Goal: Task Accomplishment & Management: Use online tool/utility

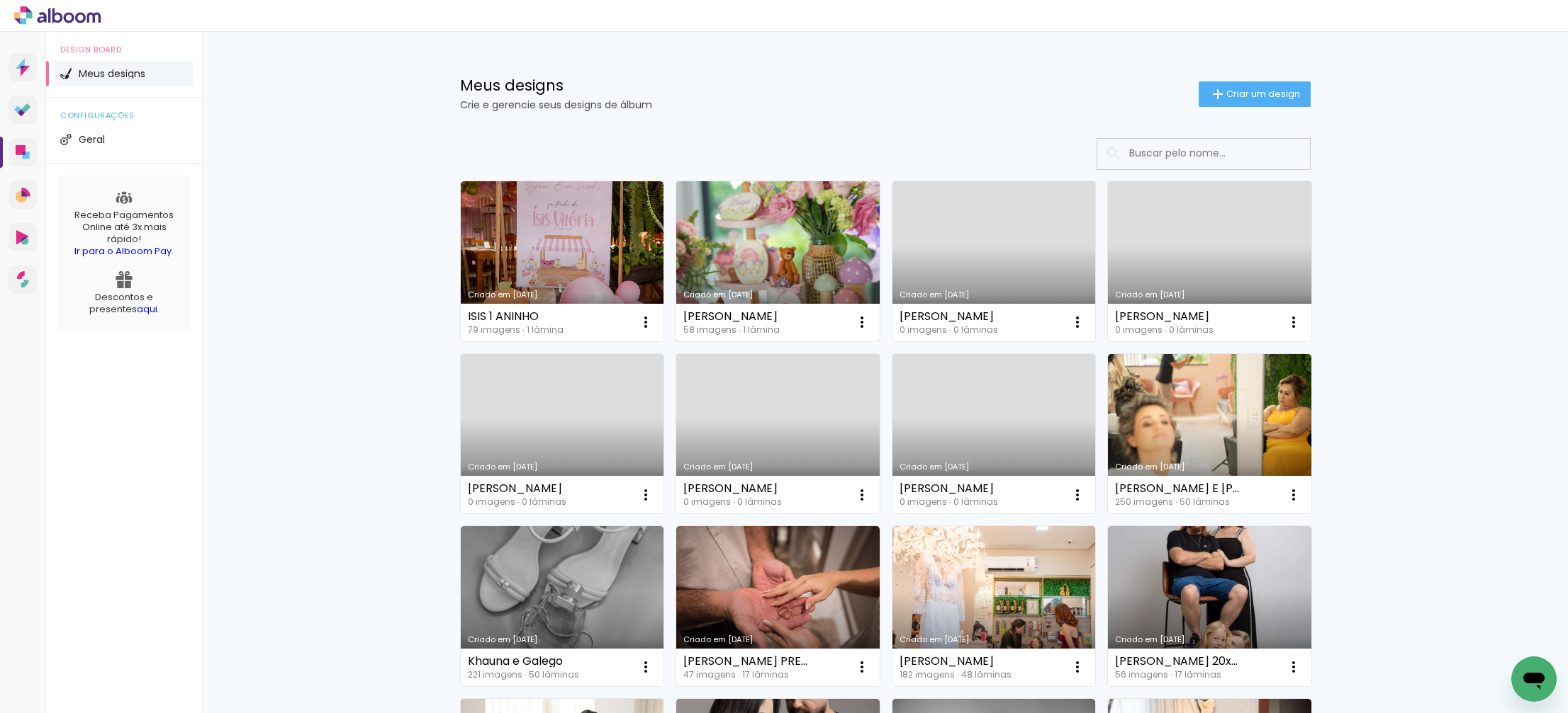
click at [760, 258] on link "Criado em [DATE]" at bounding box center [778, 260] width 204 height 160
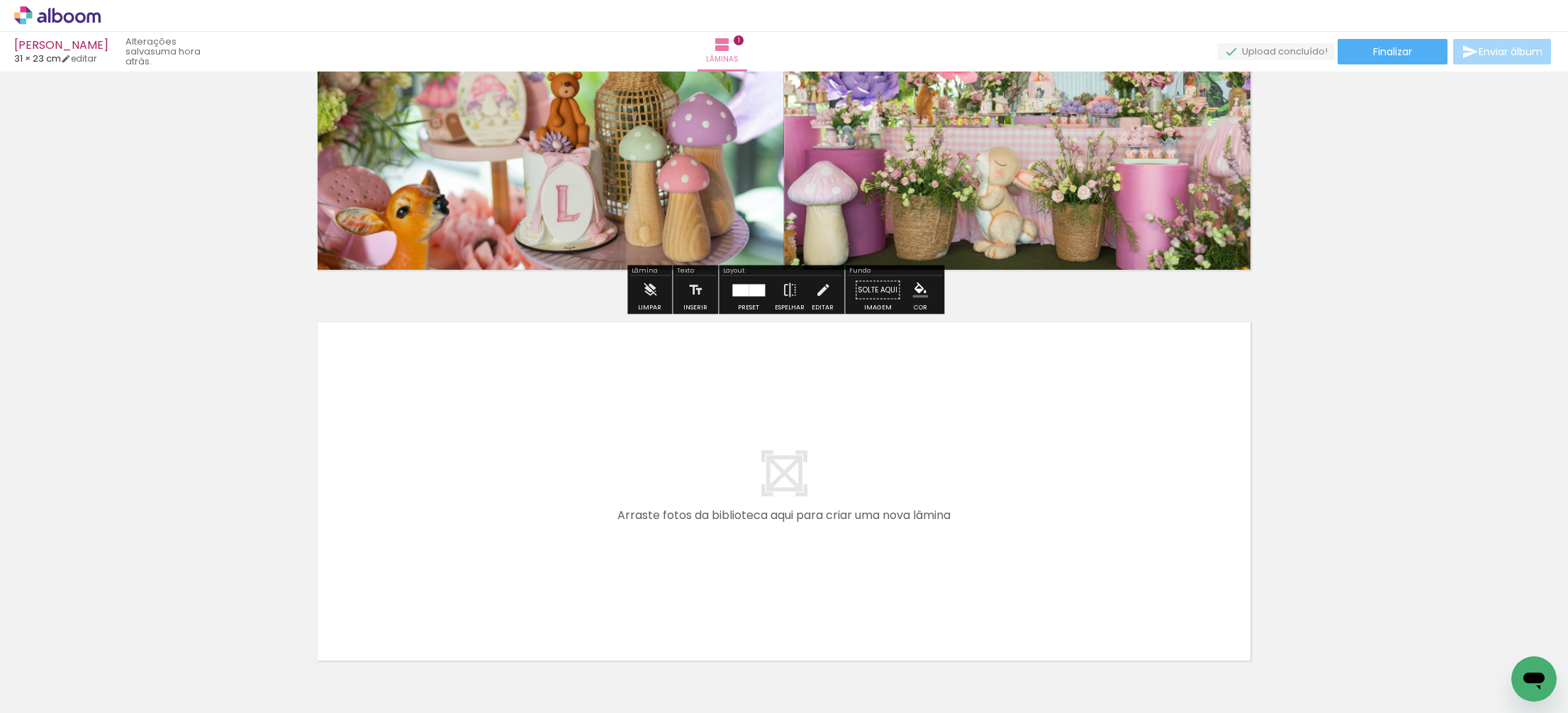
scroll to position [202, 0]
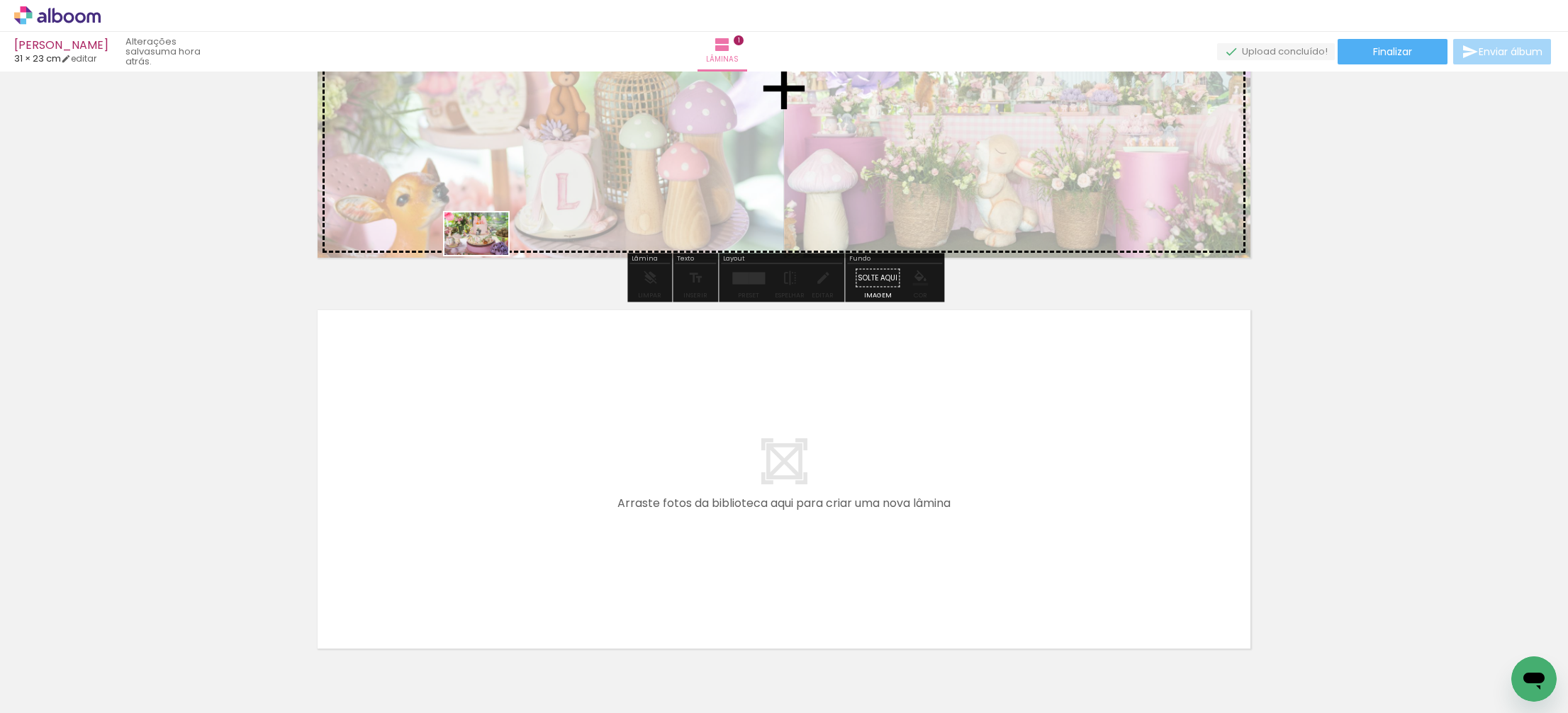
drag, startPoint x: 236, startPoint y: 662, endPoint x: 487, endPoint y: 255, distance: 478.2
click at [487, 255] on quentale-workspace at bounding box center [784, 356] width 1568 height 713
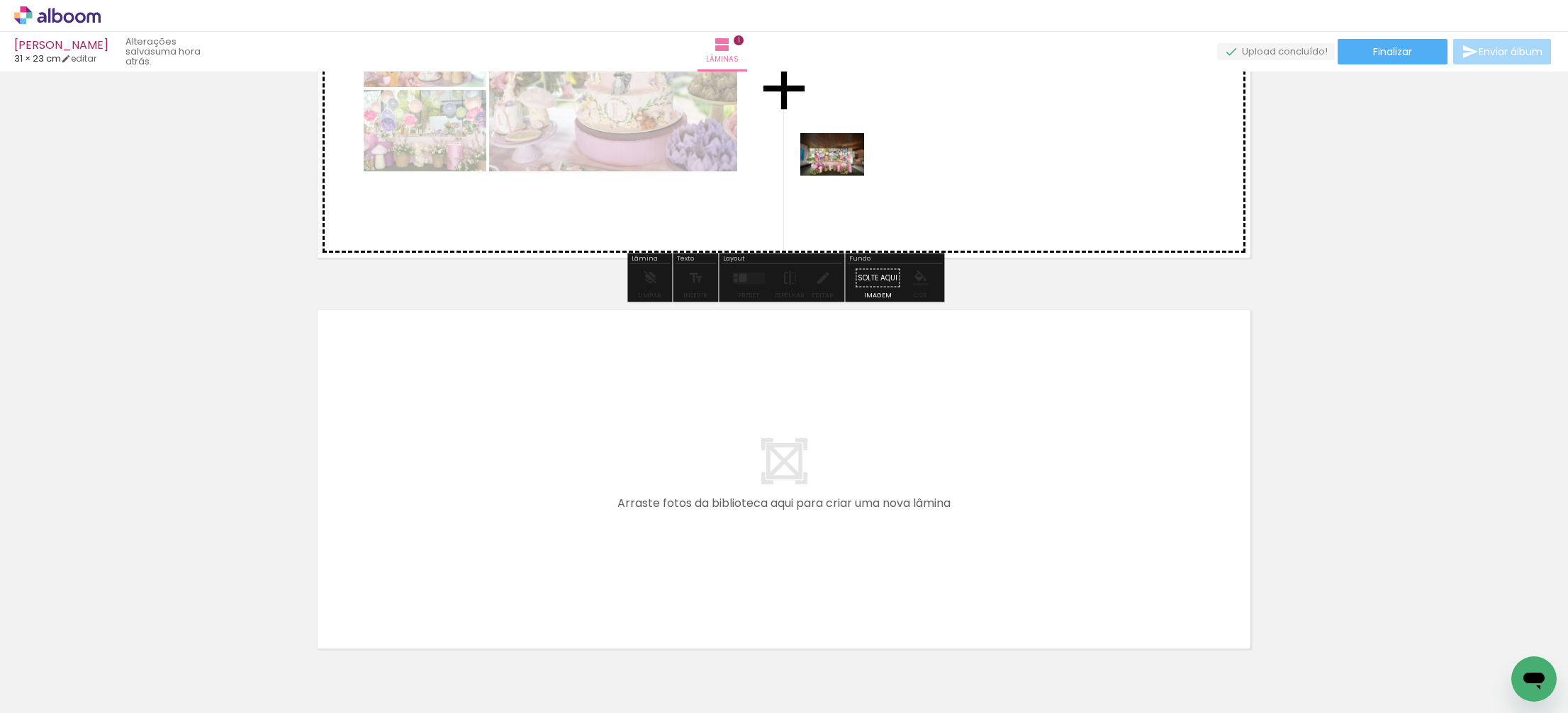
drag, startPoint x: 458, startPoint y: 670, endPoint x: 841, endPoint y: 178, distance: 623.5
click at [842, 175] on quentale-workspace at bounding box center [784, 356] width 1568 height 713
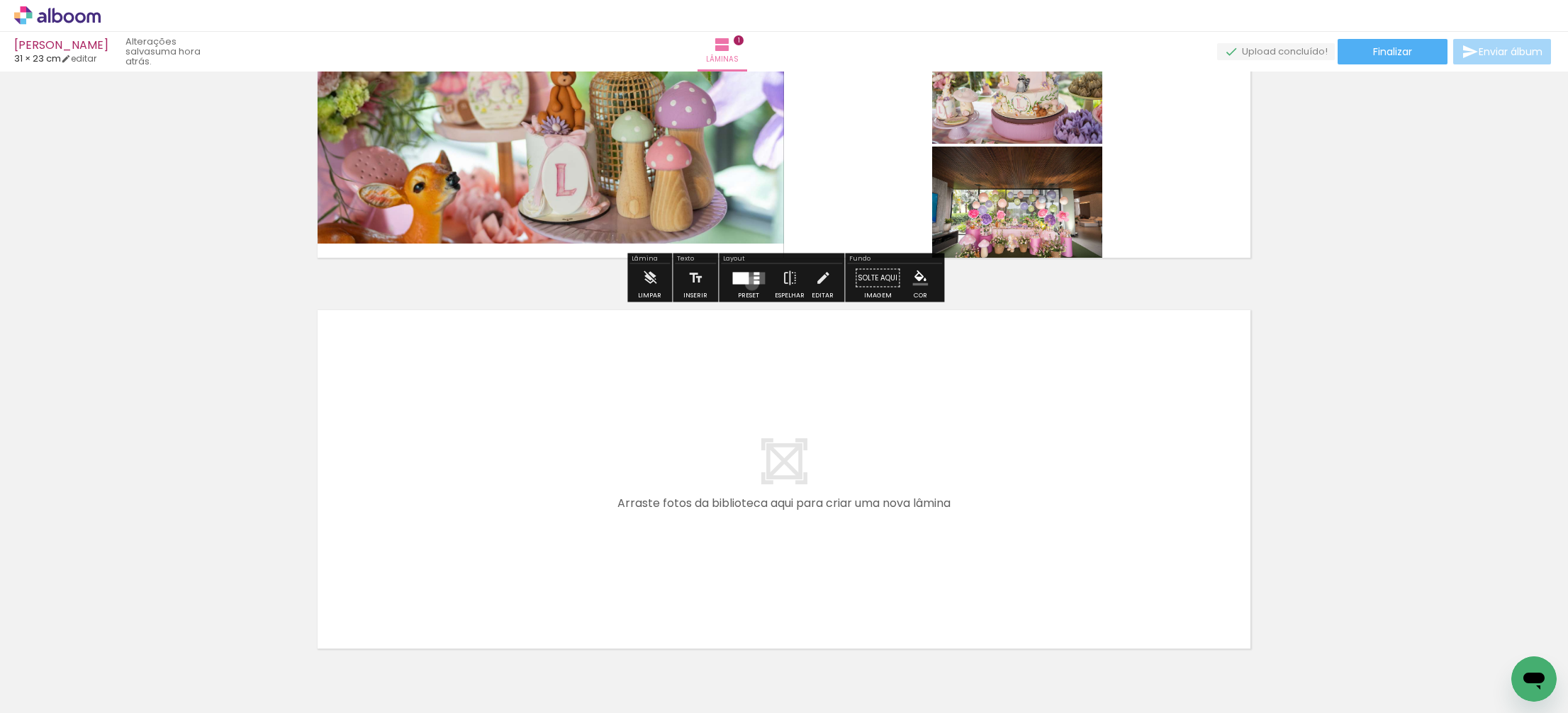
click at [748, 283] on quentale-layouter at bounding box center [748, 277] width 32 height 12
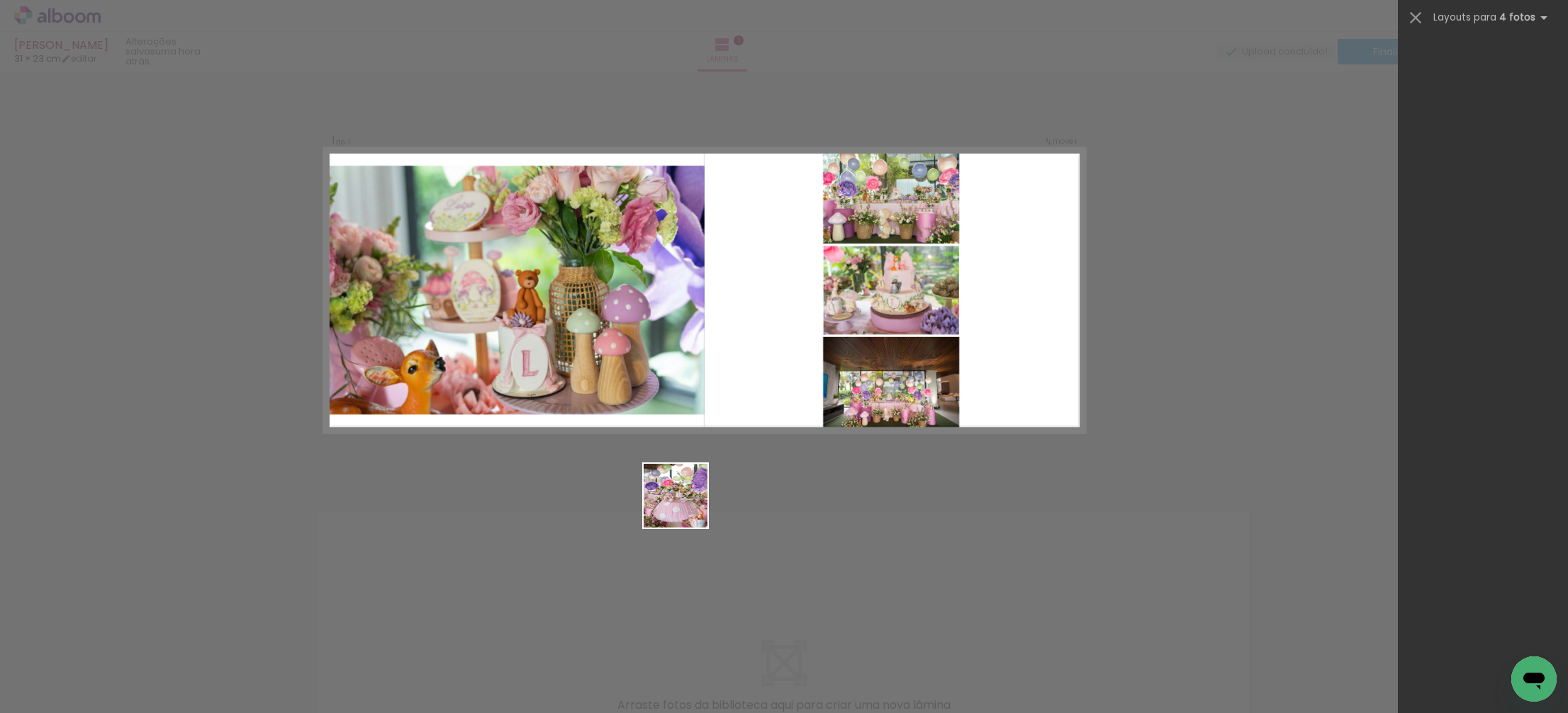
scroll to position [0, 0]
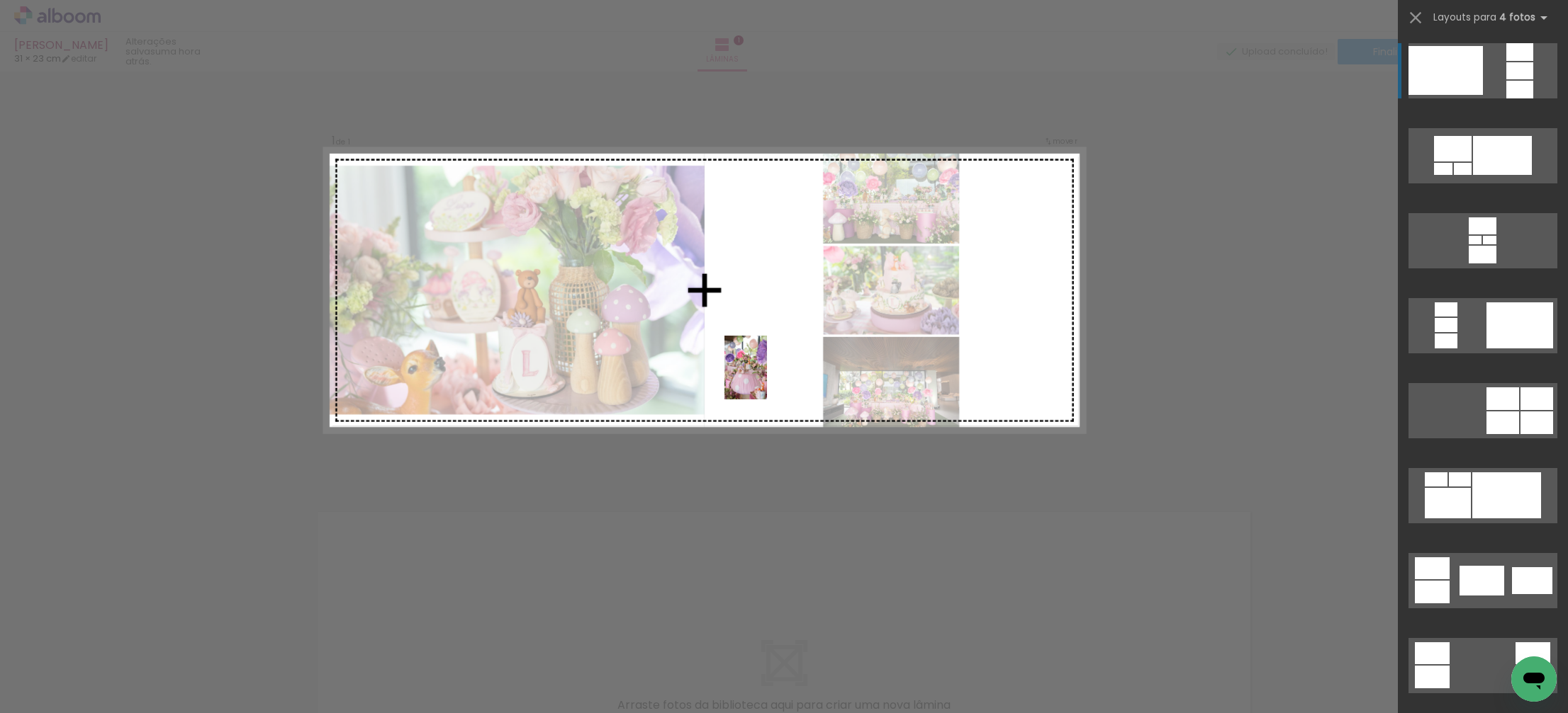
drag, startPoint x: 595, startPoint y: 621, endPoint x: 692, endPoint y: 572, distance: 108.7
click at [767, 378] on quentale-workspace at bounding box center [784, 356] width 1568 height 713
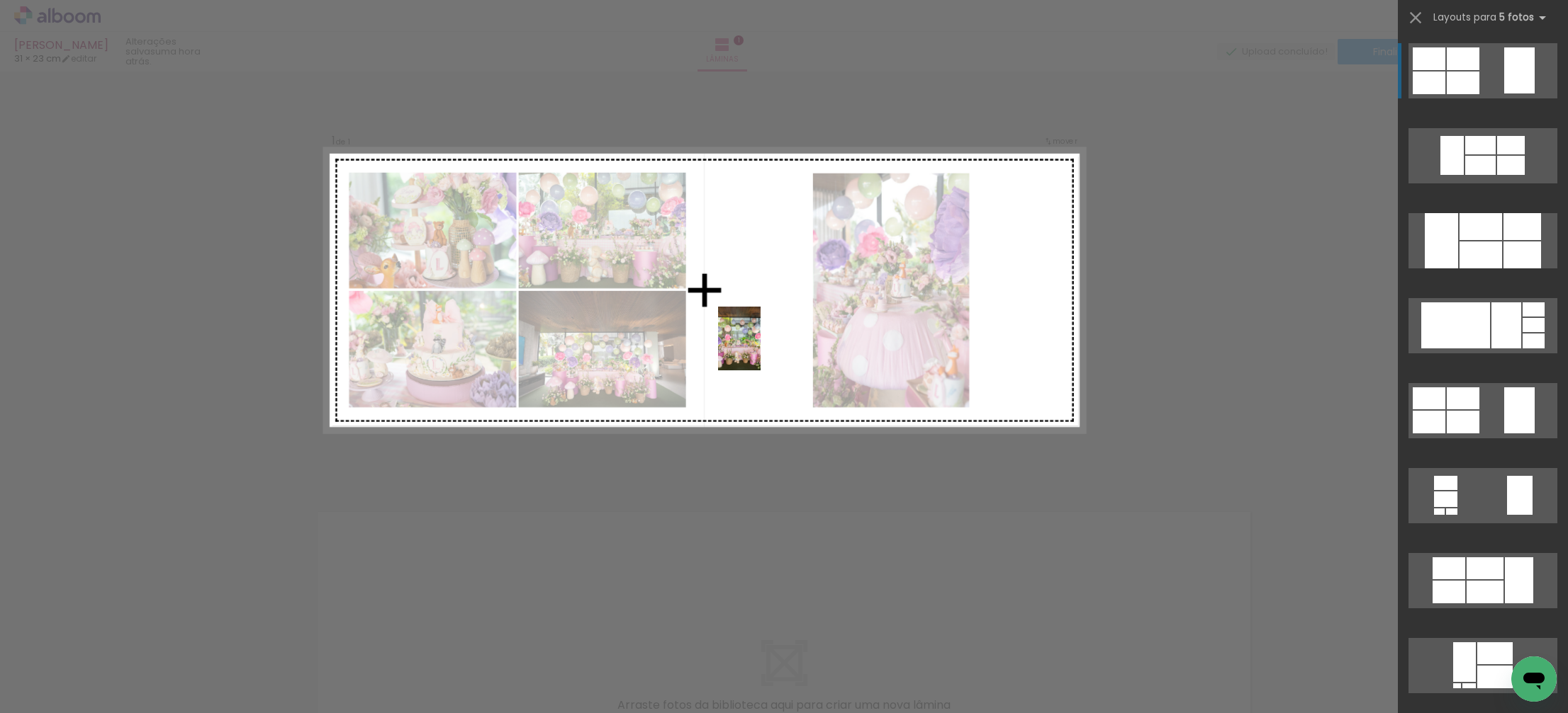
drag, startPoint x: 700, startPoint y: 536, endPoint x: 744, endPoint y: 703, distance: 172.7
click at [760, 349] on quentale-workspace at bounding box center [784, 356] width 1568 height 713
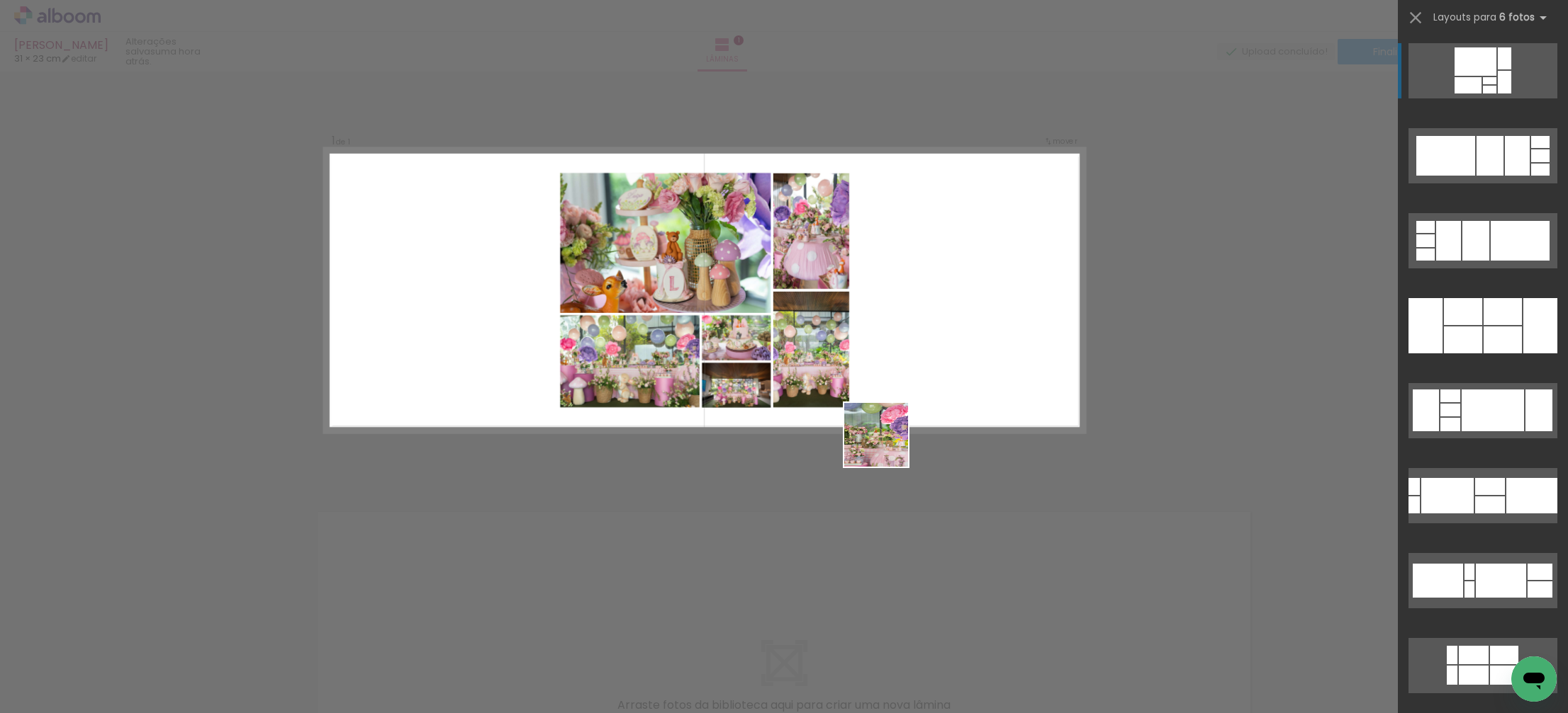
click at [892, 428] on quentale-workspace at bounding box center [784, 356] width 1568 height 713
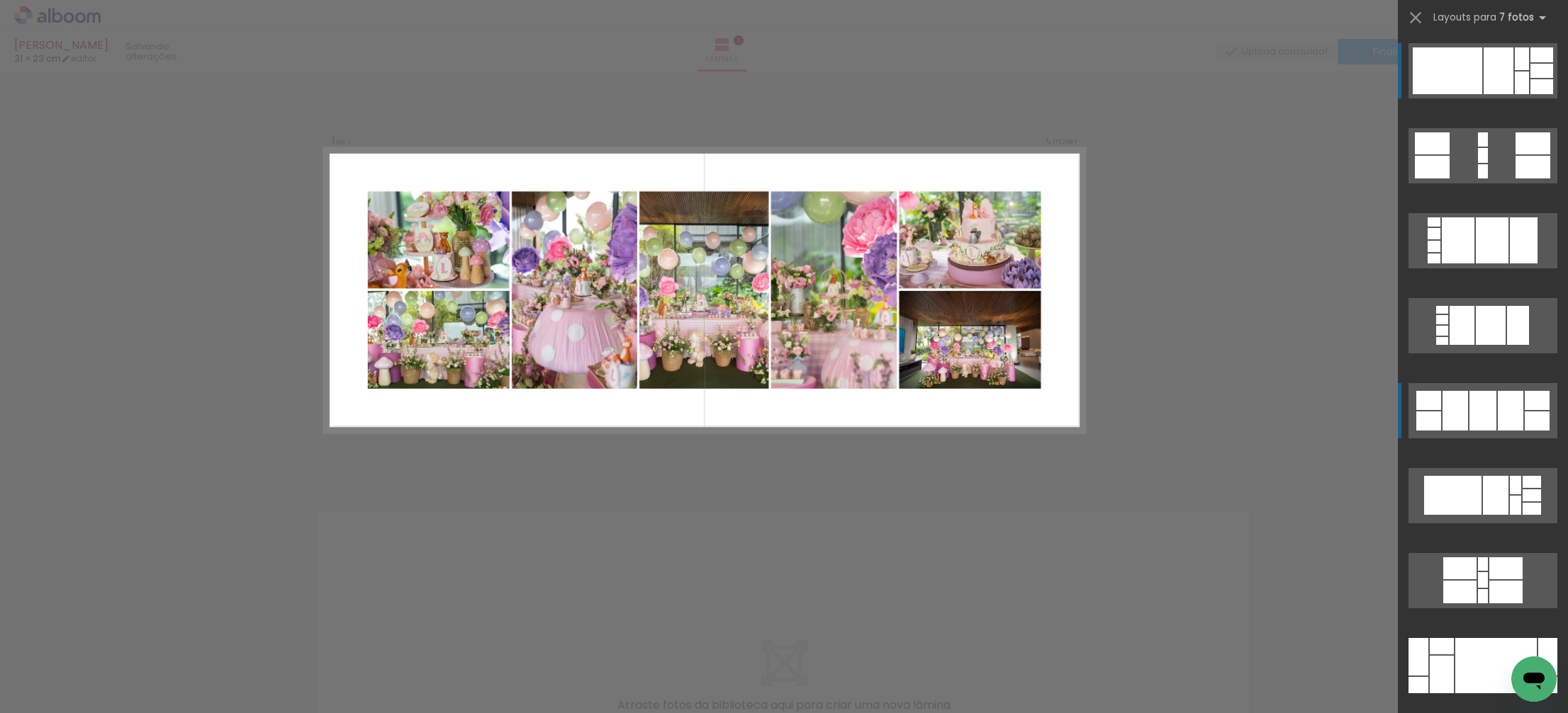
click at [1473, 401] on div at bounding box center [1483, 411] width 27 height 40
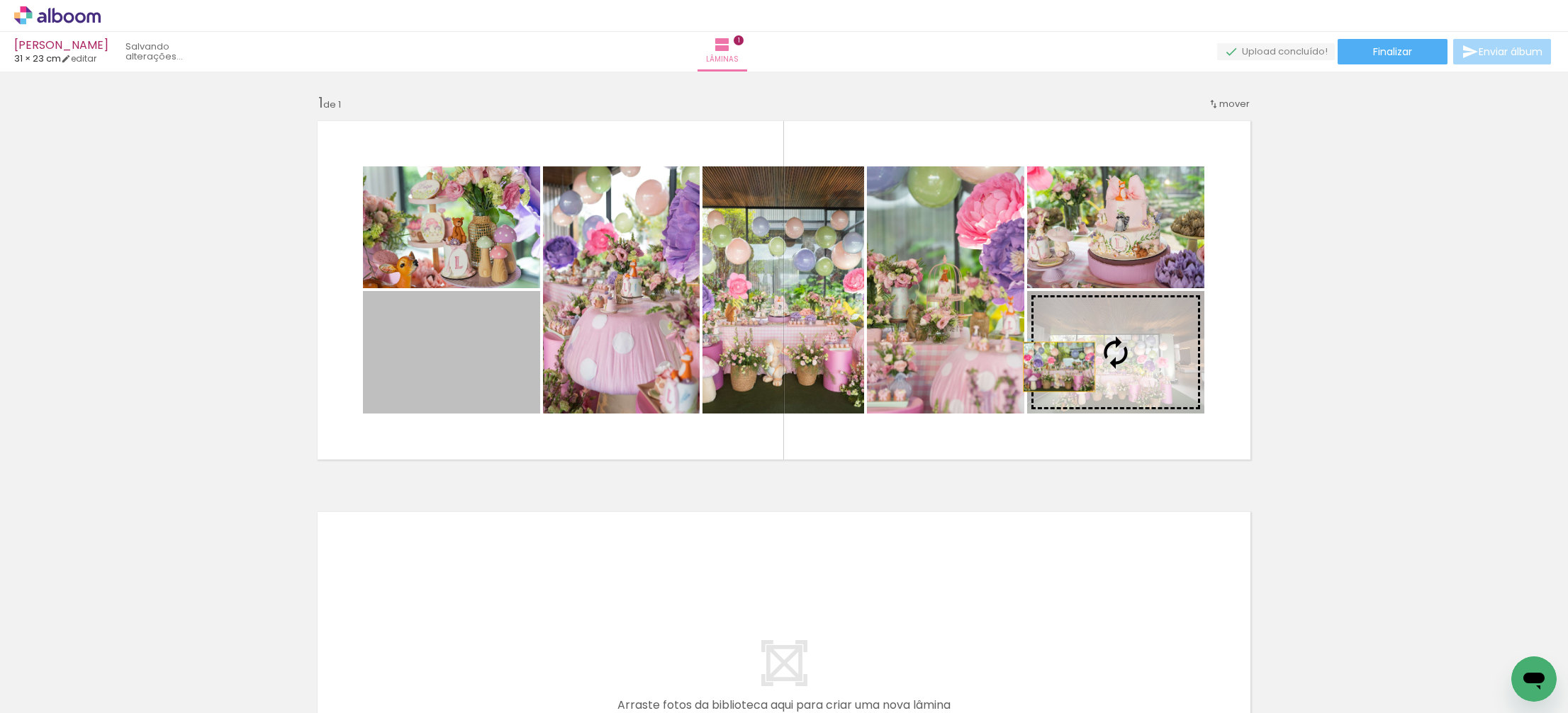
drag, startPoint x: 473, startPoint y: 383, endPoint x: 1059, endPoint y: 366, distance: 586.2
click at [0, 0] on slot at bounding box center [0, 0] width 0 height 0
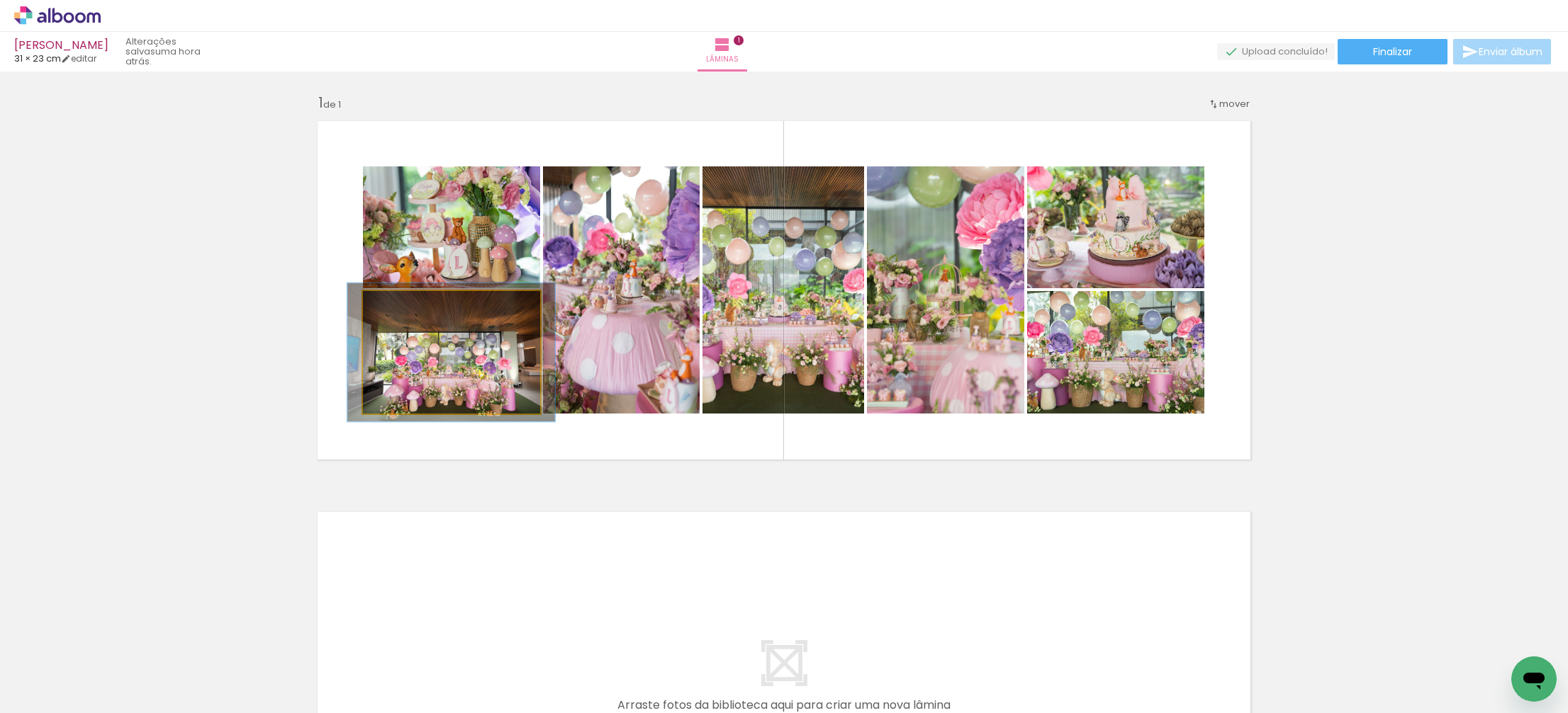
type paper-slider "113"
click at [405, 306] on div at bounding box center [402, 305] width 12 height 12
click at [445, 365] on quentale-photo at bounding box center [451, 351] width 177 height 122
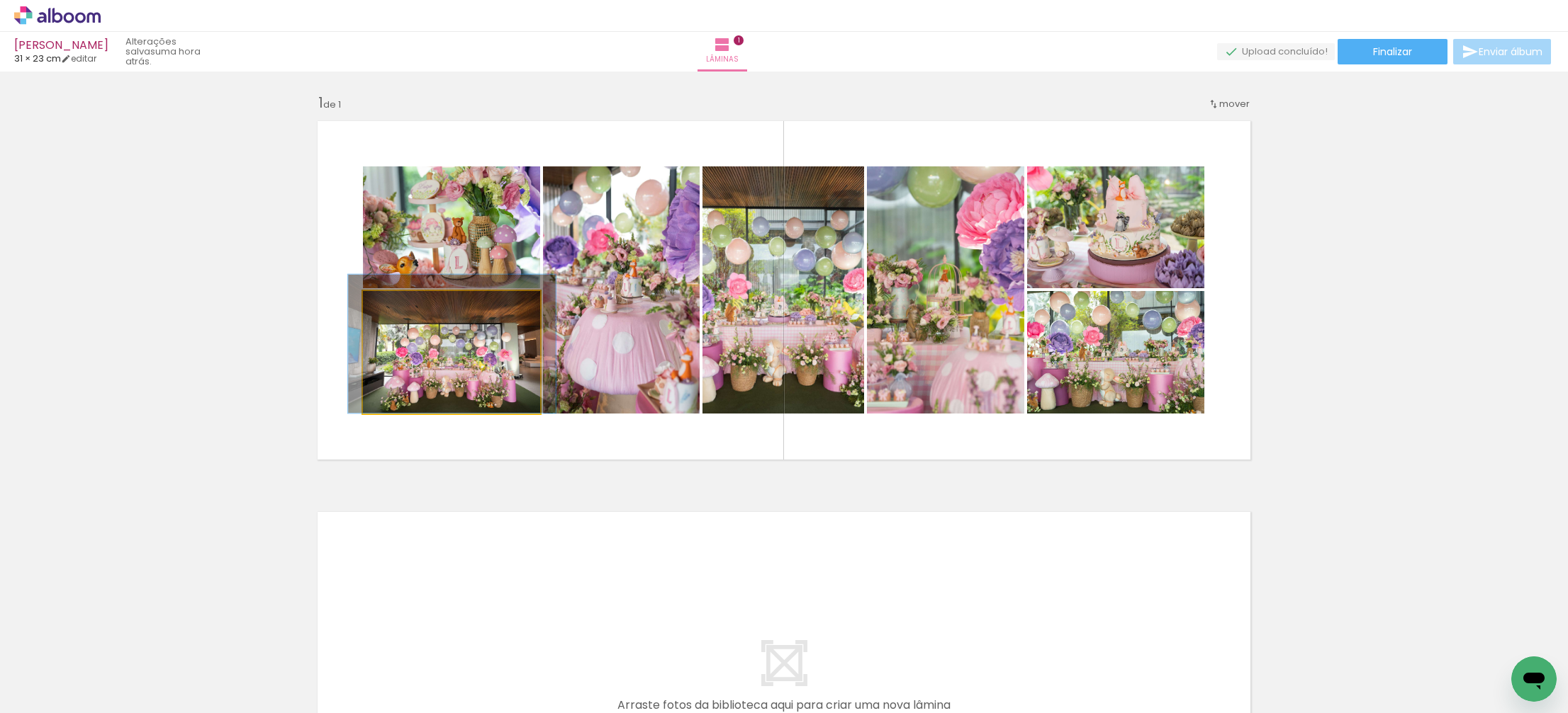
drag, startPoint x: 445, startPoint y: 365, endPoint x: 446, endPoint y: 356, distance: 9.1
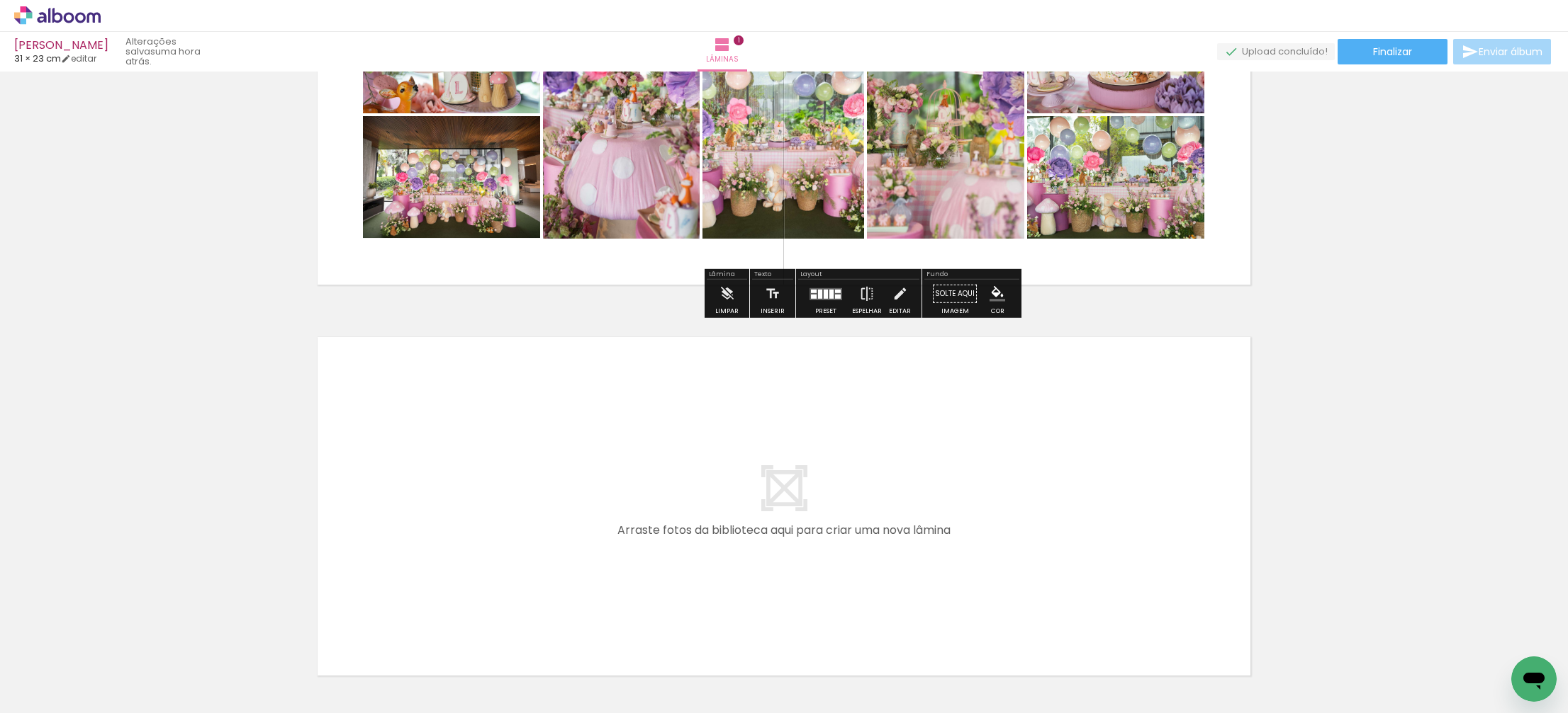
scroll to position [172, 0]
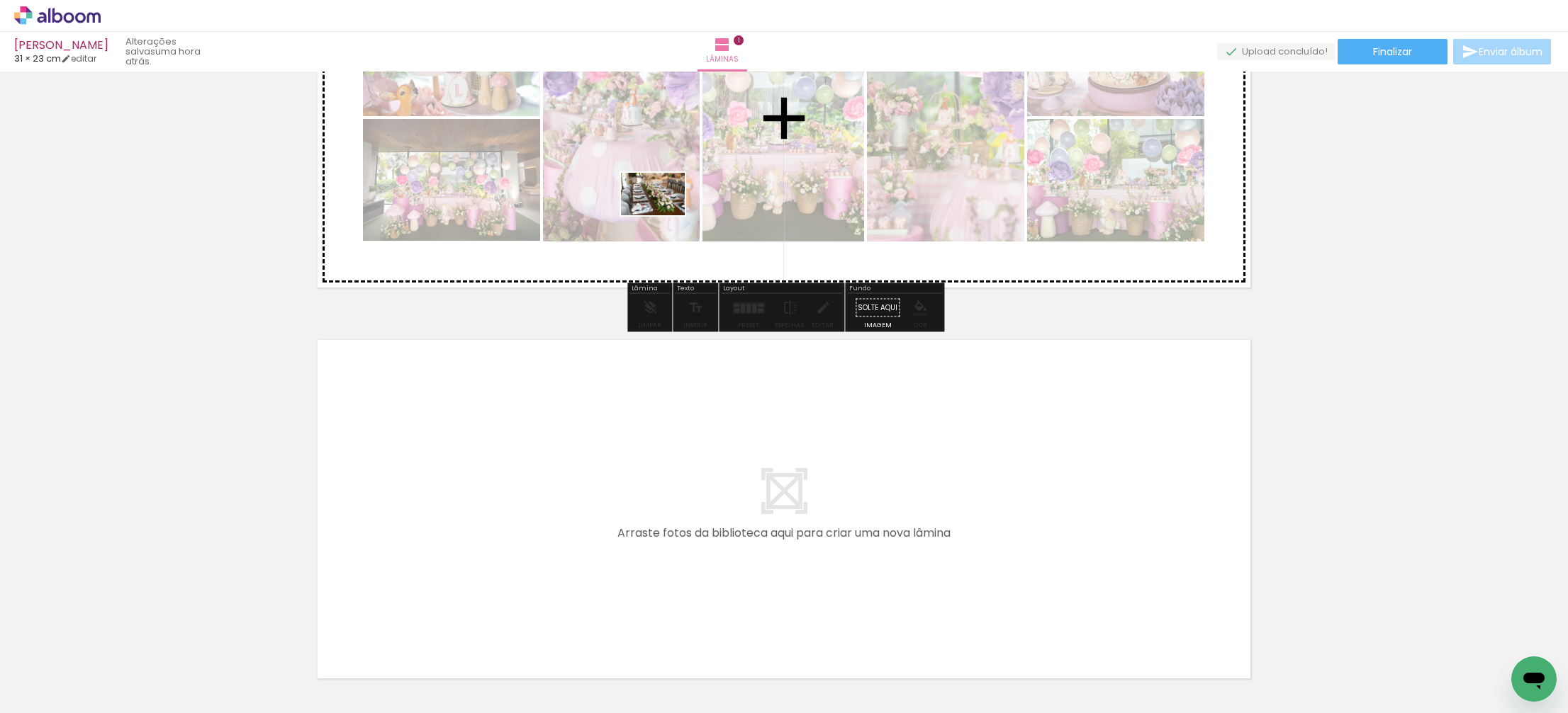
drag, startPoint x: 387, startPoint y: 664, endPoint x: 663, endPoint y: 218, distance: 524.5
click at [663, 215] on quentale-workspace at bounding box center [784, 356] width 1568 height 713
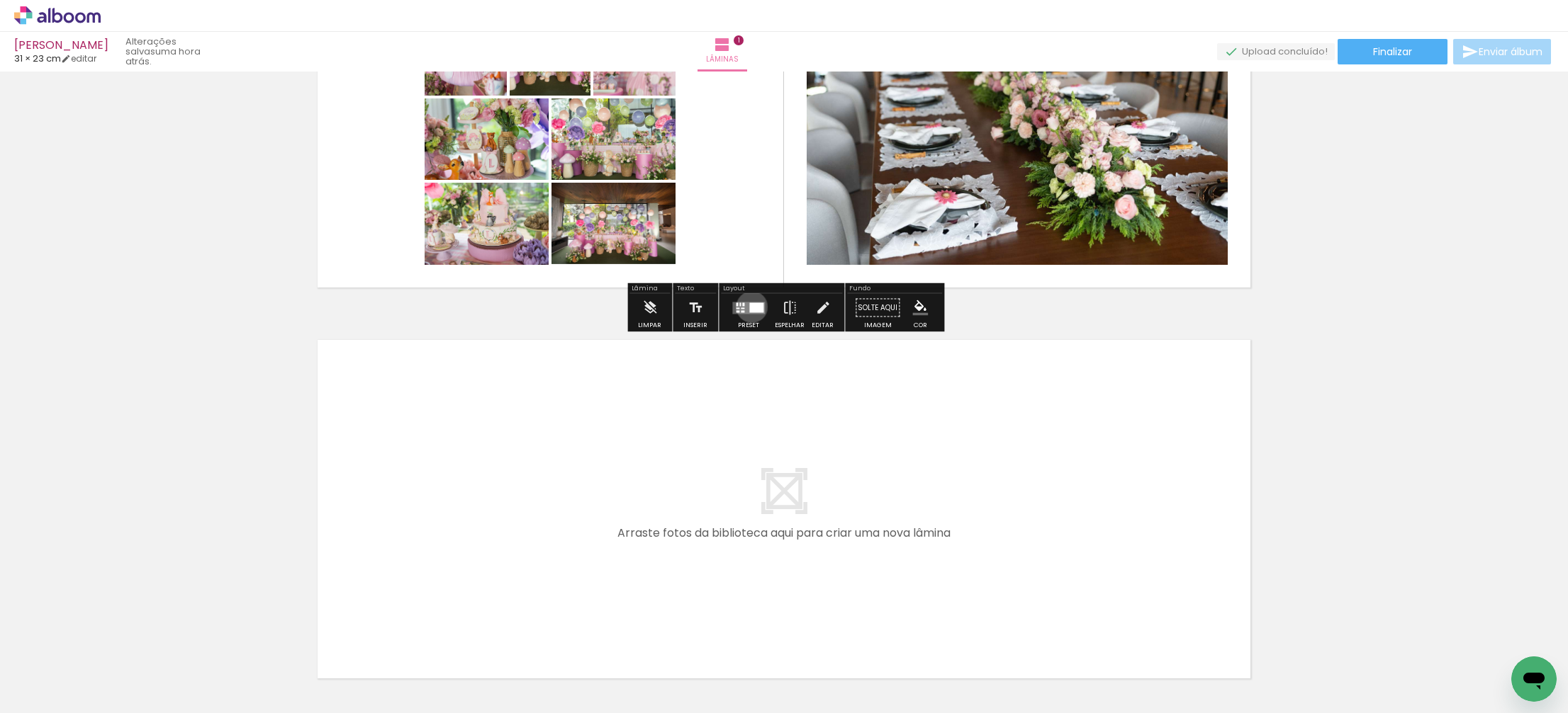
click at [749, 307] on div at bounding box center [756, 307] width 14 height 9
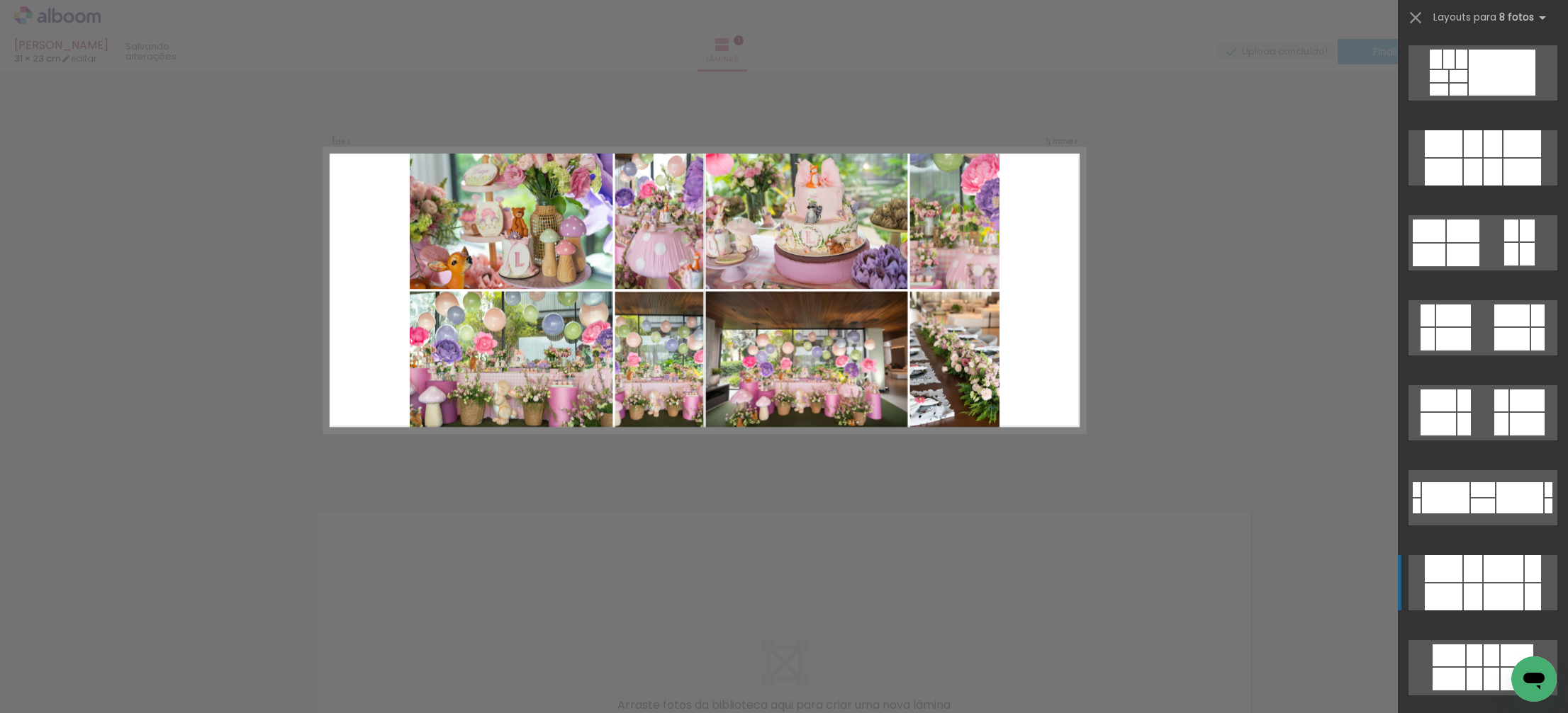
scroll to position [258, 0]
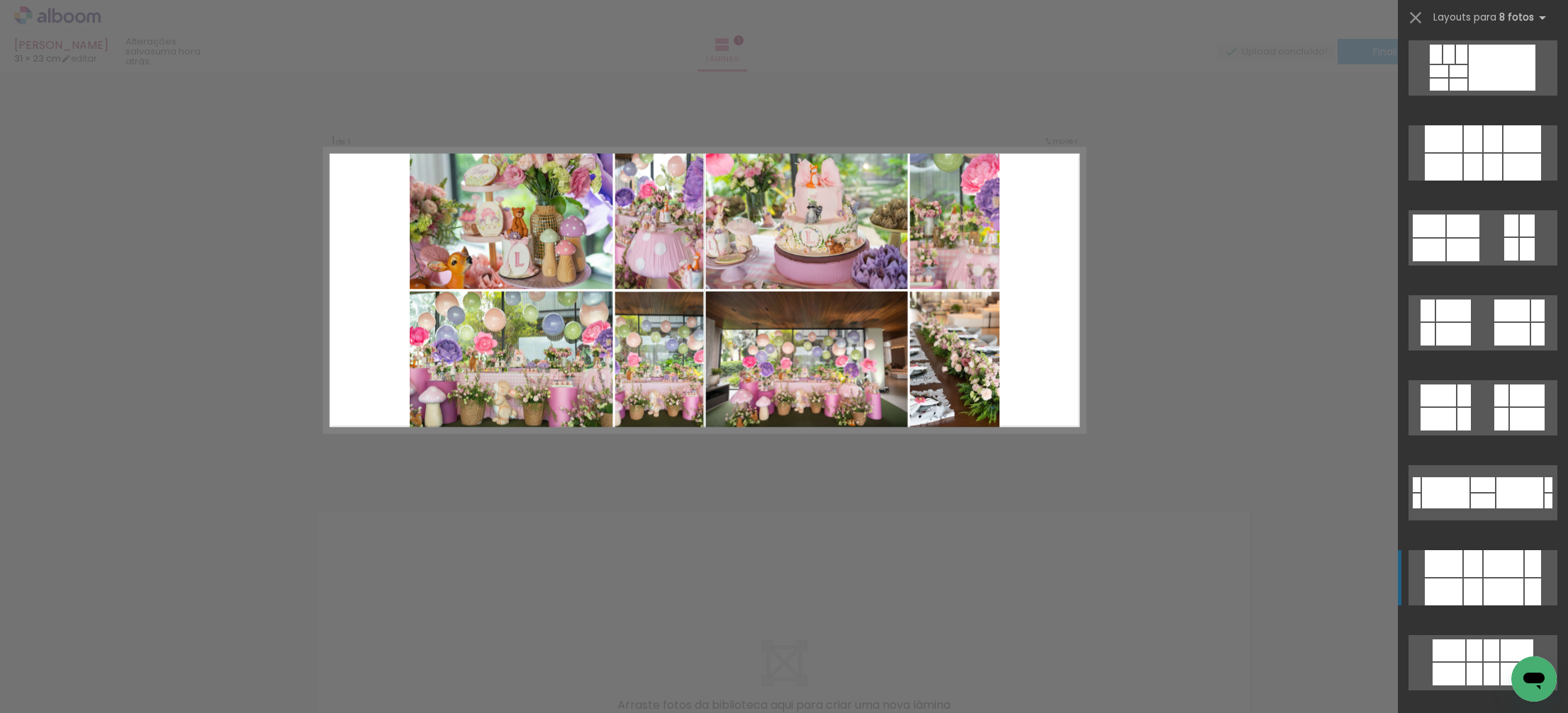
click at [1442, 566] on div at bounding box center [1444, 563] width 38 height 27
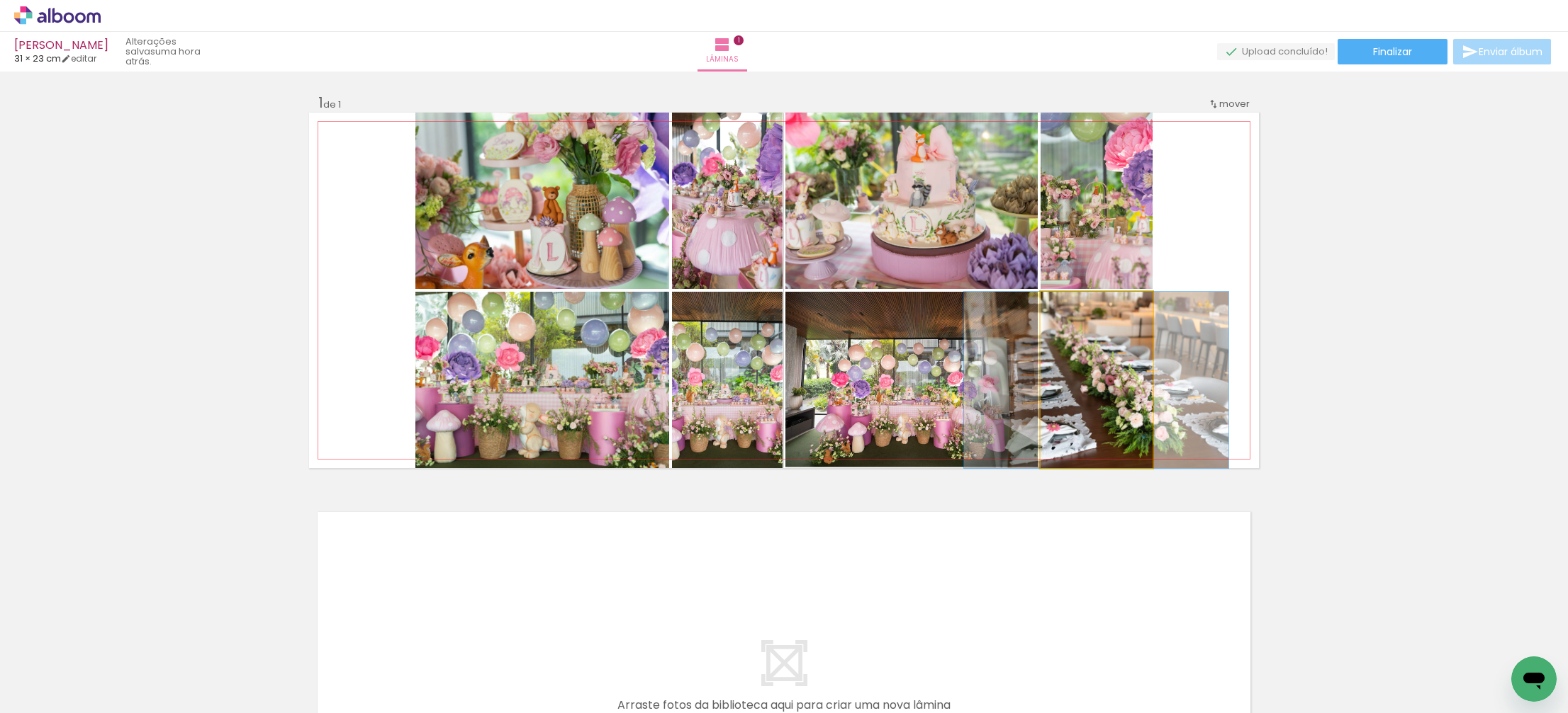
click at [1092, 412] on quentale-photo at bounding box center [1096, 380] width 112 height 176
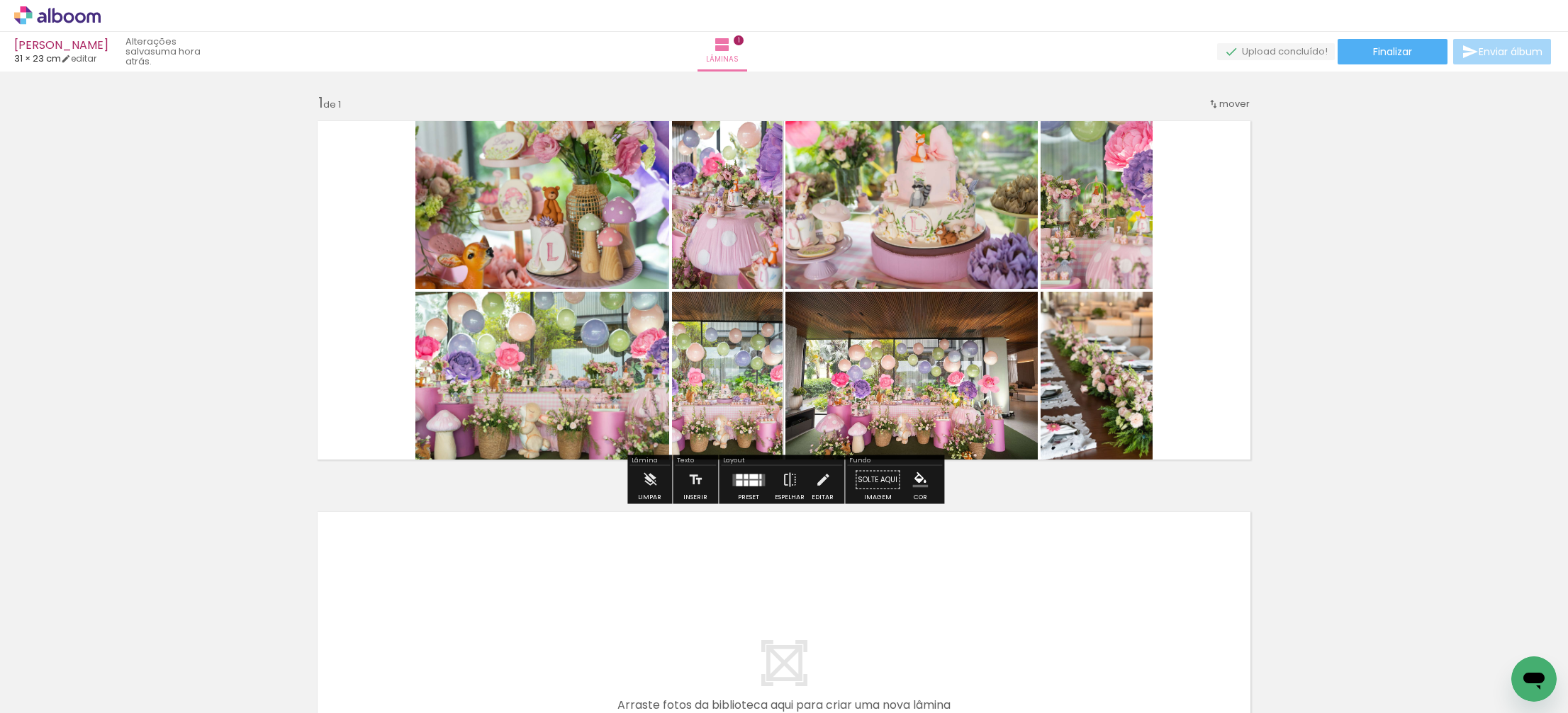
click at [754, 476] on div at bounding box center [753, 475] width 9 height 5
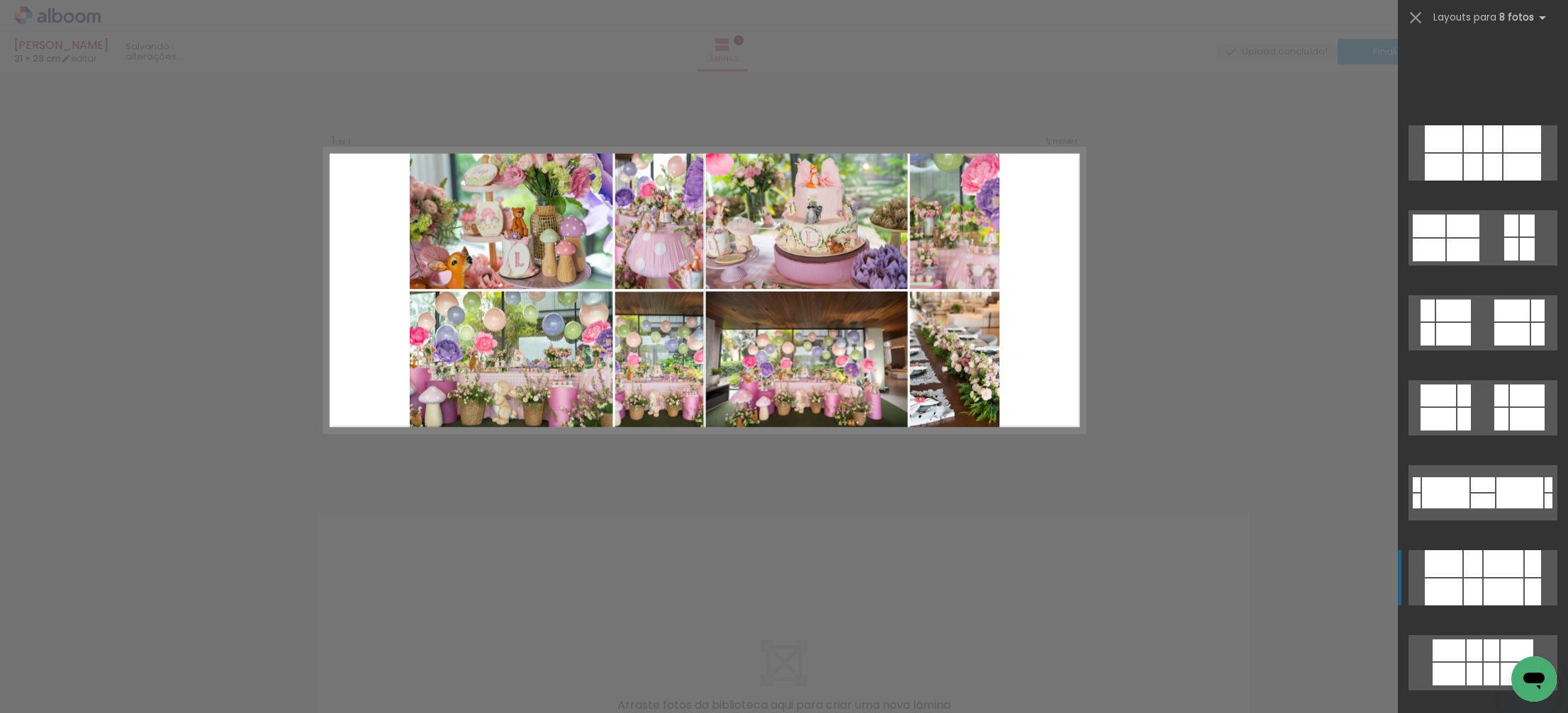
scroll to position [765, 0]
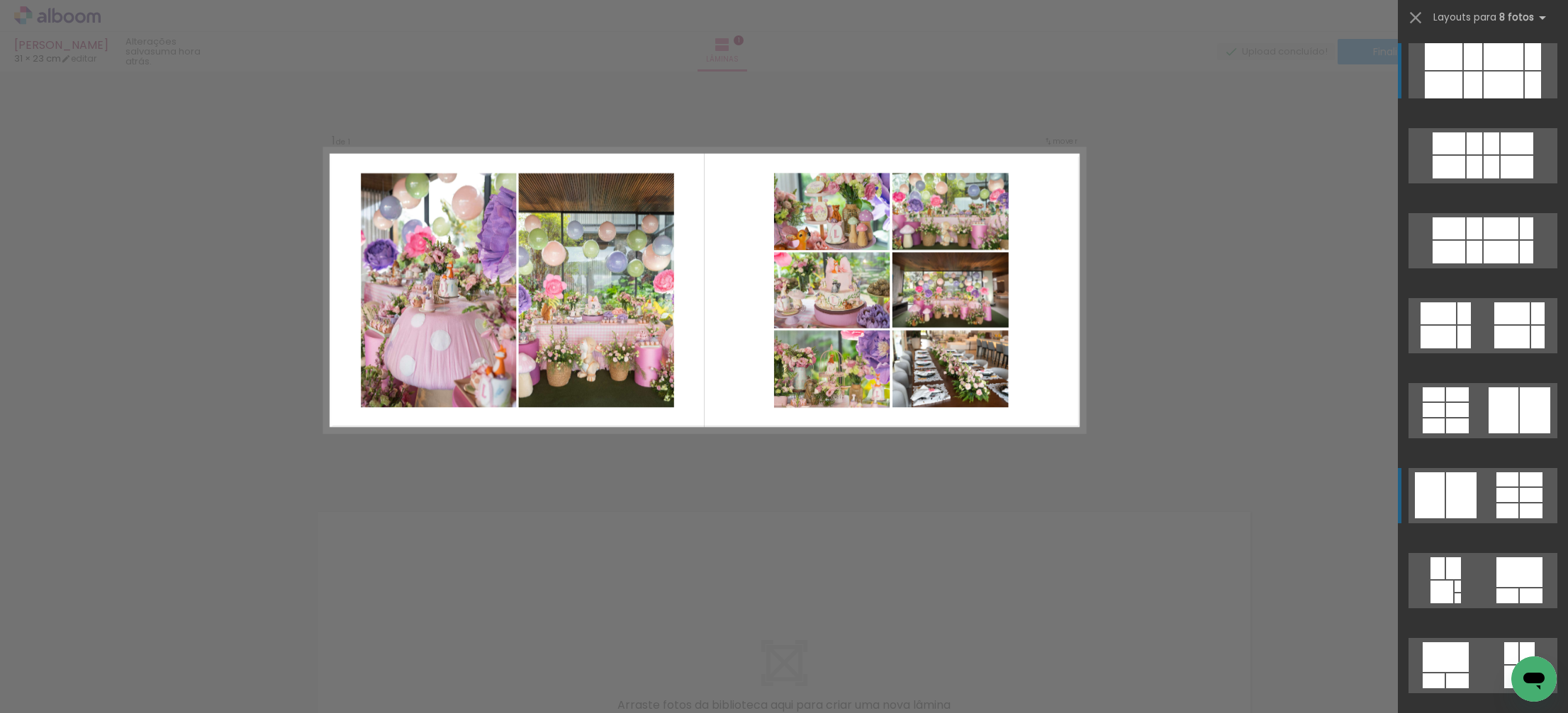
click at [1514, 503] on quentale-layouter at bounding box center [1482, 495] width 149 height 55
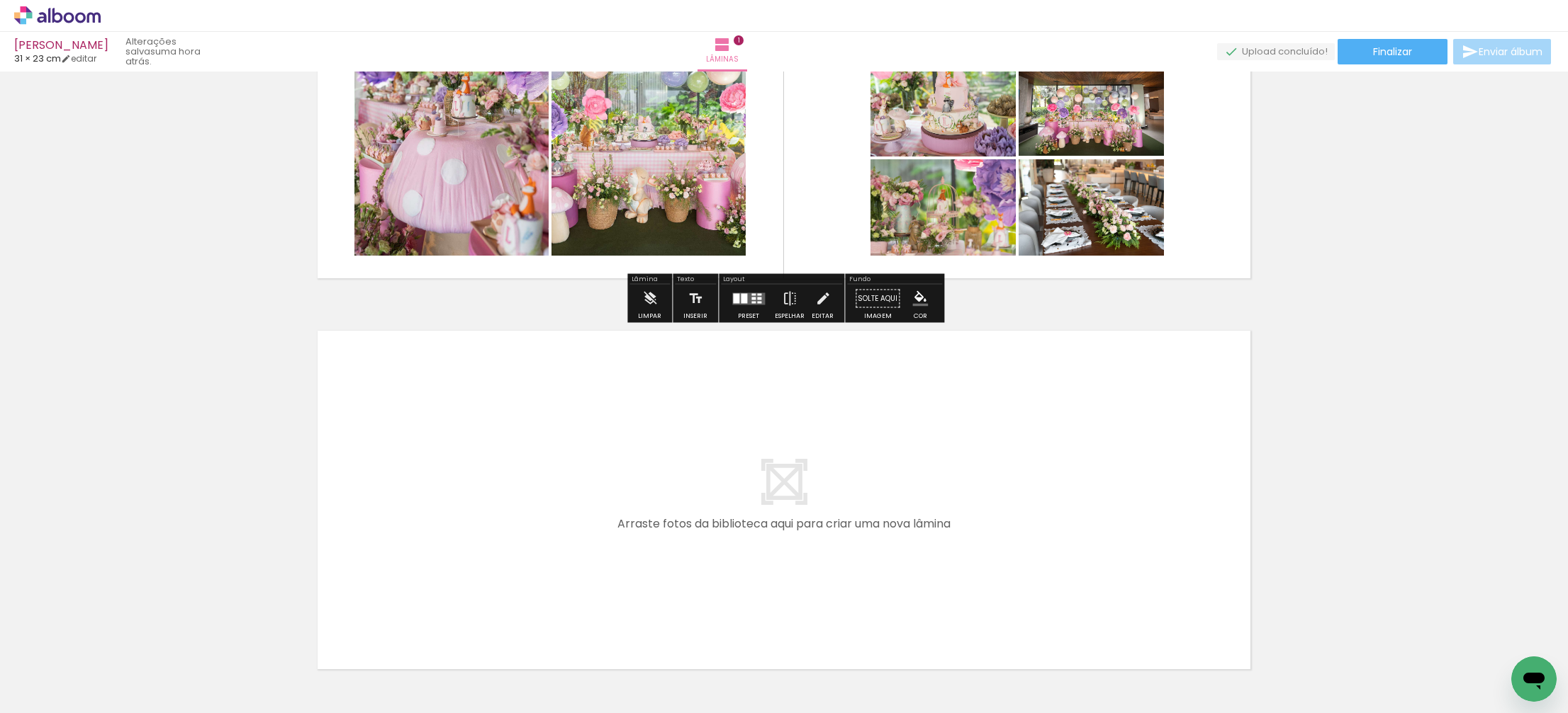
scroll to position [183, 0]
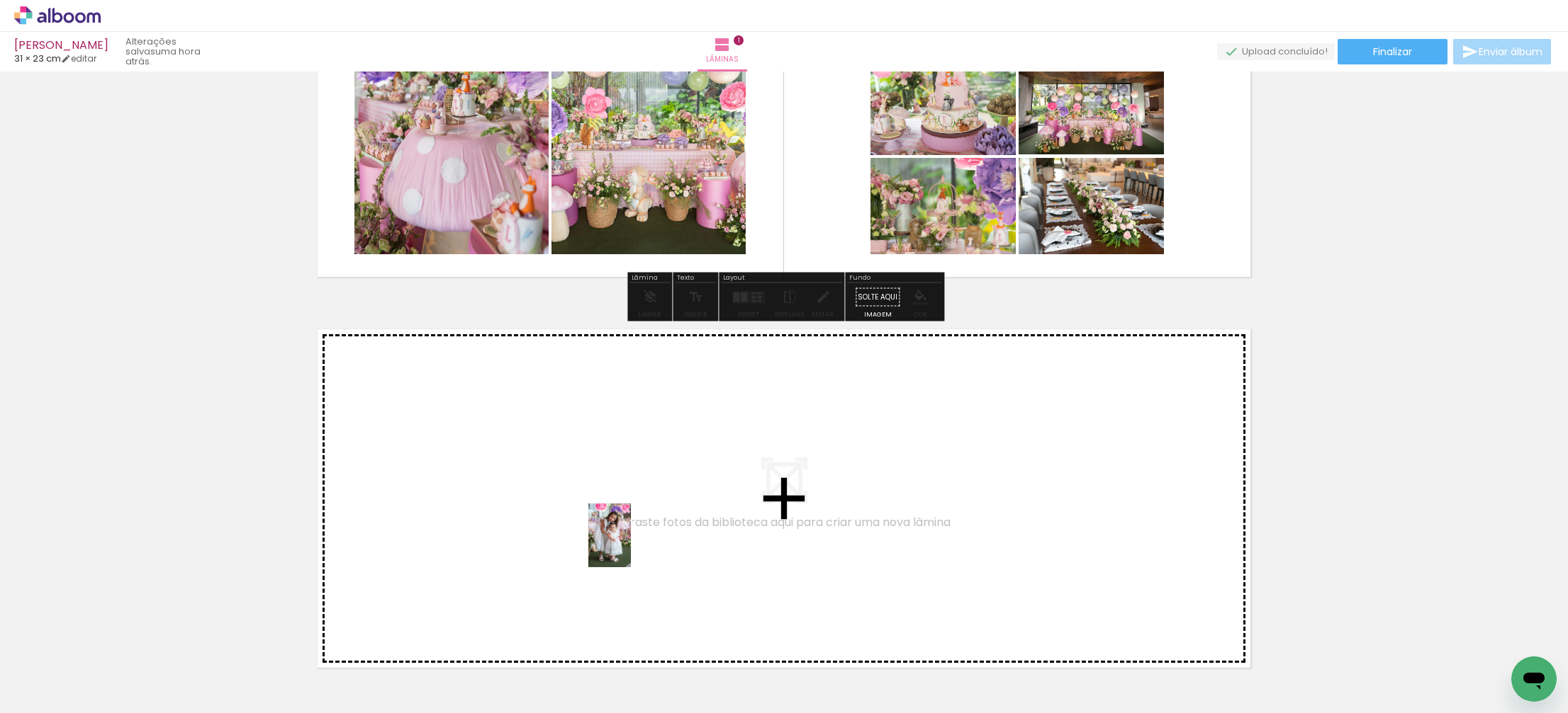
drag, startPoint x: 769, startPoint y: 661, endPoint x: 631, endPoint y: 546, distance: 179.6
click at [631, 546] on quentale-workspace at bounding box center [784, 356] width 1568 height 713
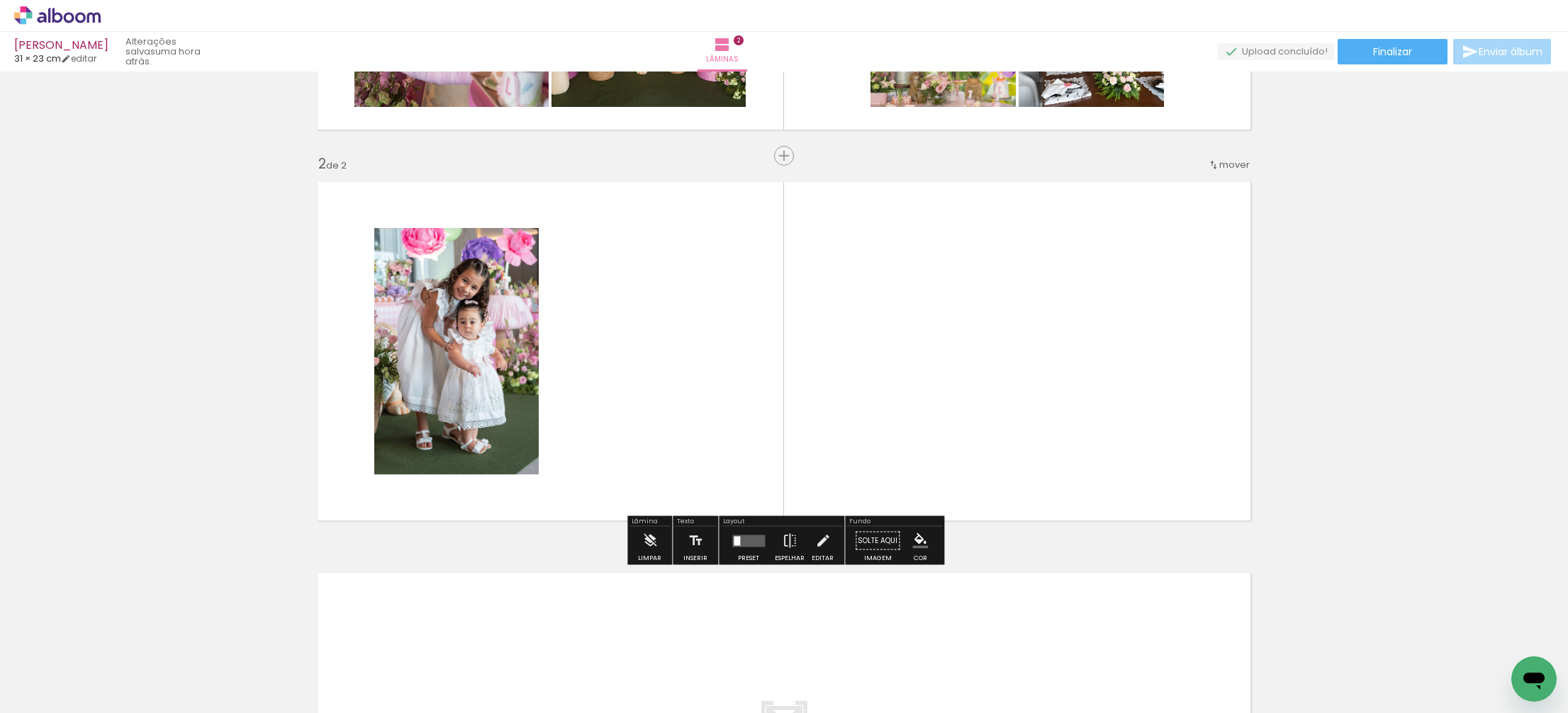
scroll to position [333, 0]
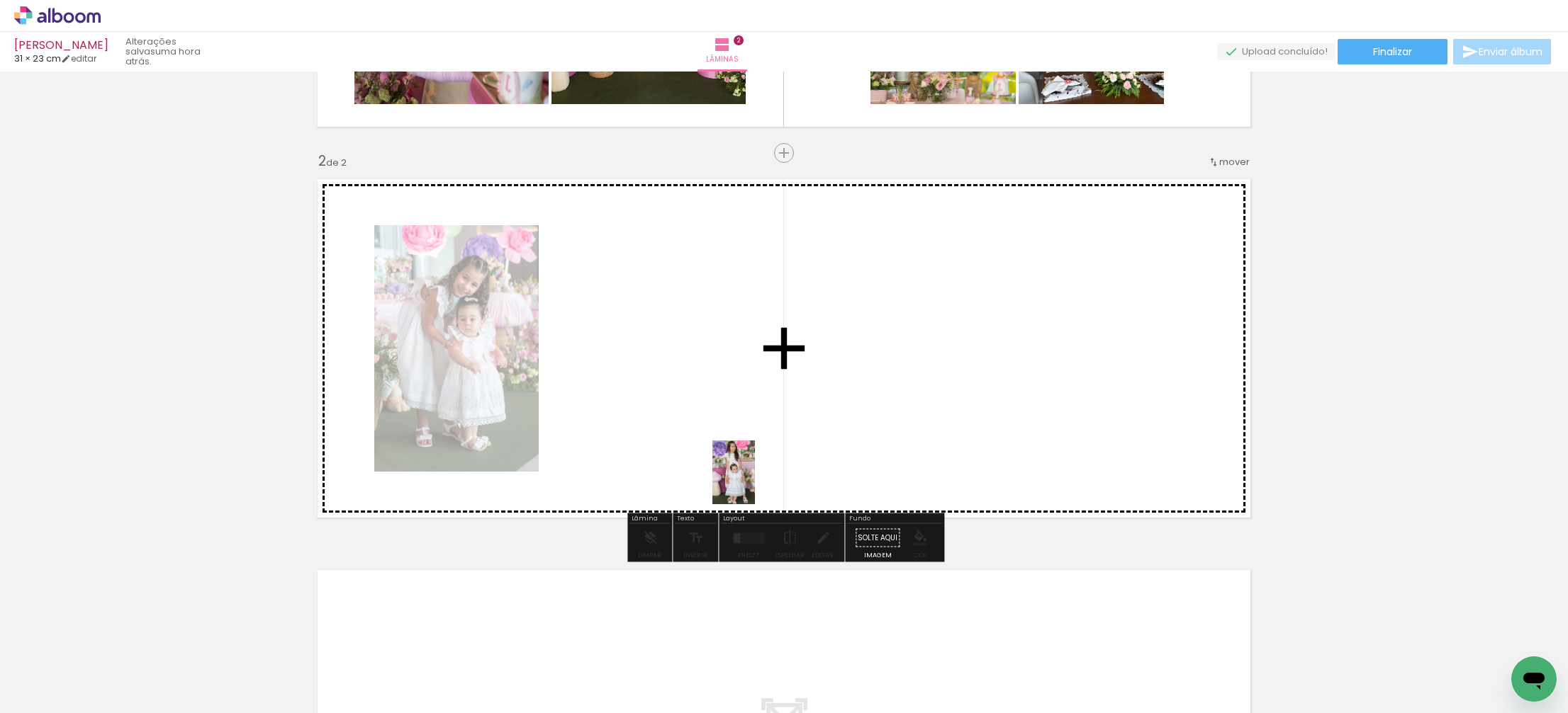
drag, startPoint x: 867, startPoint y: 668, endPoint x: 755, endPoint y: 483, distance: 216.3
click at [755, 483] on quentale-workspace at bounding box center [784, 356] width 1568 height 713
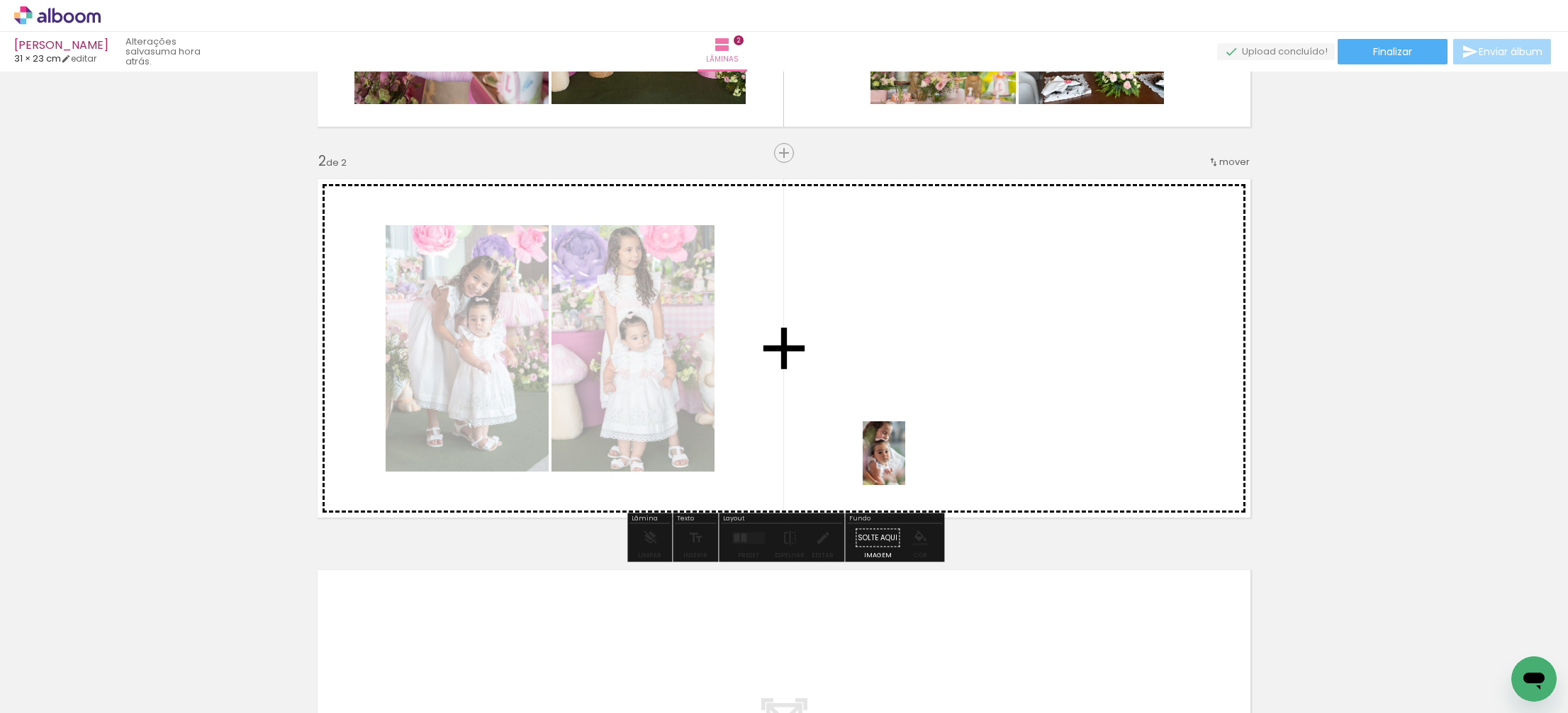
drag, startPoint x: 946, startPoint y: 668, endPoint x: 961, endPoint y: 538, distance: 130.9
click at [905, 463] on quentale-workspace at bounding box center [784, 356] width 1568 height 713
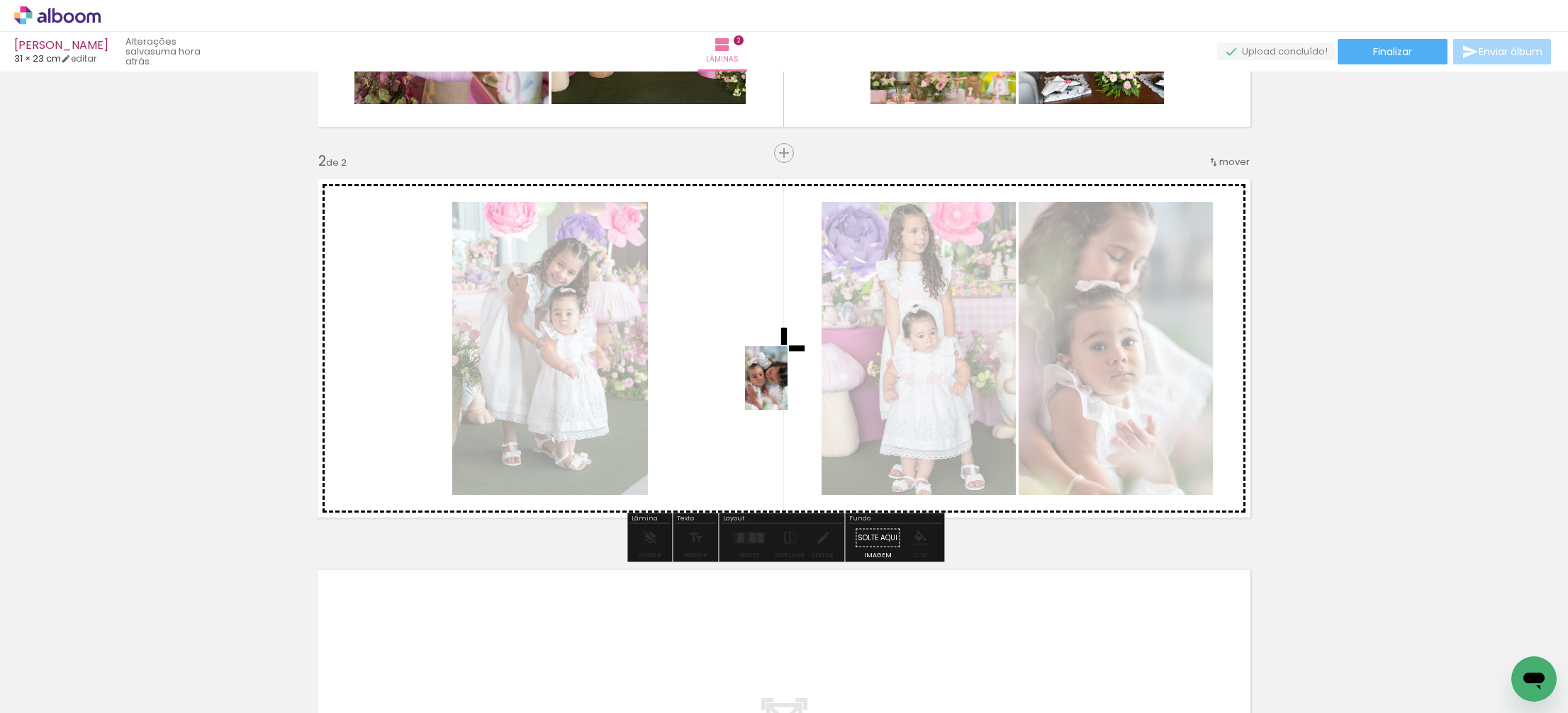
drag, startPoint x: 1028, startPoint y: 676, endPoint x: 787, endPoint y: 389, distance: 374.8
click at [787, 389] on quentale-workspace at bounding box center [784, 356] width 1568 height 713
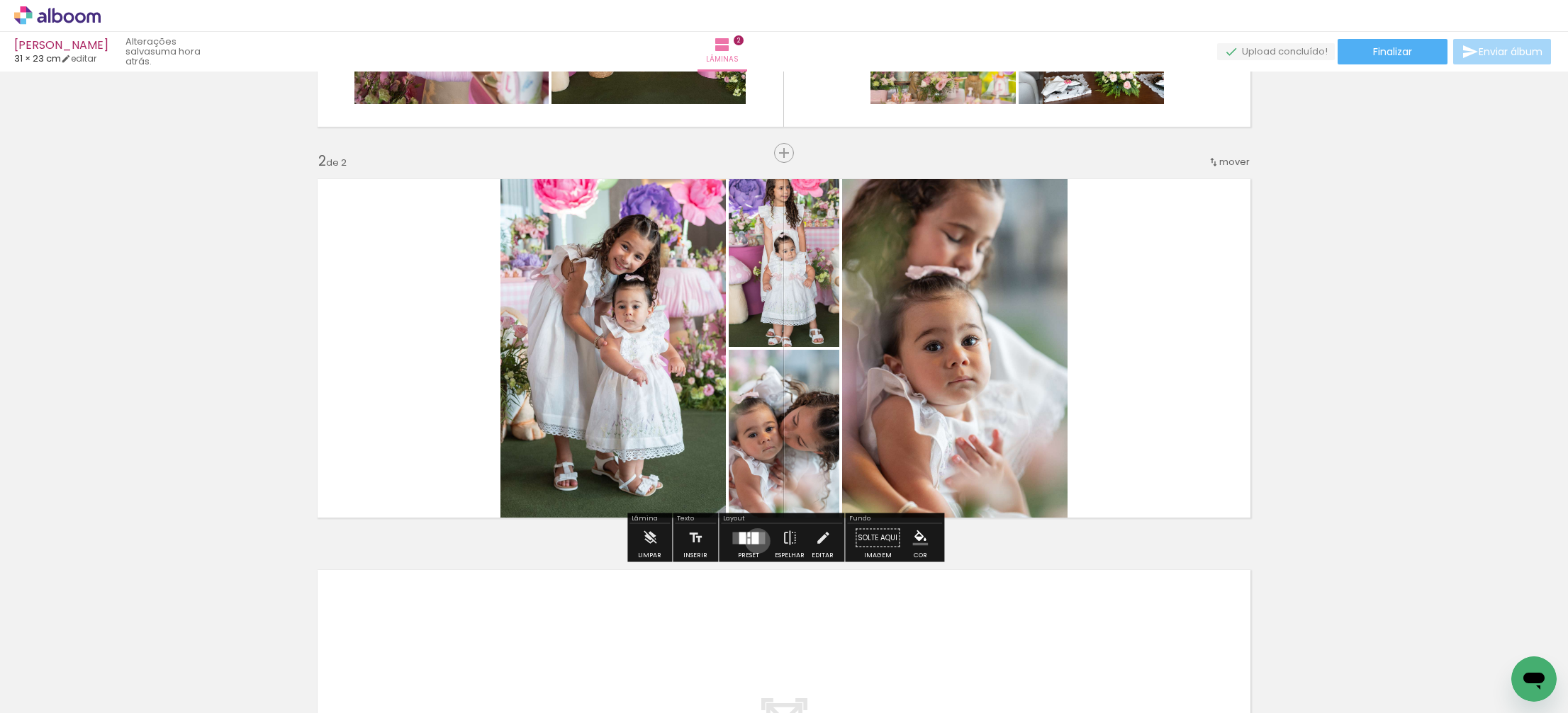
click at [754, 541] on div at bounding box center [754, 538] width 7 height 12
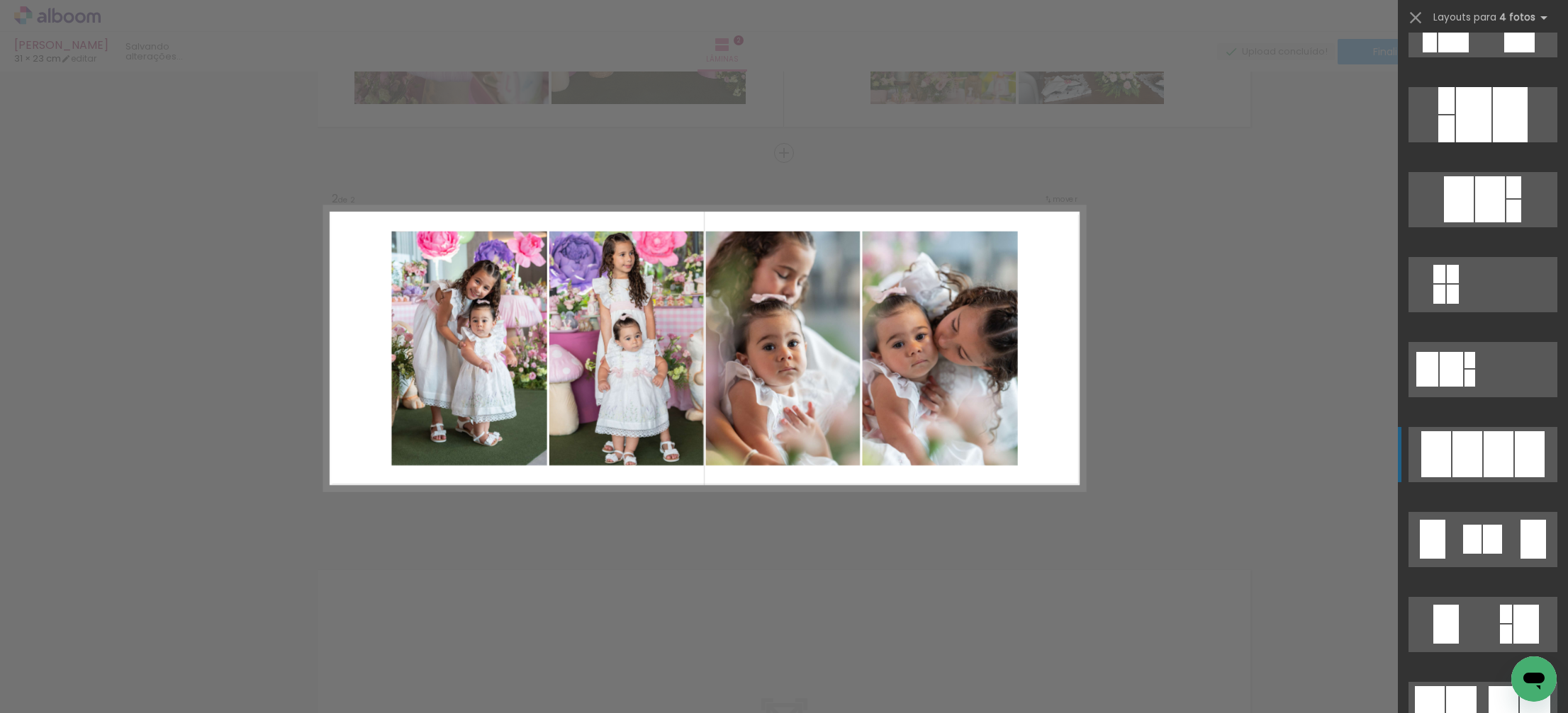
scroll to position [641, 0]
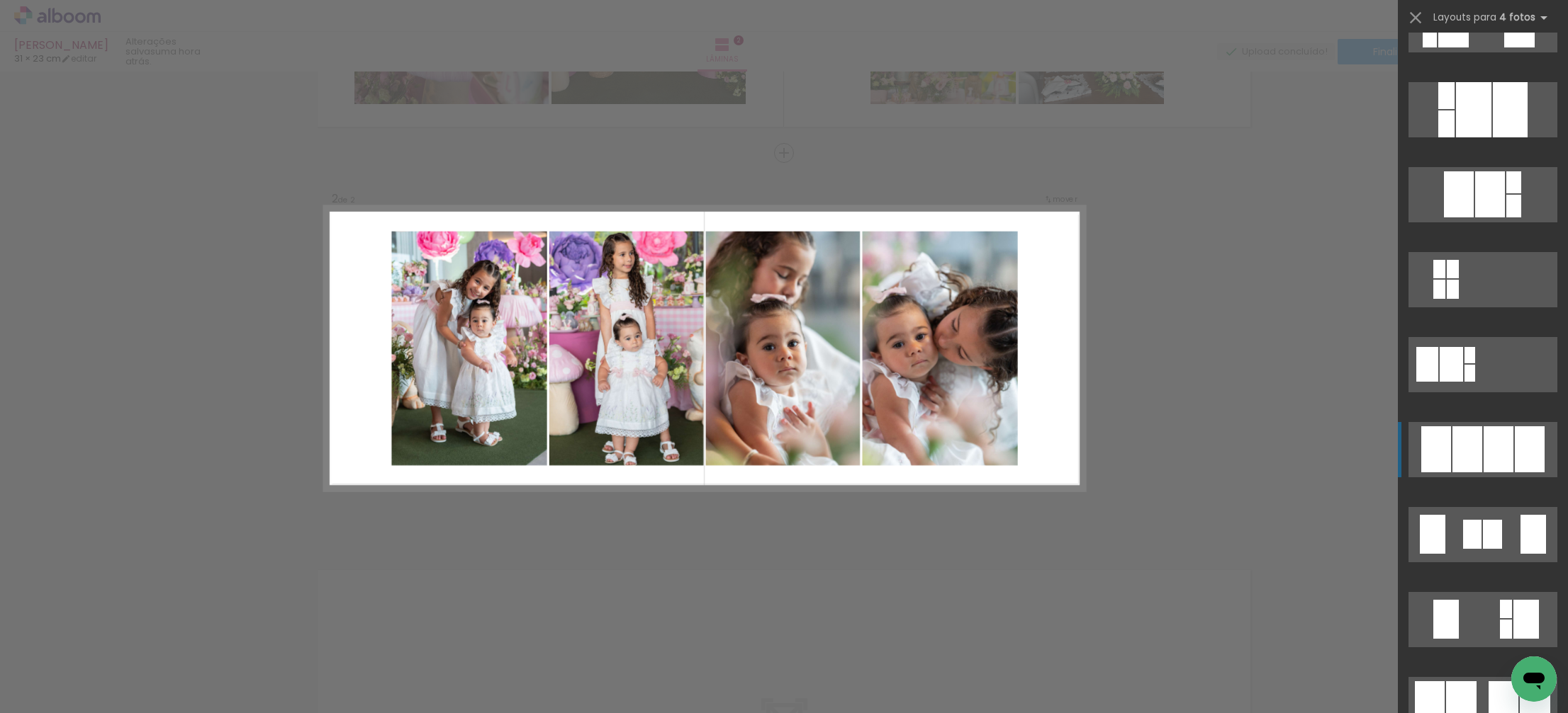
click at [1466, 450] on div at bounding box center [1467, 449] width 29 height 46
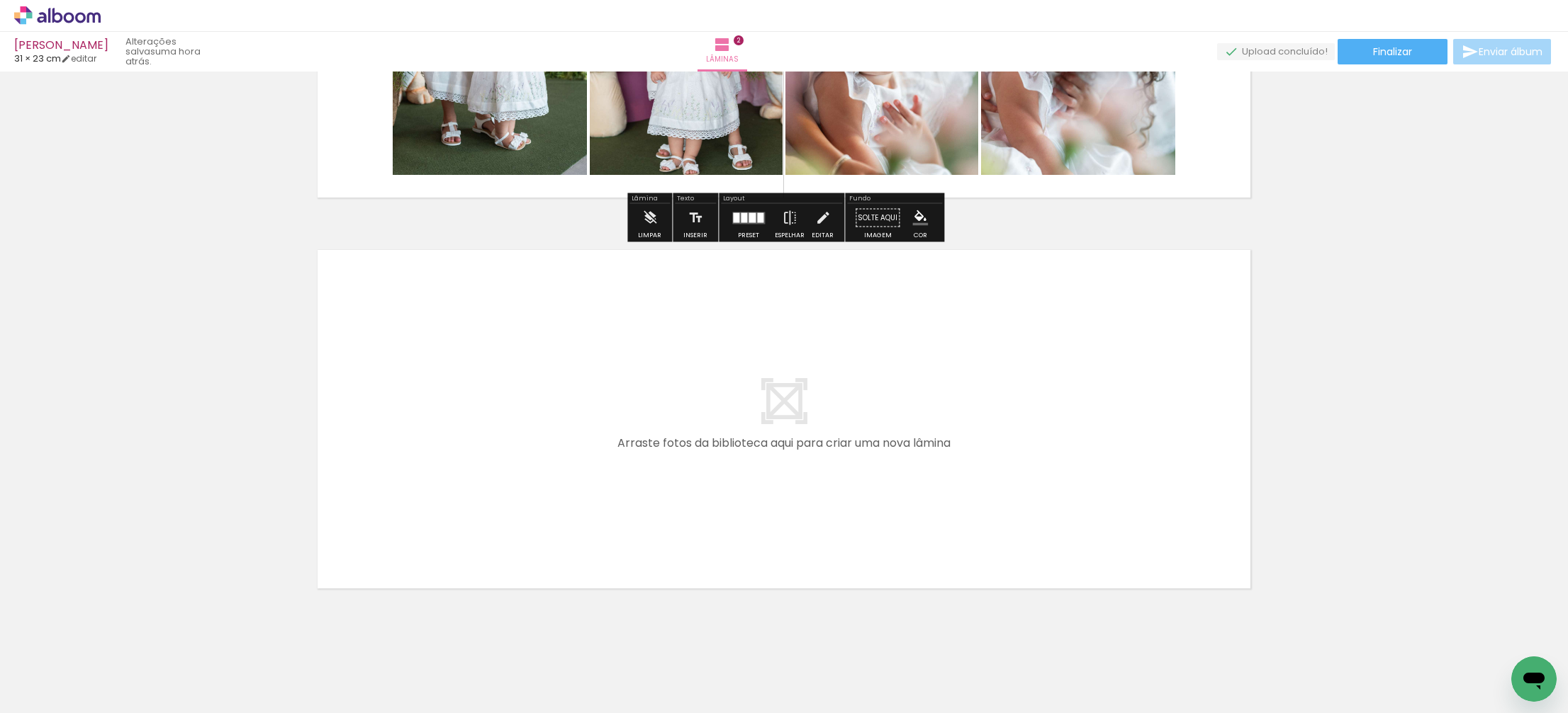
scroll to position [657, 0]
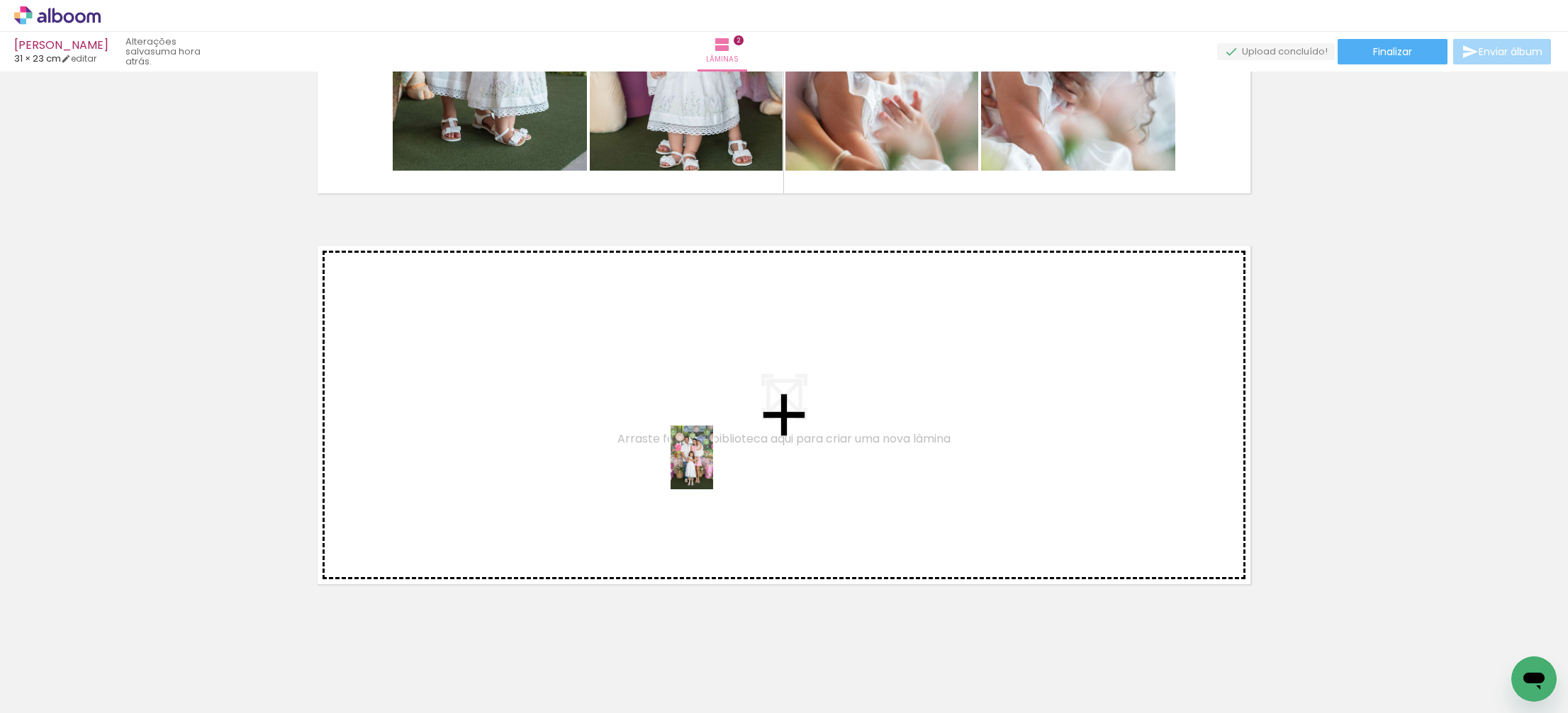
drag, startPoint x: 1100, startPoint y: 685, endPoint x: 713, endPoint y: 468, distance: 443.7
click at [713, 468] on quentale-workspace at bounding box center [784, 356] width 1568 height 713
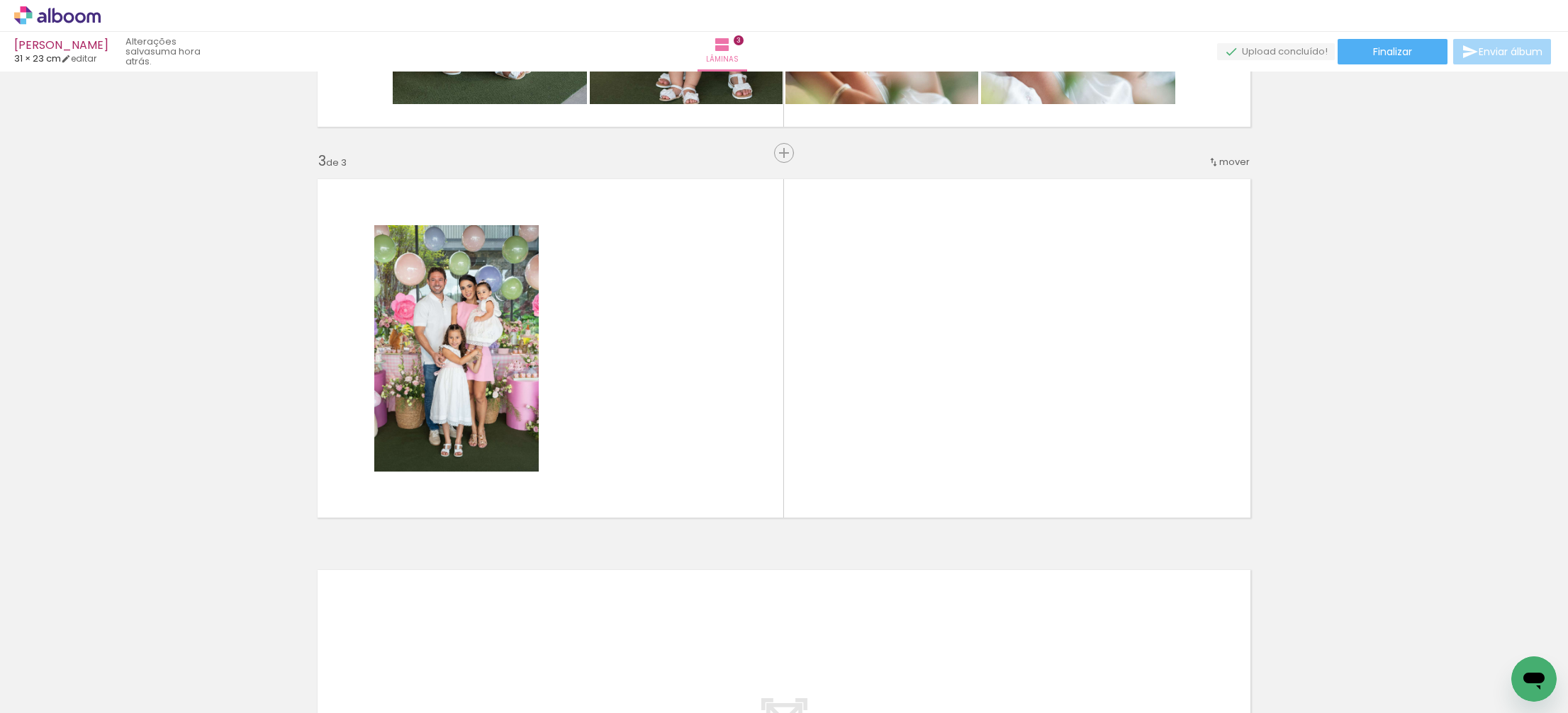
scroll to position [0, 319]
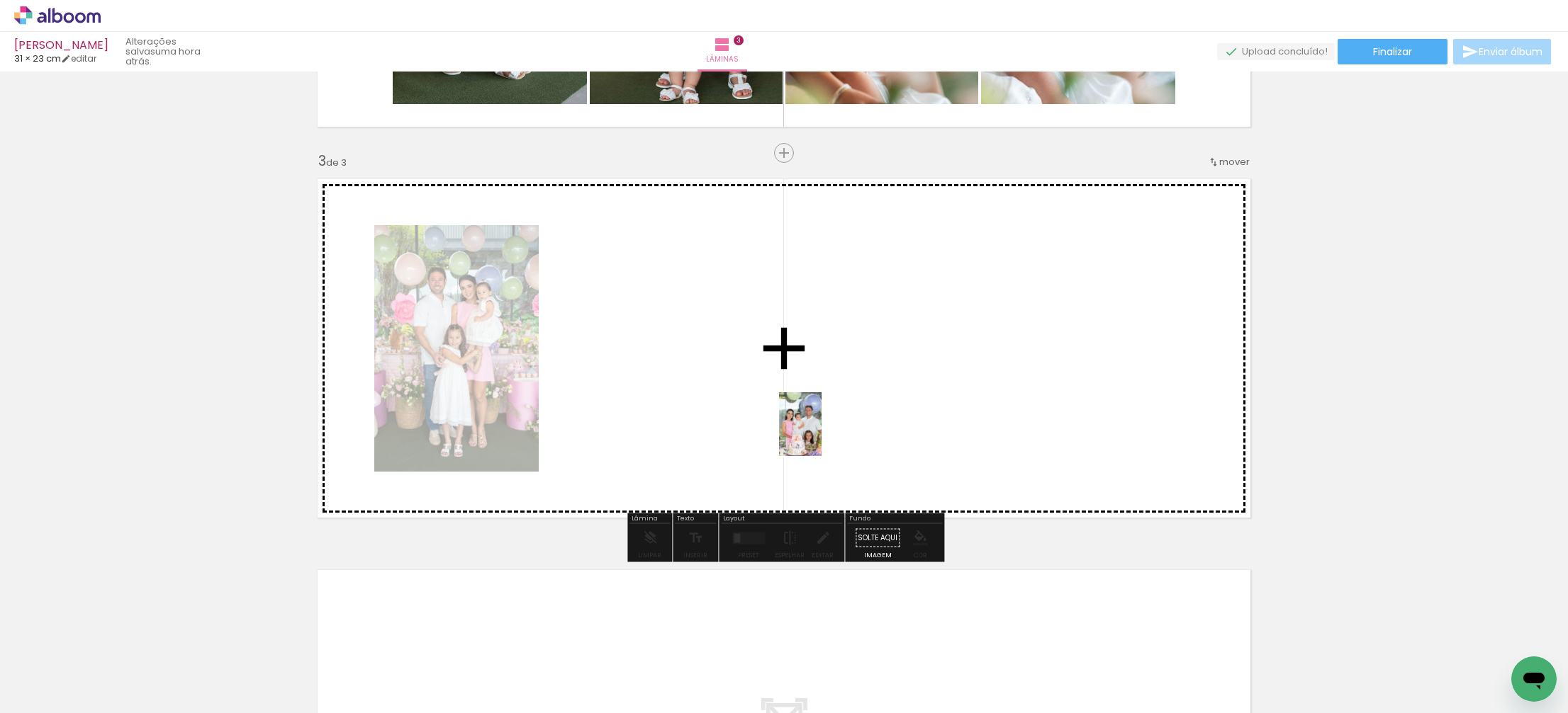
drag, startPoint x: 1096, startPoint y: 677, endPoint x: 821, endPoint y: 435, distance: 366.3
click at [821, 435] on quentale-workspace at bounding box center [784, 356] width 1568 height 713
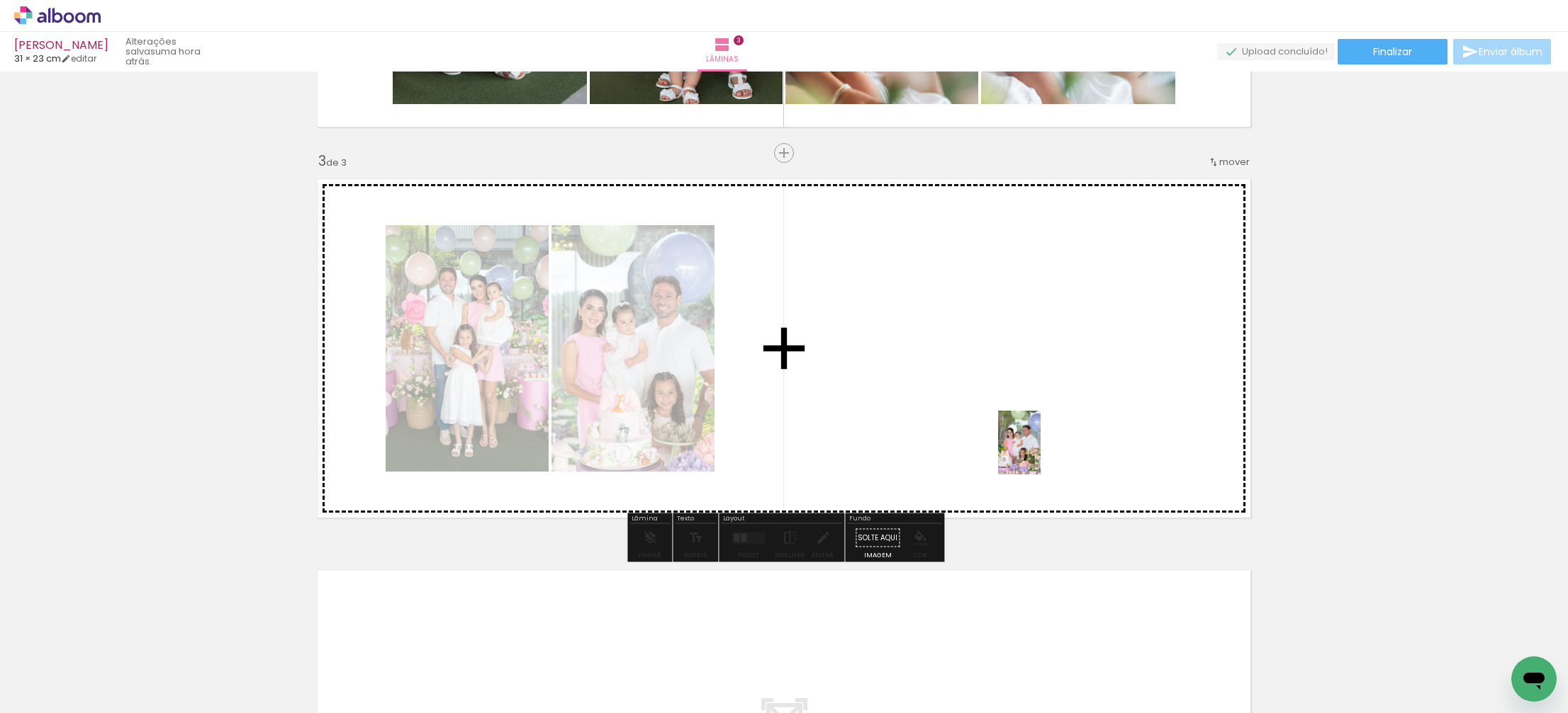
drag, startPoint x: 1227, startPoint y: 590, endPoint x: 1040, endPoint y: 454, distance: 231.2
click at [1040, 454] on quentale-workspace at bounding box center [784, 356] width 1568 height 713
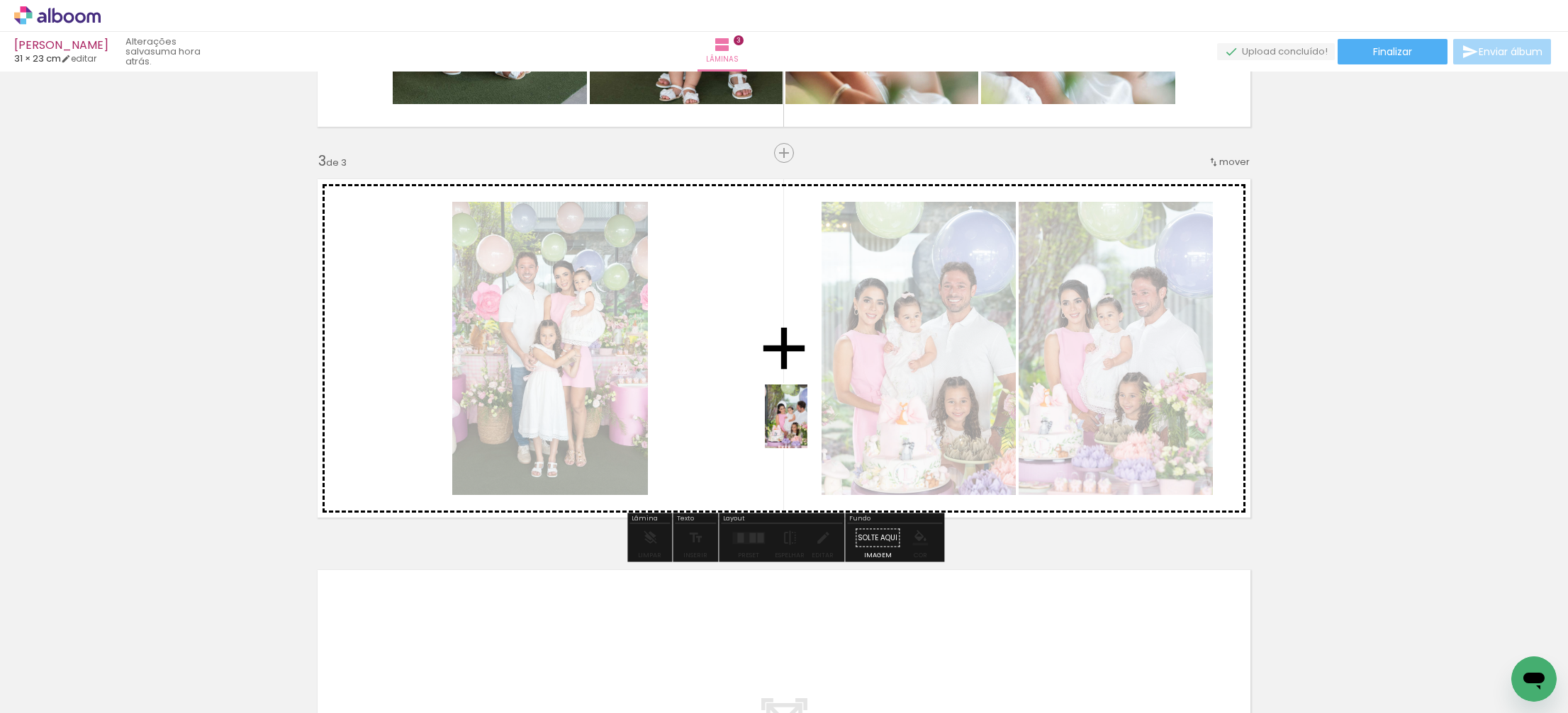
drag, startPoint x: 1408, startPoint y: 685, endPoint x: 806, endPoint y: 426, distance: 655.4
click at [806, 426] on quentale-workspace at bounding box center [784, 356] width 1568 height 713
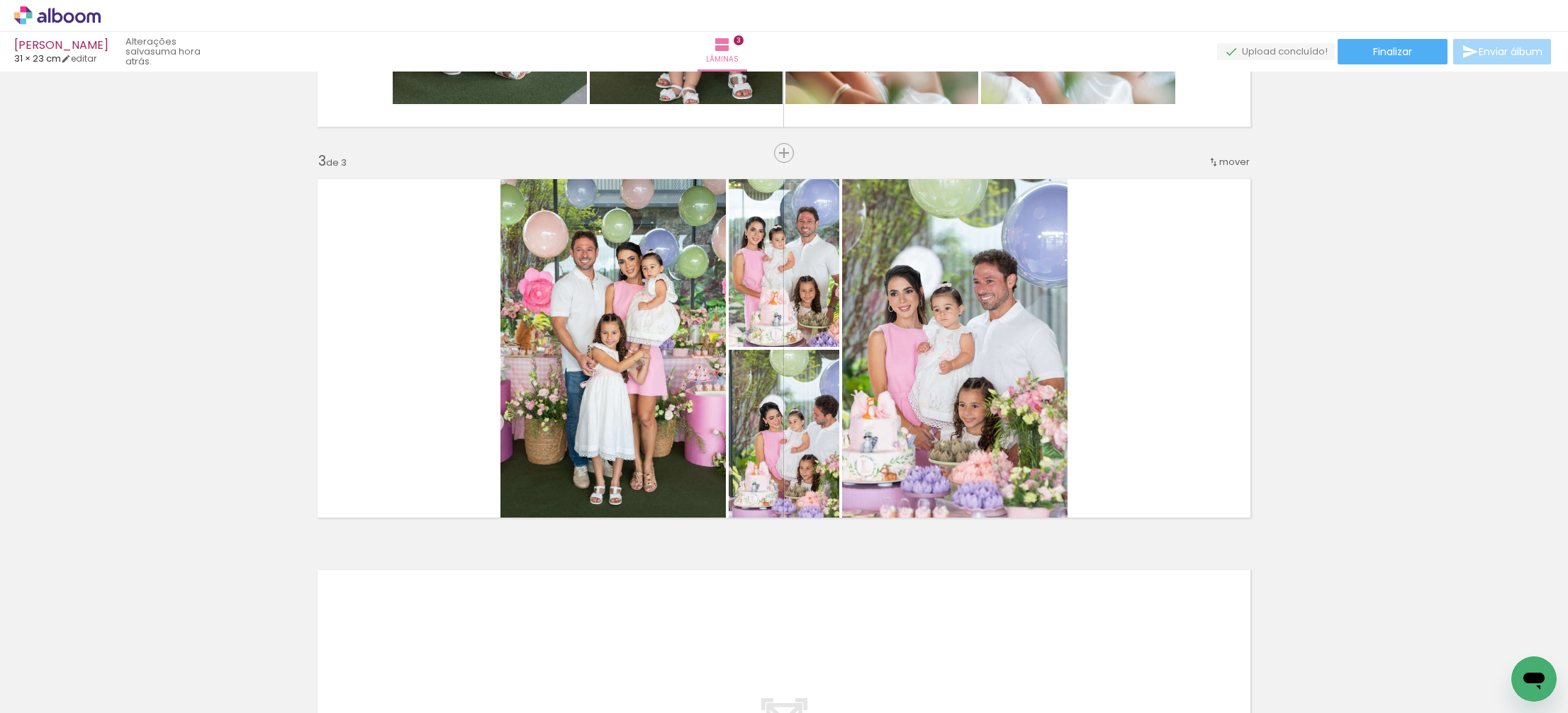
scroll to position [0, 542]
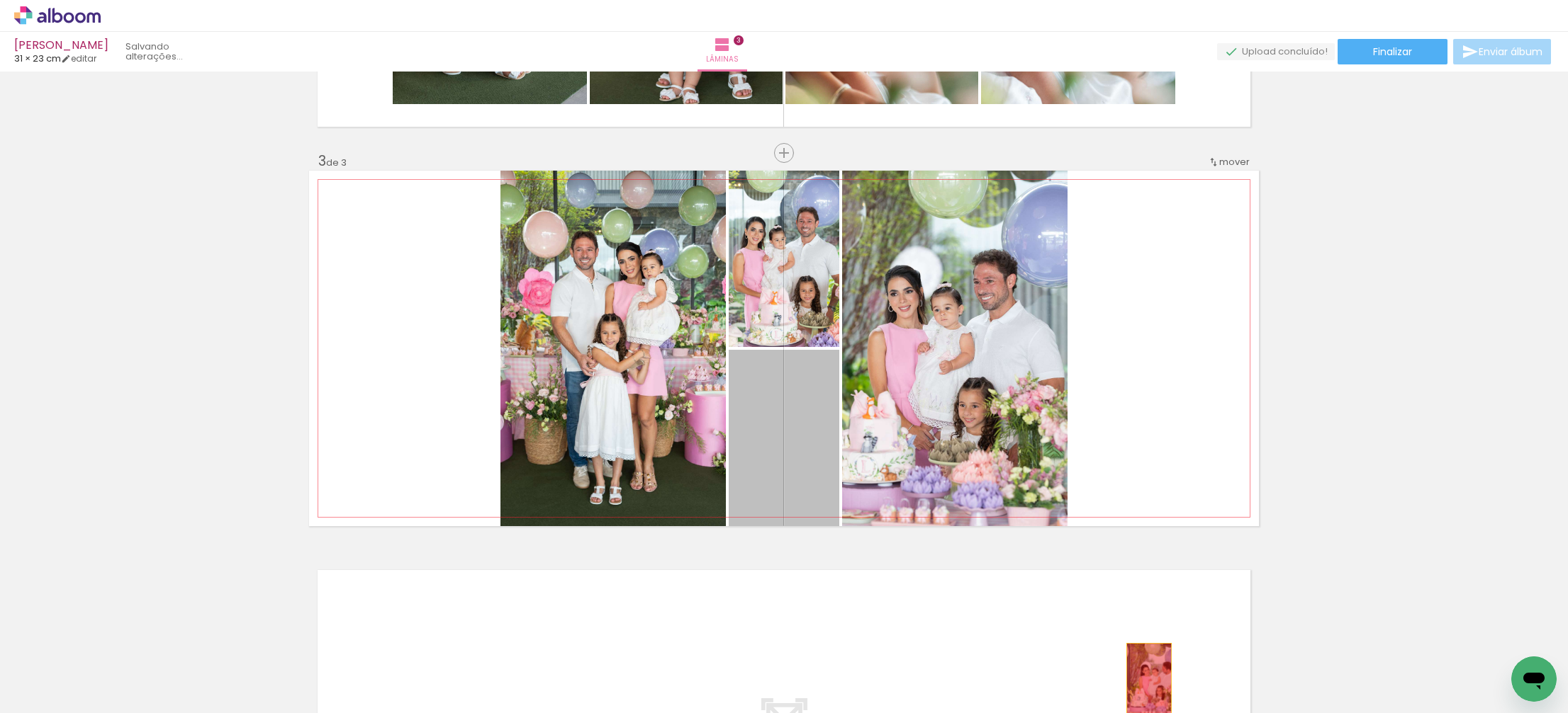
drag, startPoint x: 797, startPoint y: 444, endPoint x: 960, endPoint y: 504, distance: 173.7
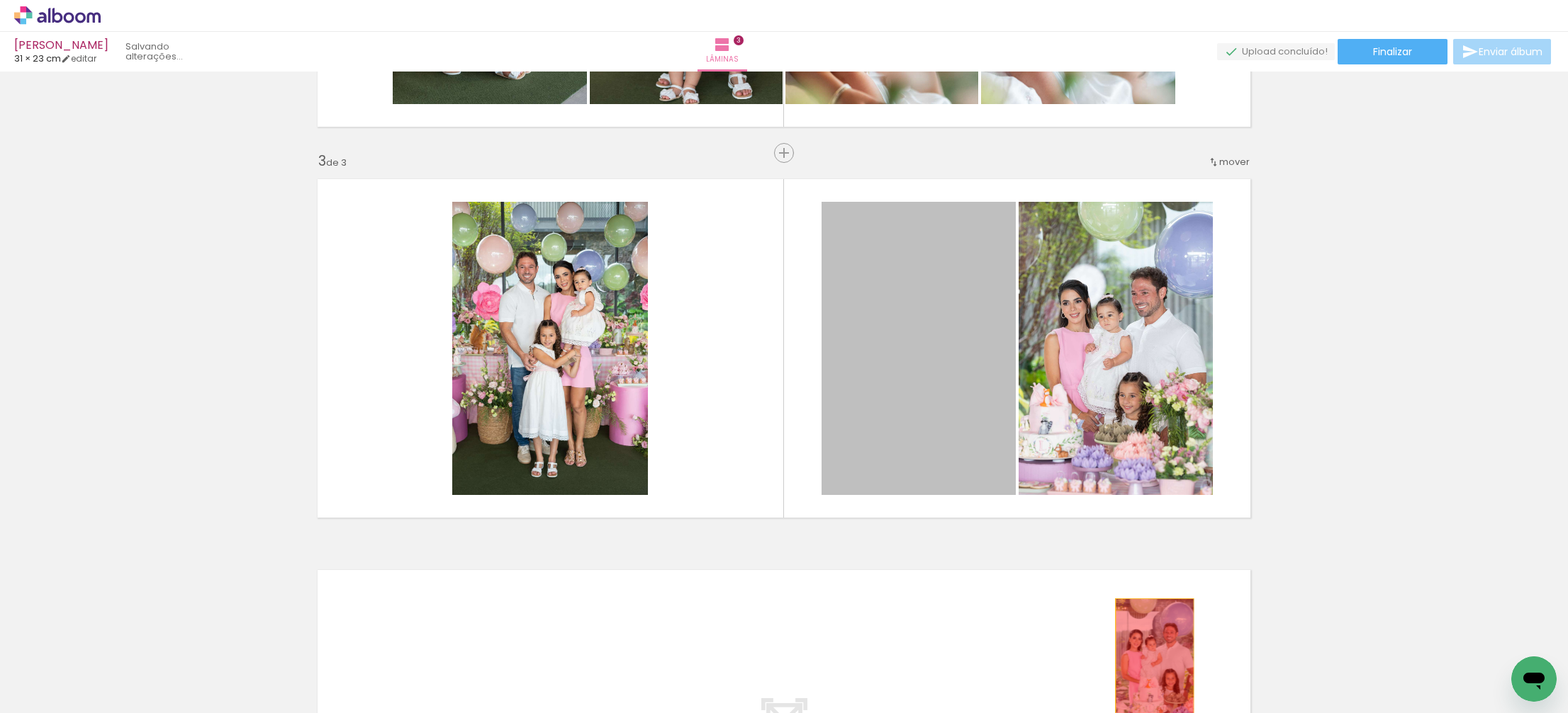
drag, startPoint x: 918, startPoint y: 383, endPoint x: 1117, endPoint y: 575, distance: 276.5
click at [1153, 655] on quentale-workspace at bounding box center [784, 356] width 1568 height 713
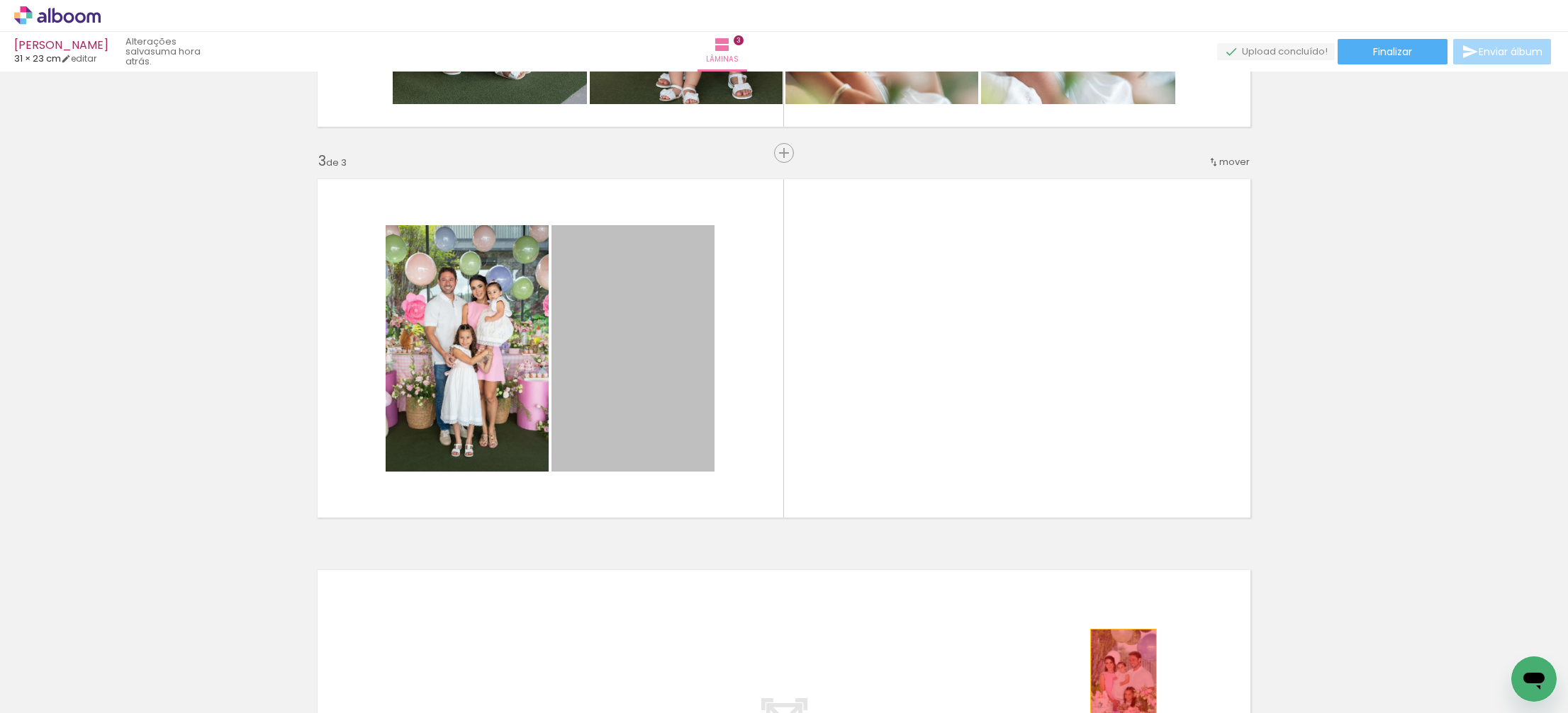
drag, startPoint x: 907, startPoint y: 577, endPoint x: 1124, endPoint y: 679, distance: 239.8
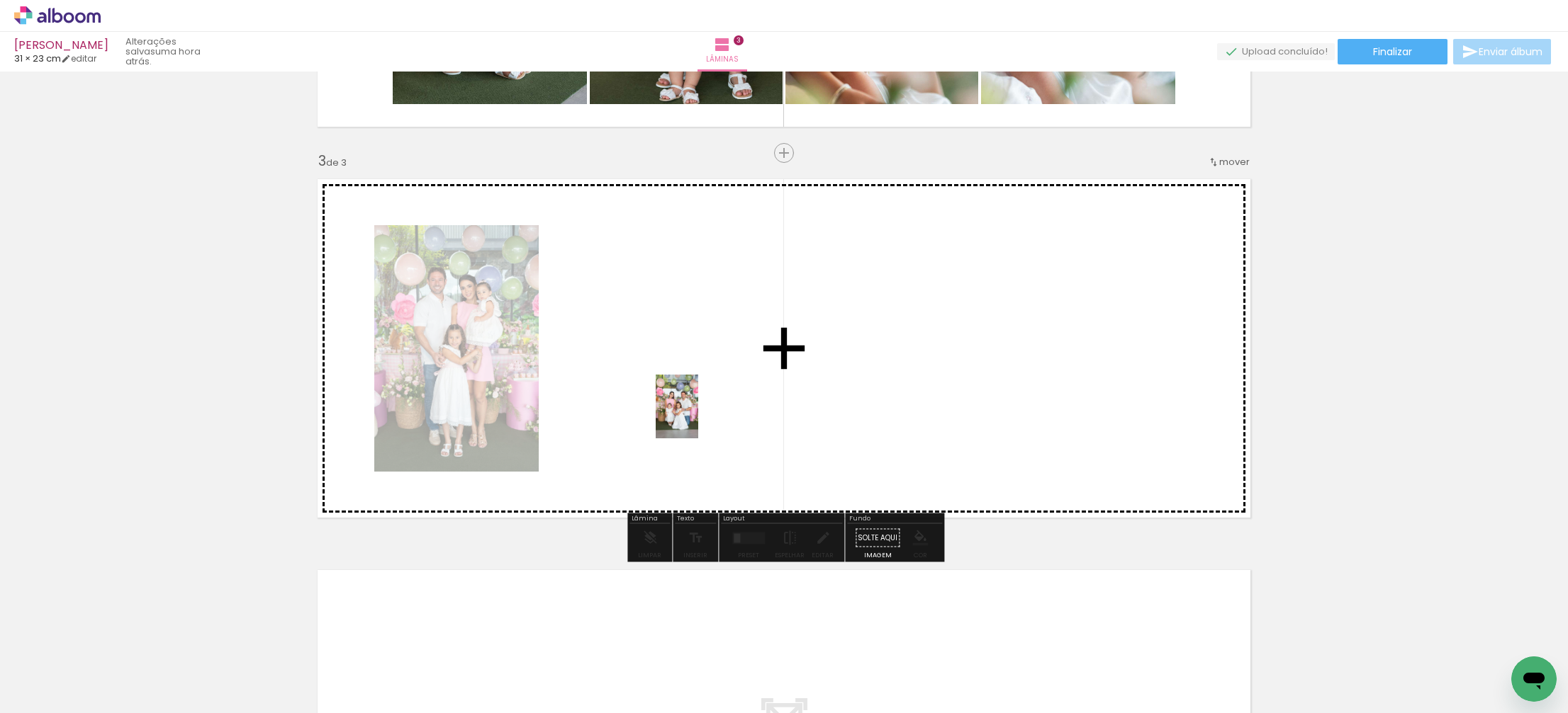
drag, startPoint x: 1427, startPoint y: 686, endPoint x: 696, endPoint y: 418, distance: 778.6
click at [696, 418] on quentale-workspace at bounding box center [784, 356] width 1568 height 713
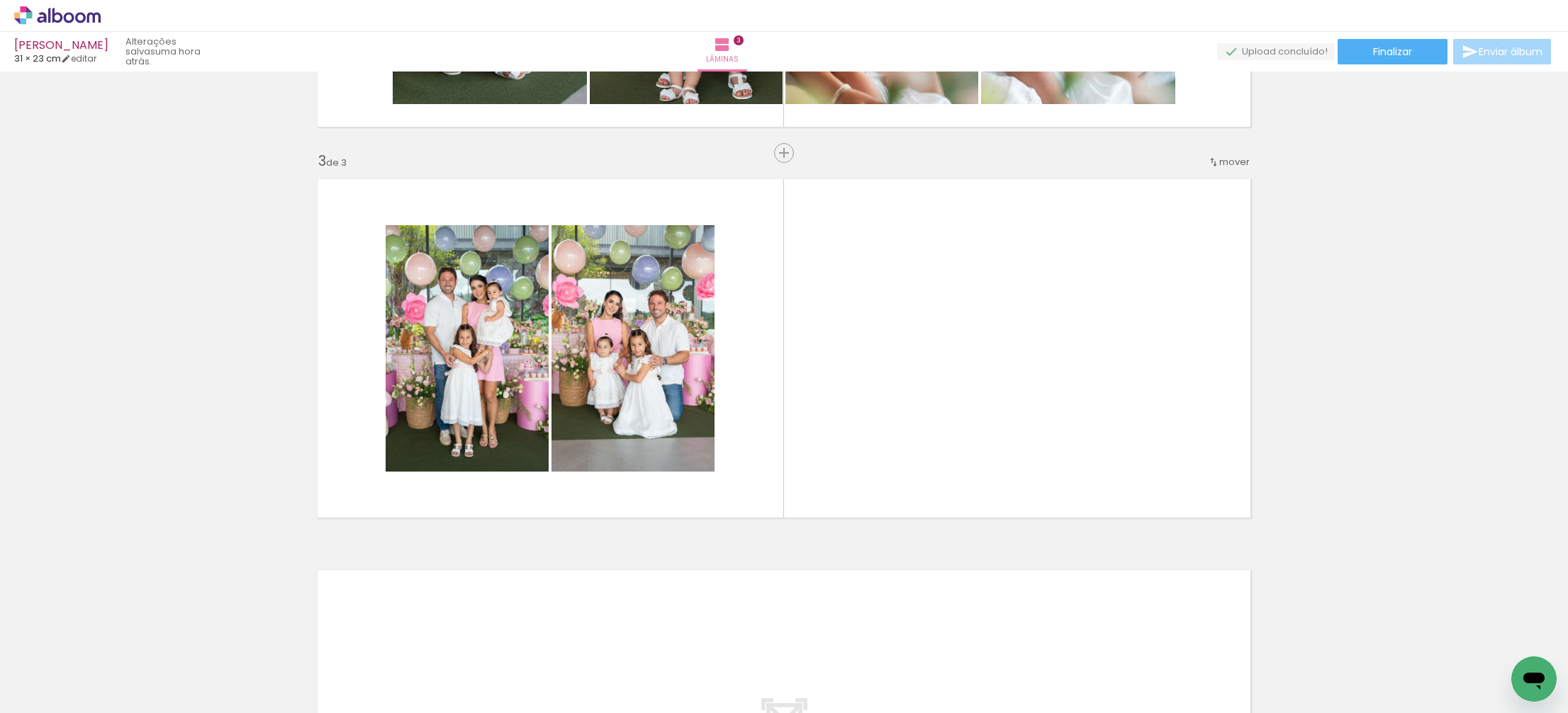
scroll to position [0, 1343]
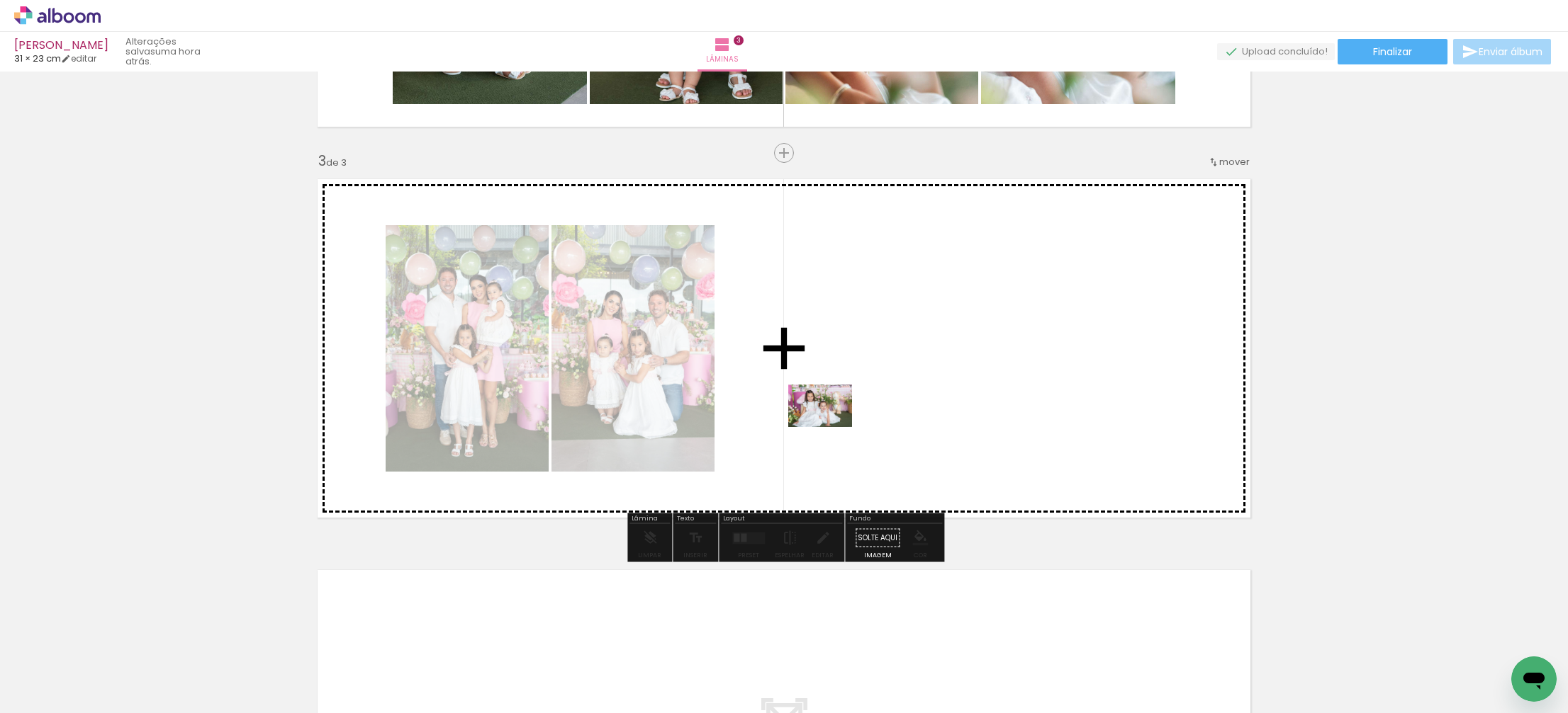
drag, startPoint x: 714, startPoint y: 660, endPoint x: 831, endPoint y: 427, distance: 260.7
click at [831, 427] on quentale-workspace at bounding box center [784, 356] width 1568 height 713
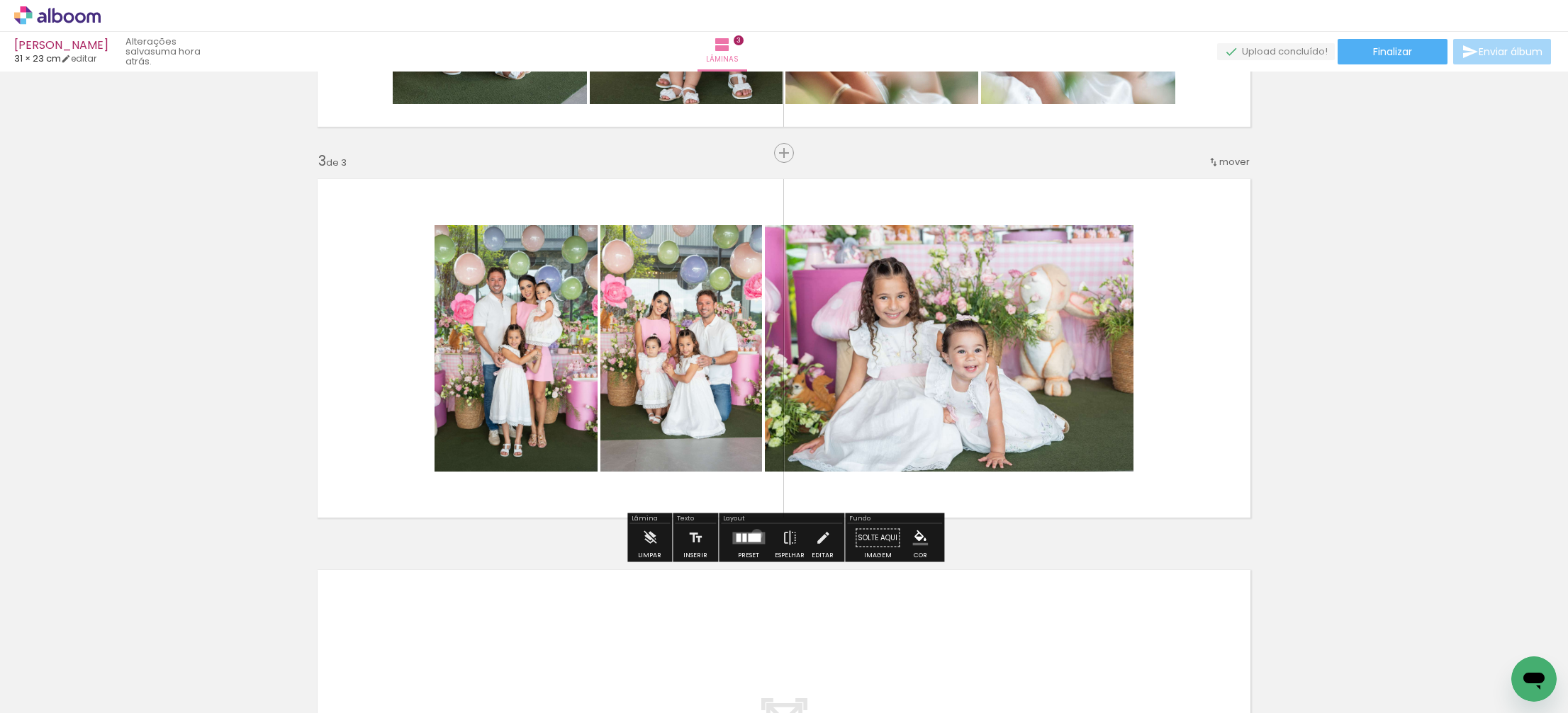
click at [753, 534] on div at bounding box center [753, 537] width 12 height 9
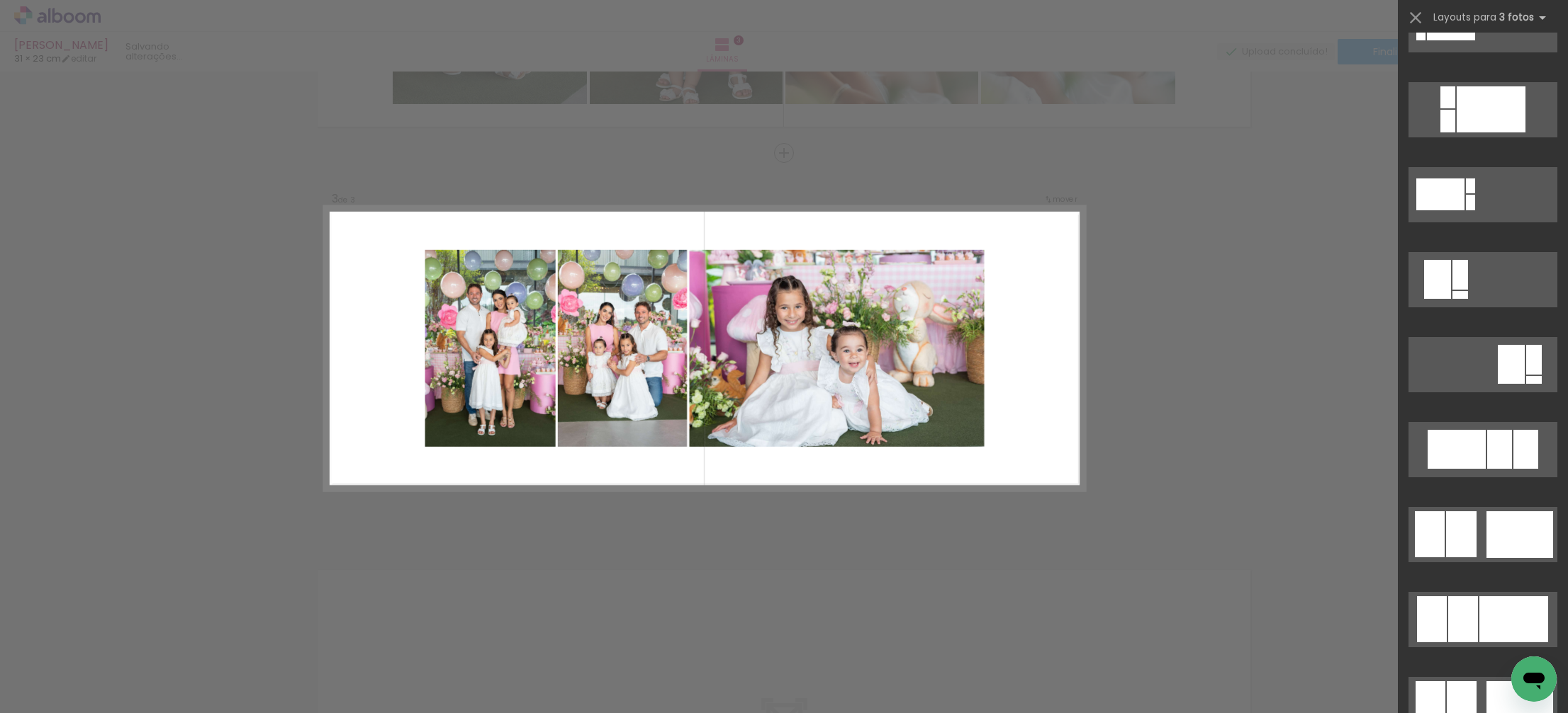
scroll to position [0, 0]
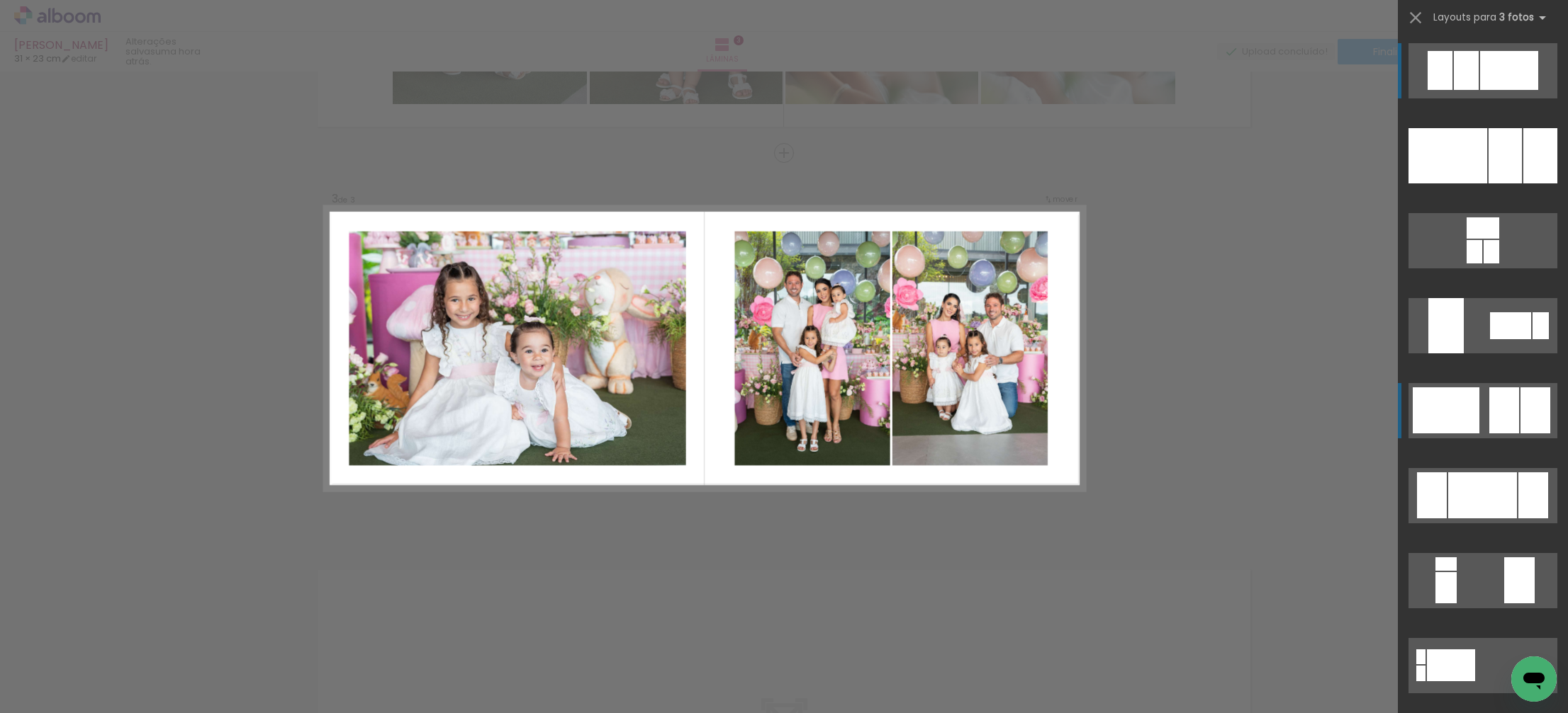
click at [1506, 403] on div at bounding box center [1504, 410] width 29 height 46
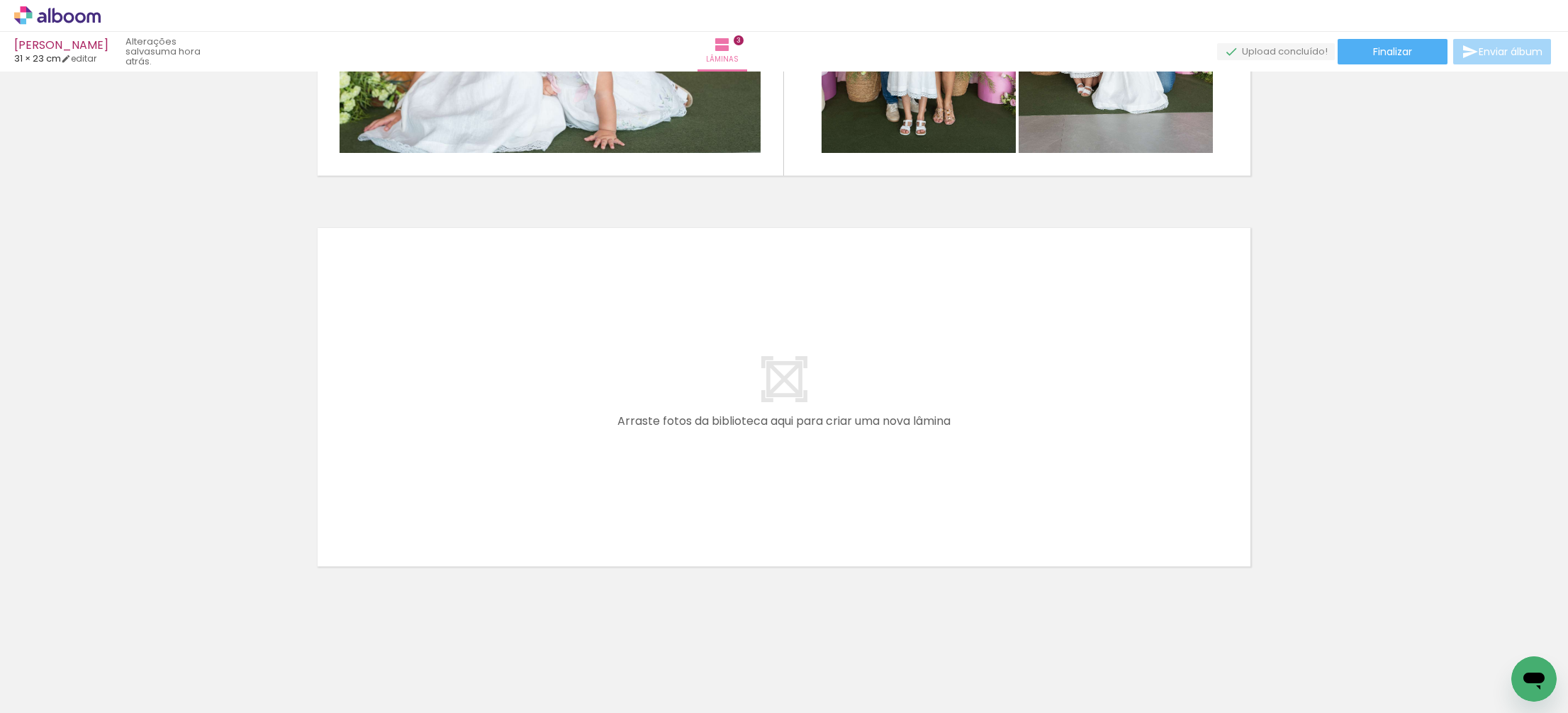
scroll to position [0, 799]
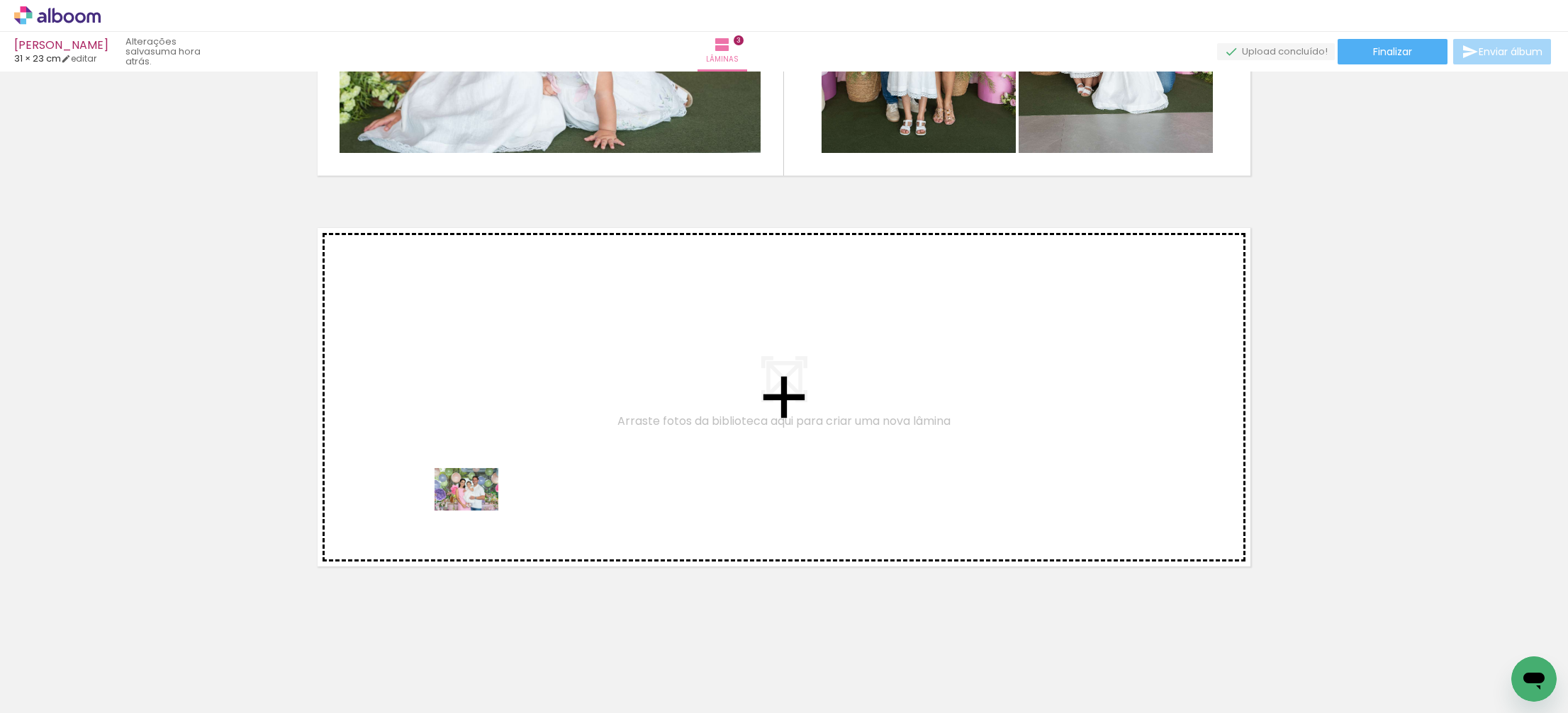
click at [477, 512] on quentale-workspace at bounding box center [784, 356] width 1568 height 713
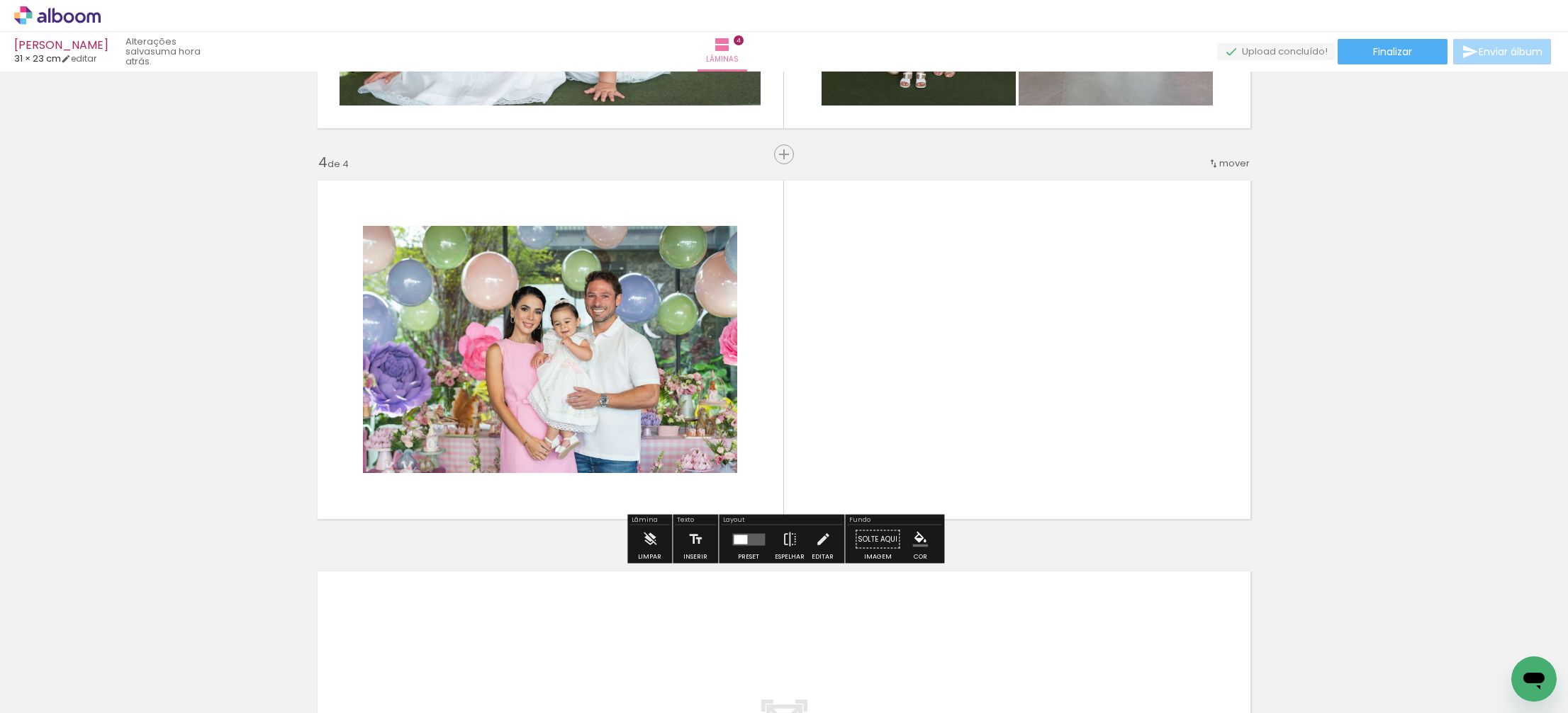
scroll to position [1114, 0]
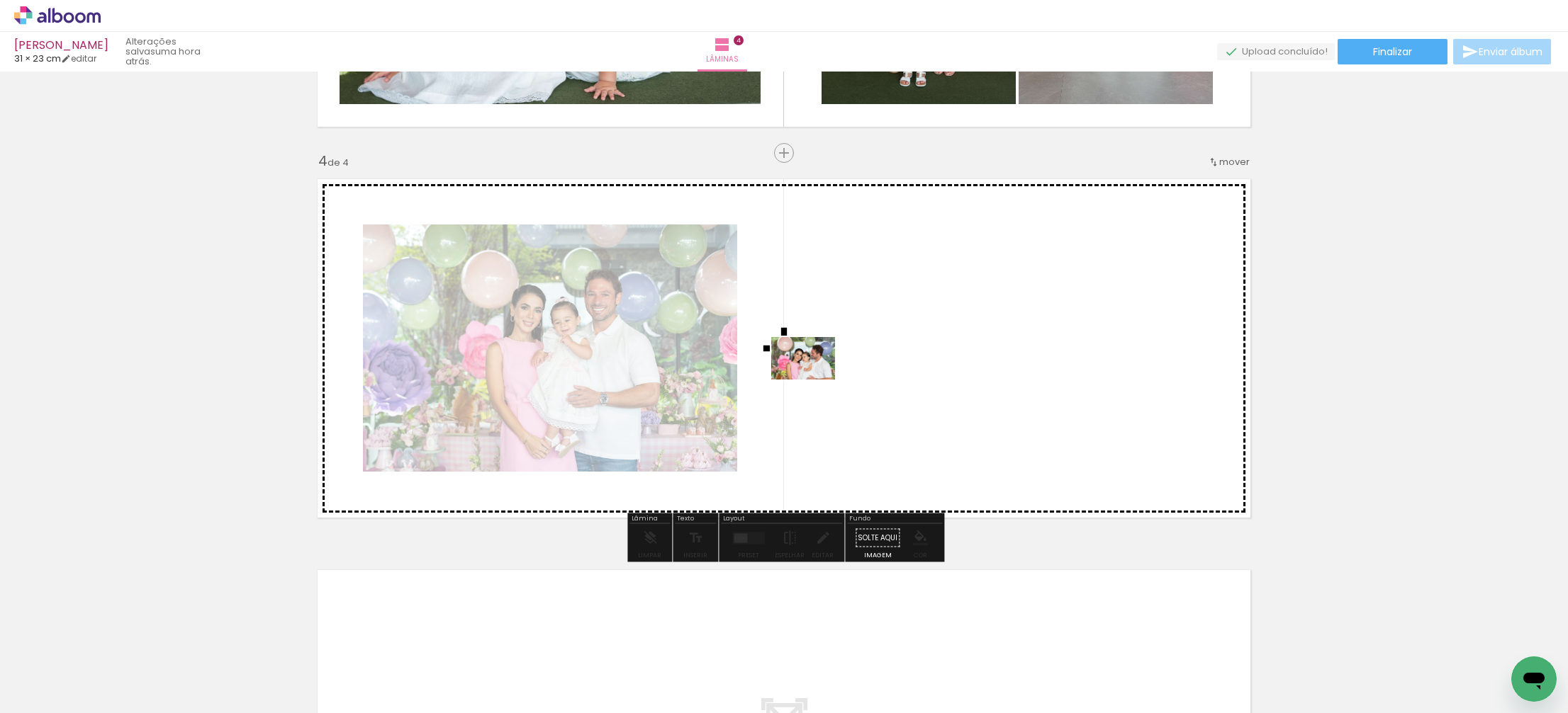
click at [814, 380] on quentale-workspace at bounding box center [784, 356] width 1568 height 713
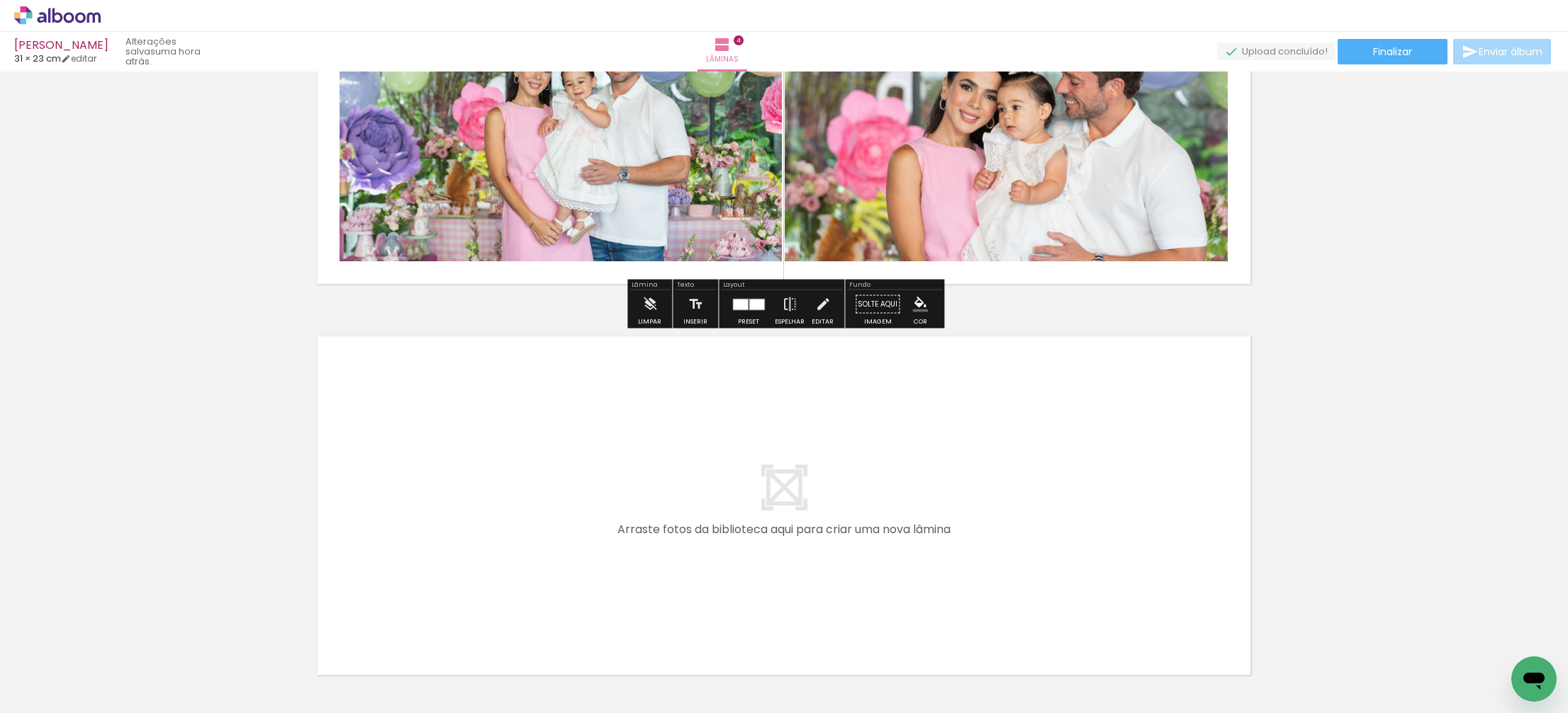
scroll to position [1350, 0]
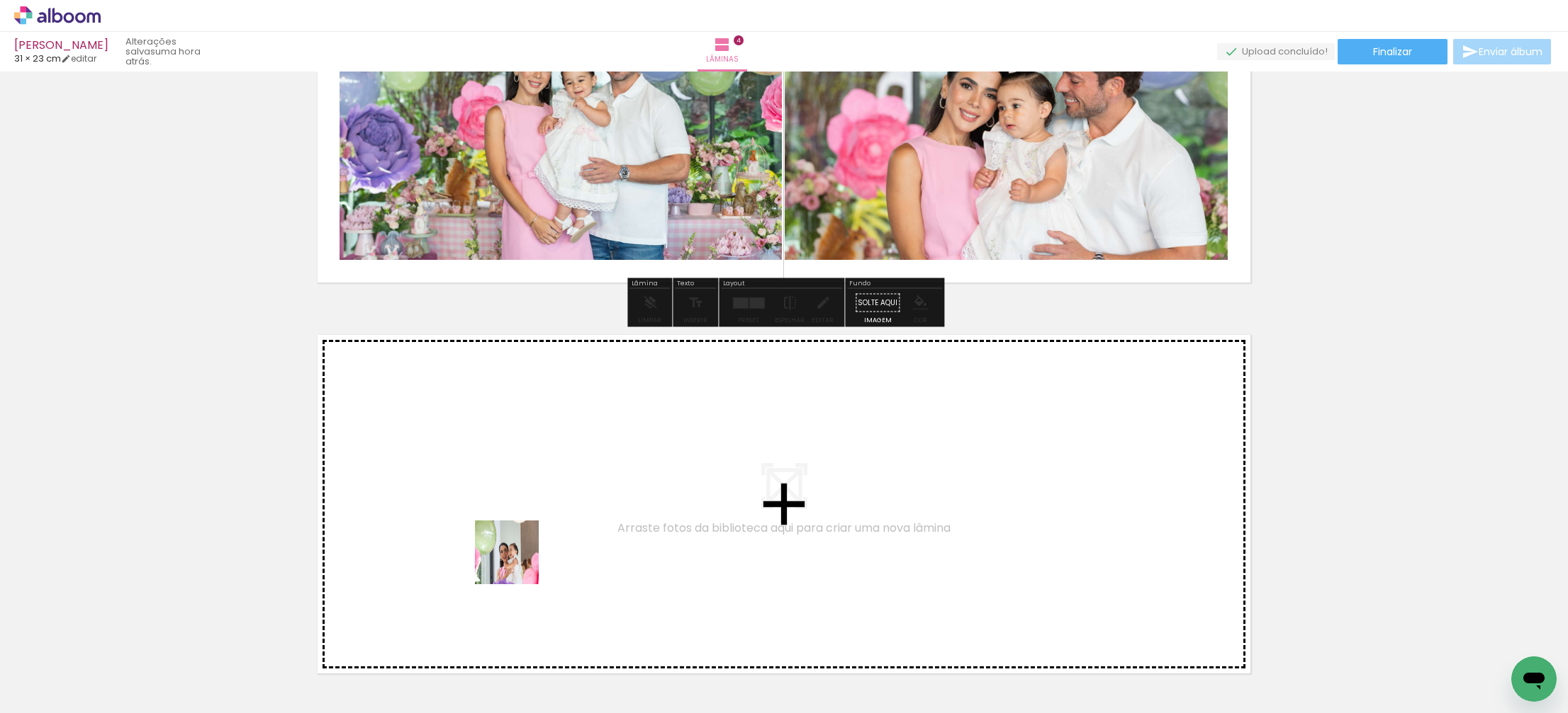
click at [516, 561] on quentale-workspace at bounding box center [784, 356] width 1568 height 713
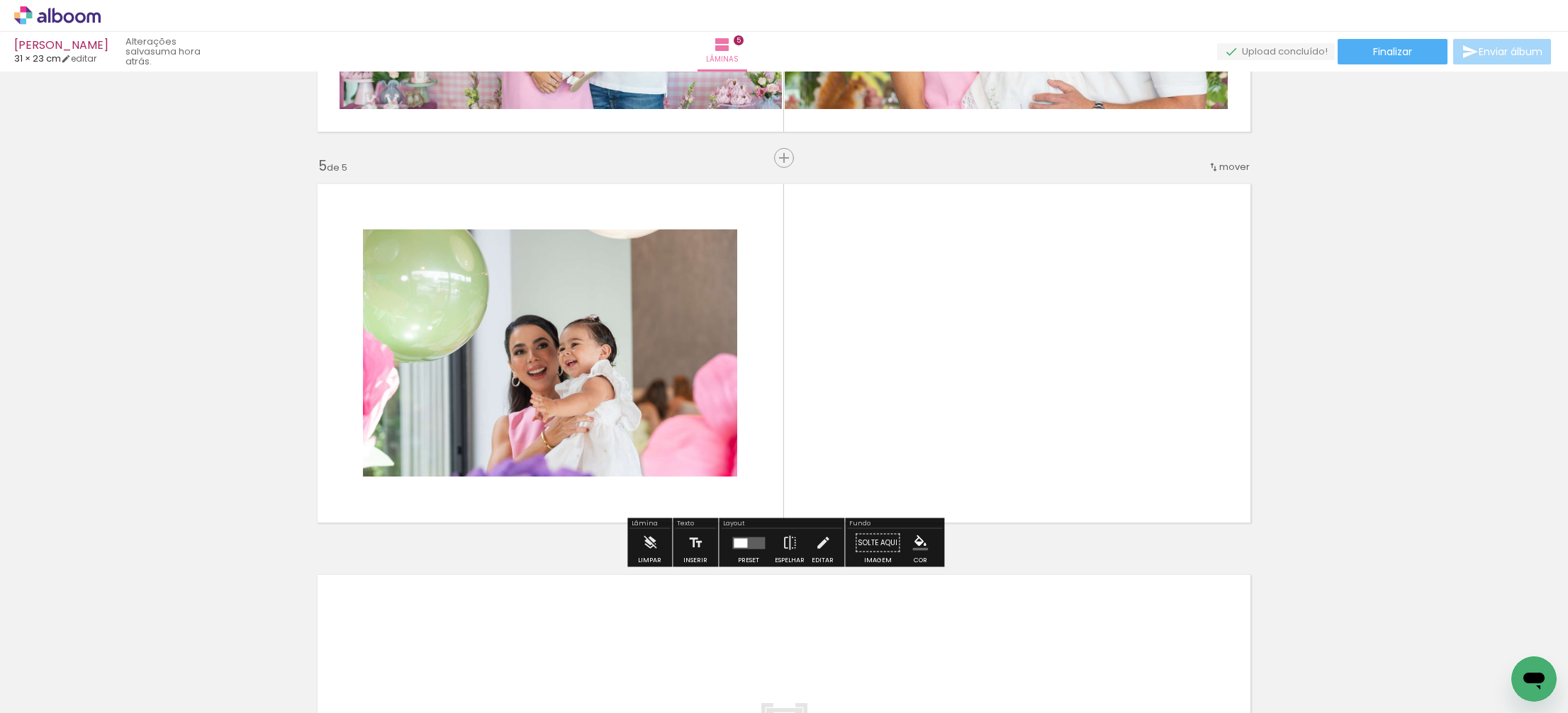
scroll to position [1506, 0]
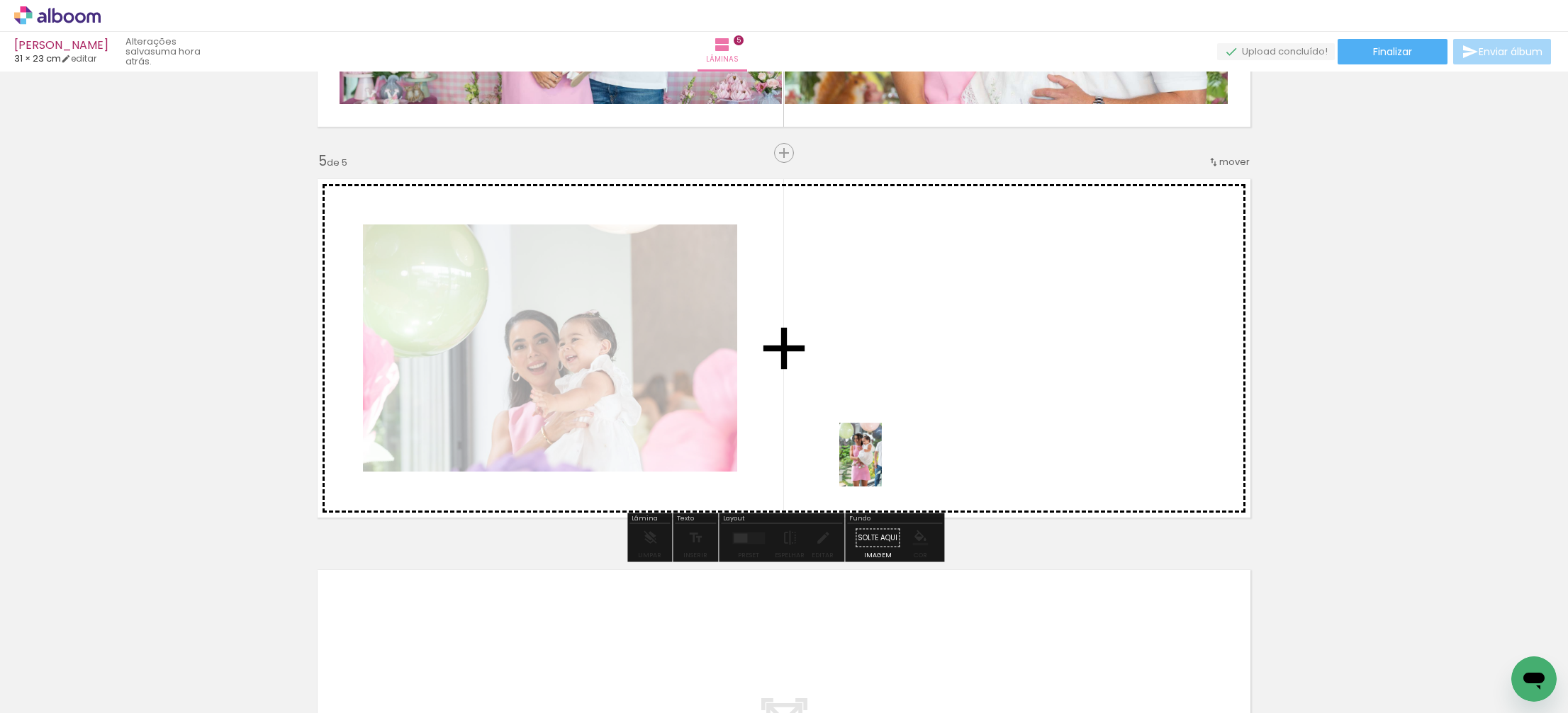
drag, startPoint x: 717, startPoint y: 666, endPoint x: 877, endPoint y: 471, distance: 252.2
click at [882, 462] on quentale-workspace at bounding box center [784, 356] width 1568 height 713
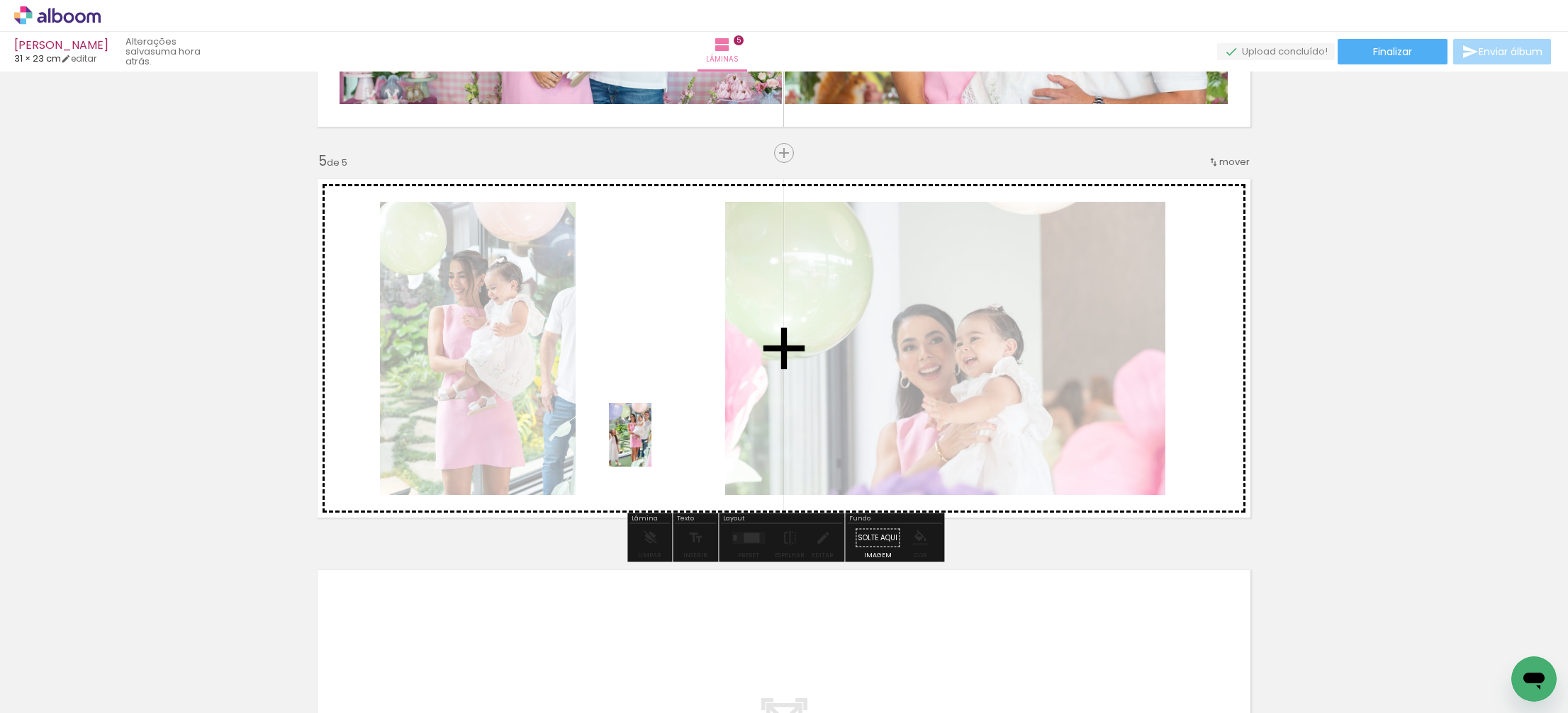
drag, startPoint x: 767, startPoint y: 669, endPoint x: 651, endPoint y: 445, distance: 252.3
click at [651, 445] on quentale-workspace at bounding box center [784, 356] width 1568 height 713
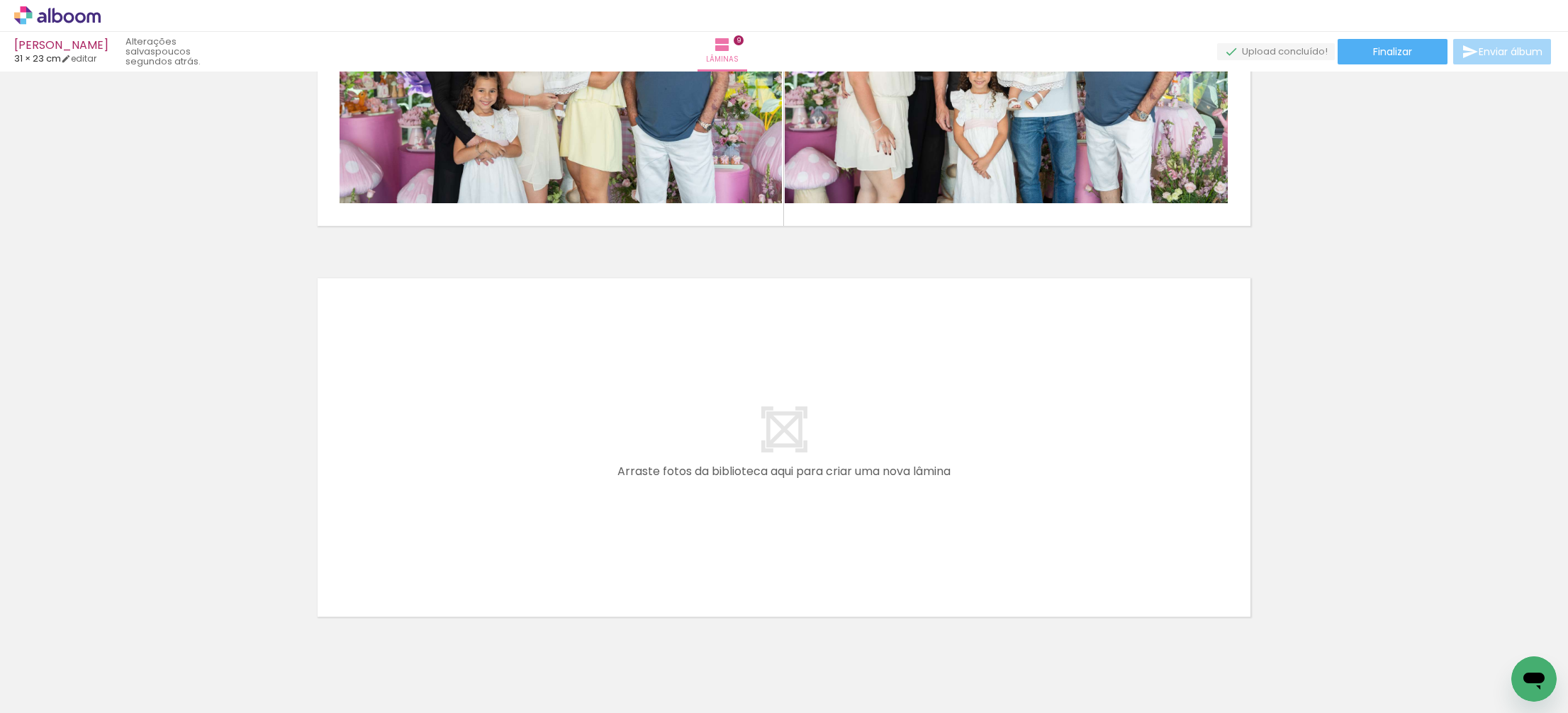
scroll to position [0, 2839]
click at [732, 677] on div at bounding box center [714, 666] width 46 height 70
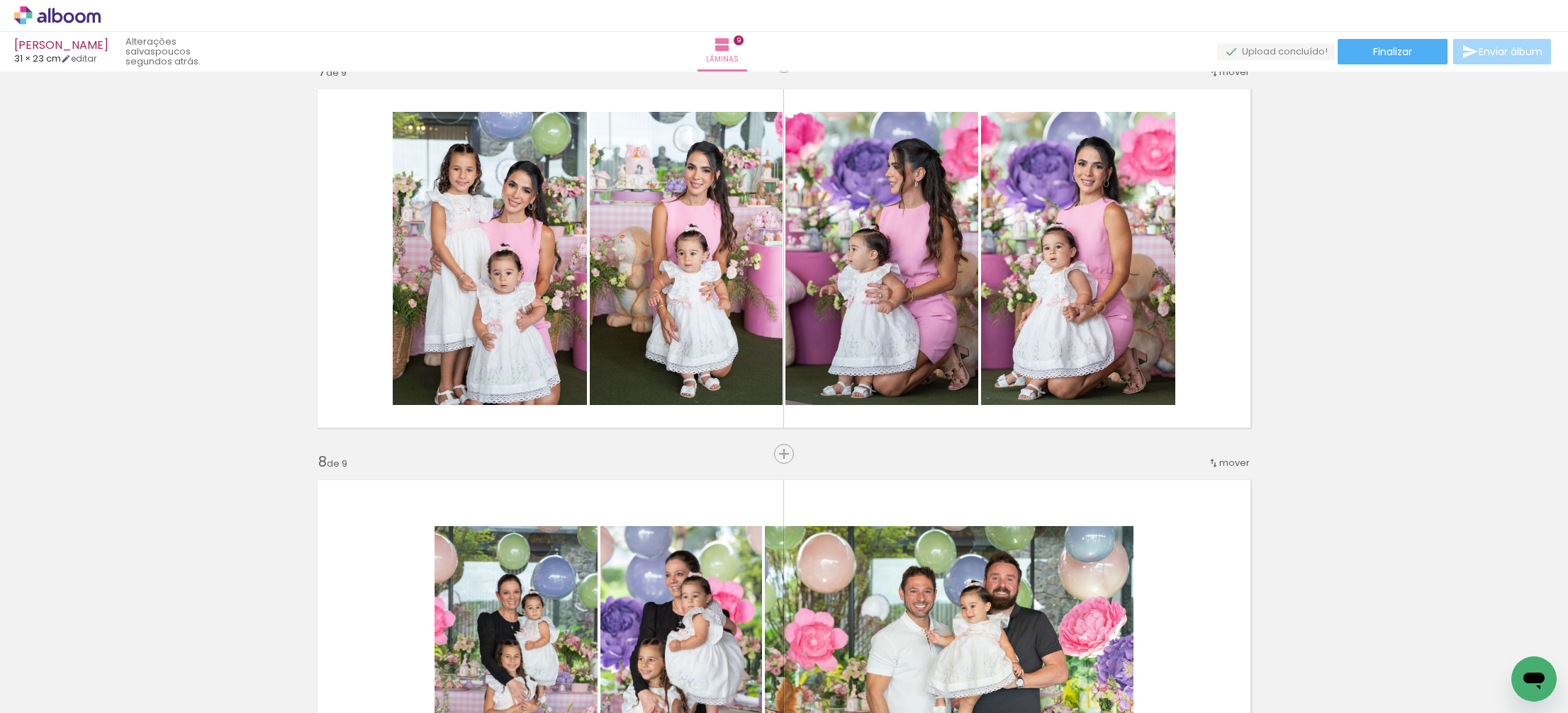
scroll to position [2377, 0]
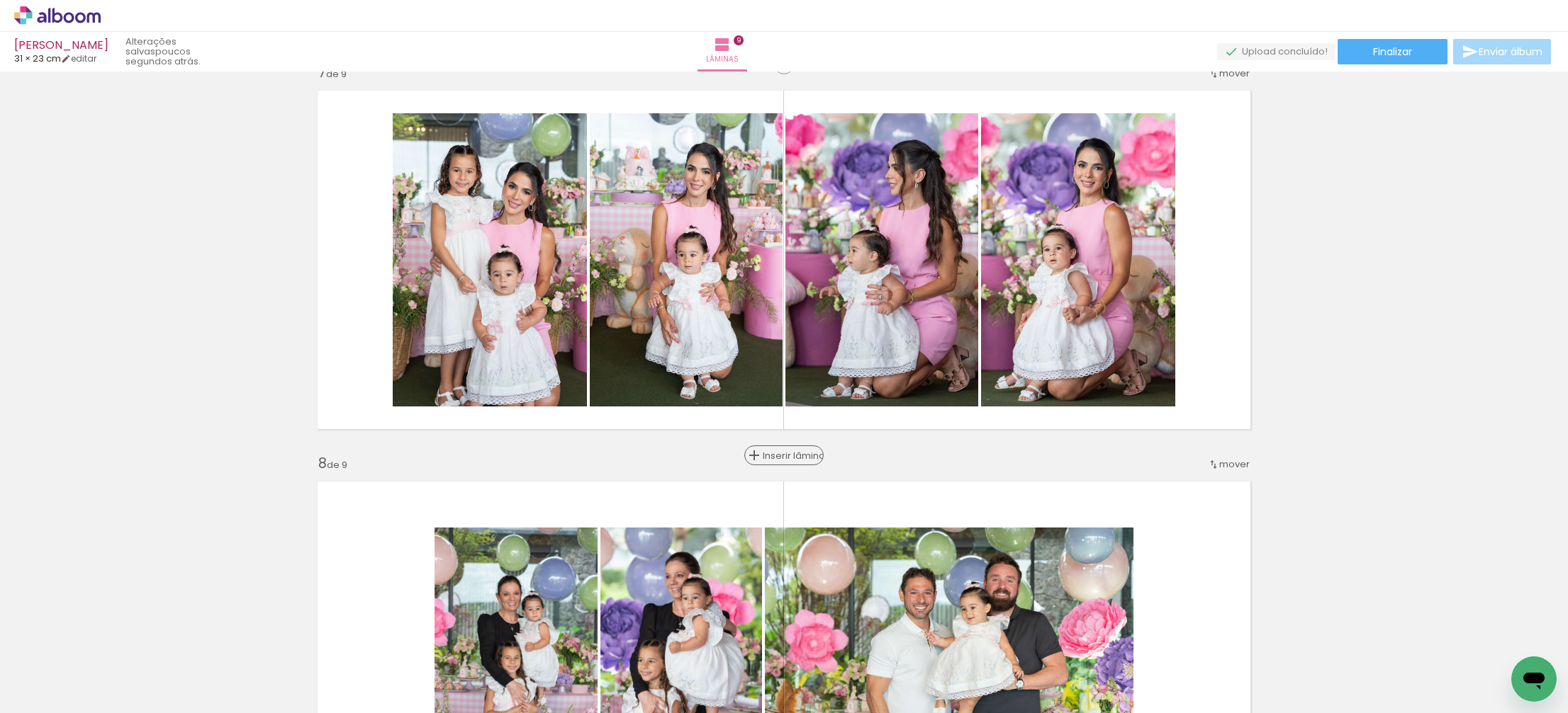
click at [784, 455] on span "Inserir lâmina" at bounding box center [790, 456] width 55 height 9
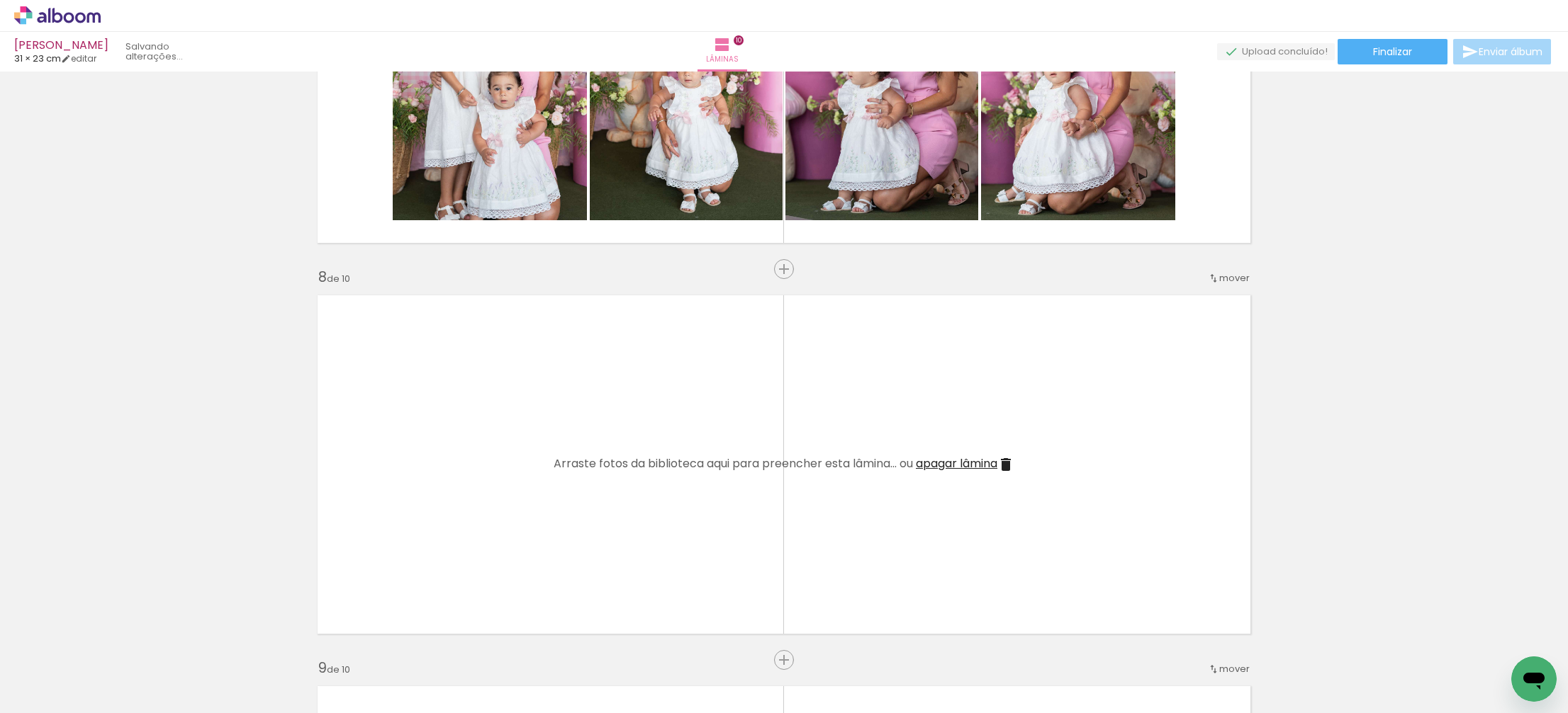
scroll to position [2567, 0]
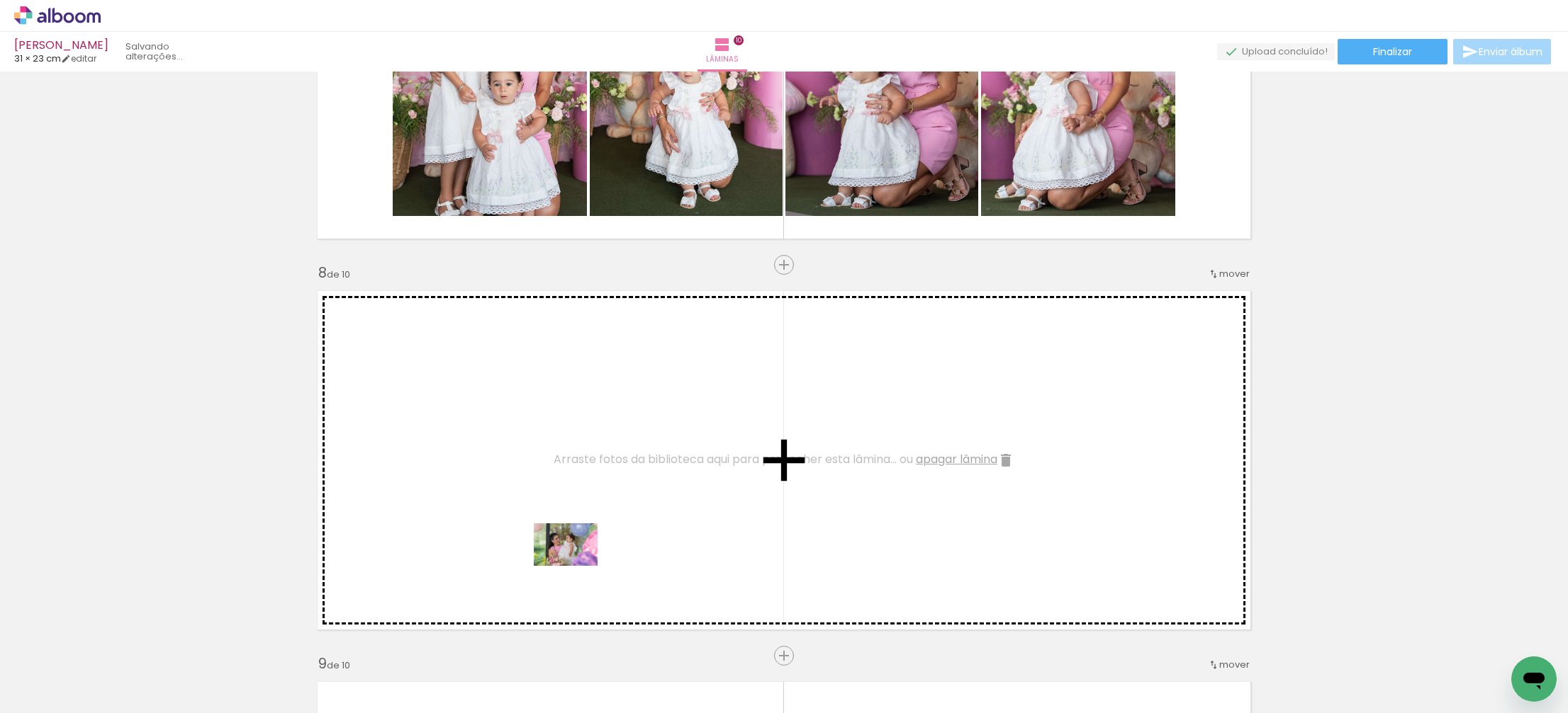
drag, startPoint x: 641, startPoint y: 676, endPoint x: 570, endPoint y: 557, distance: 138.6
click at [570, 557] on quentale-workspace at bounding box center [784, 356] width 1568 height 713
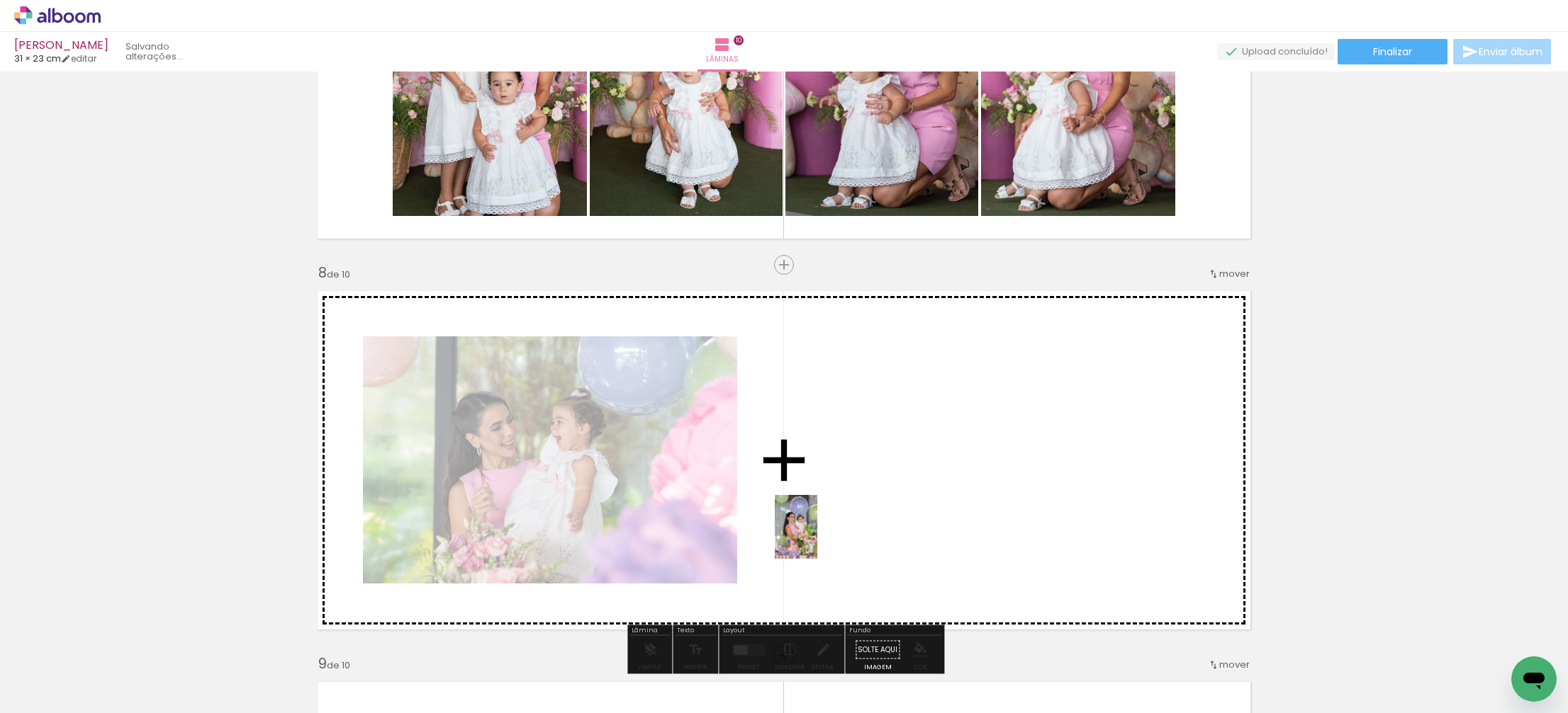
drag, startPoint x: 731, startPoint y: 687, endPoint x: 839, endPoint y: 506, distance: 210.8
click at [839, 506] on quentale-workspace at bounding box center [784, 356] width 1568 height 713
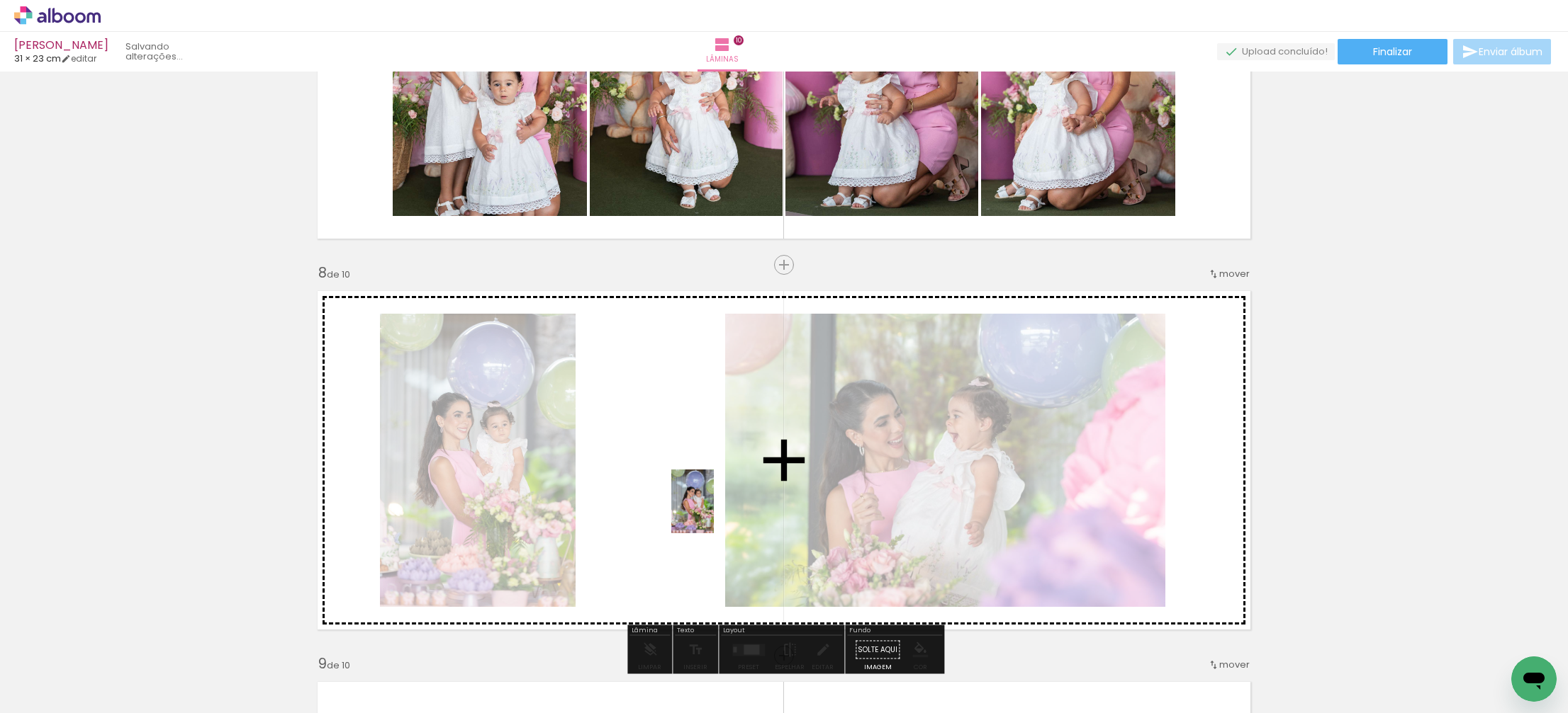
drag, startPoint x: 810, startPoint y: 675, endPoint x: 712, endPoint y: 505, distance: 196.2
click at [712, 505] on quentale-workspace at bounding box center [784, 356] width 1568 height 713
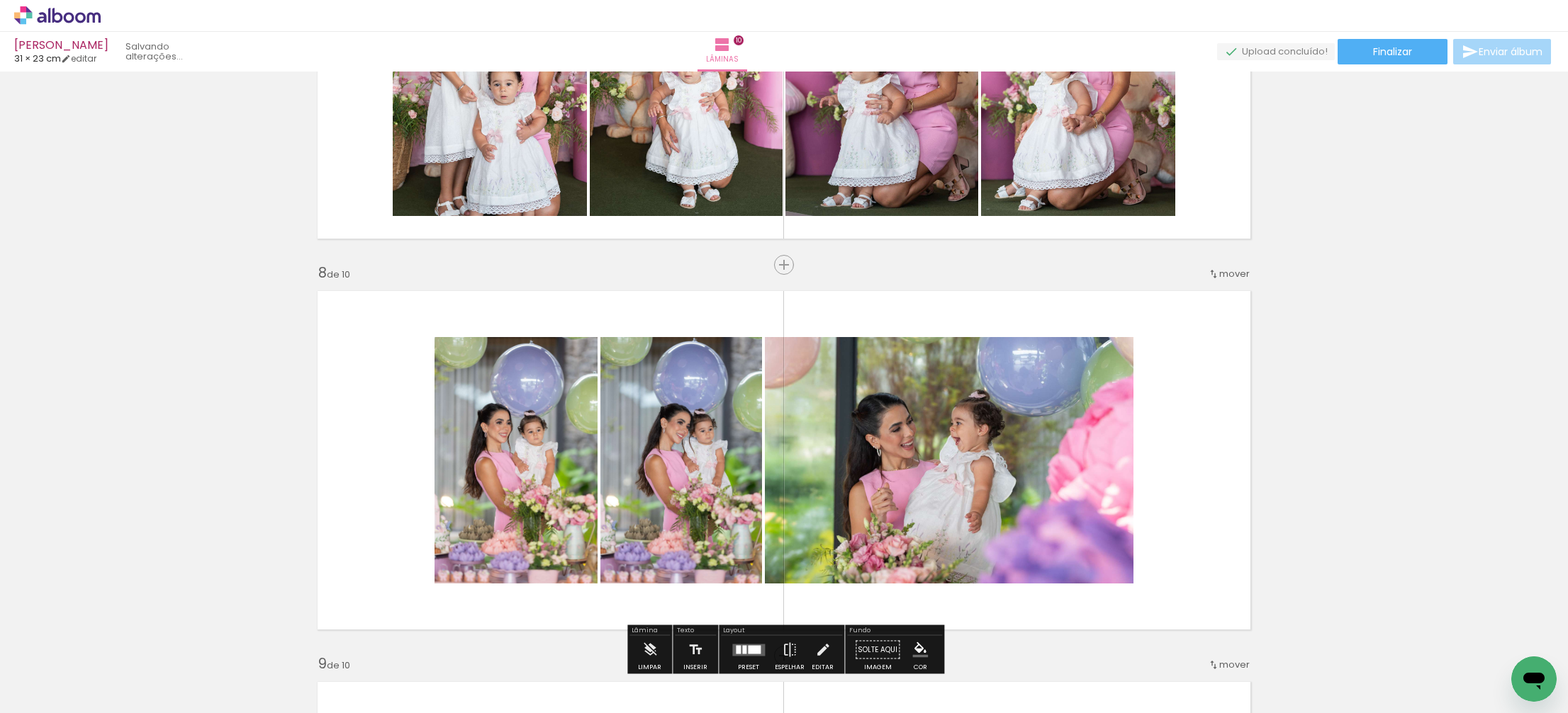
scroll to position [0, 3157]
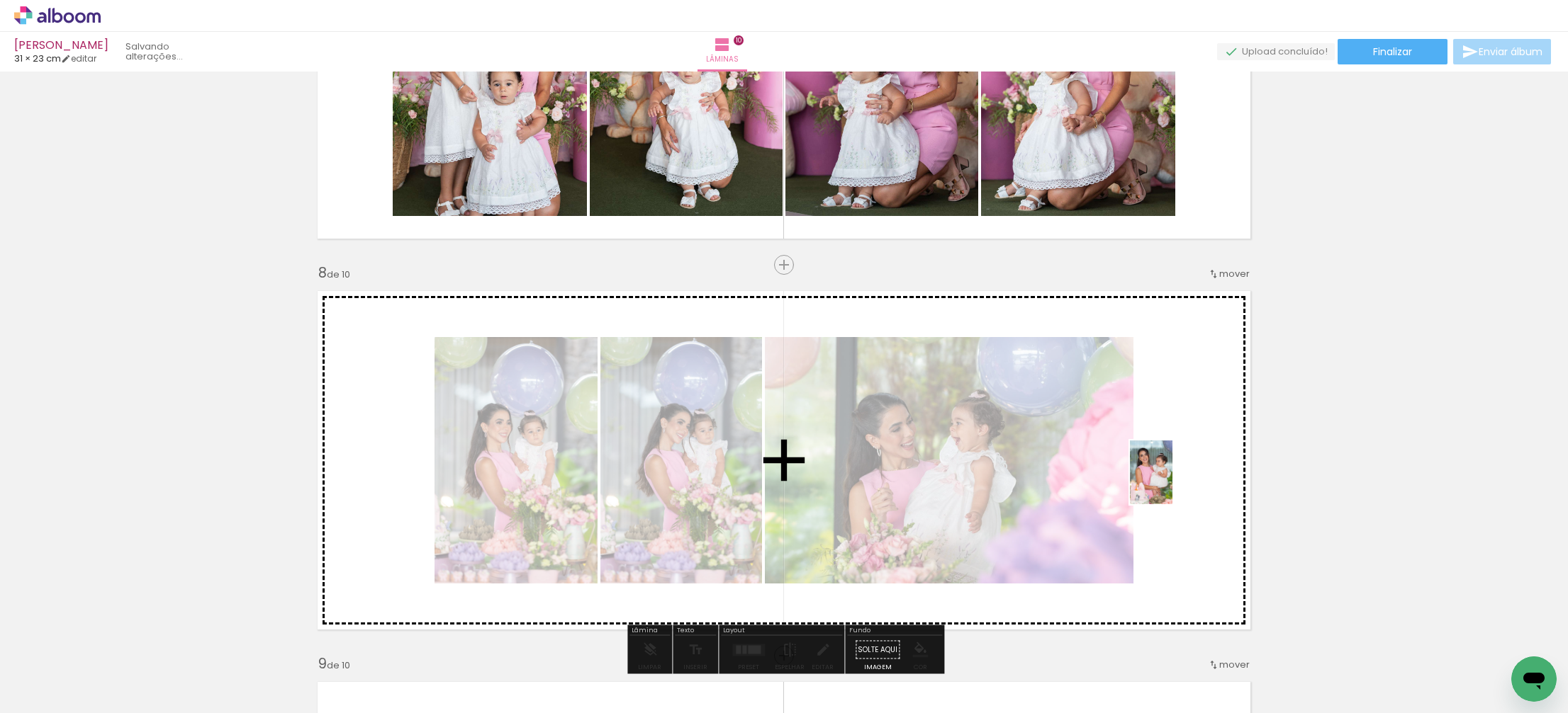
drag, startPoint x: 1367, startPoint y: 682, endPoint x: 1172, endPoint y: 483, distance: 278.6
click at [1172, 483] on quentale-workspace at bounding box center [784, 356] width 1568 height 713
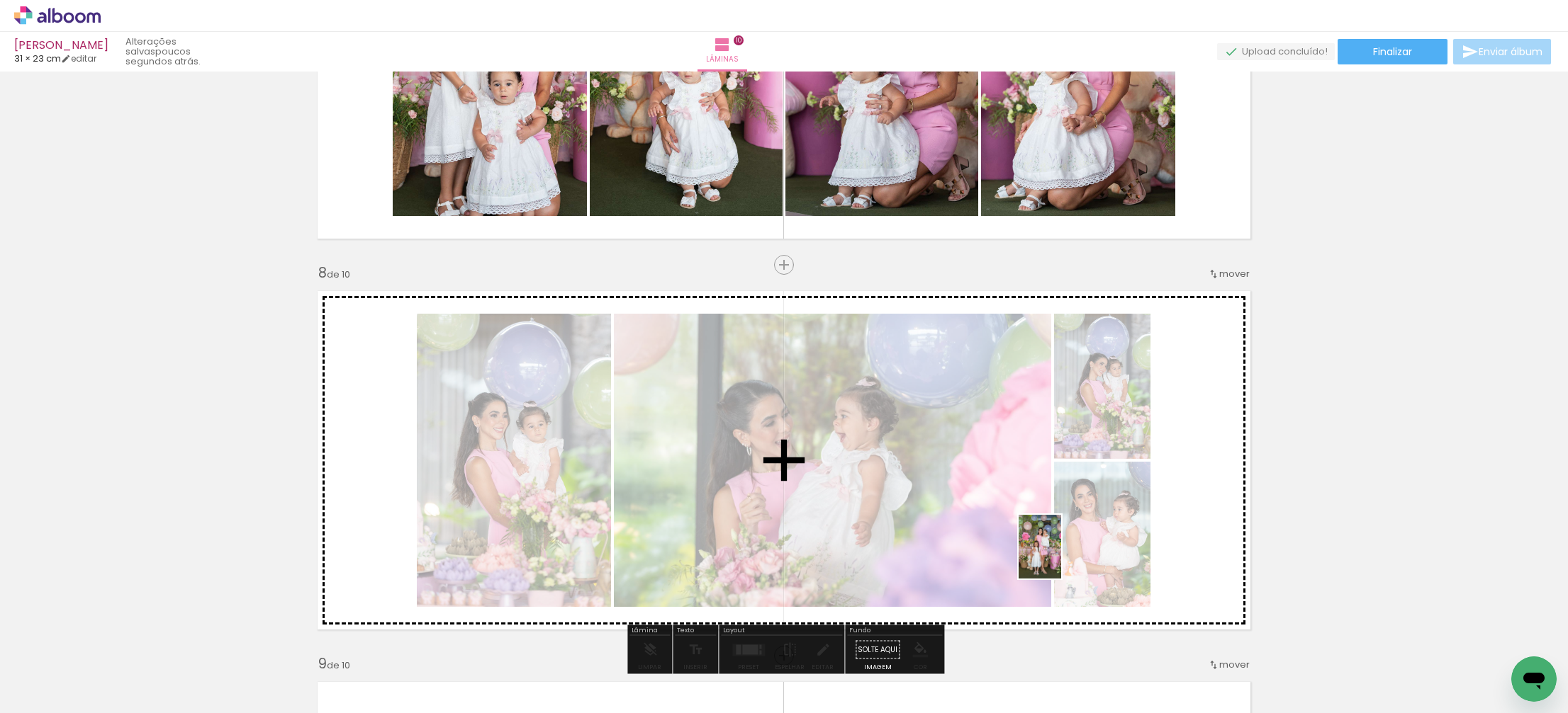
drag, startPoint x: 952, startPoint y: 679, endPoint x: 1062, endPoint y: 555, distance: 165.8
click at [1063, 555] on quentale-workspace at bounding box center [784, 356] width 1568 height 713
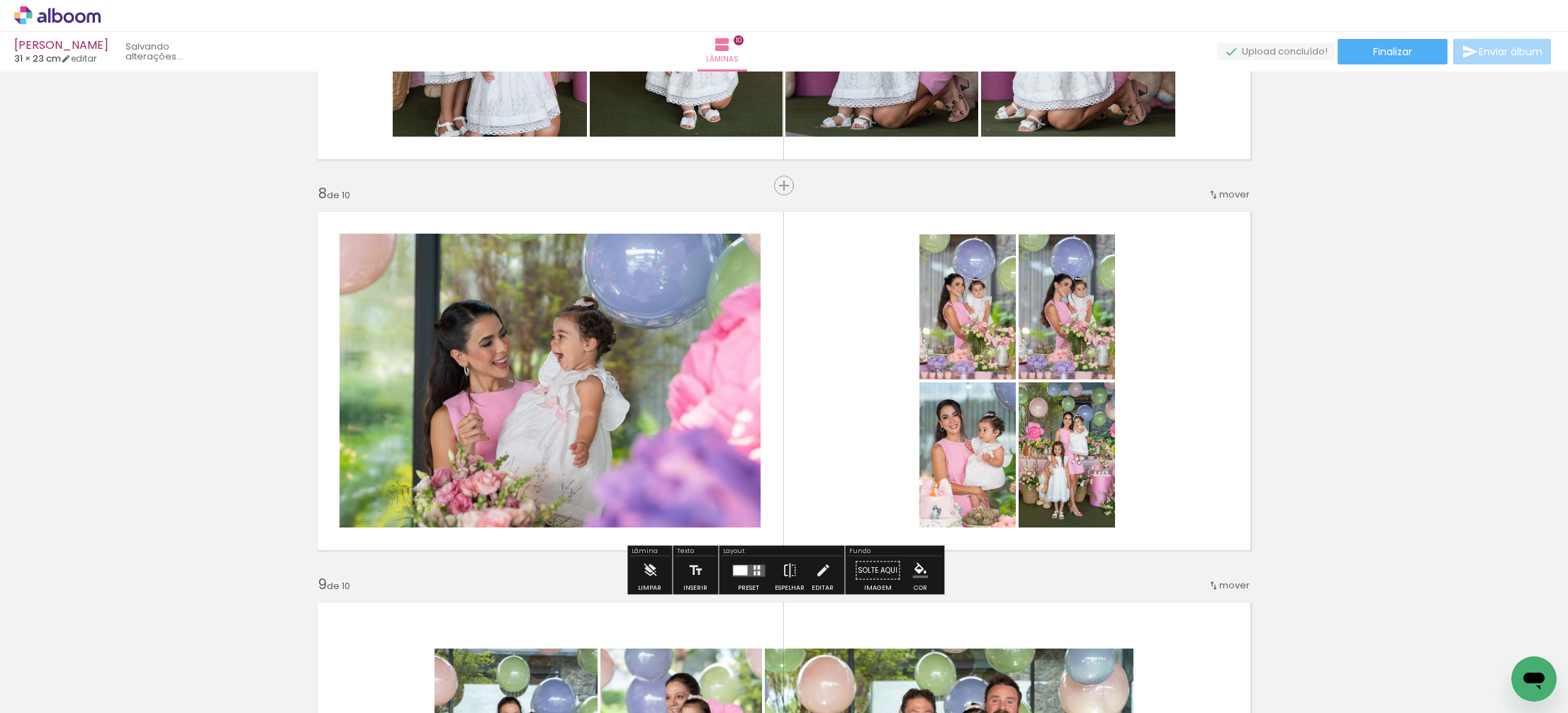
scroll to position [2690, 0]
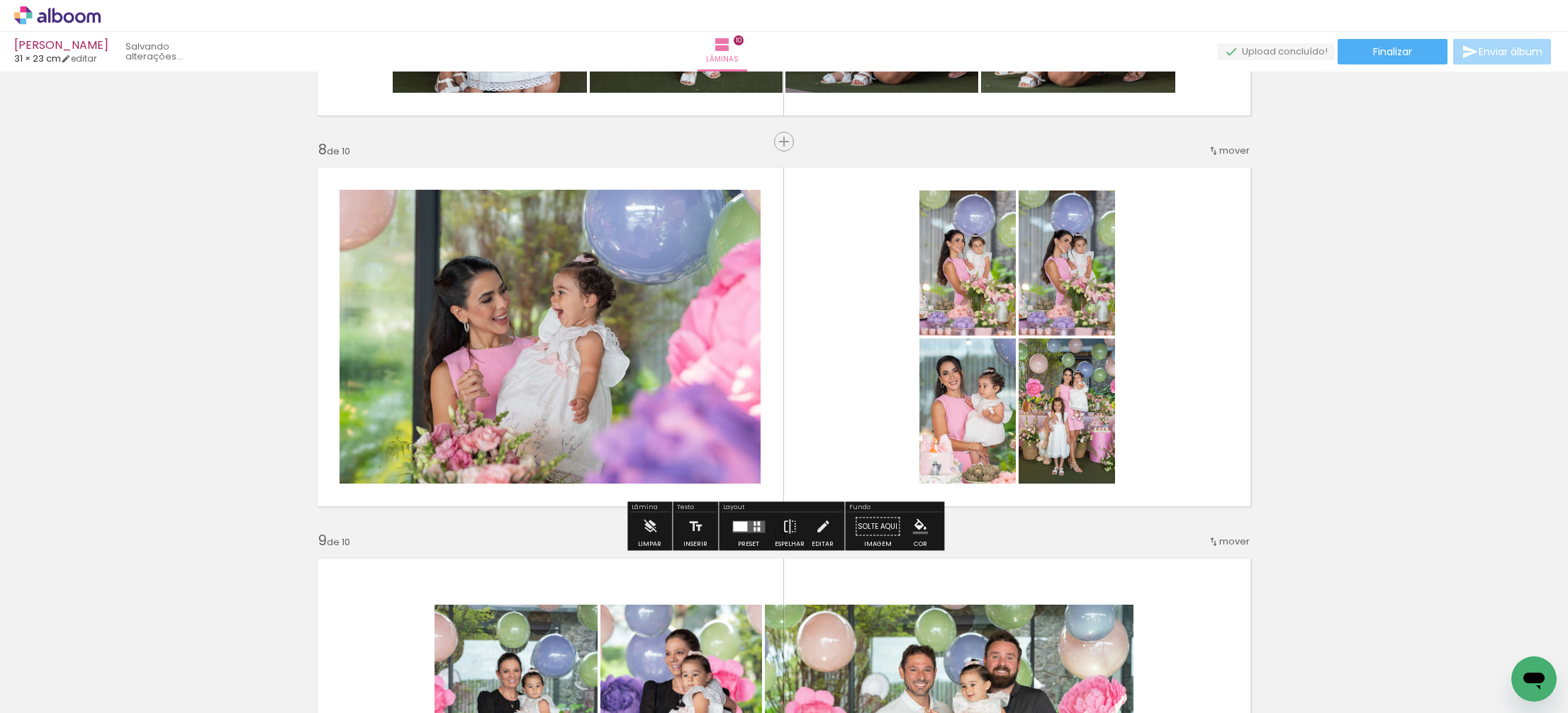
click at [744, 527] on quentale-layouter at bounding box center [748, 526] width 32 height 12
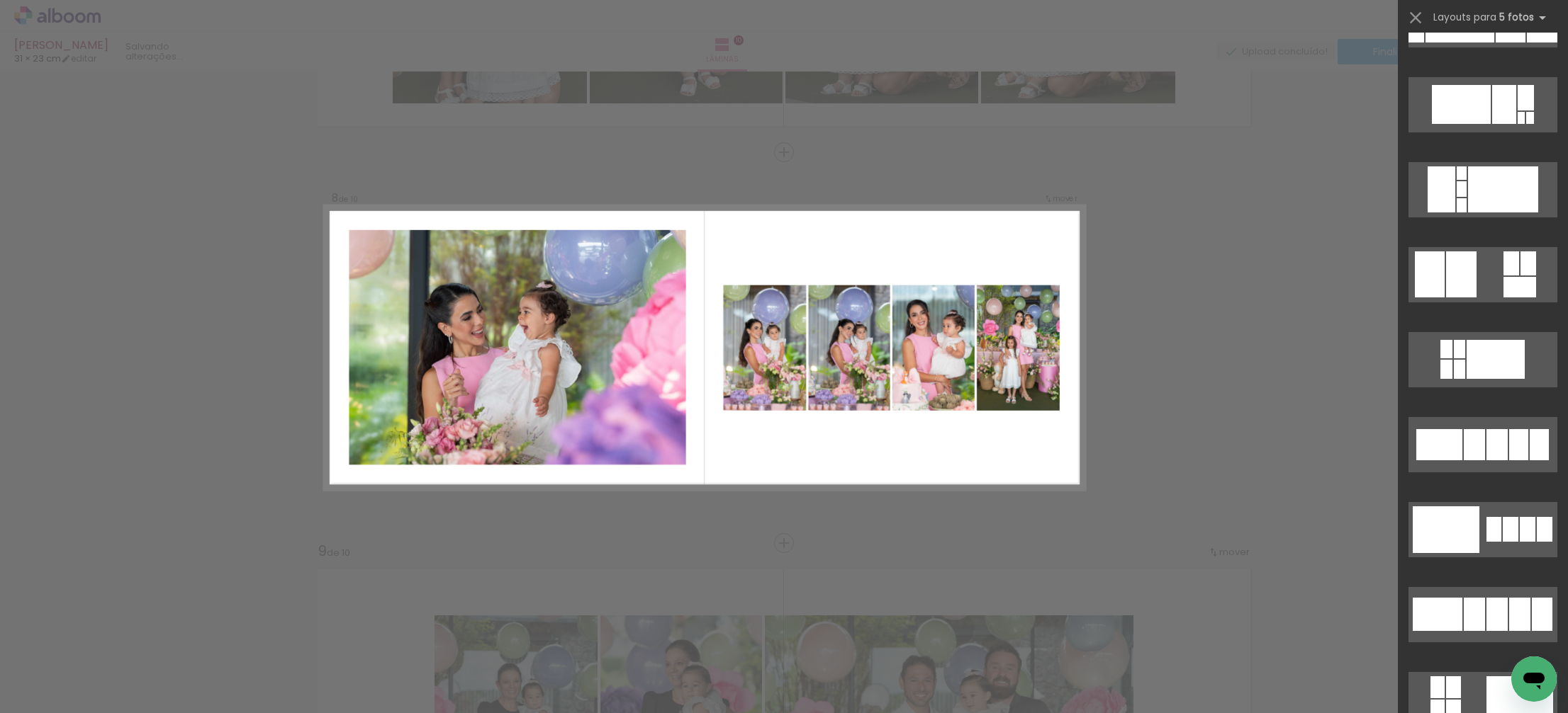
scroll to position [479, 0]
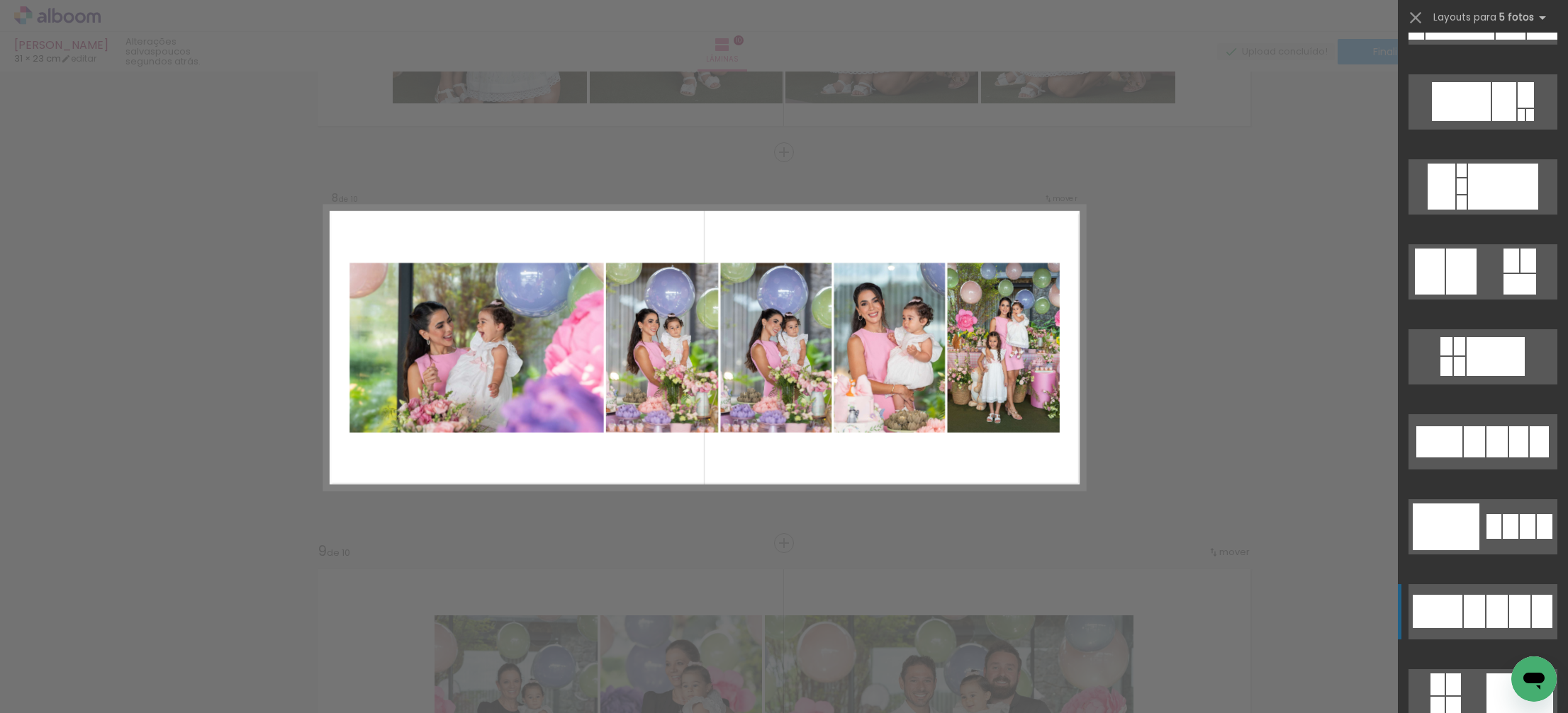
click at [1474, 597] on div at bounding box center [1474, 611] width 21 height 33
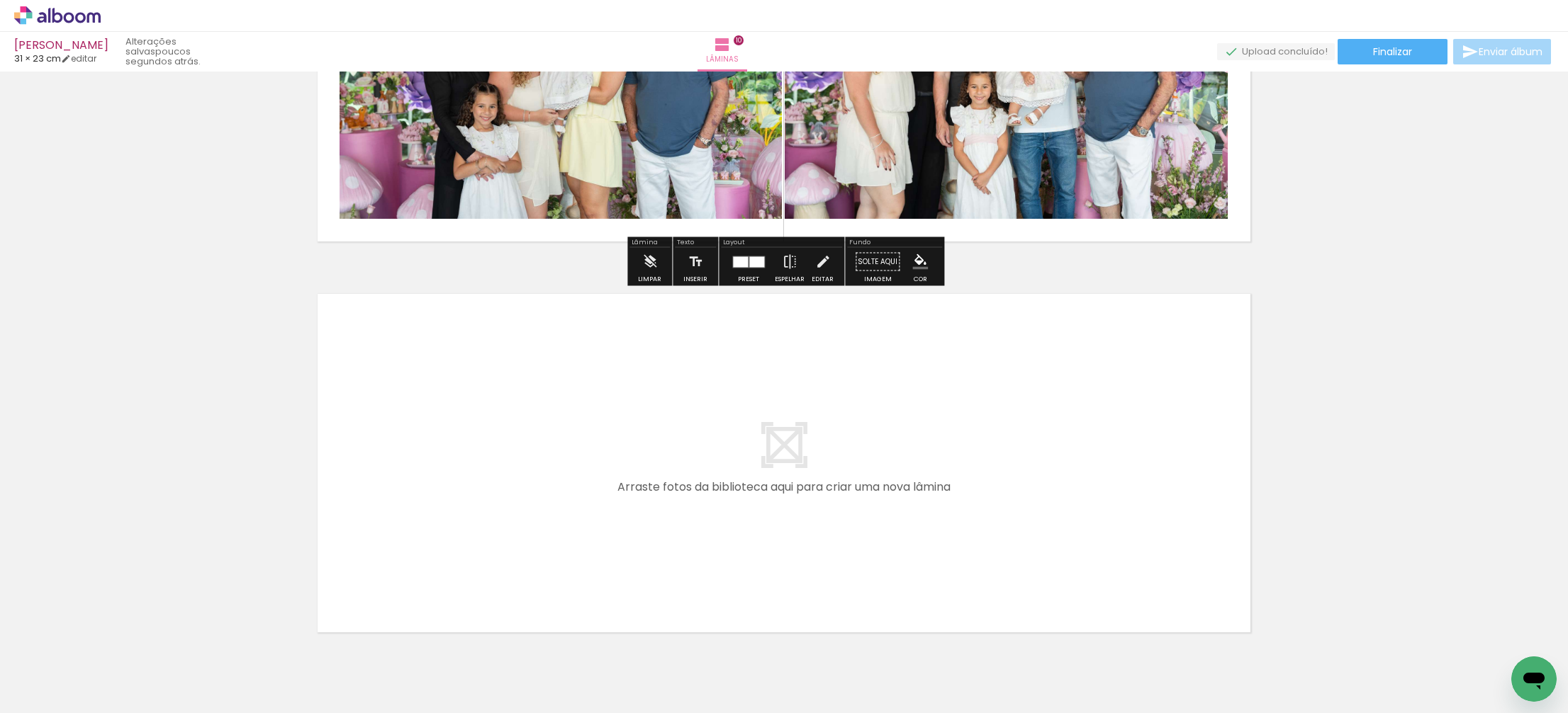
scroll to position [3744, 0]
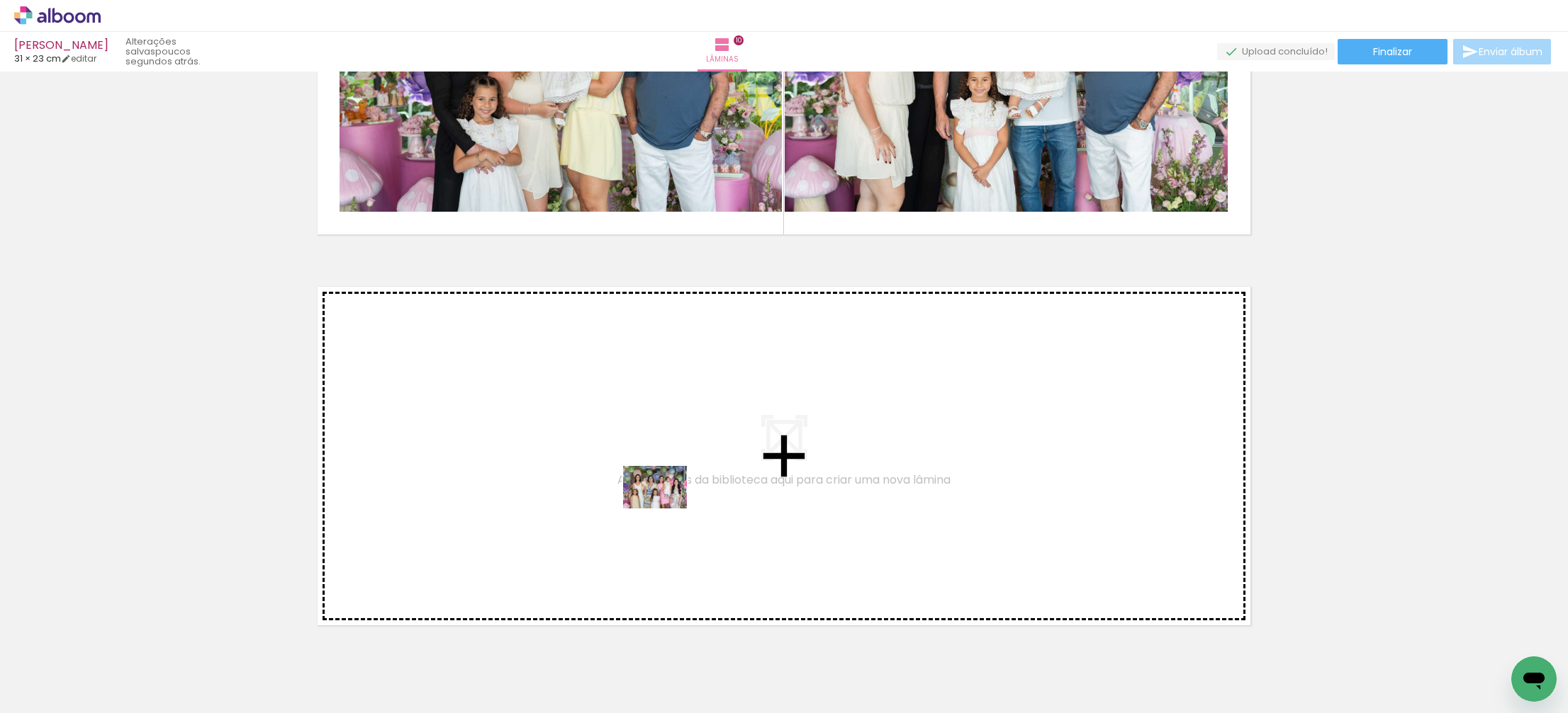
drag, startPoint x: 1146, startPoint y: 672, endPoint x: 665, endPoint y: 508, distance: 508.2
click at [665, 508] on quentale-workspace at bounding box center [784, 356] width 1568 height 713
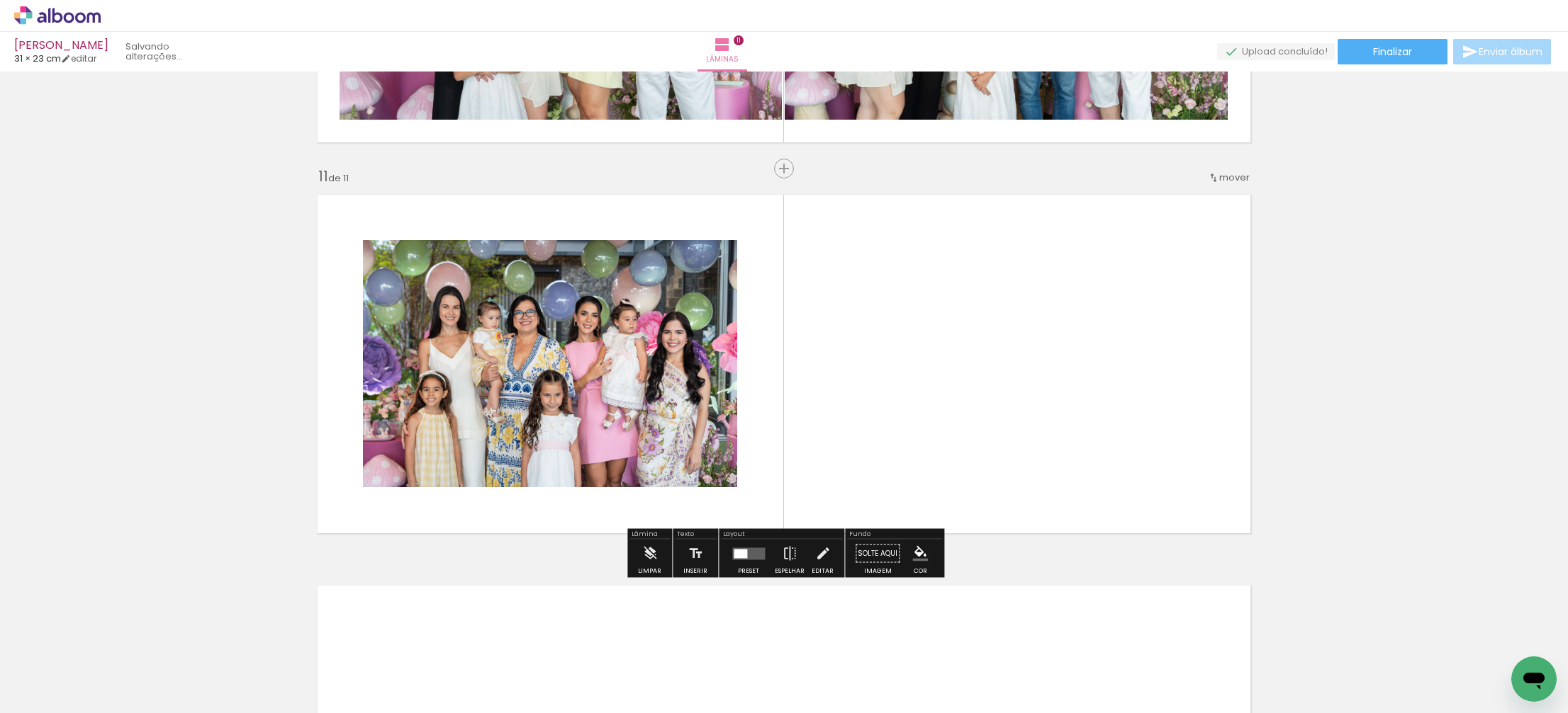
scroll to position [3852, 0]
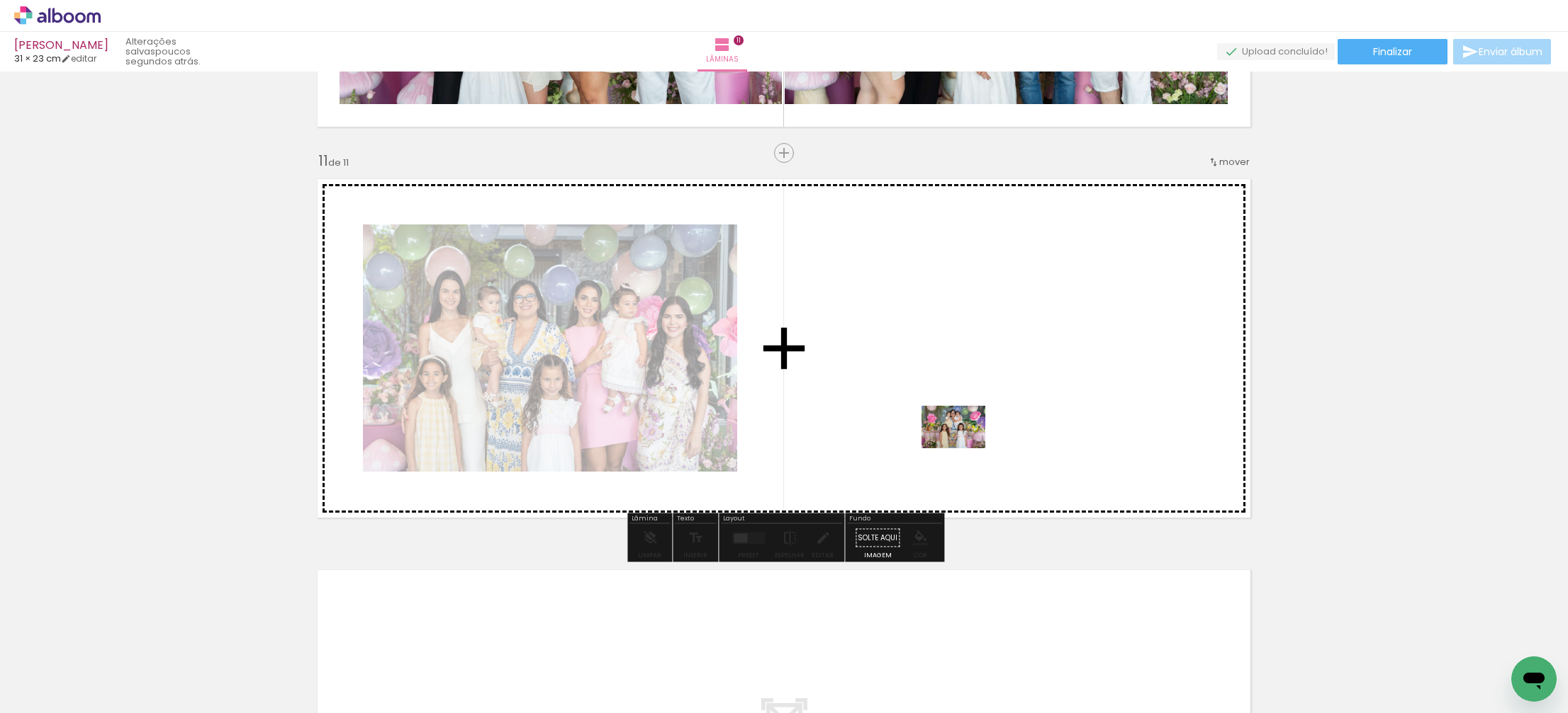
click at [969, 455] on quentale-workspace at bounding box center [784, 356] width 1568 height 713
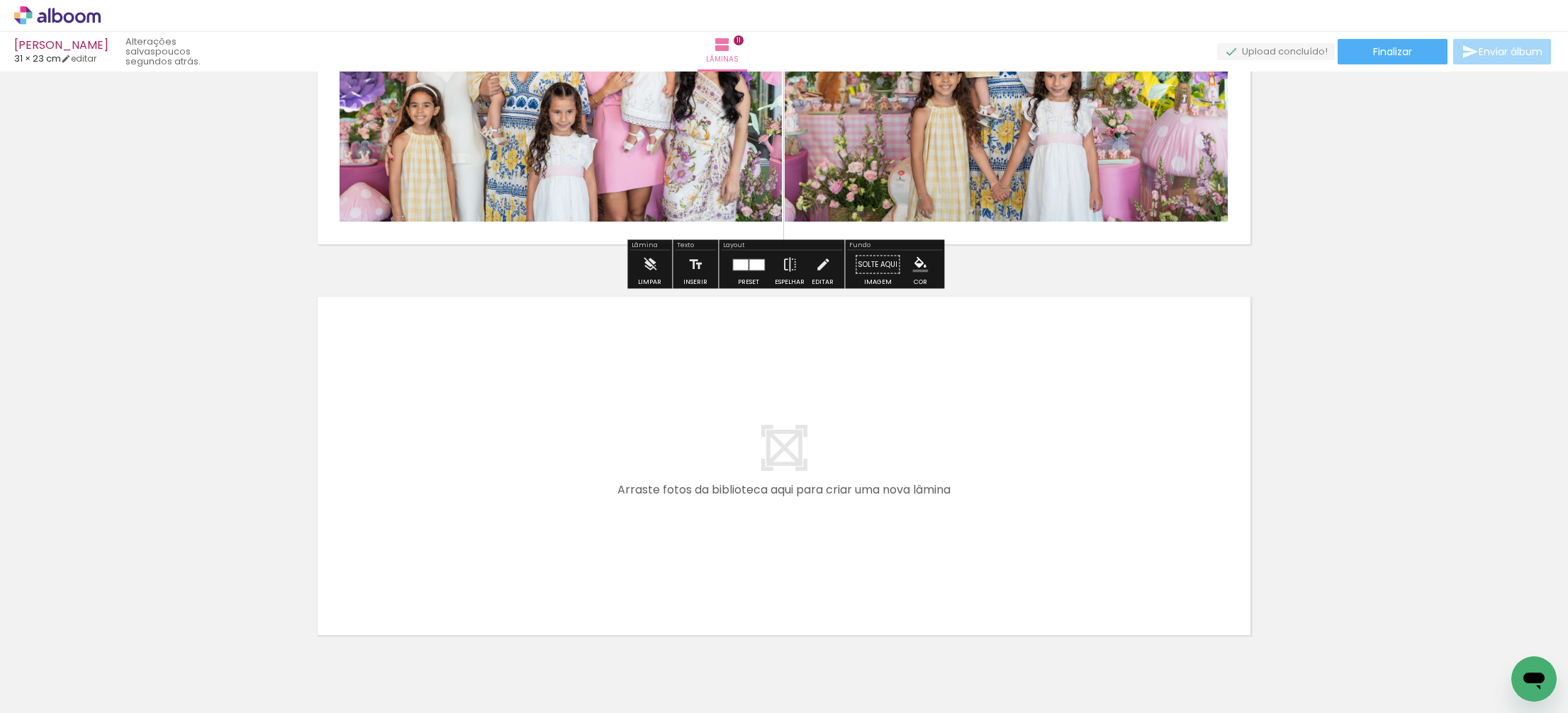
scroll to position [4126, 0]
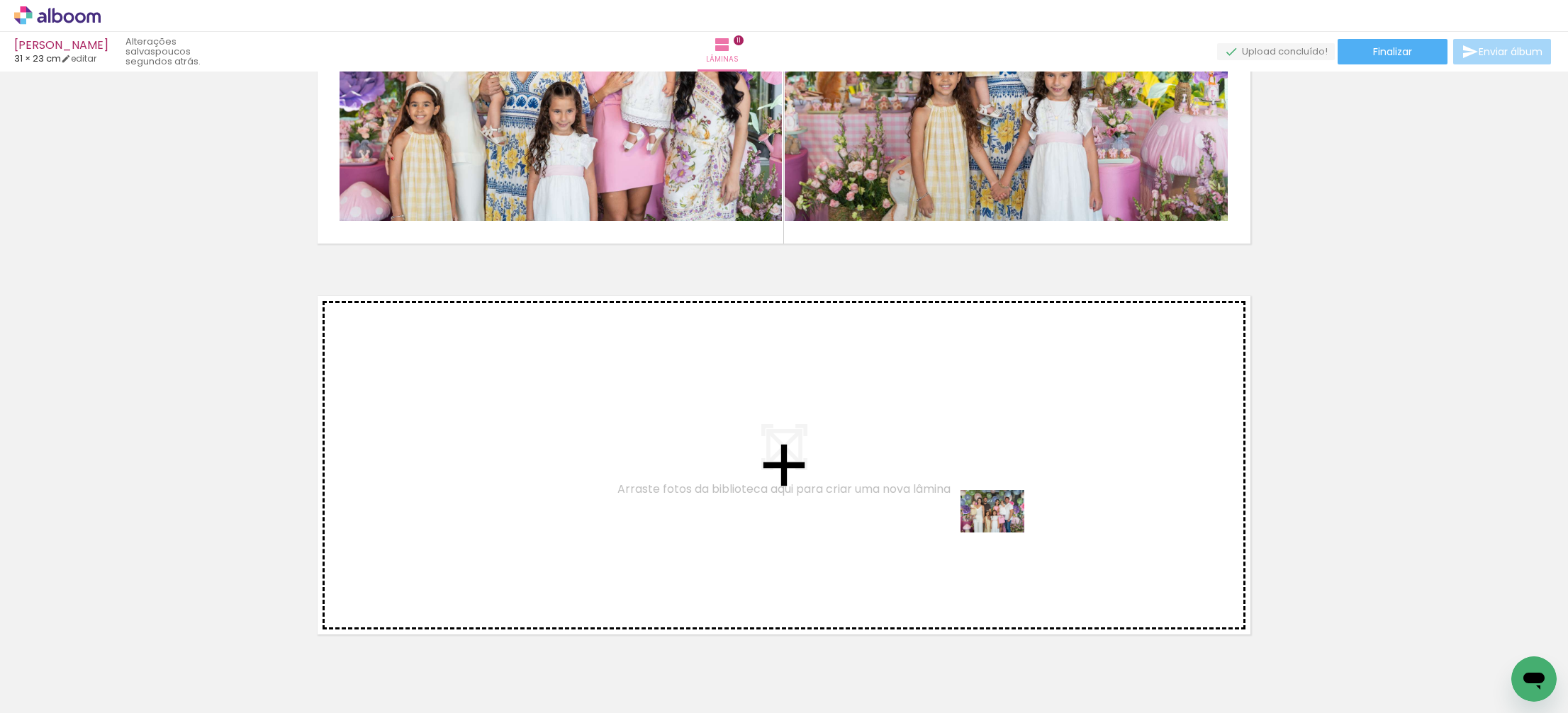
drag, startPoint x: 1307, startPoint y: 671, endPoint x: 1002, endPoint y: 533, distance: 334.8
click at [1002, 533] on quentale-workspace at bounding box center [784, 356] width 1568 height 713
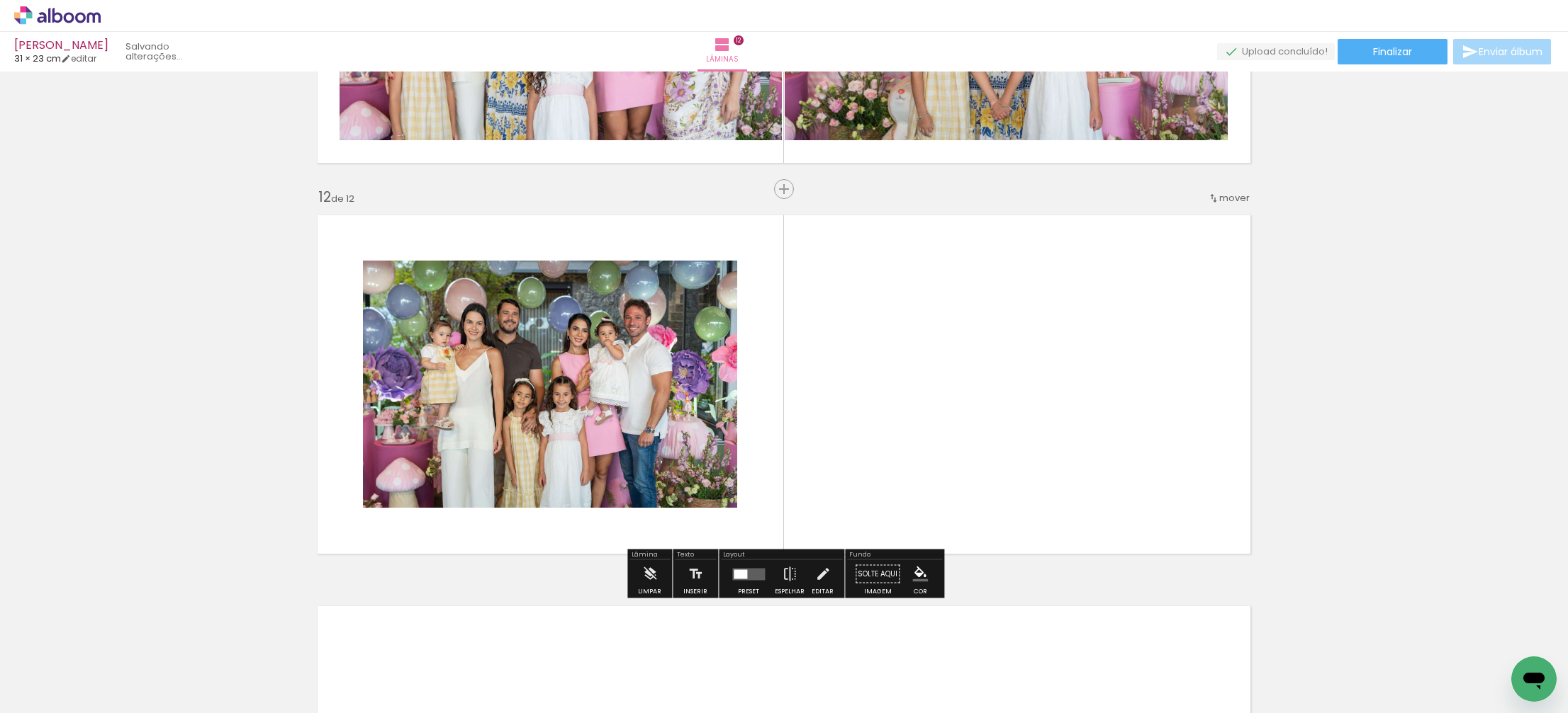
scroll to position [4243, 0]
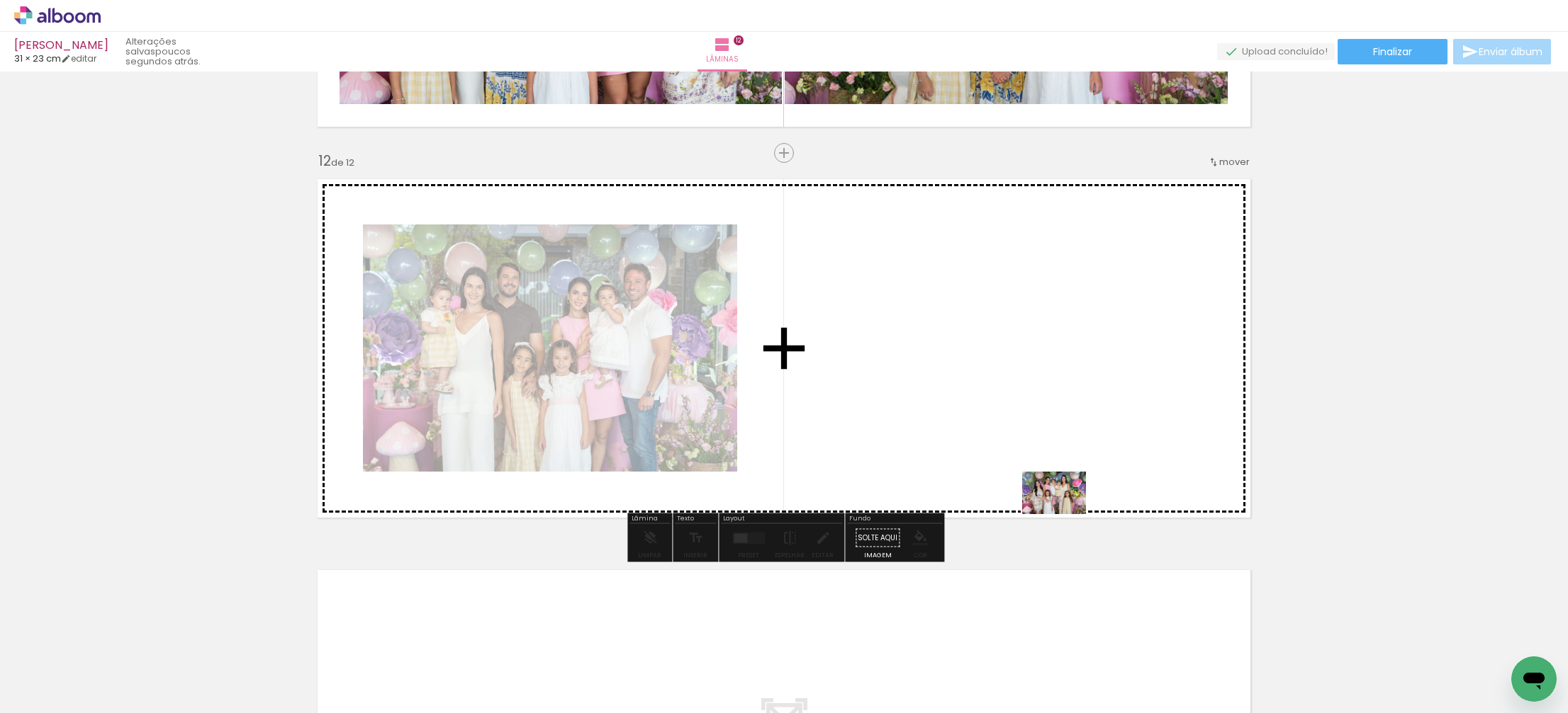
drag, startPoint x: 1393, startPoint y: 672, endPoint x: 1062, endPoint y: 513, distance: 367.2
click at [1062, 513] on quentale-workspace at bounding box center [784, 356] width 1568 height 713
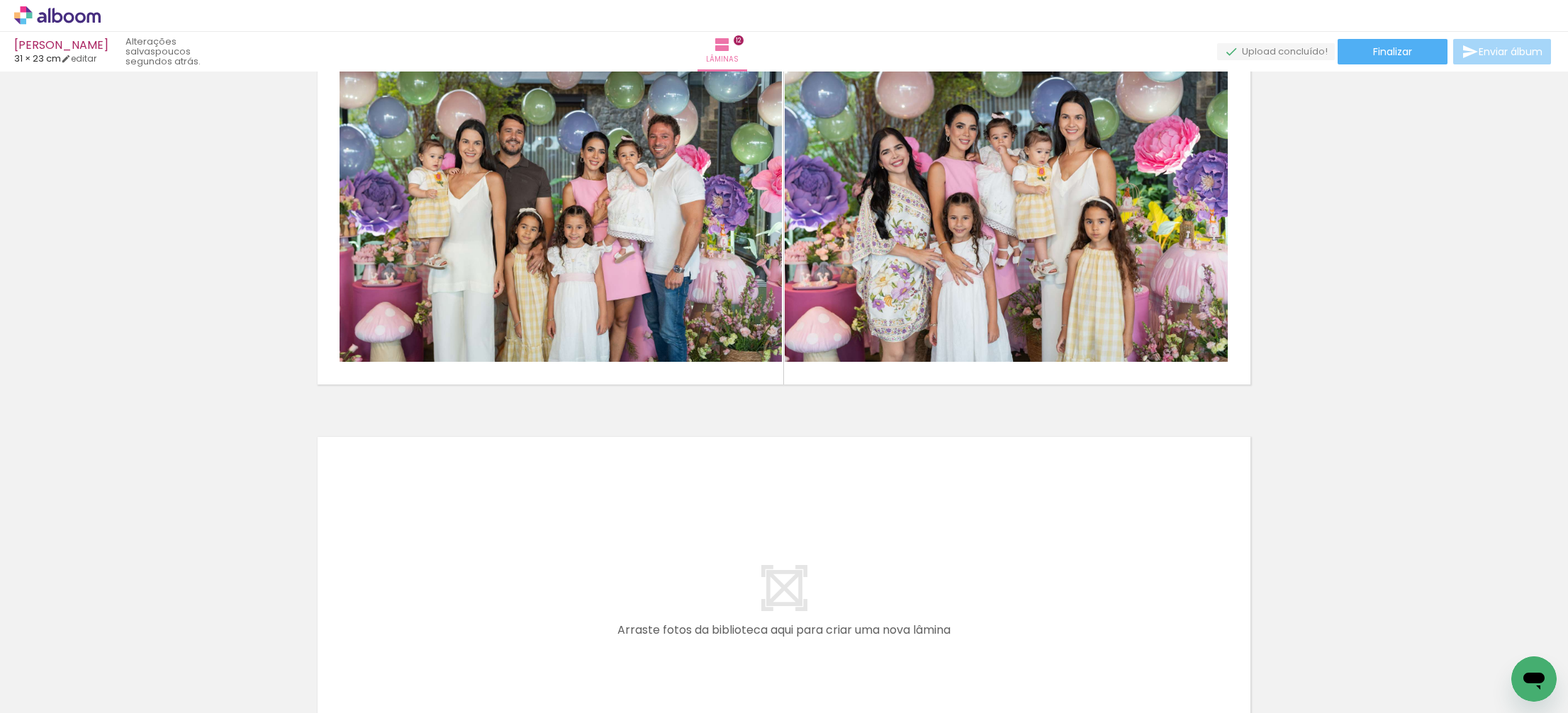
scroll to position [4376, 0]
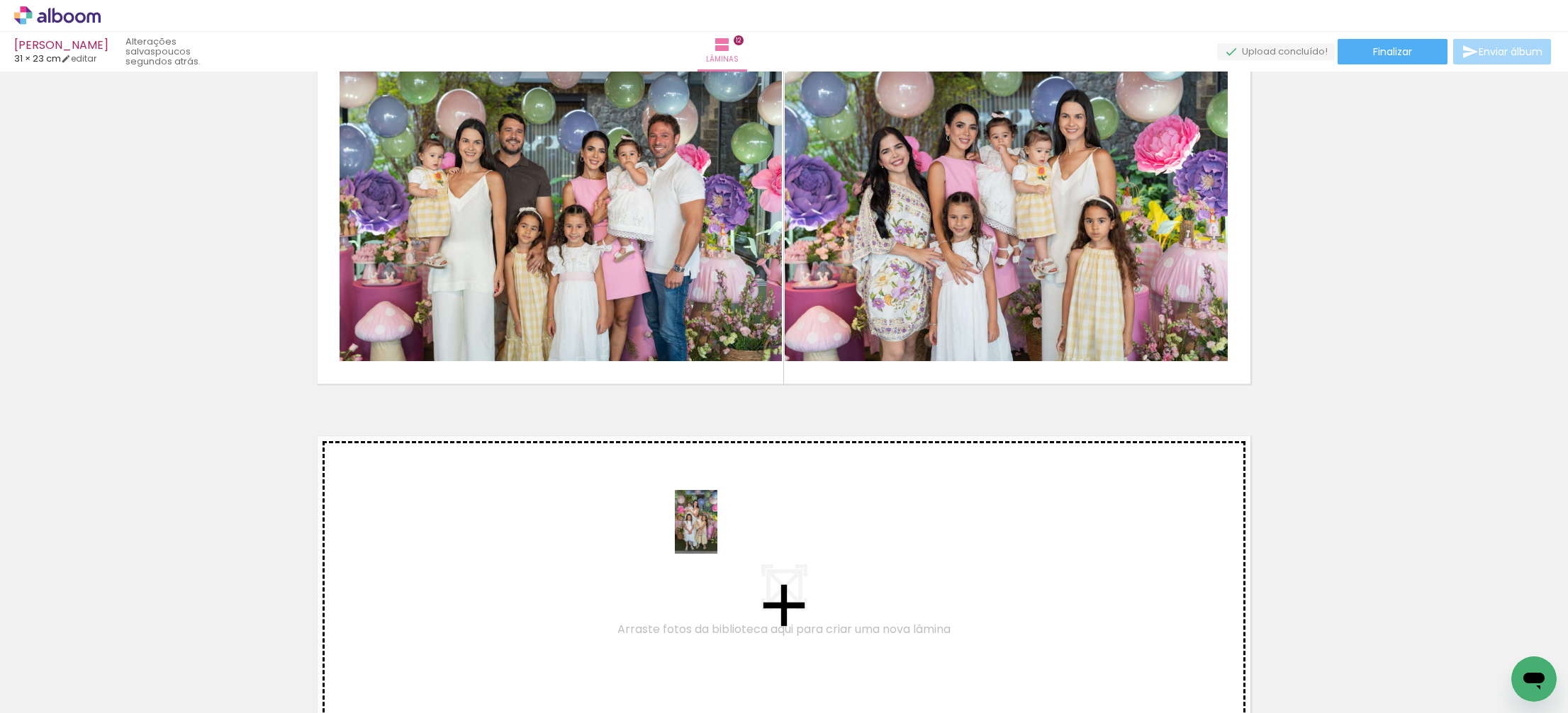
drag, startPoint x: 870, startPoint y: 654, endPoint x: 717, endPoint y: 533, distance: 195.1
click at [717, 533] on quentale-workspace at bounding box center [784, 356] width 1568 height 713
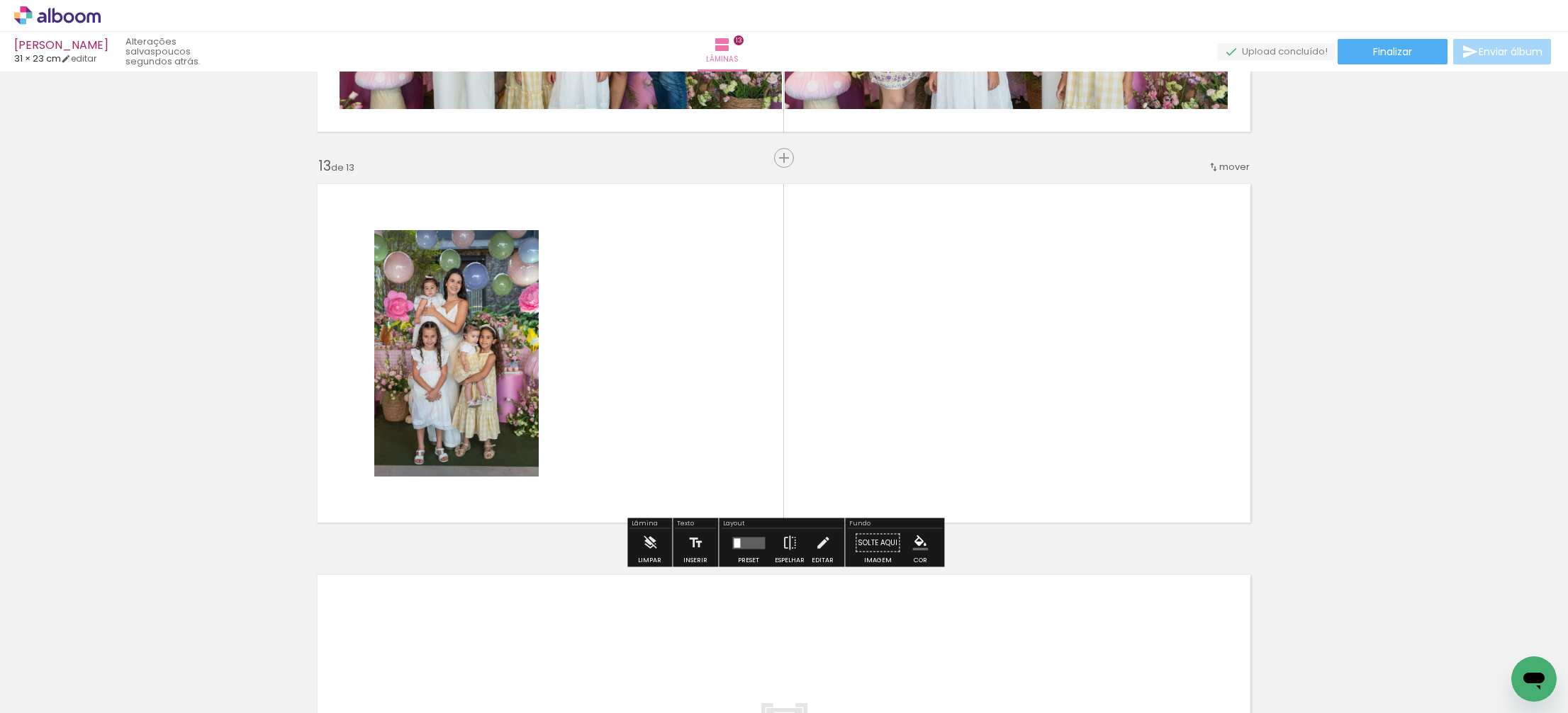
scroll to position [4634, 0]
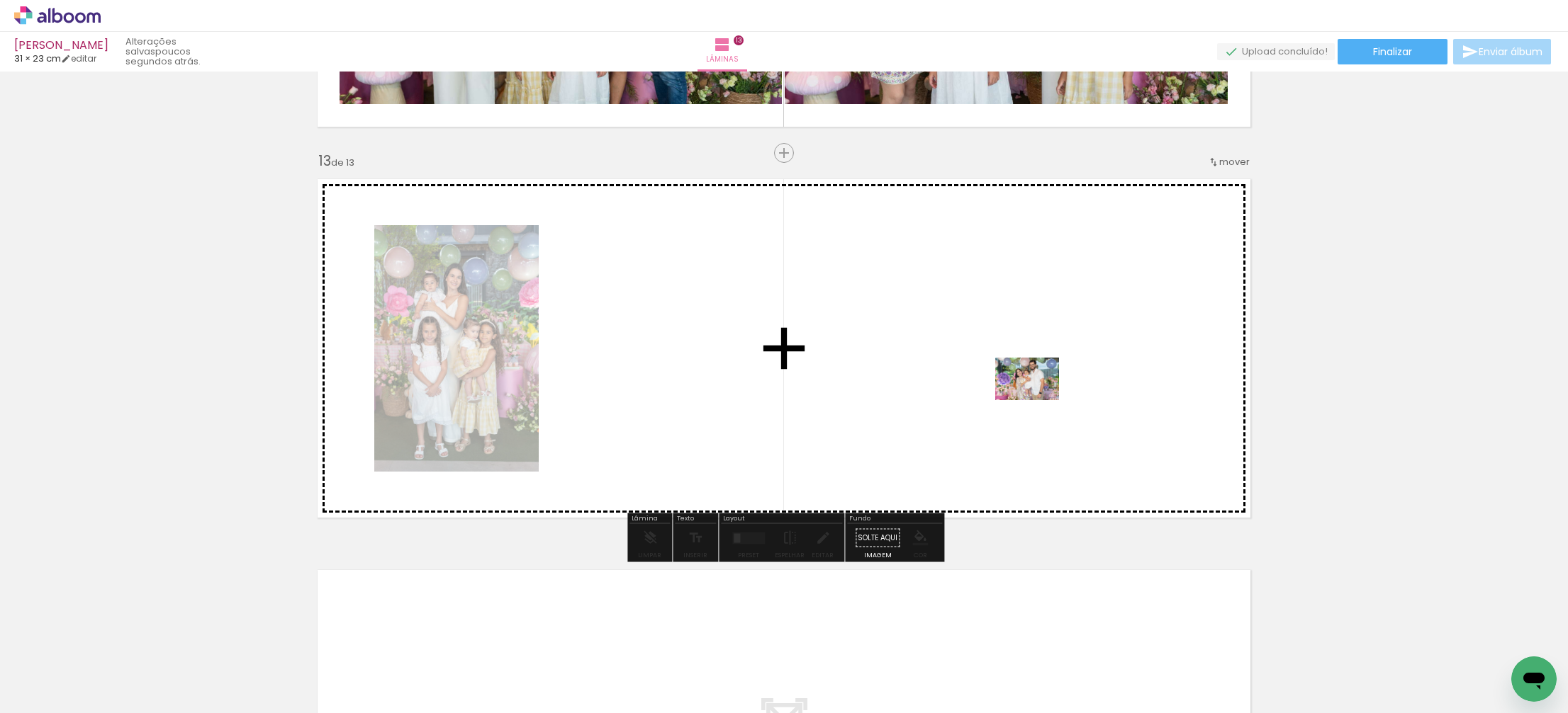
drag, startPoint x: 1433, startPoint y: 668, endPoint x: 1037, endPoint y: 401, distance: 477.6
click at [1037, 401] on quentale-workspace at bounding box center [784, 356] width 1568 height 713
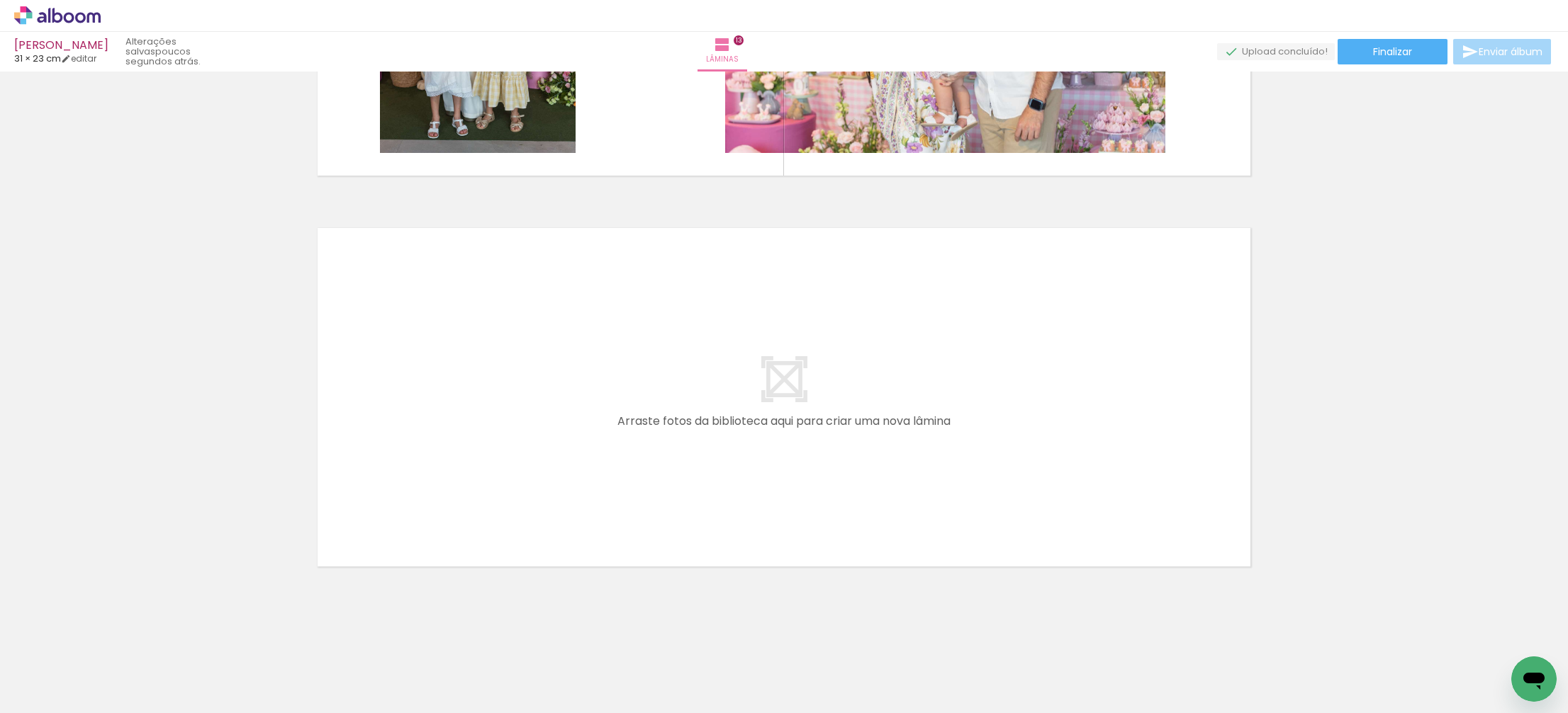
scroll to position [0, 2355]
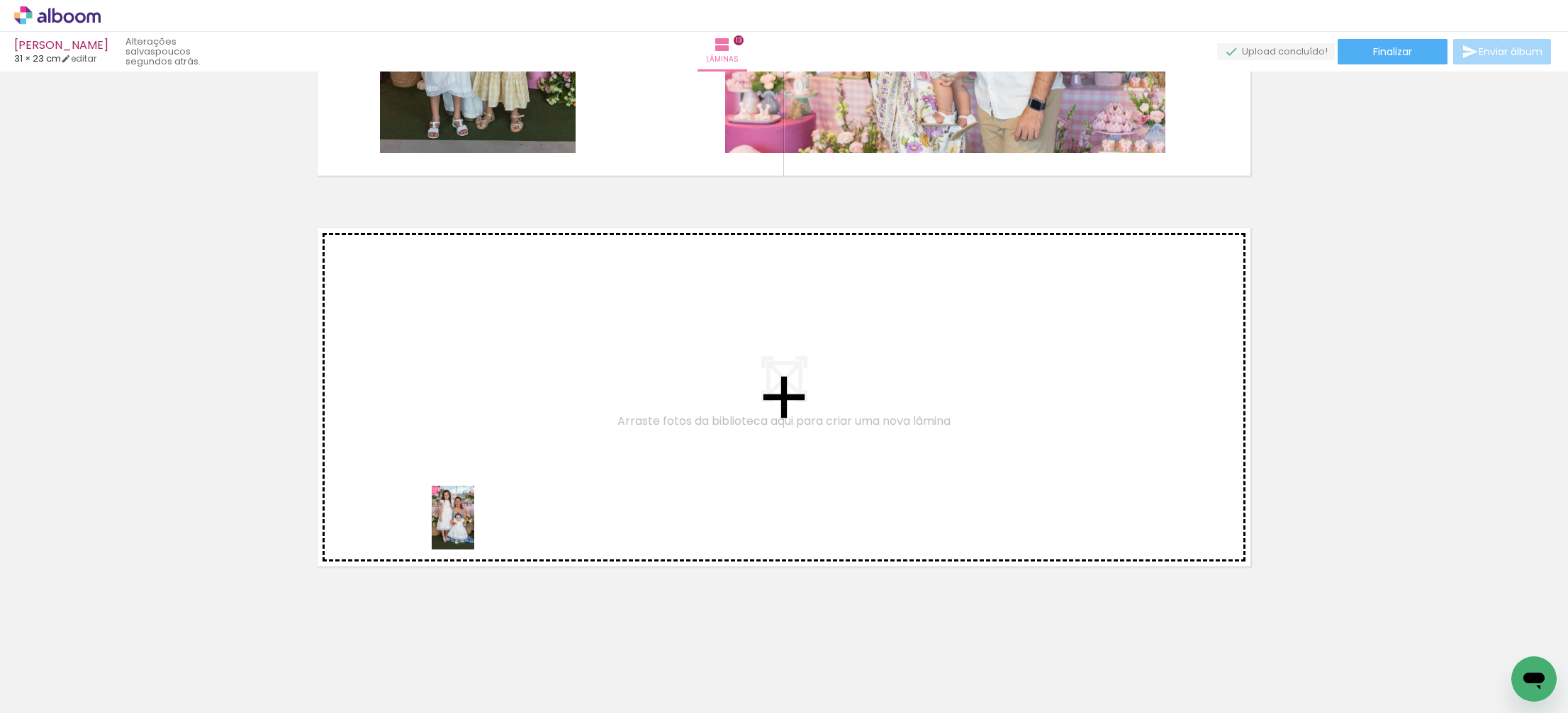
drag, startPoint x: 499, startPoint y: 675, endPoint x: 474, endPoint y: 528, distance: 149.1
click at [474, 528] on quentale-workspace at bounding box center [784, 356] width 1568 height 713
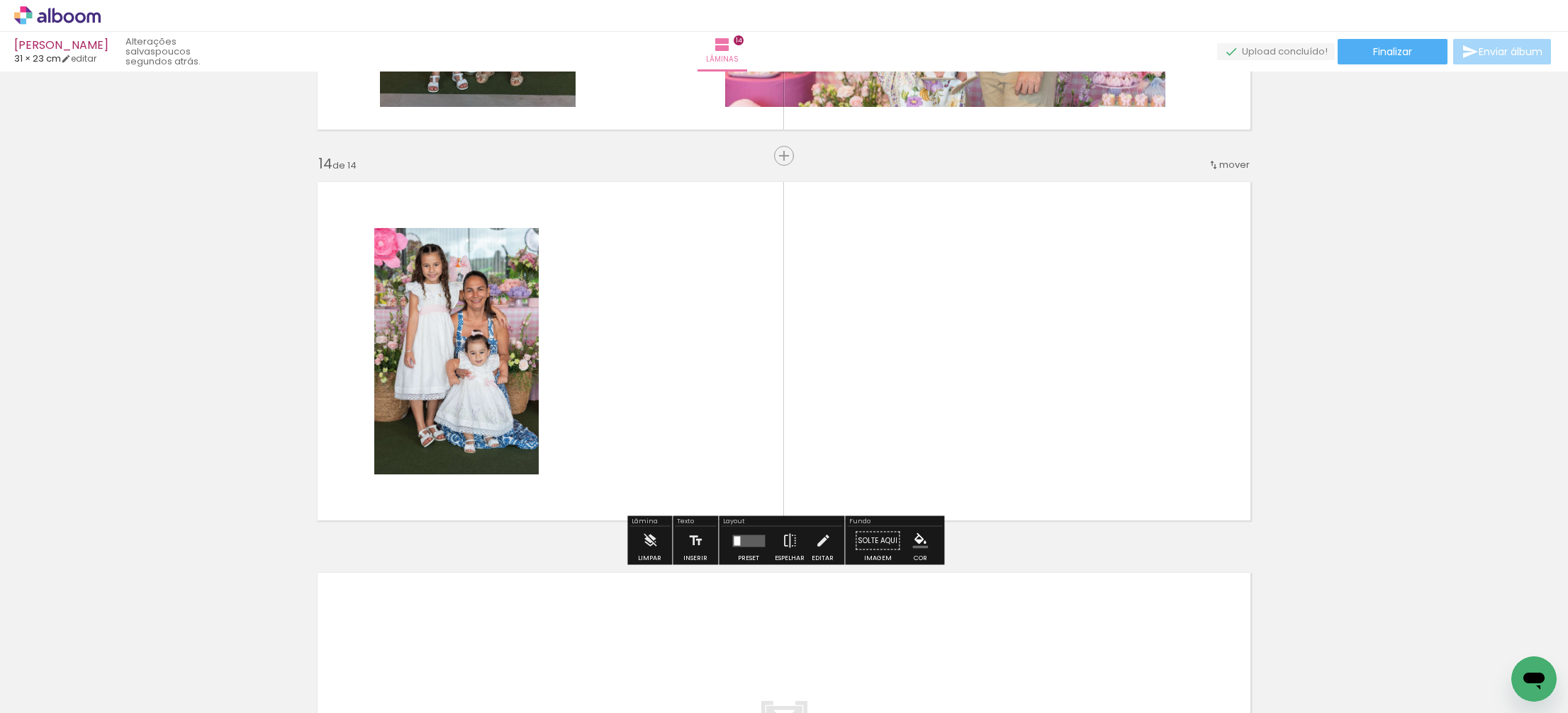
scroll to position [5025, 0]
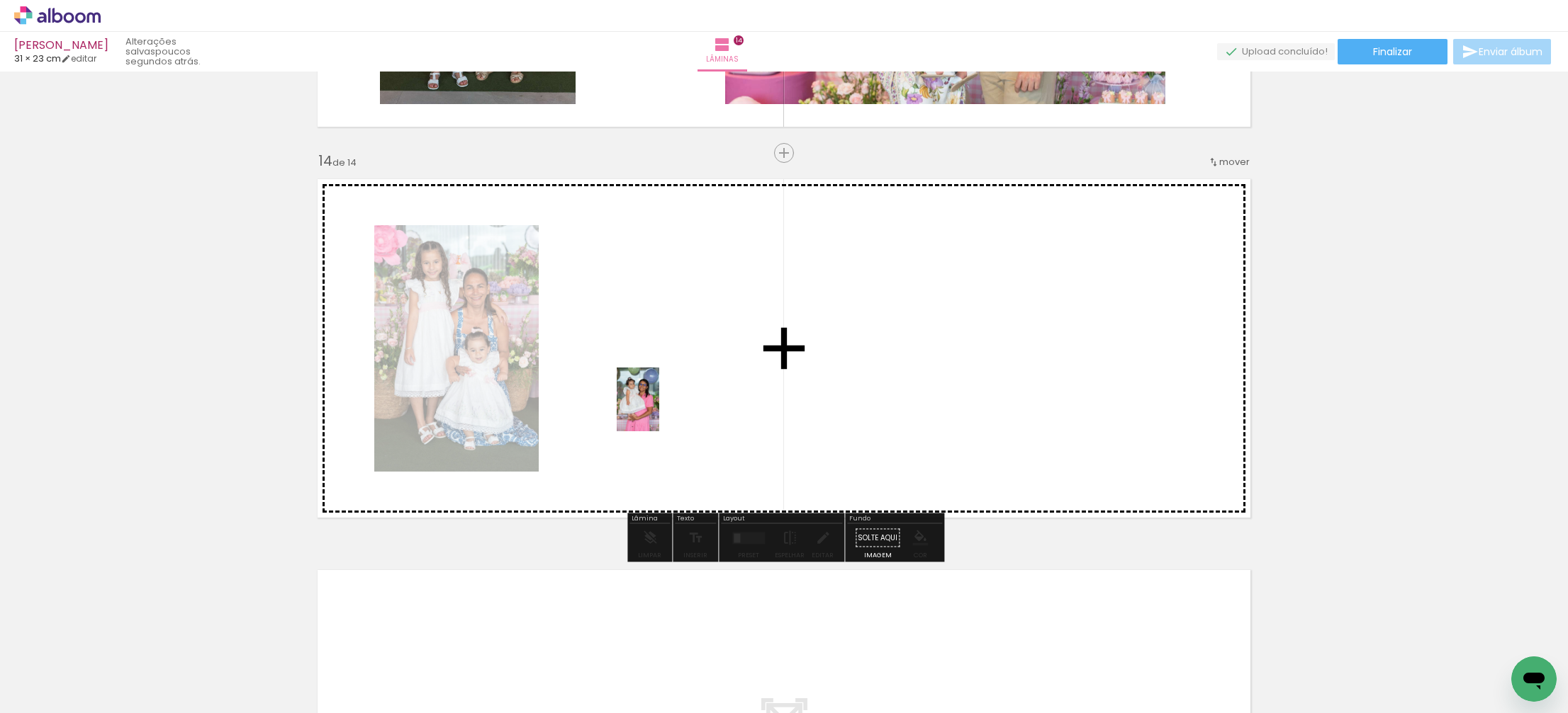
drag, startPoint x: 885, startPoint y: 679, endPoint x: 659, endPoint y: 410, distance: 351.3
click at [659, 410] on quentale-workspace at bounding box center [784, 356] width 1568 height 713
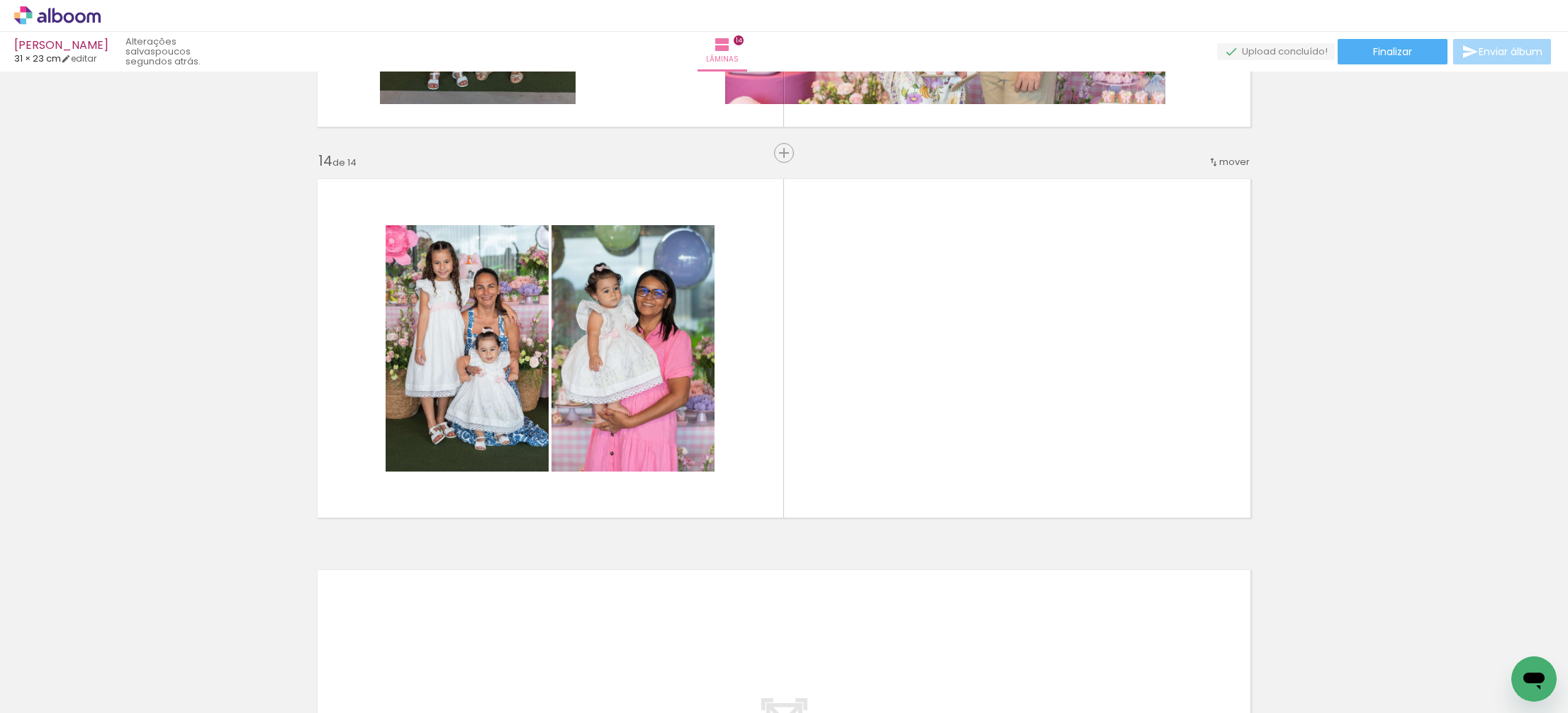
scroll to position [0, 3157]
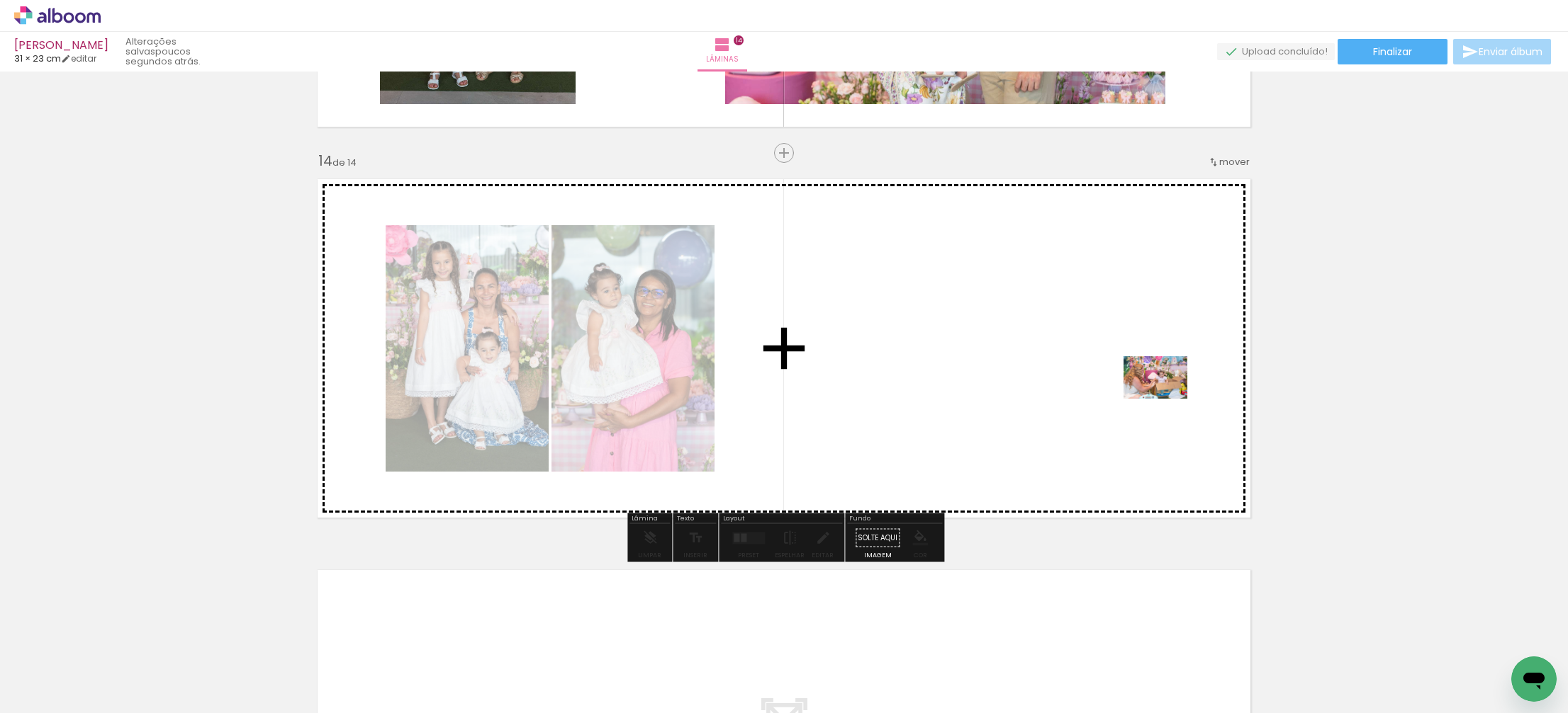
drag, startPoint x: 1506, startPoint y: 665, endPoint x: 1145, endPoint y: 408, distance: 443.1
click at [1165, 399] on quentale-workspace at bounding box center [784, 356] width 1568 height 713
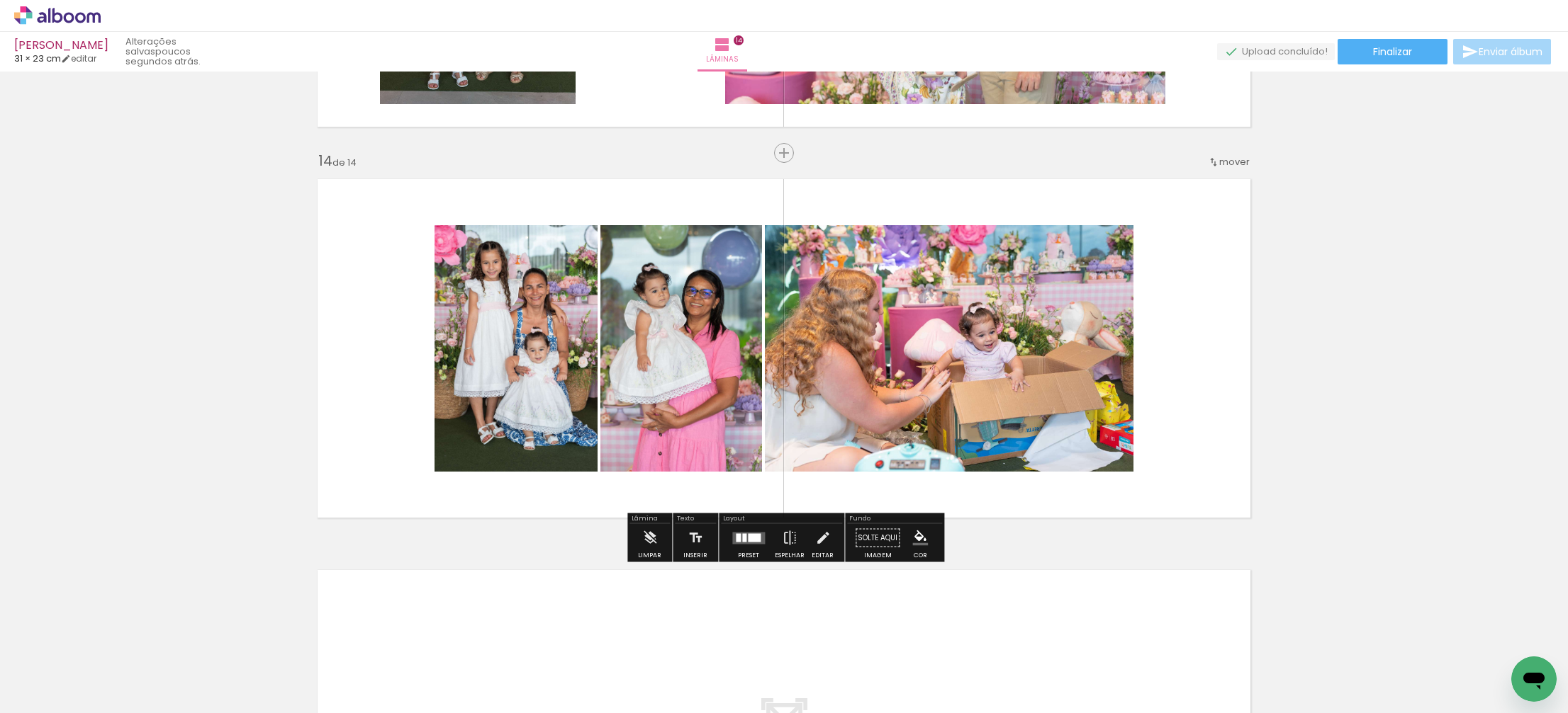
scroll to position [5022, 0]
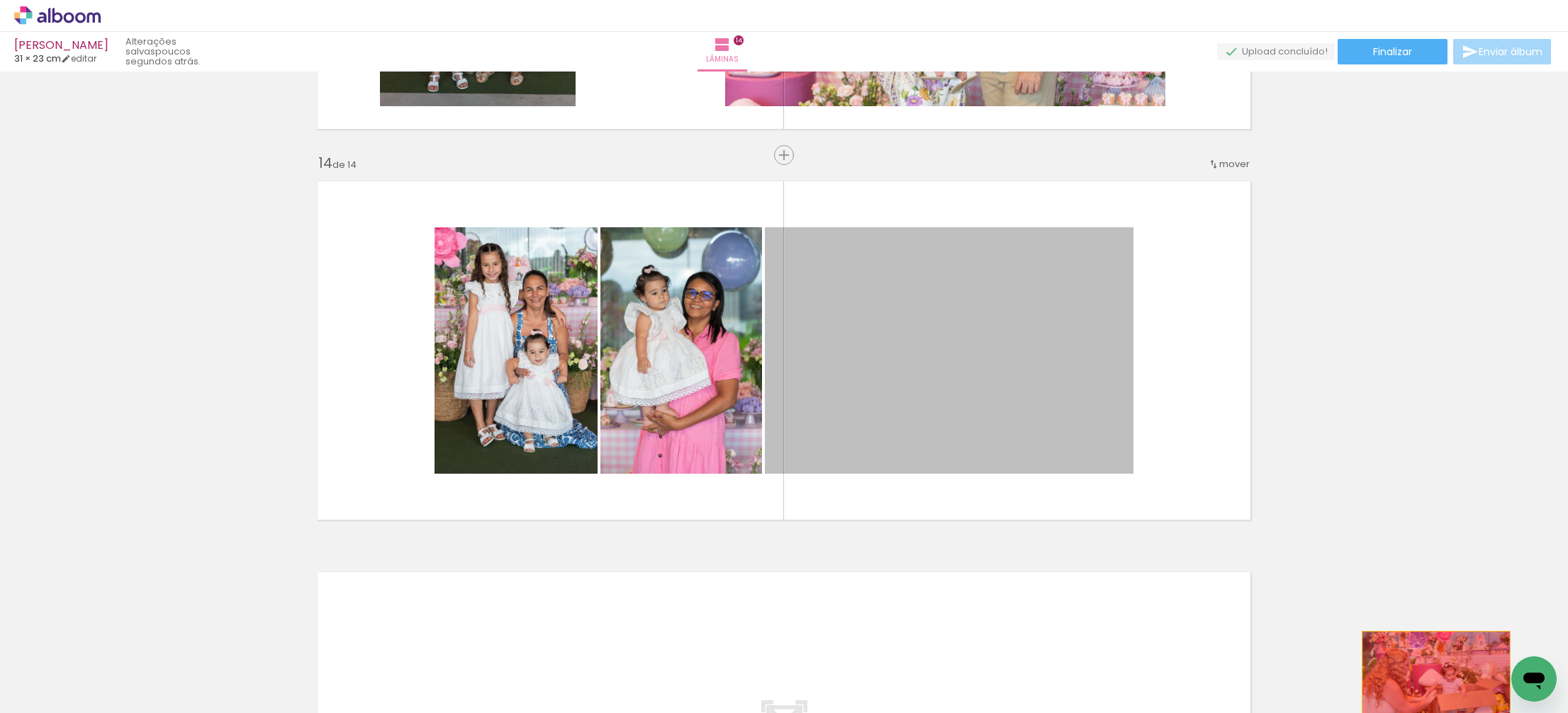
drag, startPoint x: 991, startPoint y: 406, endPoint x: 1436, endPoint y: 681, distance: 523.1
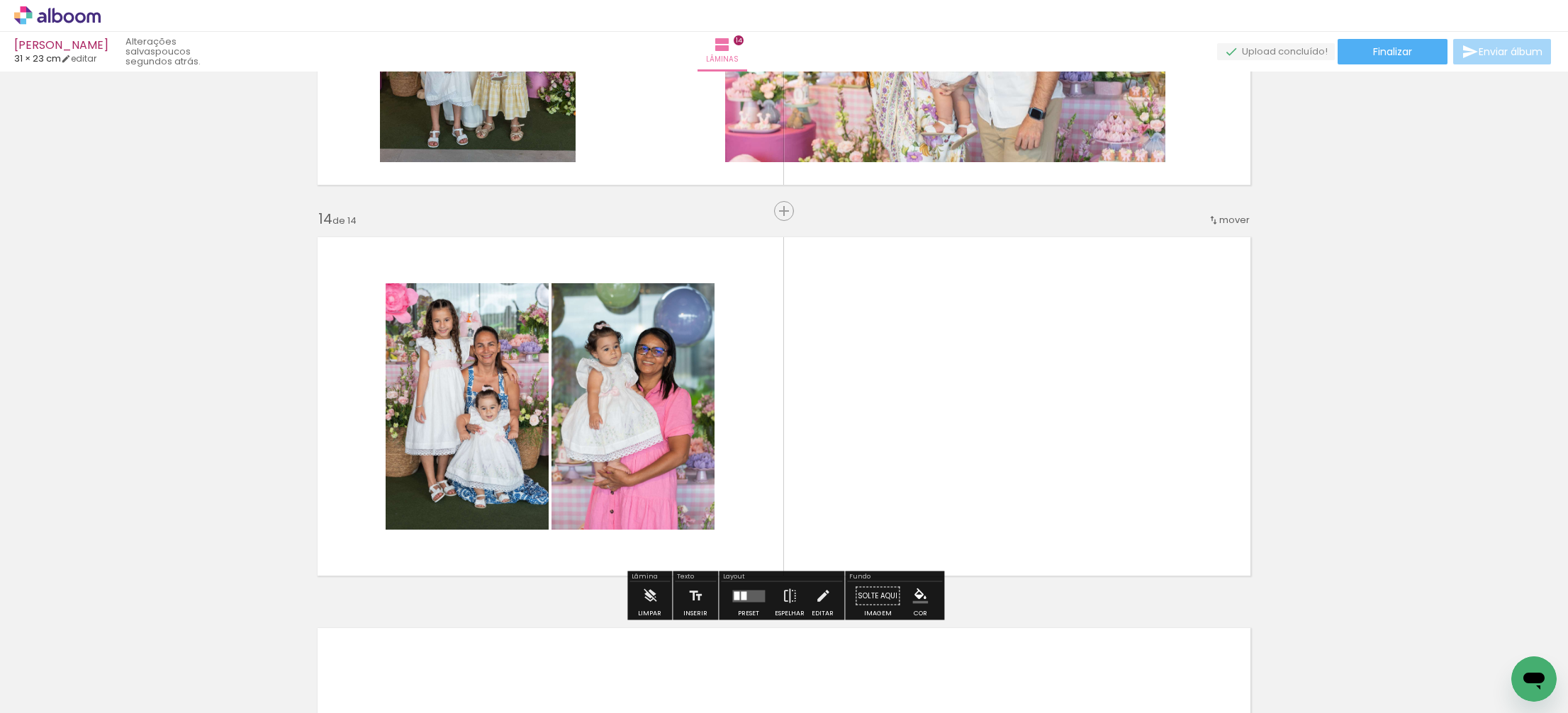
scroll to position [4973, 0]
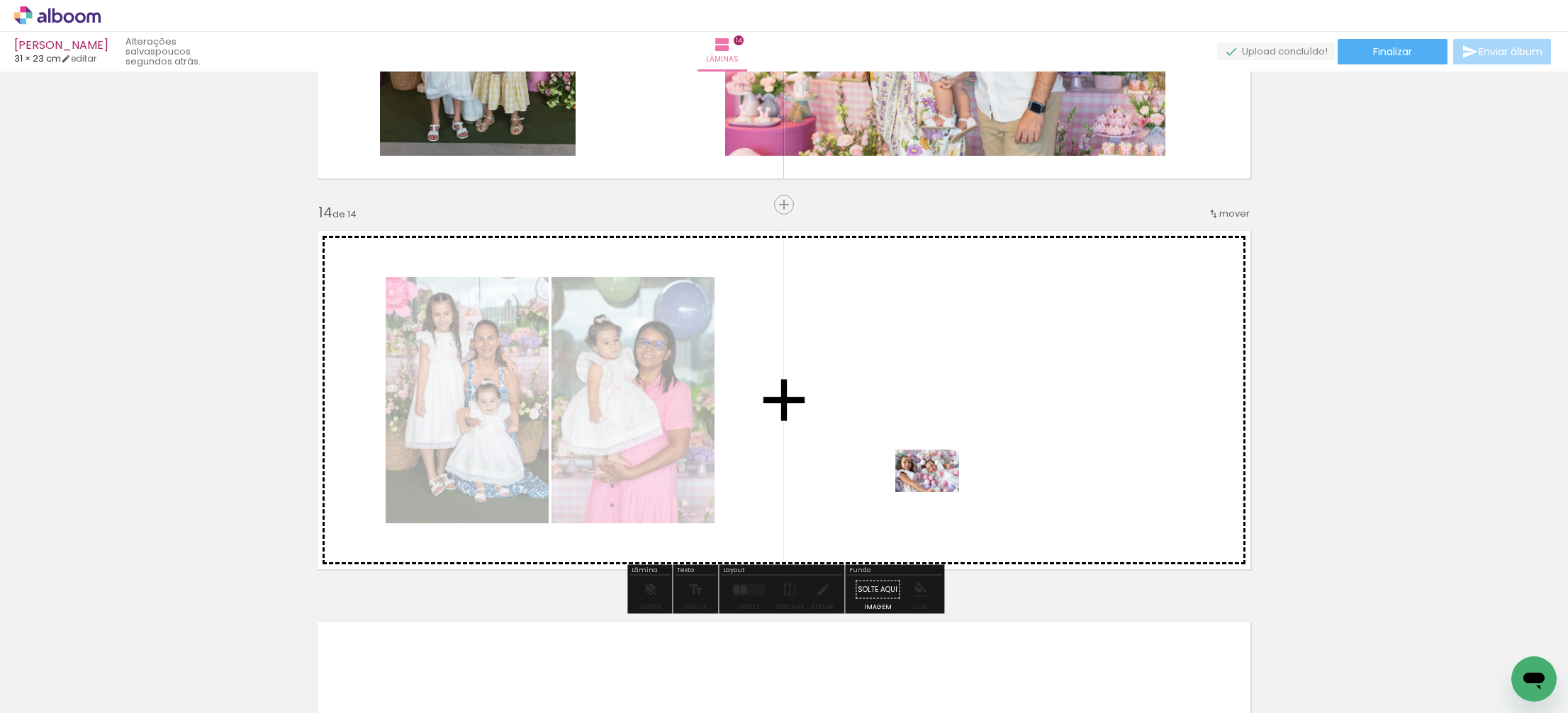
click at [938, 492] on quentale-workspace at bounding box center [784, 356] width 1568 height 713
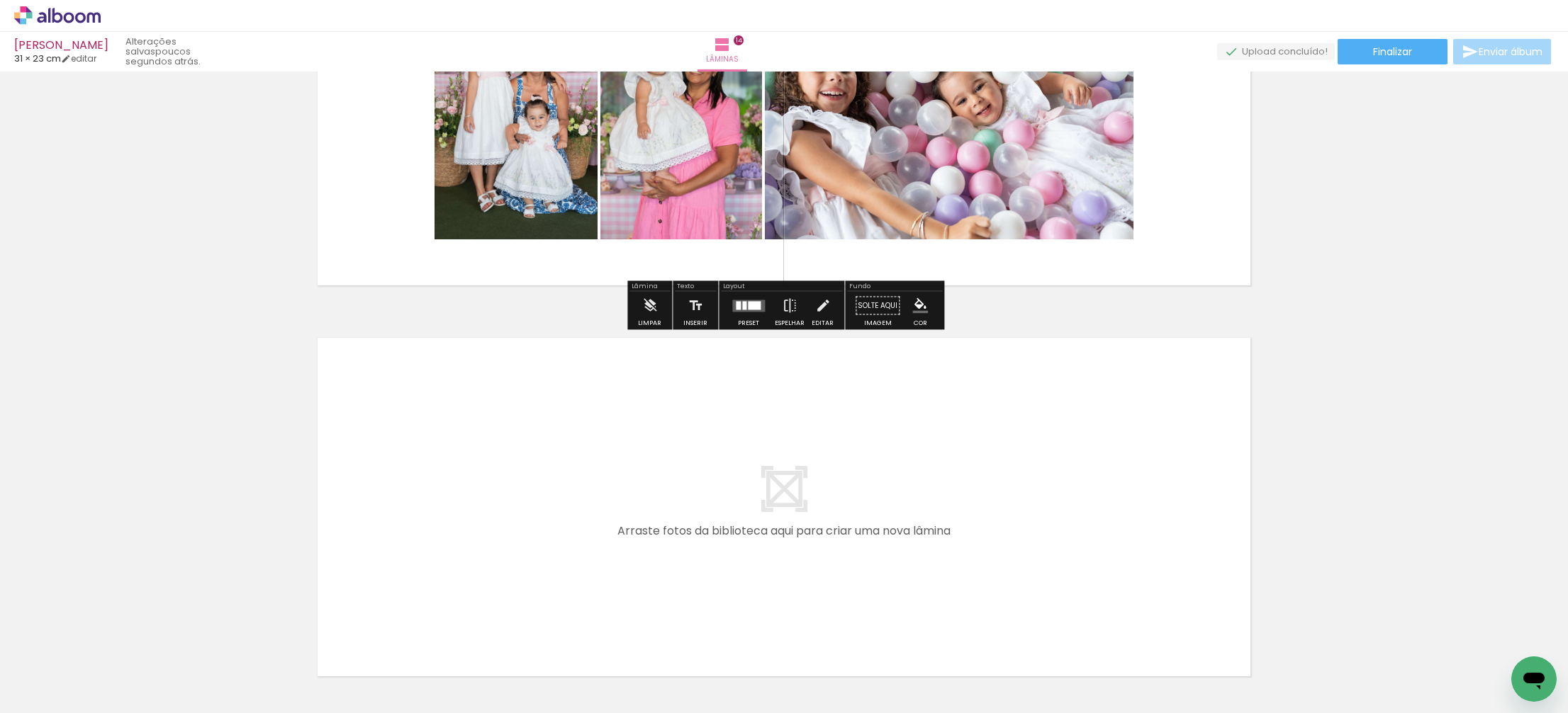
scroll to position [5258, 0]
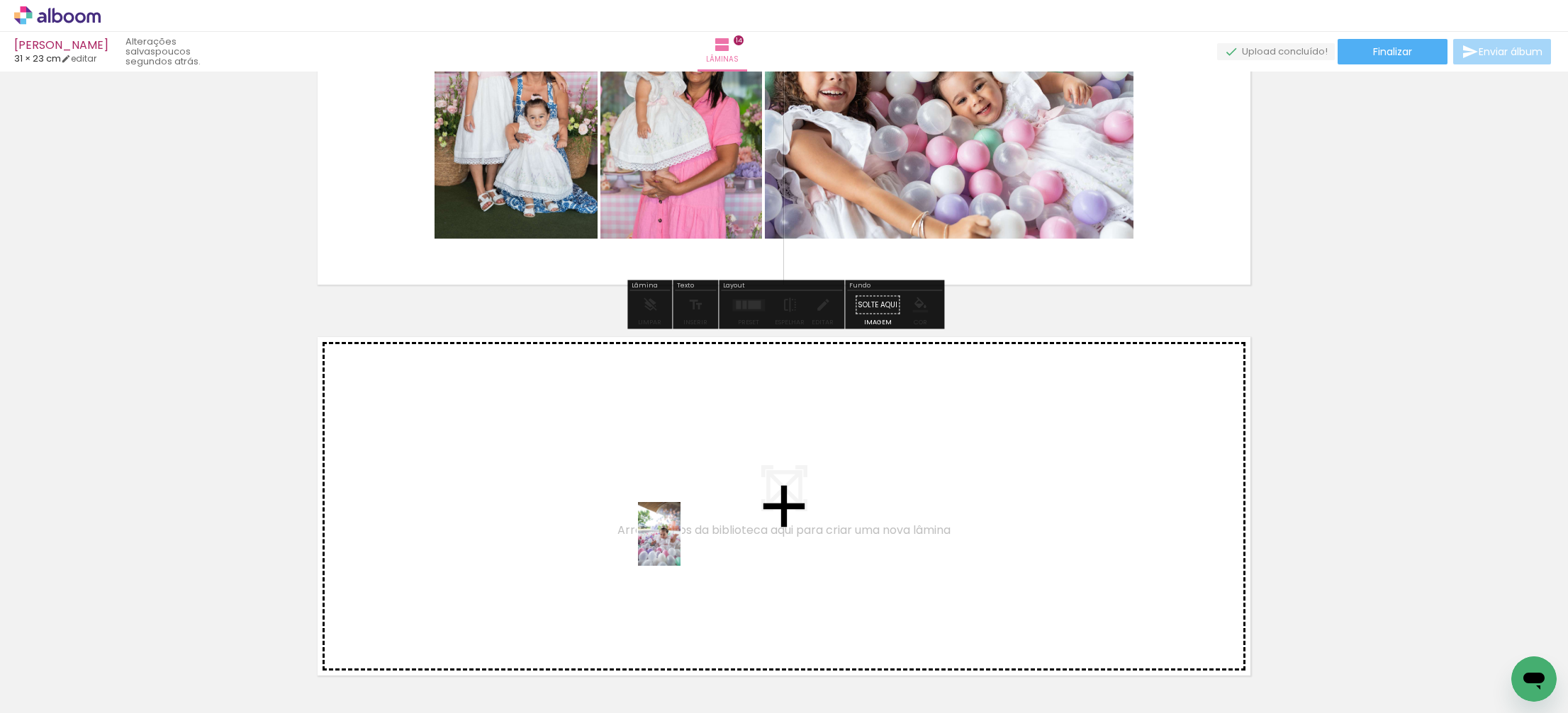
drag, startPoint x: 863, startPoint y: 692, endPoint x: 680, endPoint y: 544, distance: 235.4
click at [680, 544] on quentale-workspace at bounding box center [784, 356] width 1568 height 713
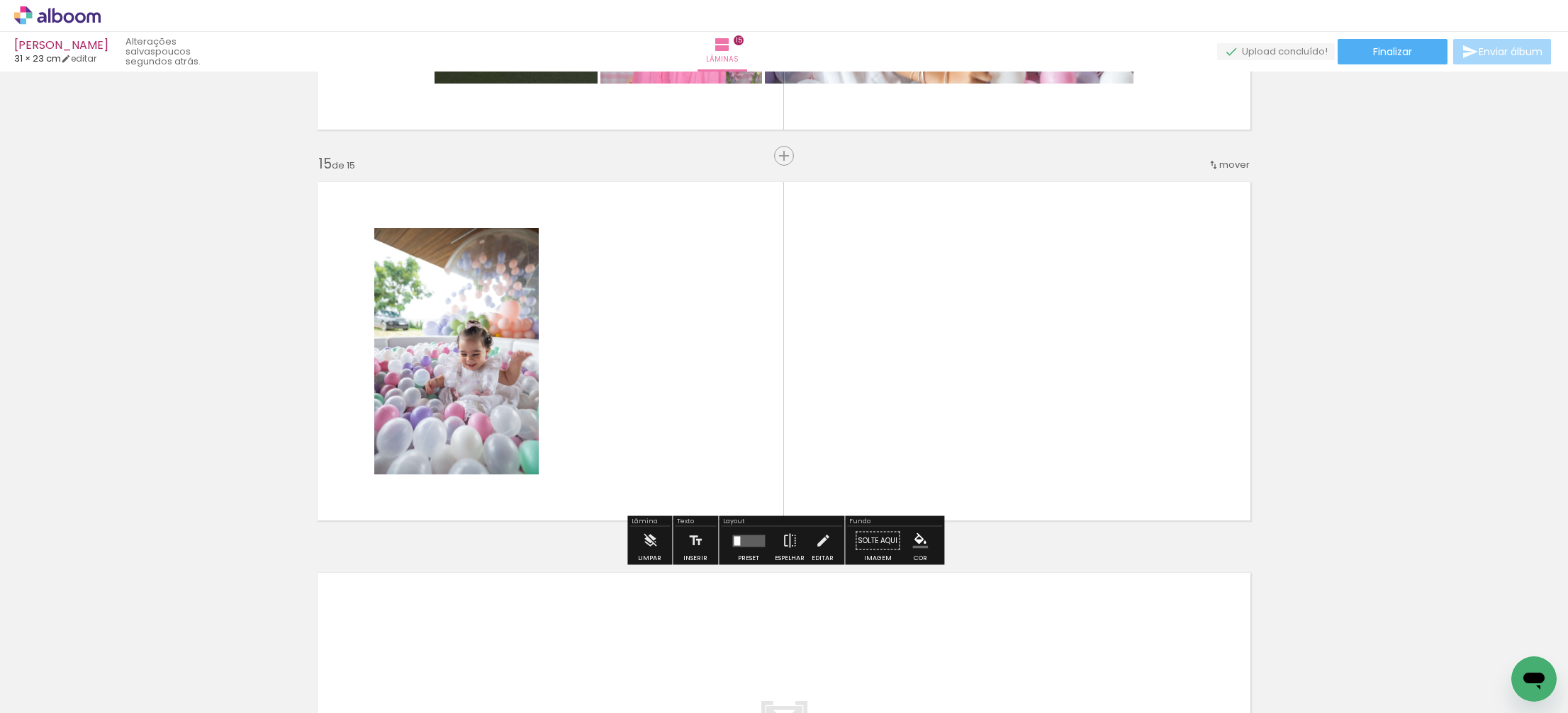
scroll to position [5416, 0]
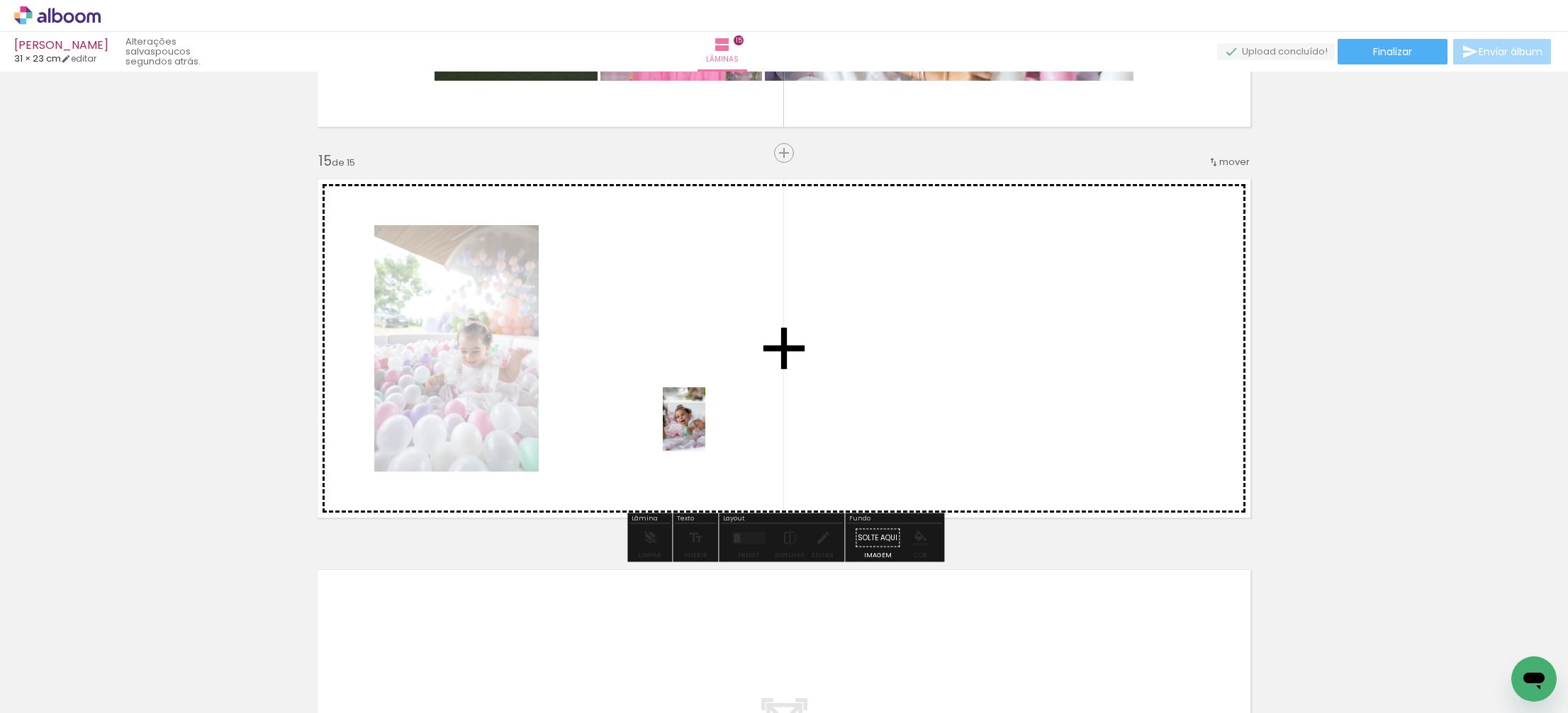
click at [711, 436] on quentale-workspace at bounding box center [784, 356] width 1568 height 713
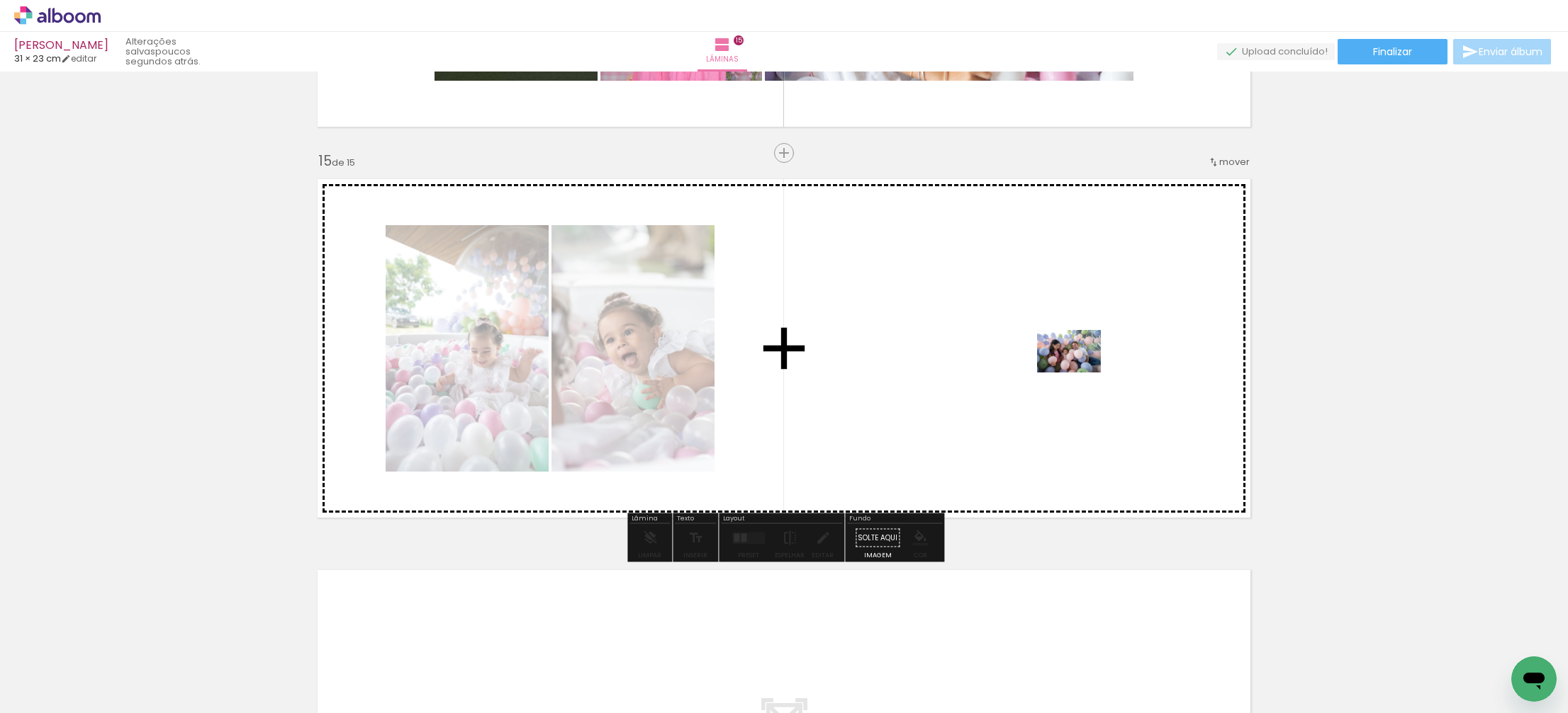
drag, startPoint x: 974, startPoint y: 667, endPoint x: 1079, endPoint y: 372, distance: 313.1
click at [1079, 372] on quentale-workspace at bounding box center [784, 356] width 1568 height 713
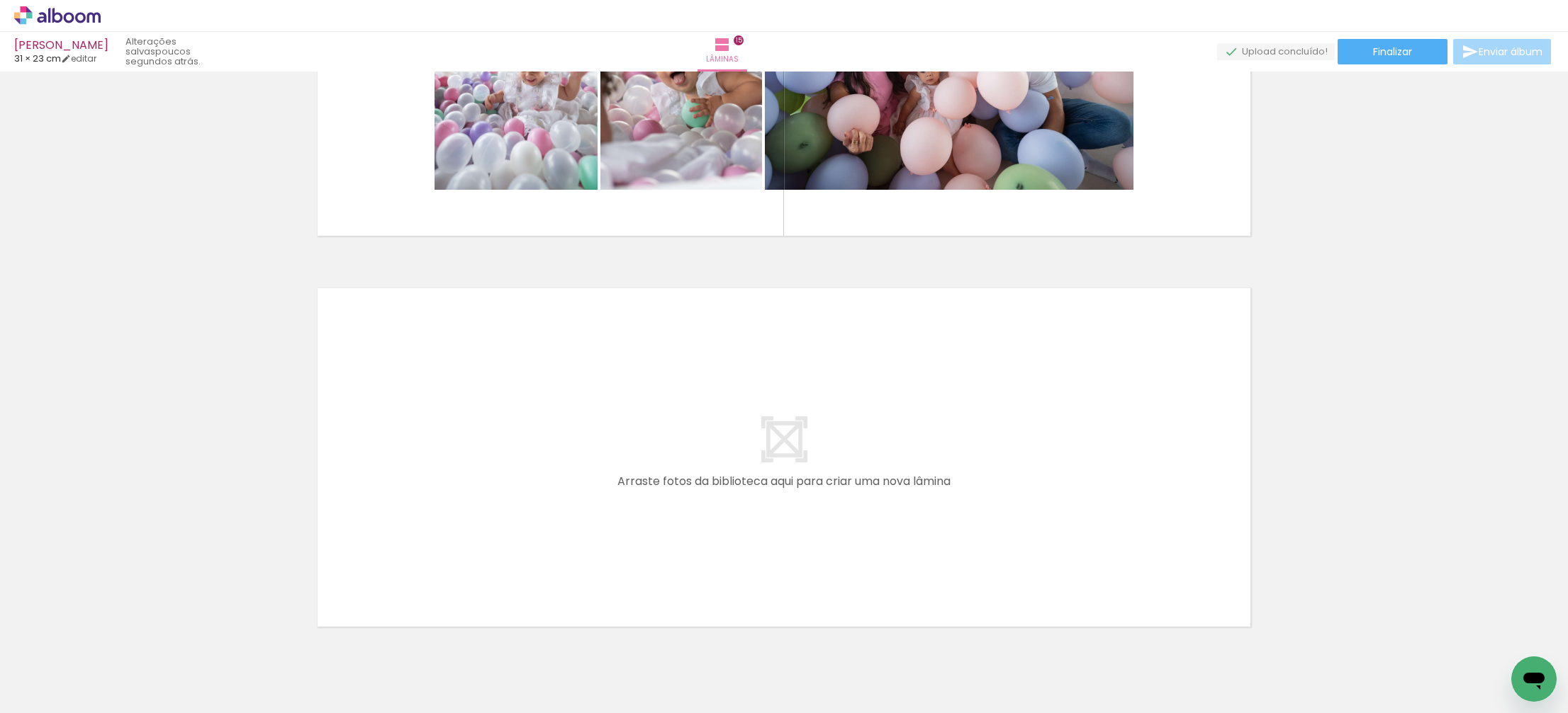
scroll to position [5699, 0]
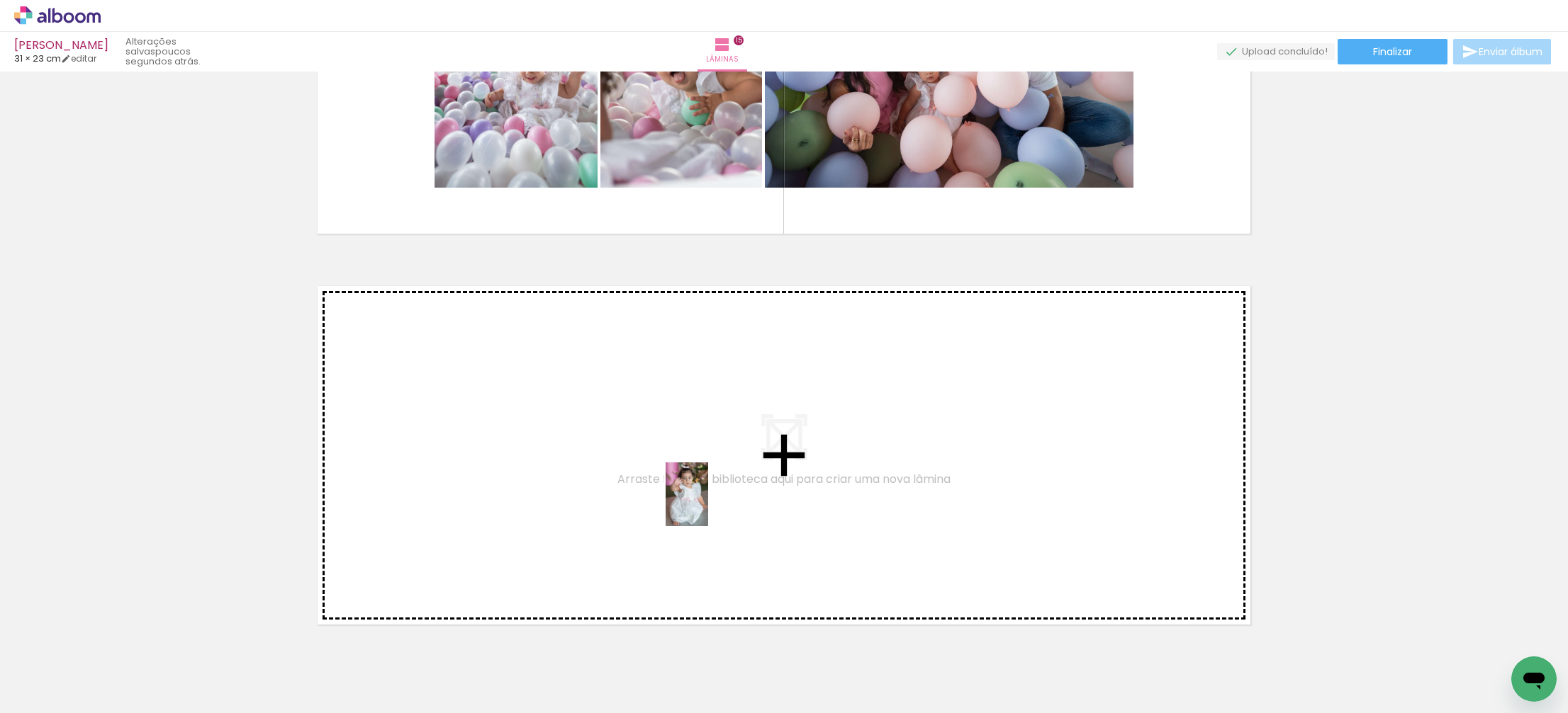
drag, startPoint x: 1179, startPoint y: 665, endPoint x: 612, endPoint y: 468, distance: 600.2
click at [612, 468] on quentale-workspace at bounding box center [784, 356] width 1568 height 713
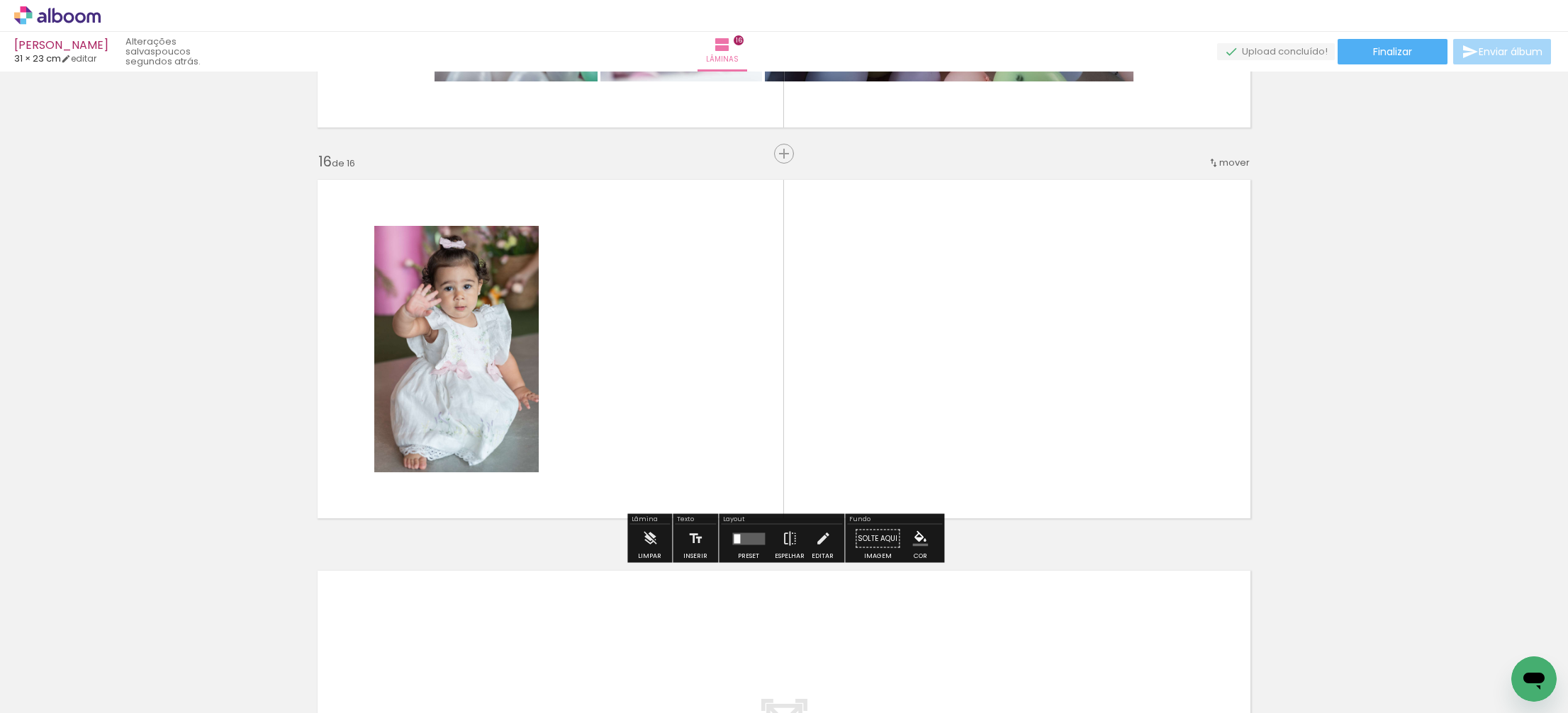
scroll to position [5806, 0]
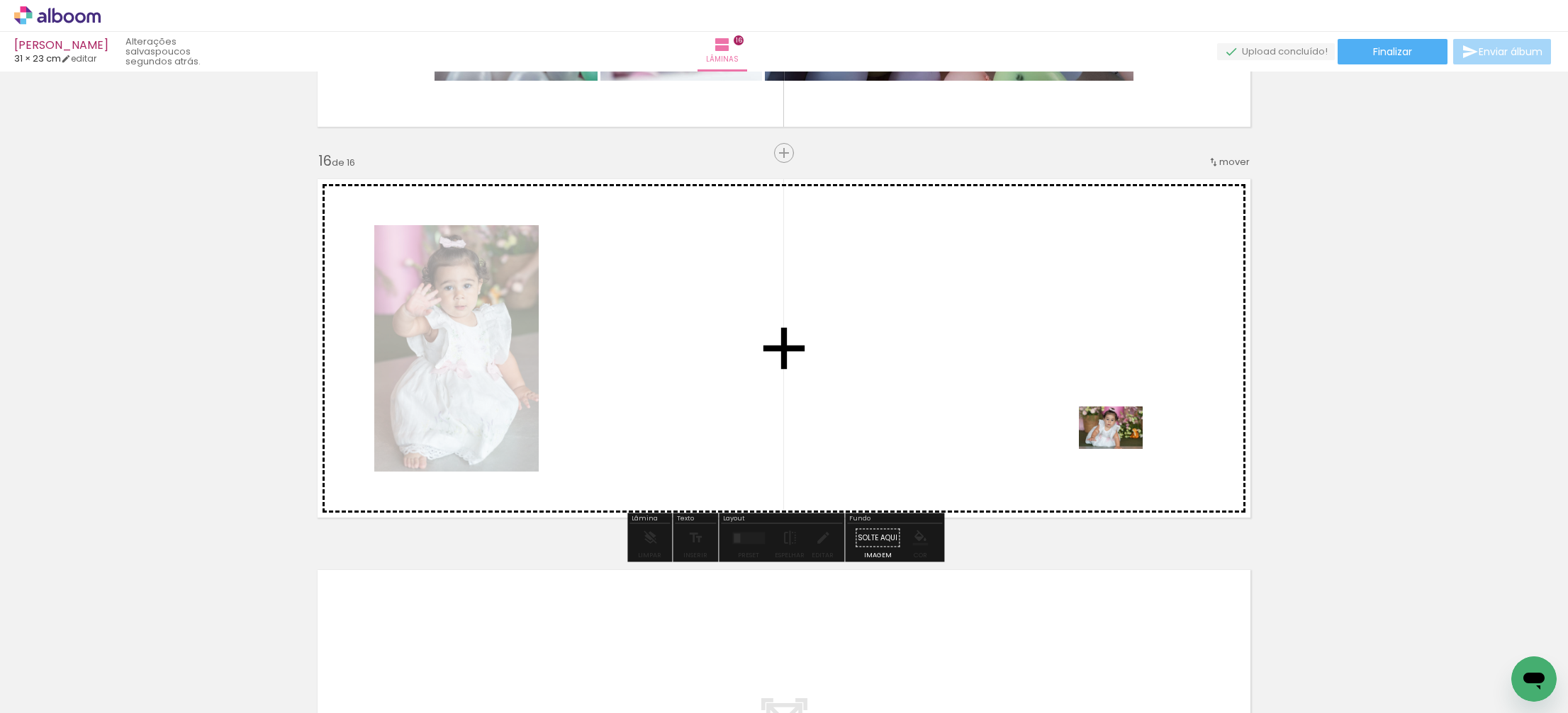
click at [1114, 447] on quentale-workspace at bounding box center [784, 356] width 1568 height 713
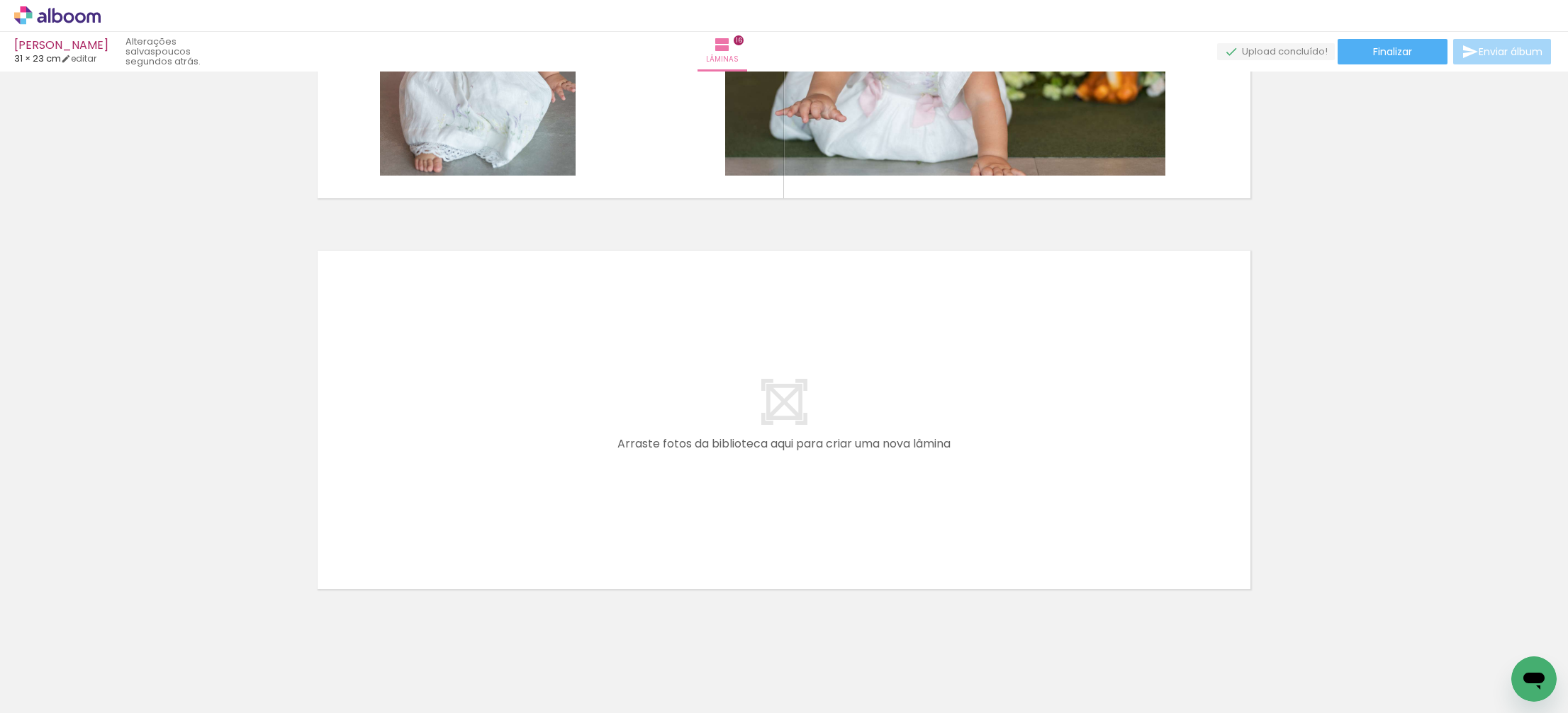
scroll to position [0, 3157]
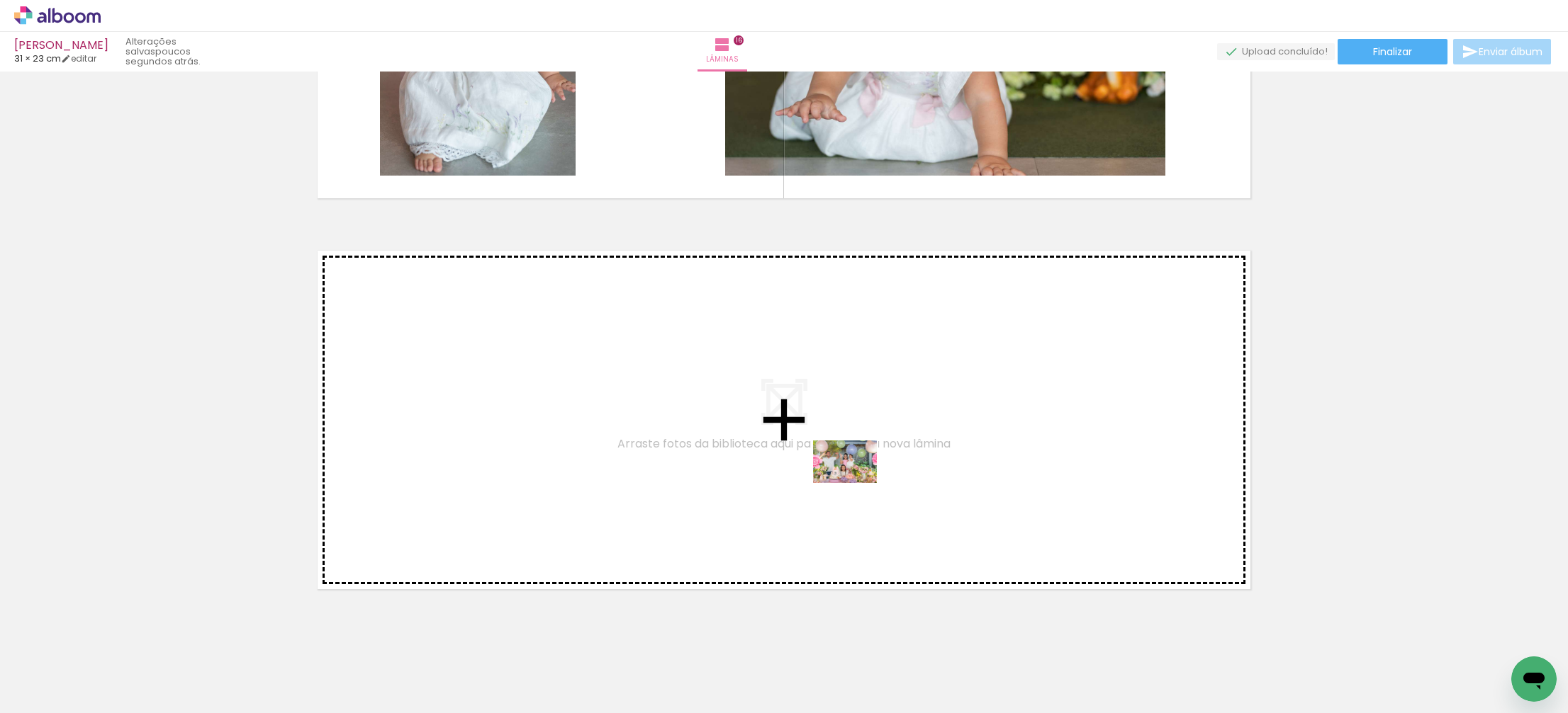
click at [856, 484] on quentale-workspace at bounding box center [784, 356] width 1568 height 713
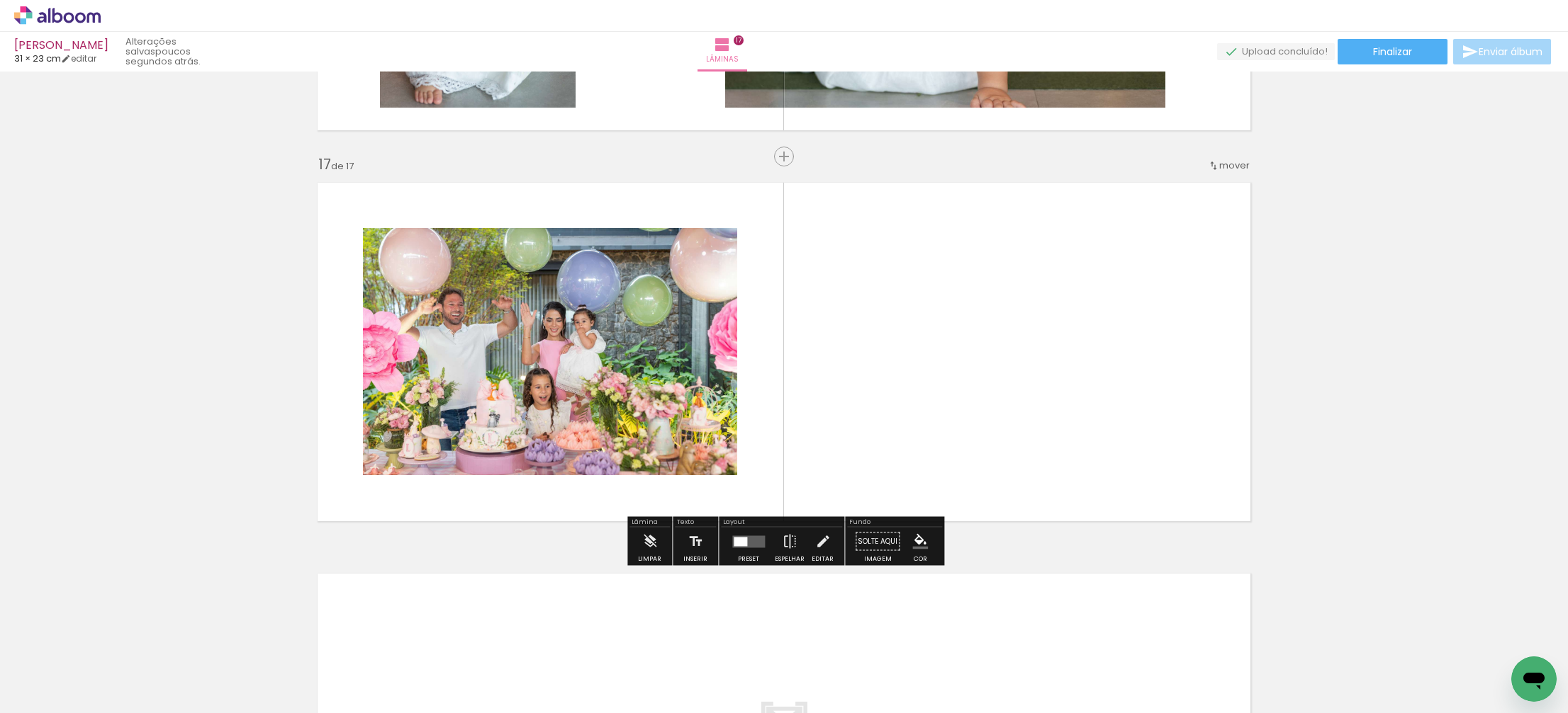
scroll to position [6197, 0]
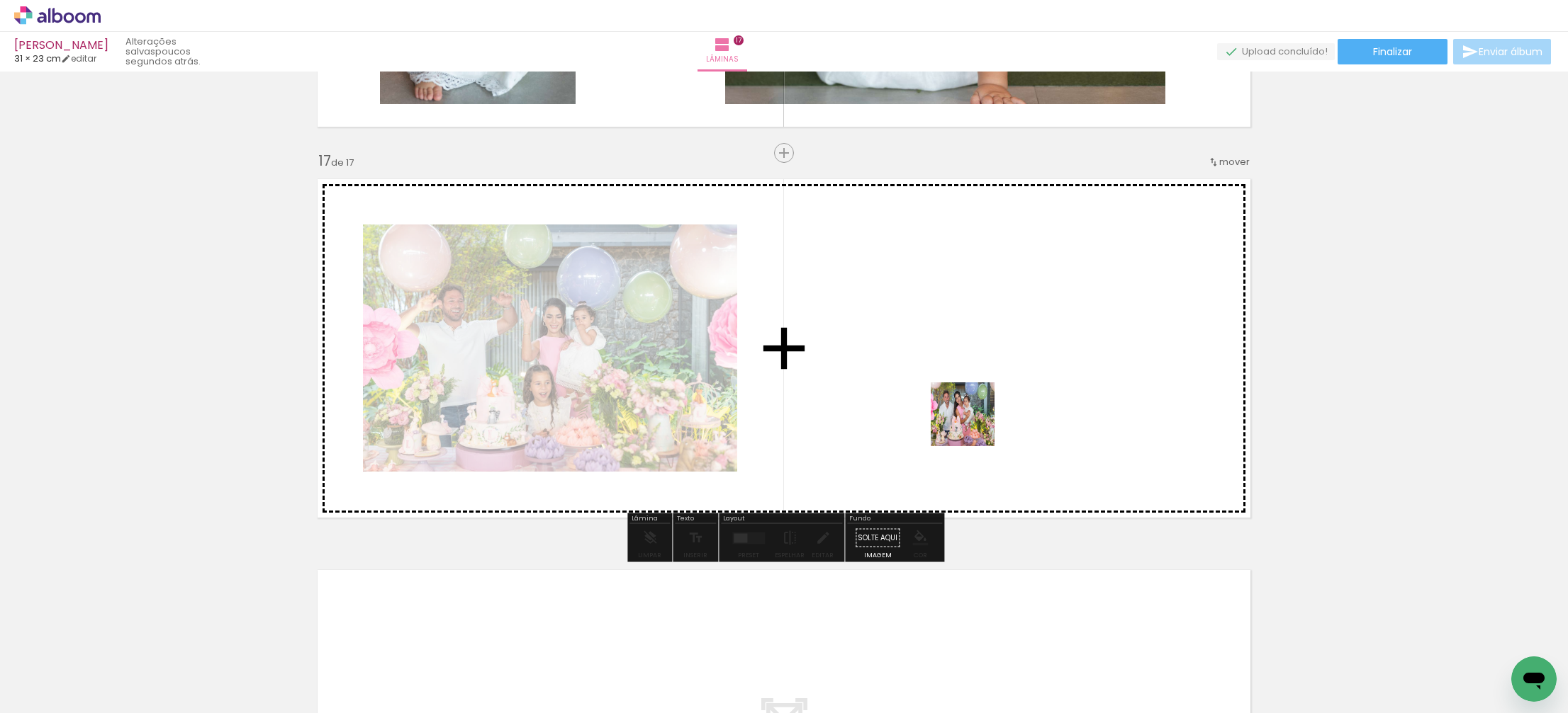
drag, startPoint x: 1116, startPoint y: 675, endPoint x: 954, endPoint y: 401, distance: 318.3
click at [954, 401] on quentale-workspace at bounding box center [784, 356] width 1568 height 713
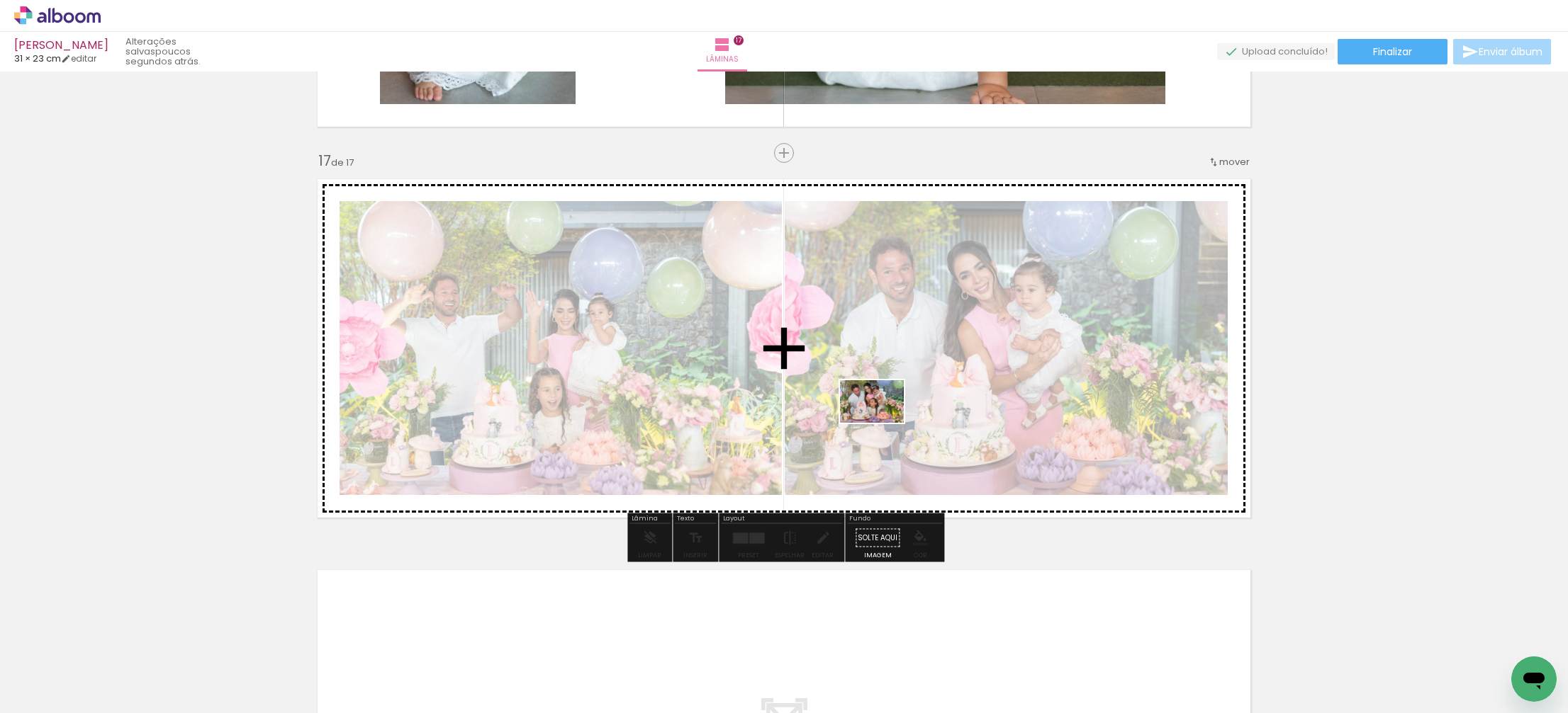
drag, startPoint x: 1177, startPoint y: 663, endPoint x: 882, endPoint y: 423, distance: 380.3
click at [882, 423] on quentale-workspace at bounding box center [784, 356] width 1568 height 713
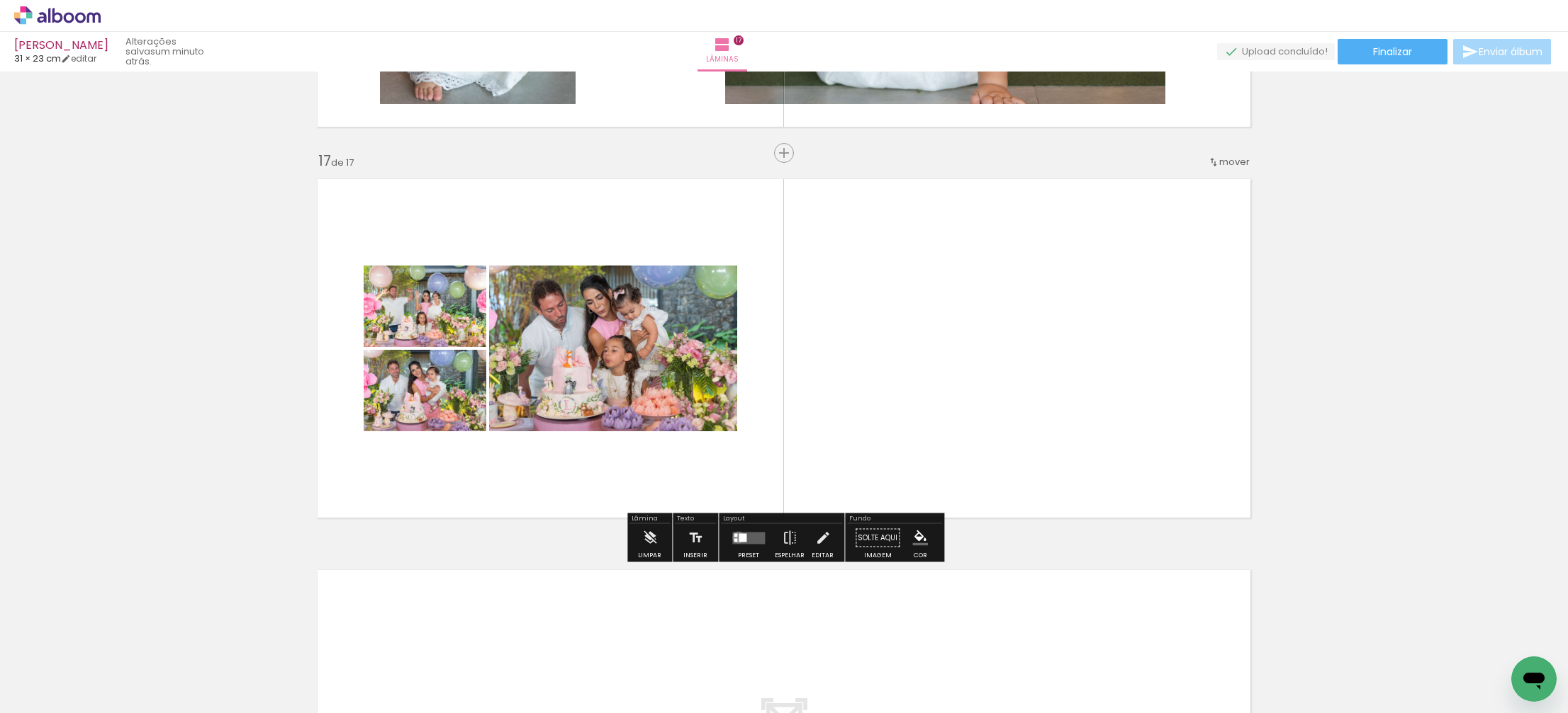
click at [738, 537] on div at bounding box center [742, 537] width 8 height 9
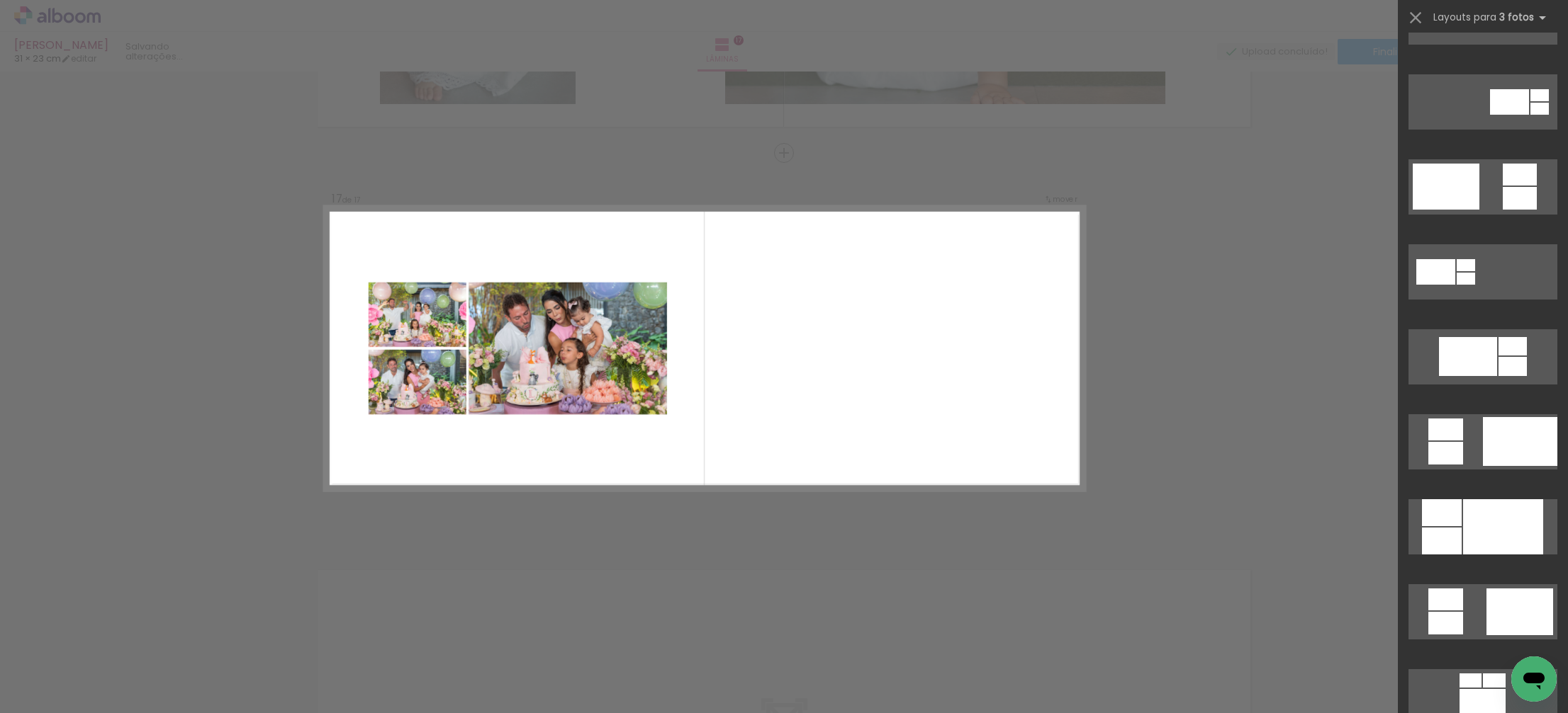
scroll to position [0, 0]
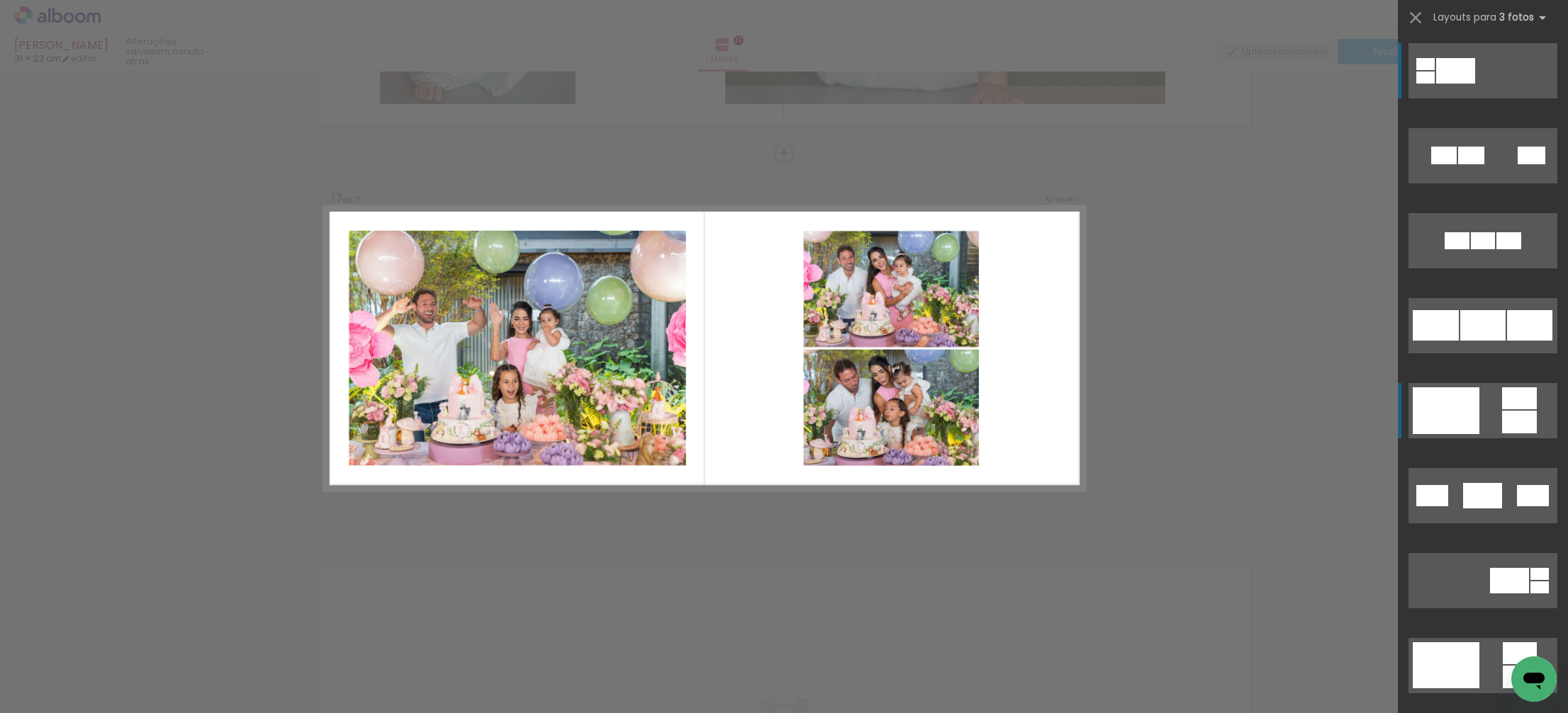
click at [1435, 413] on div at bounding box center [1446, 410] width 66 height 46
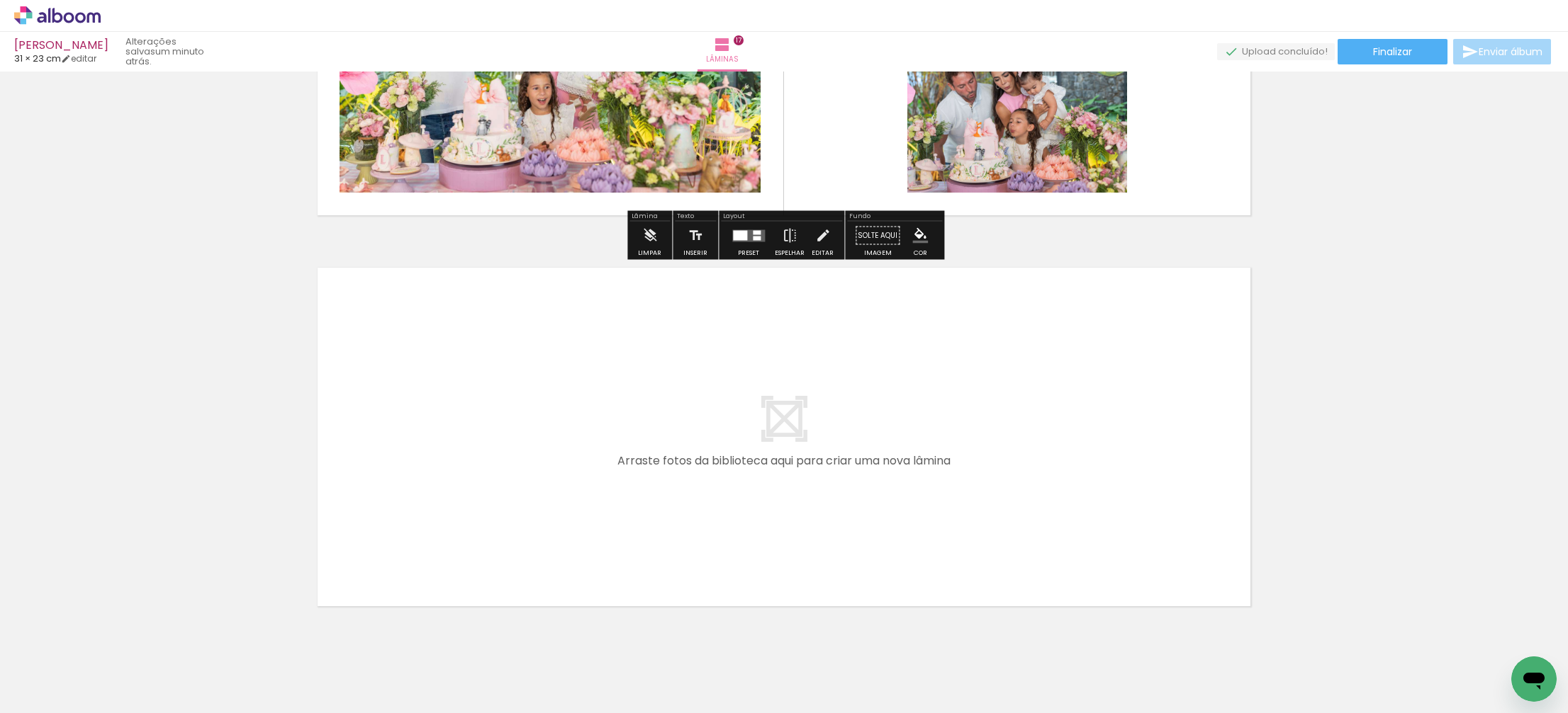
scroll to position [6512, 0]
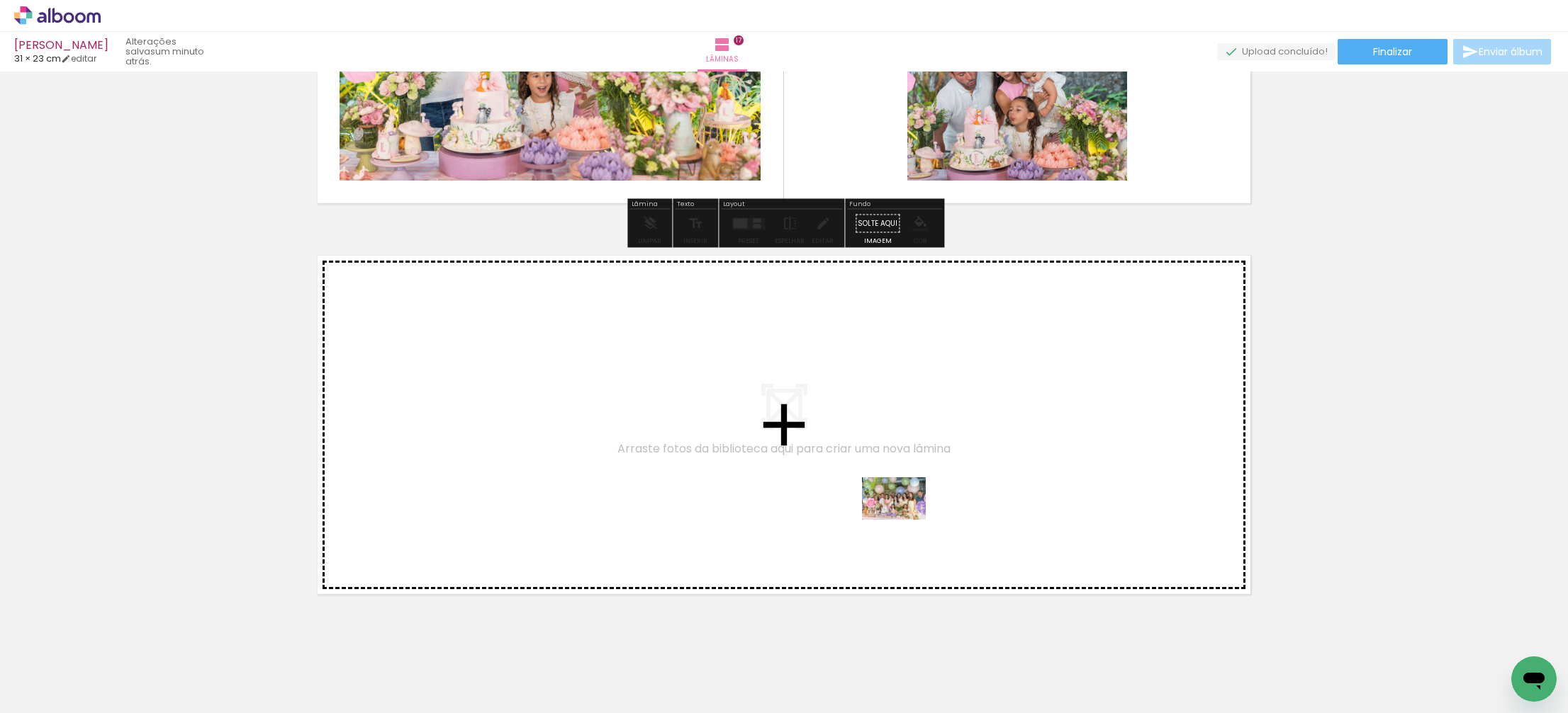
click at [884, 513] on quentale-workspace at bounding box center [784, 356] width 1568 height 713
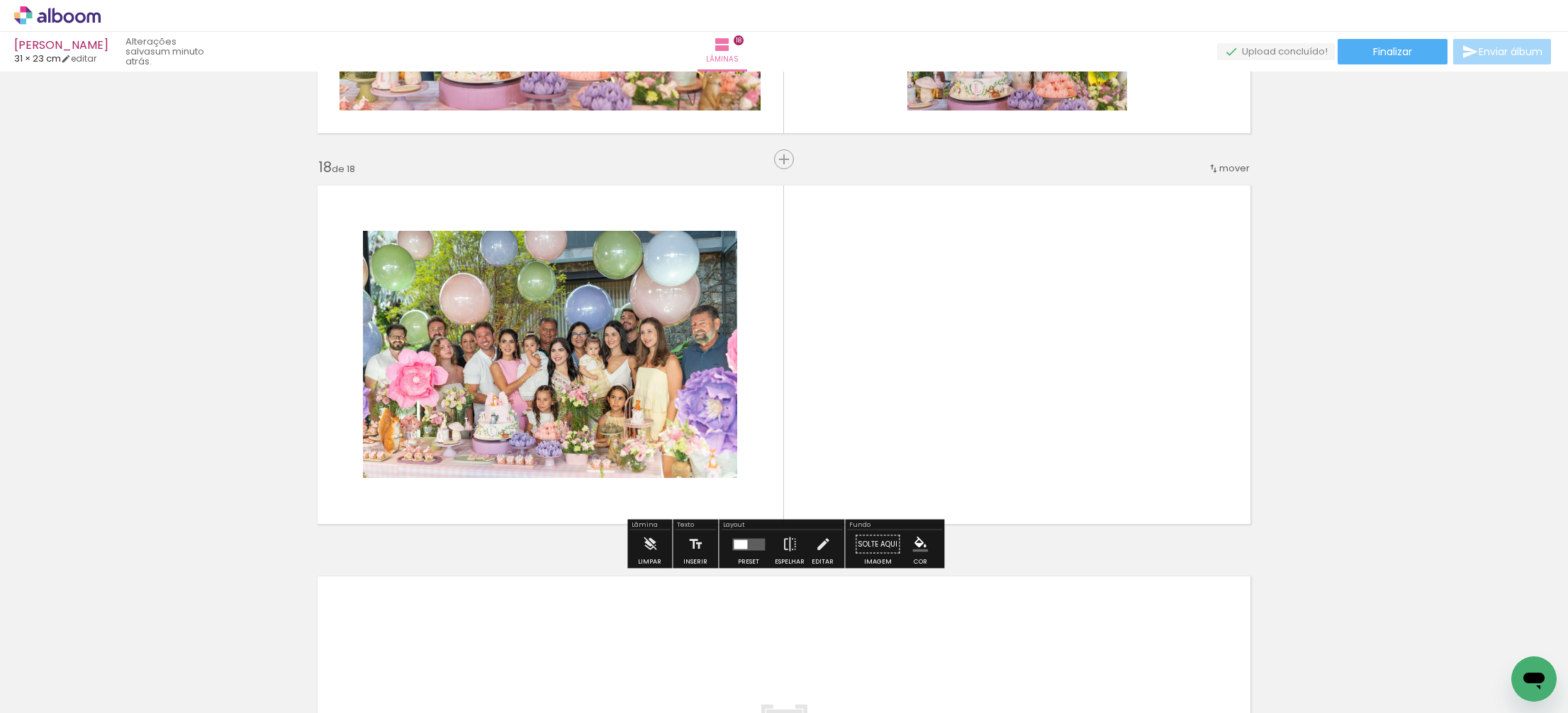
scroll to position [6588, 0]
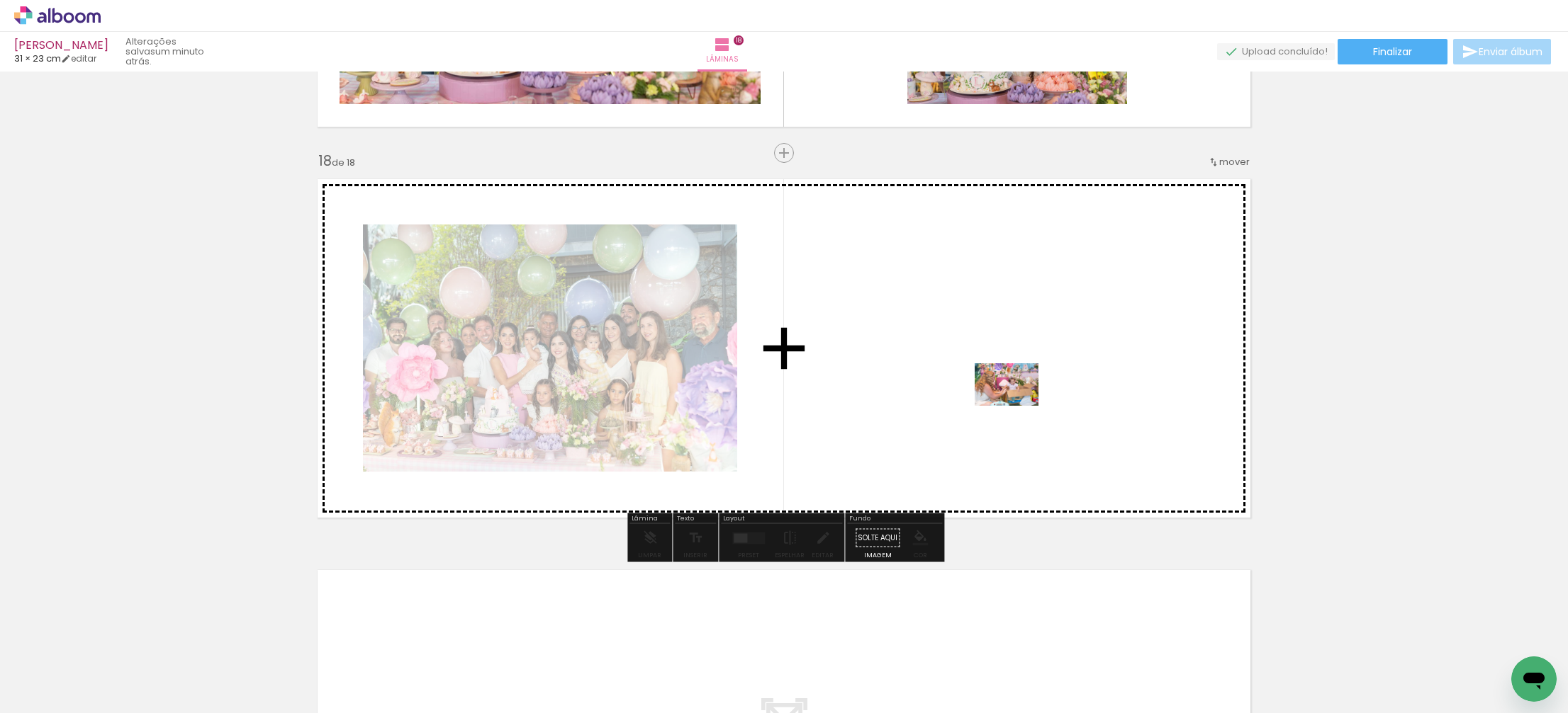
click at [1010, 408] on quentale-workspace at bounding box center [784, 356] width 1568 height 713
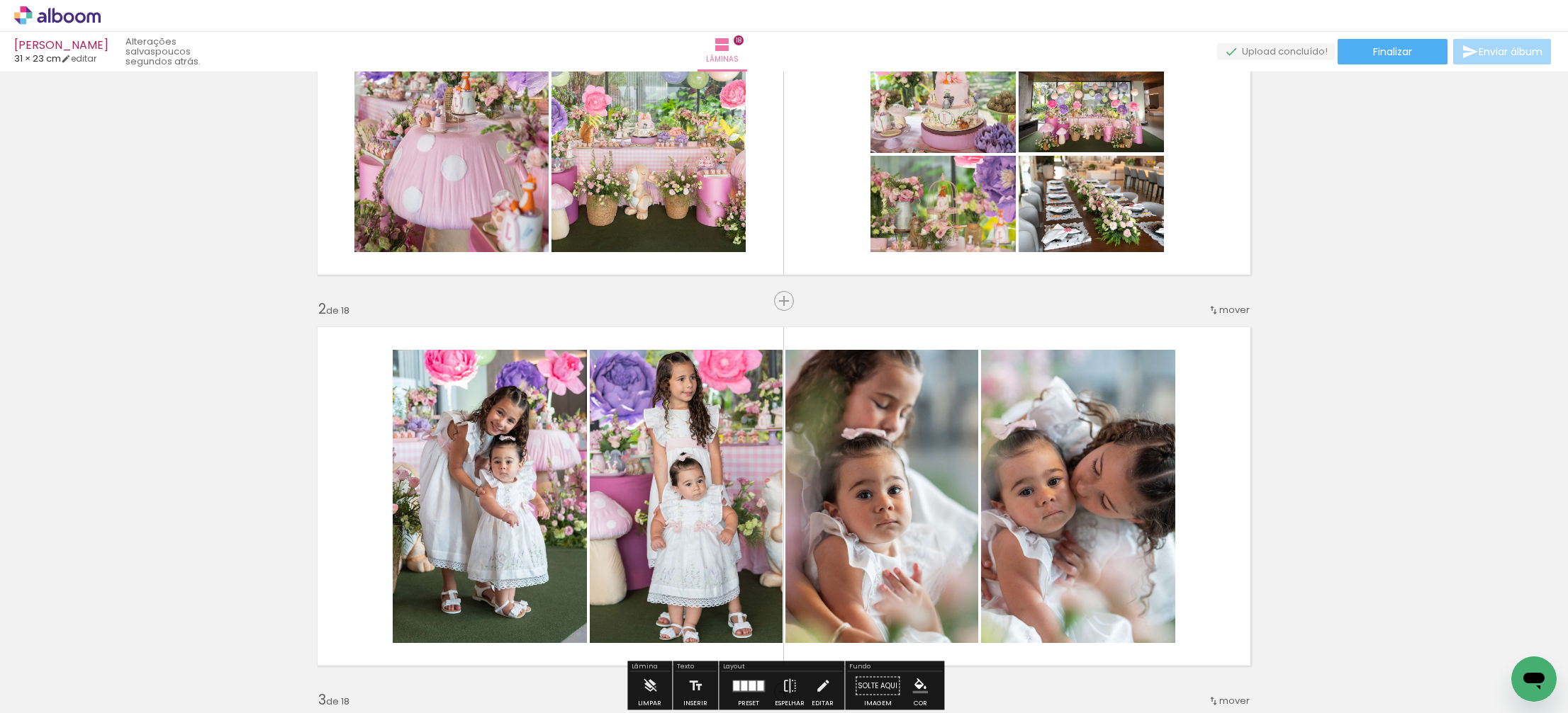
scroll to position [0, 0]
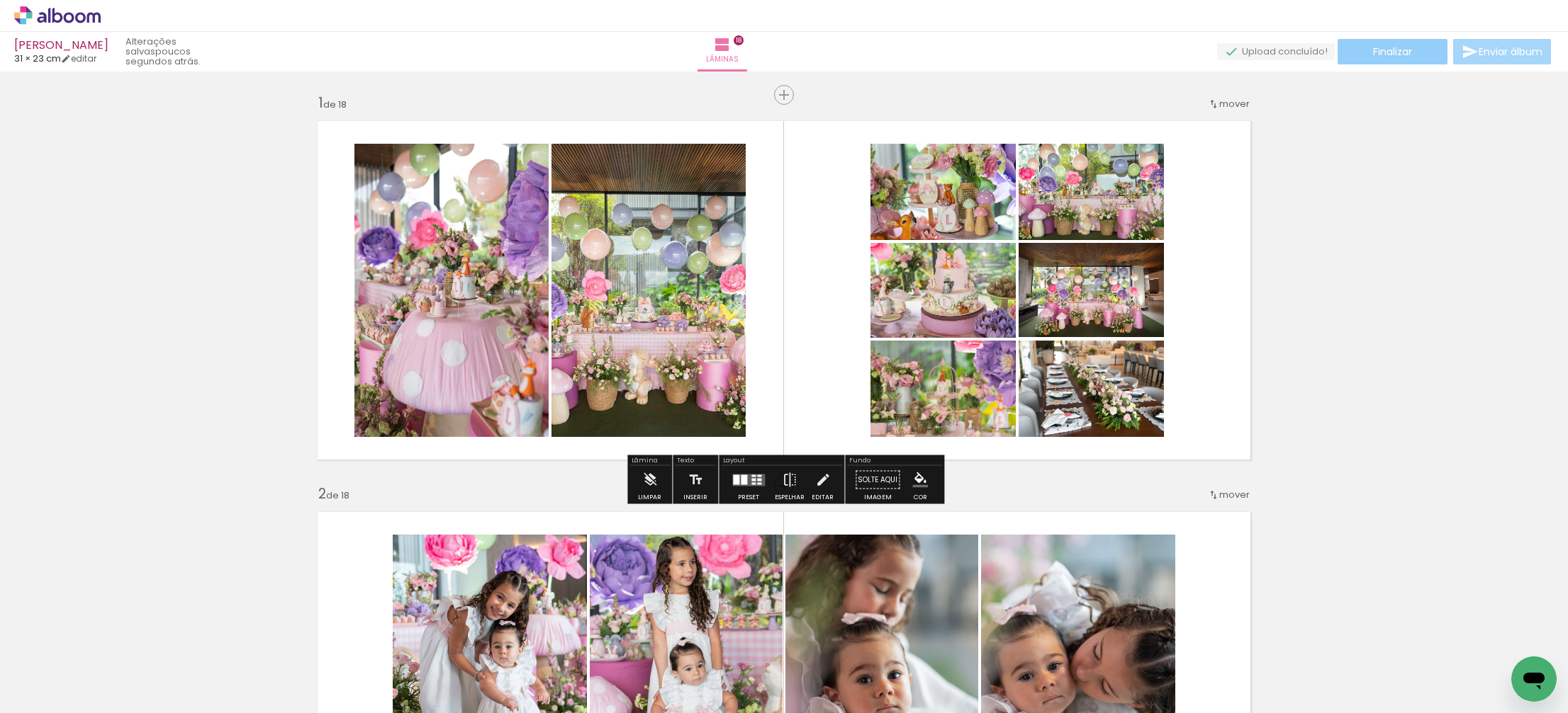
click at [1378, 48] on span "Finalizar" at bounding box center [1392, 51] width 39 height 9
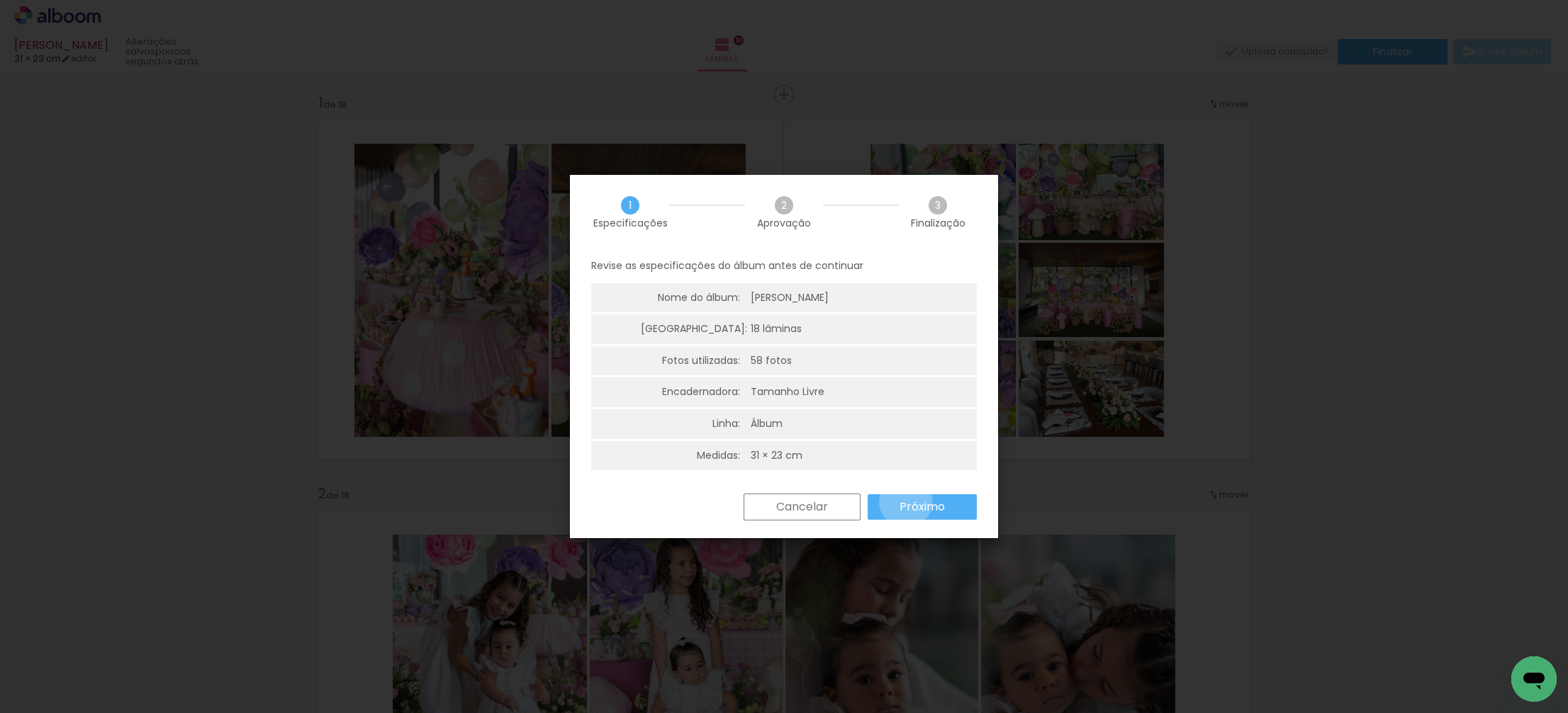
click at [0, 0] on slot "Próximo" at bounding box center [0, 0] width 0 height 0
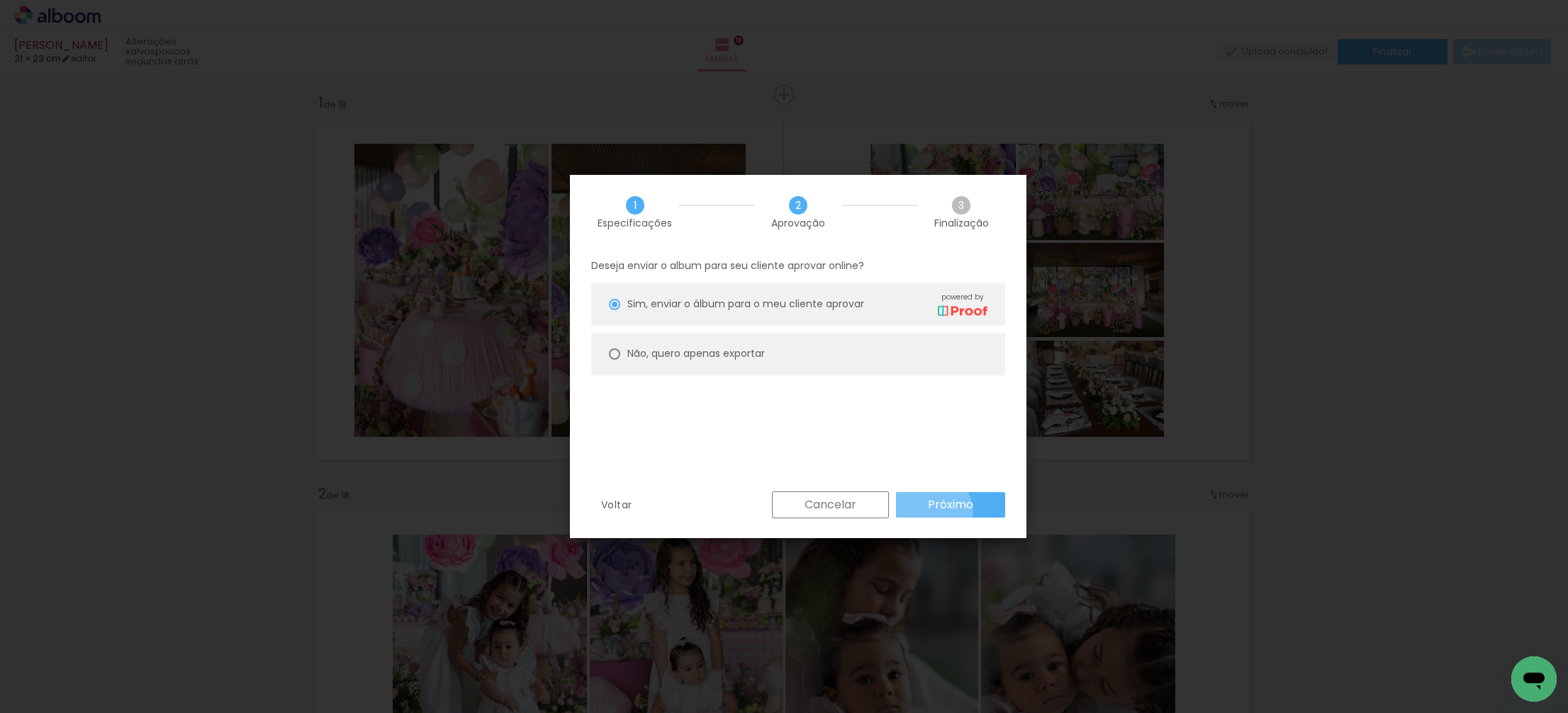
click at [924, 513] on paper-button "Próximo" at bounding box center [950, 505] width 109 height 26
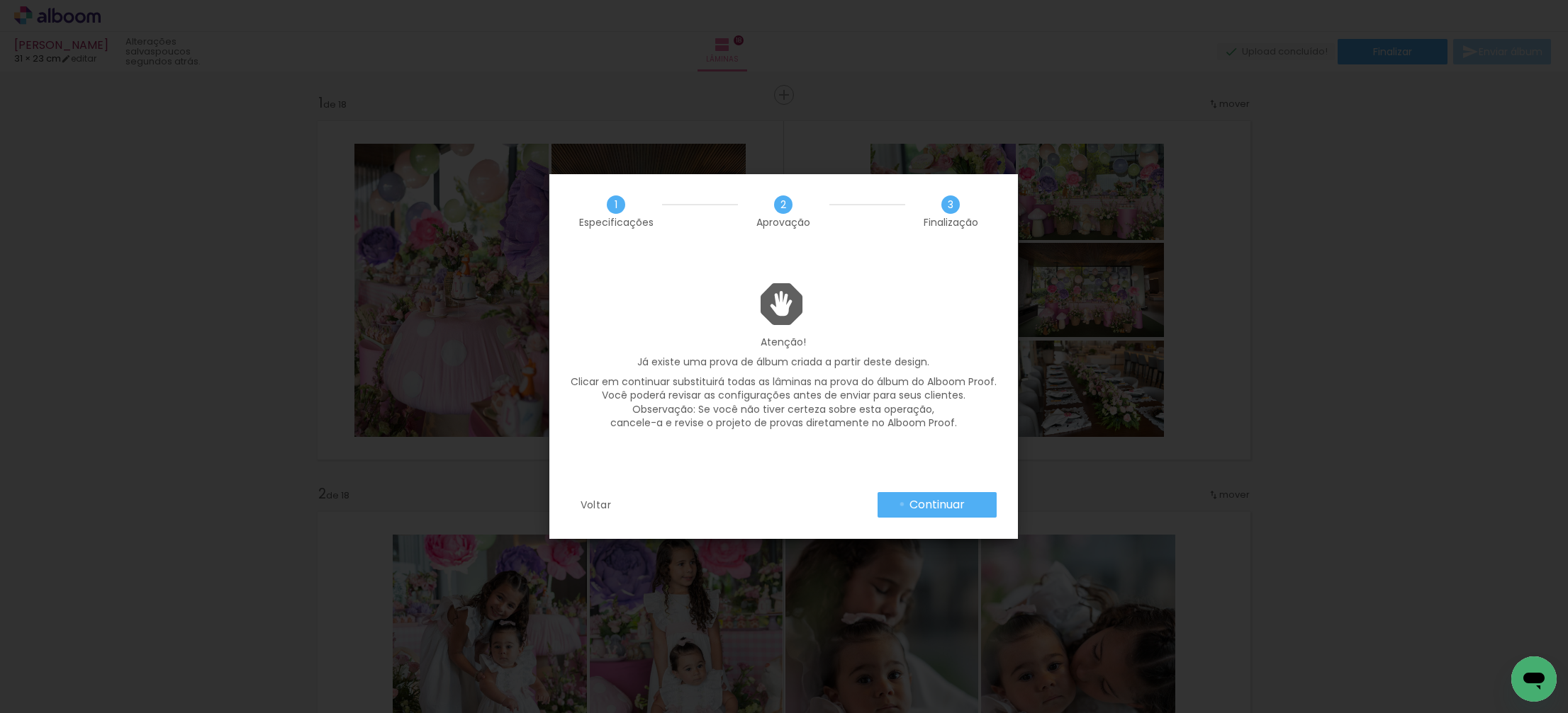
click at [902, 505] on paper-button "Continuar" at bounding box center [937, 505] width 119 height 26
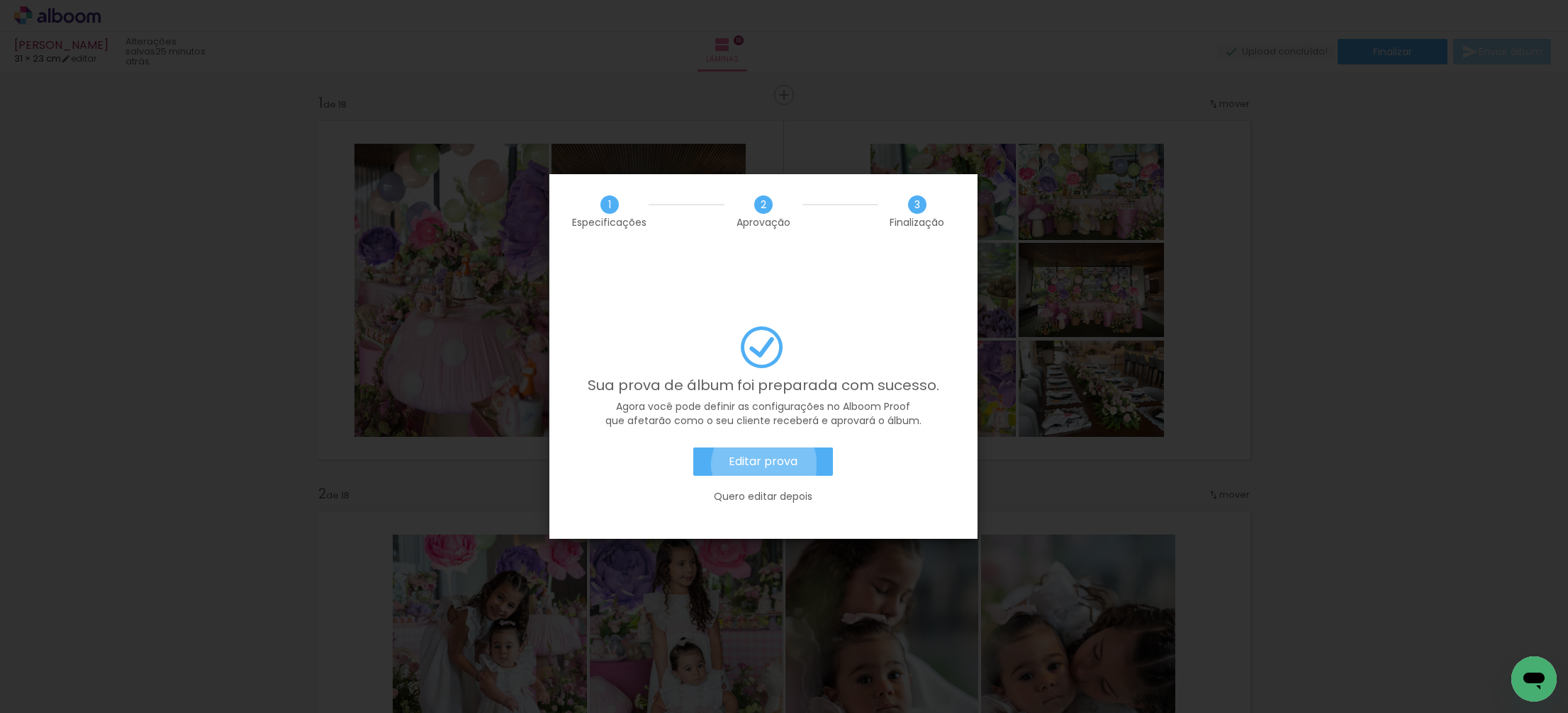
click at [0, 0] on slot "Editar prova" at bounding box center [0, 0] width 0 height 0
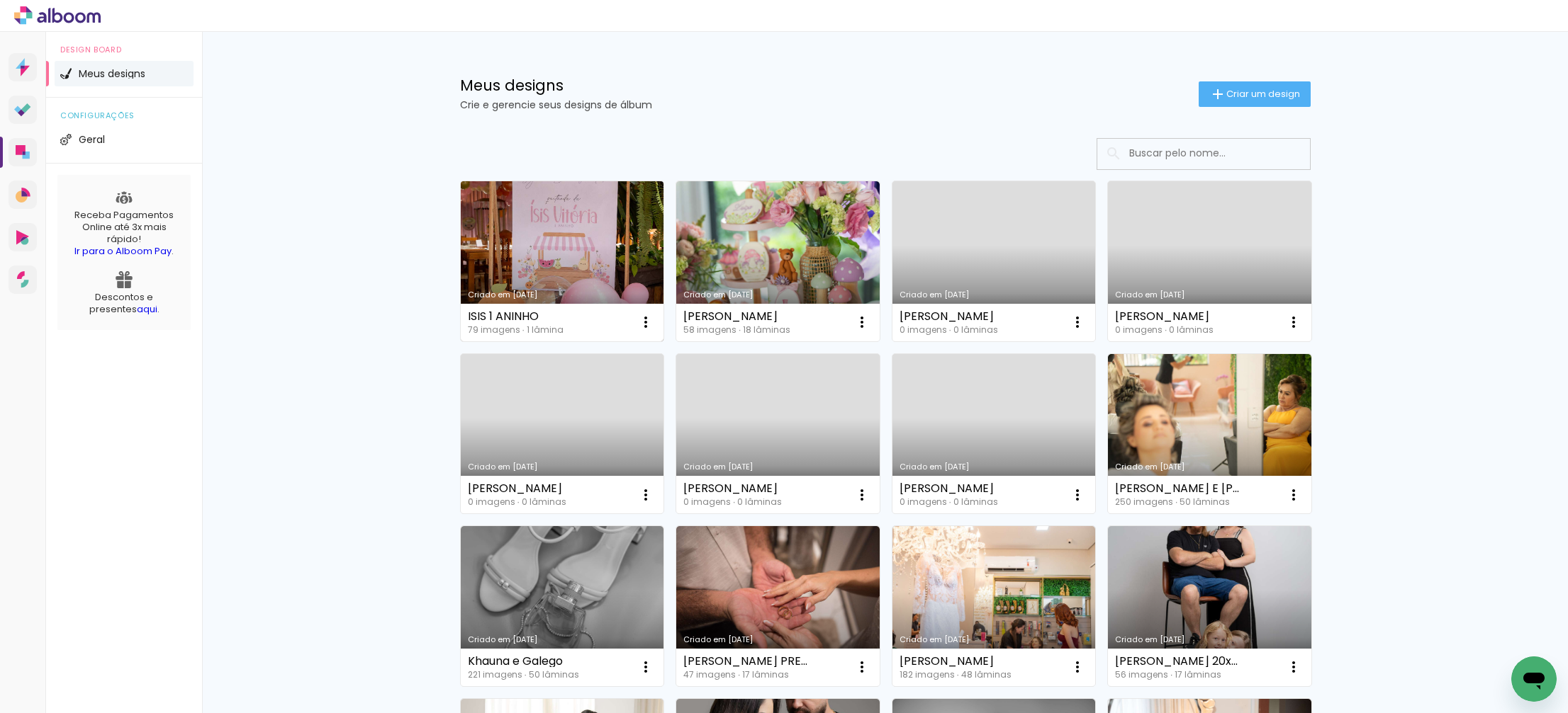
click at [514, 278] on link "Criado em [DATE]" at bounding box center [562, 260] width 204 height 160
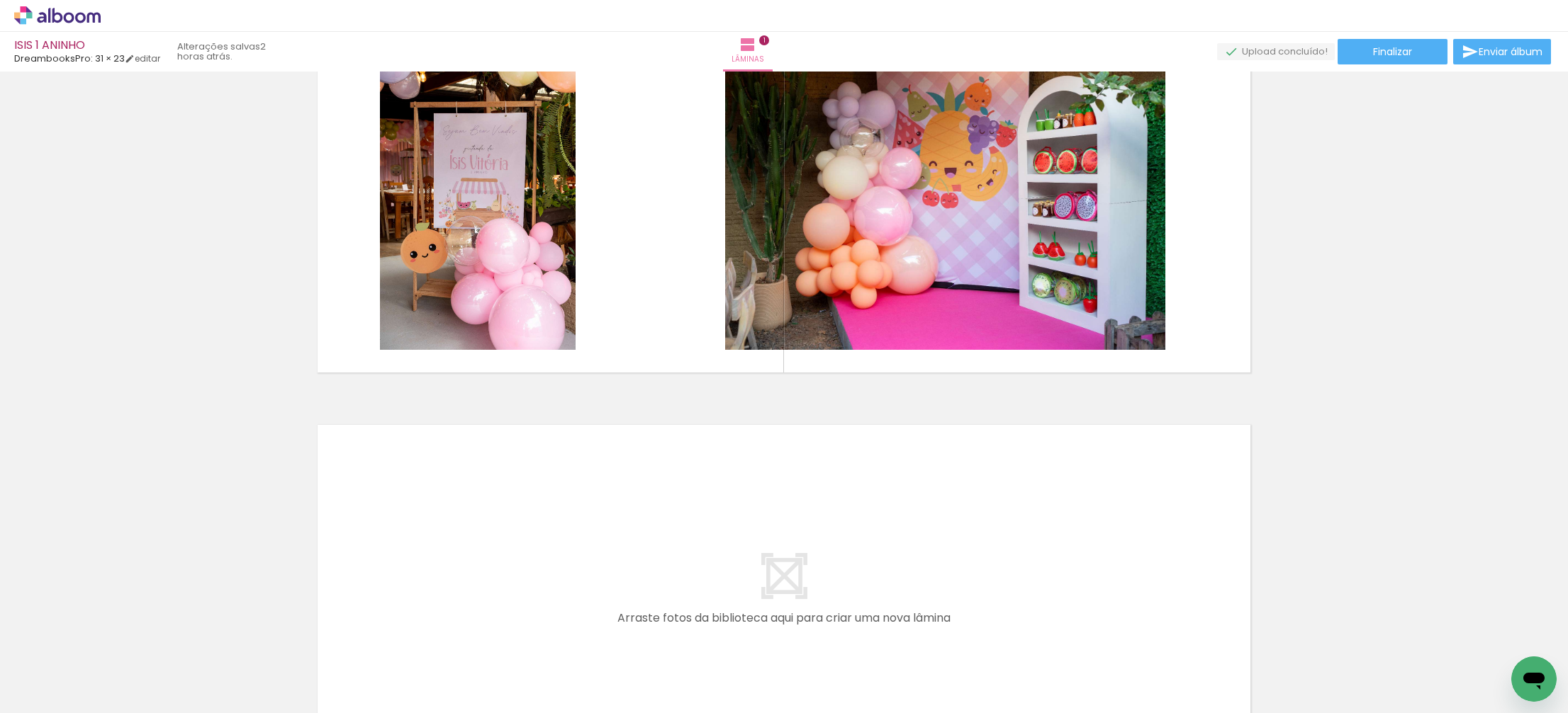
scroll to position [92, 0]
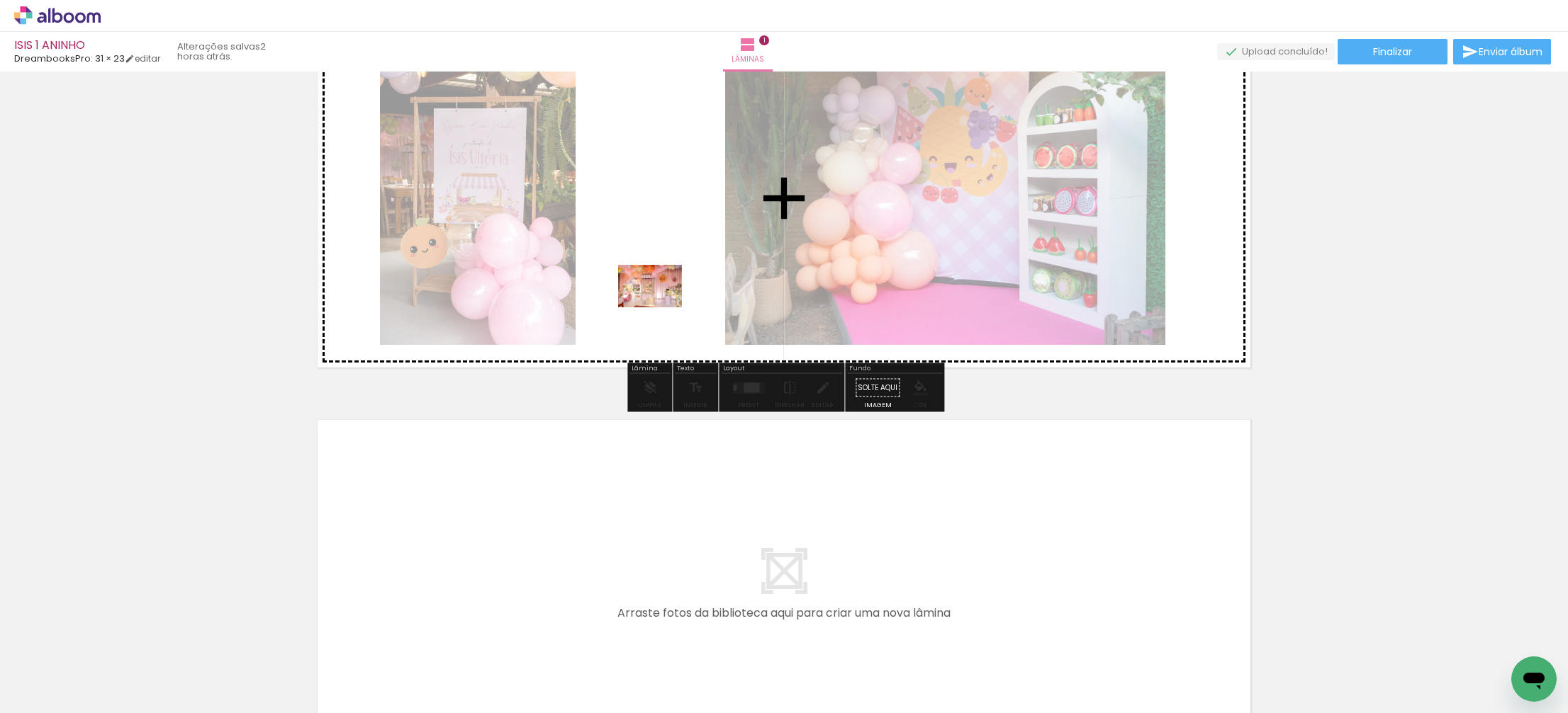
drag, startPoint x: 317, startPoint y: 673, endPoint x: 467, endPoint y: 640, distance: 153.6
click at [676, 287] on quentale-workspace at bounding box center [784, 356] width 1568 height 713
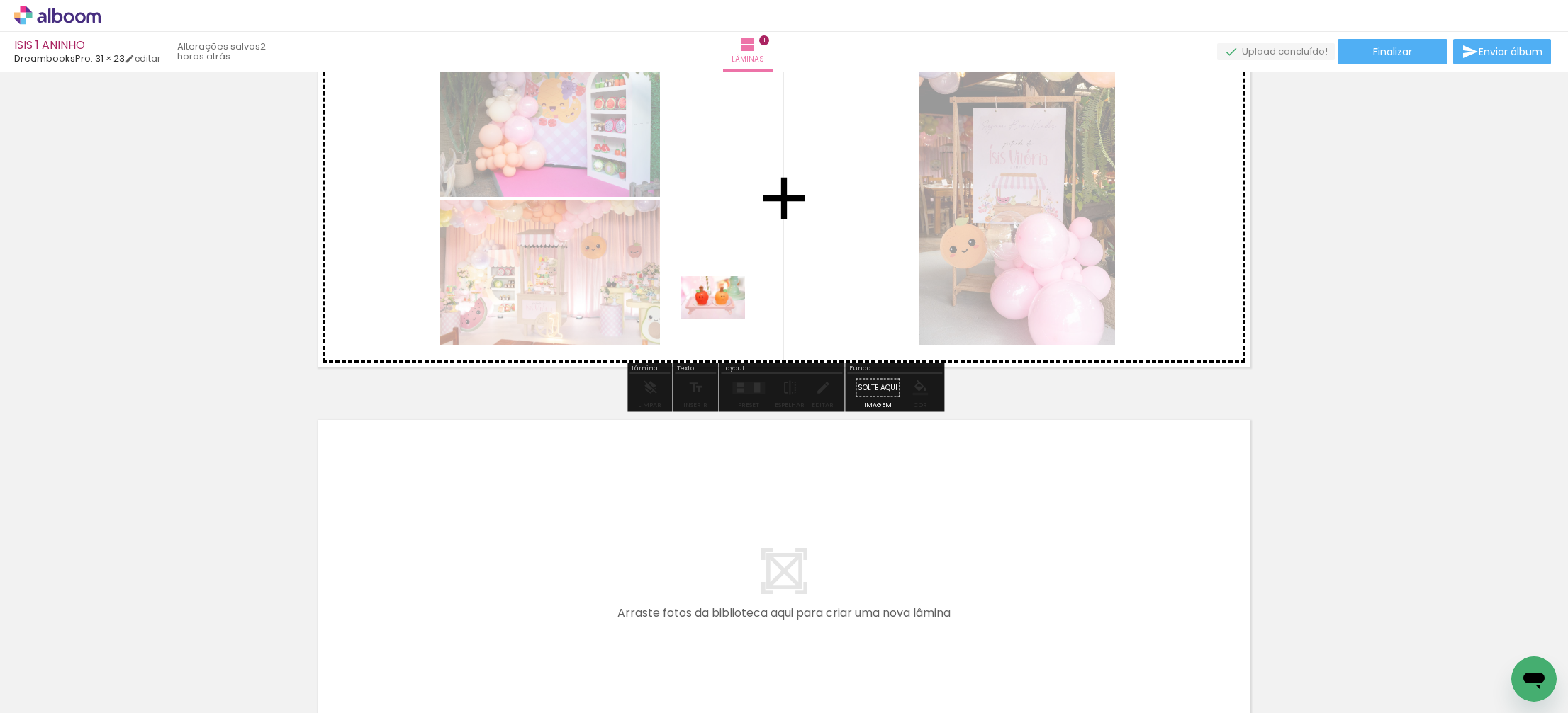
drag, startPoint x: 383, startPoint y: 670, endPoint x: 586, endPoint y: 574, distance: 224.6
click at [724, 317] on quentale-workspace at bounding box center [784, 356] width 1568 height 713
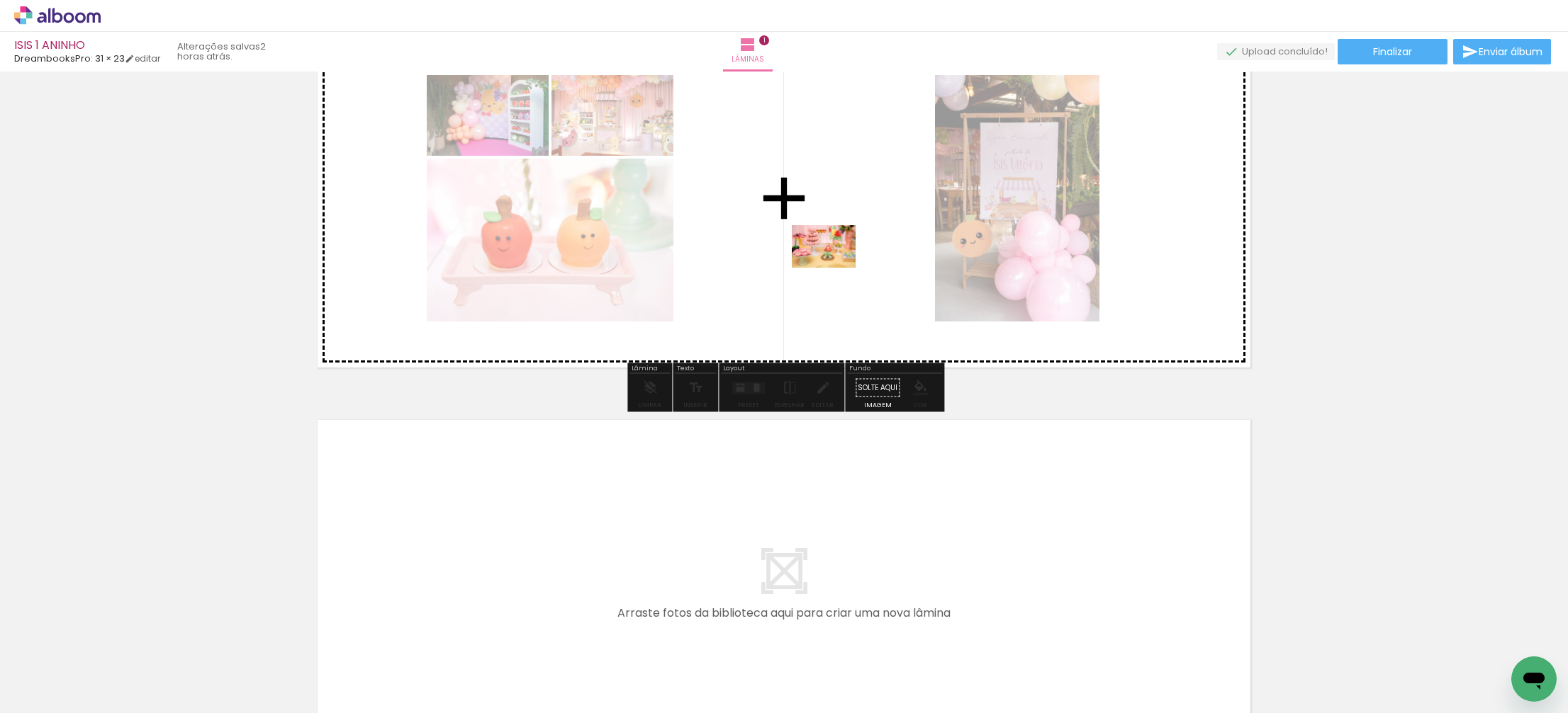
drag, startPoint x: 483, startPoint y: 659, endPoint x: 834, endPoint y: 268, distance: 525.4
click at [834, 268] on quentale-workspace at bounding box center [784, 356] width 1568 height 713
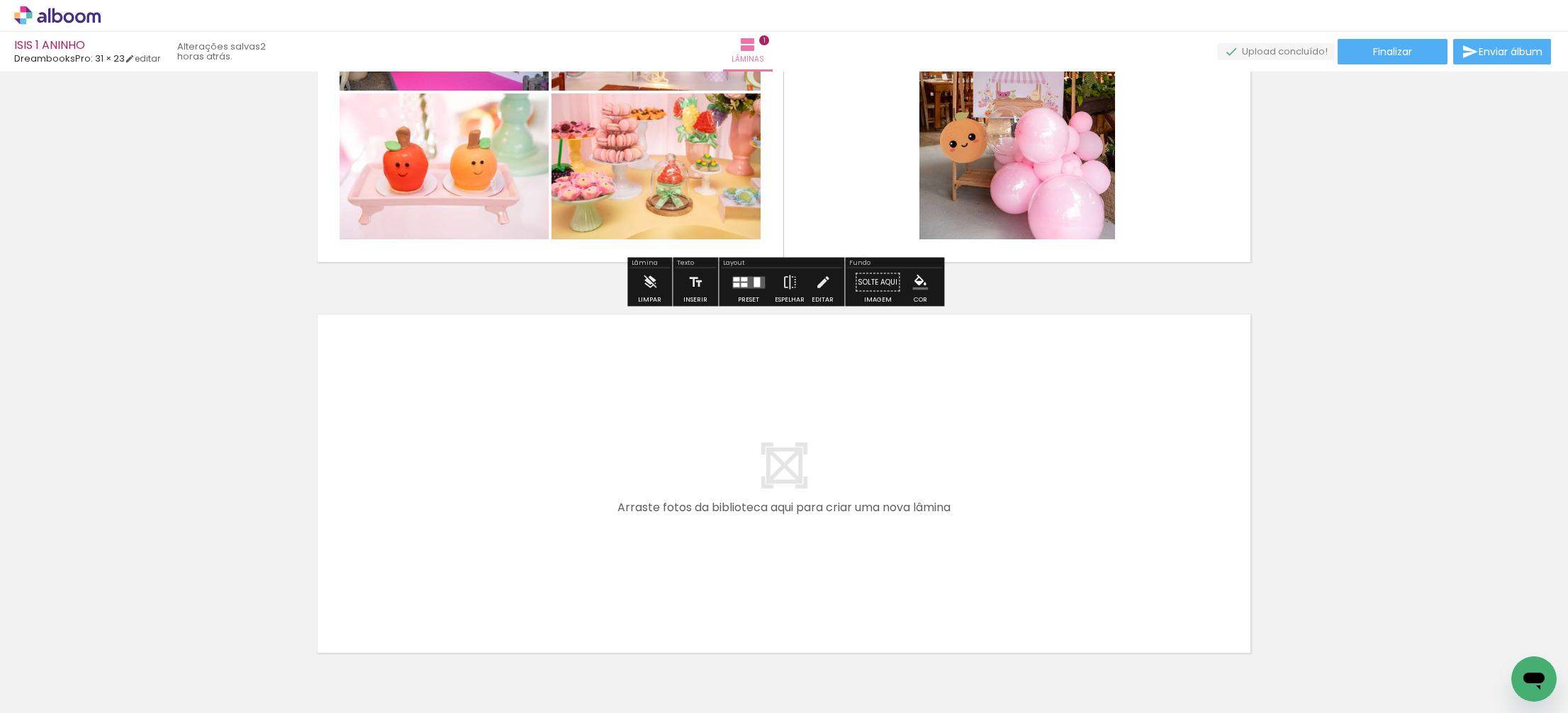
scroll to position [284, 0]
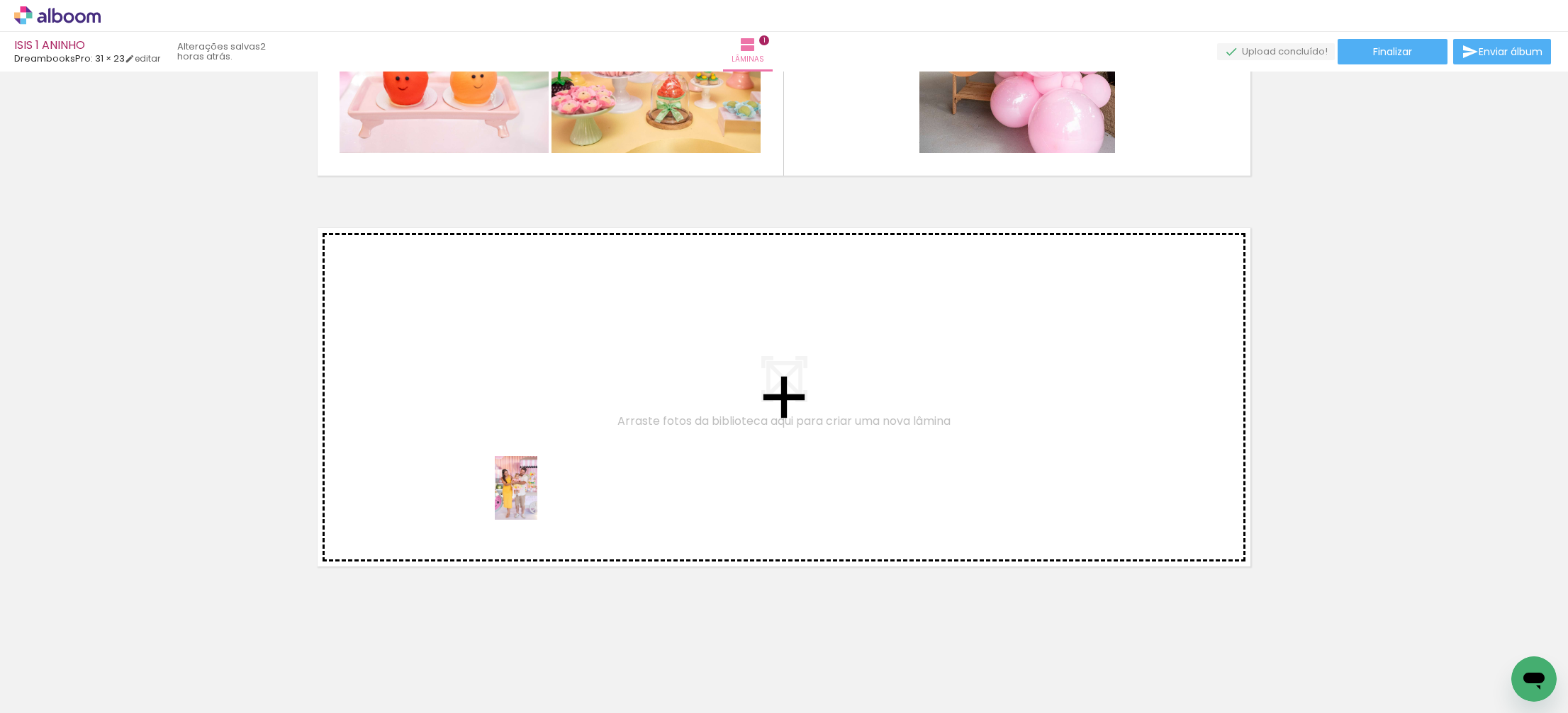
drag, startPoint x: 562, startPoint y: 659, endPoint x: 537, endPoint y: 499, distance: 161.9
click at [537, 499] on quentale-workspace at bounding box center [784, 356] width 1568 height 713
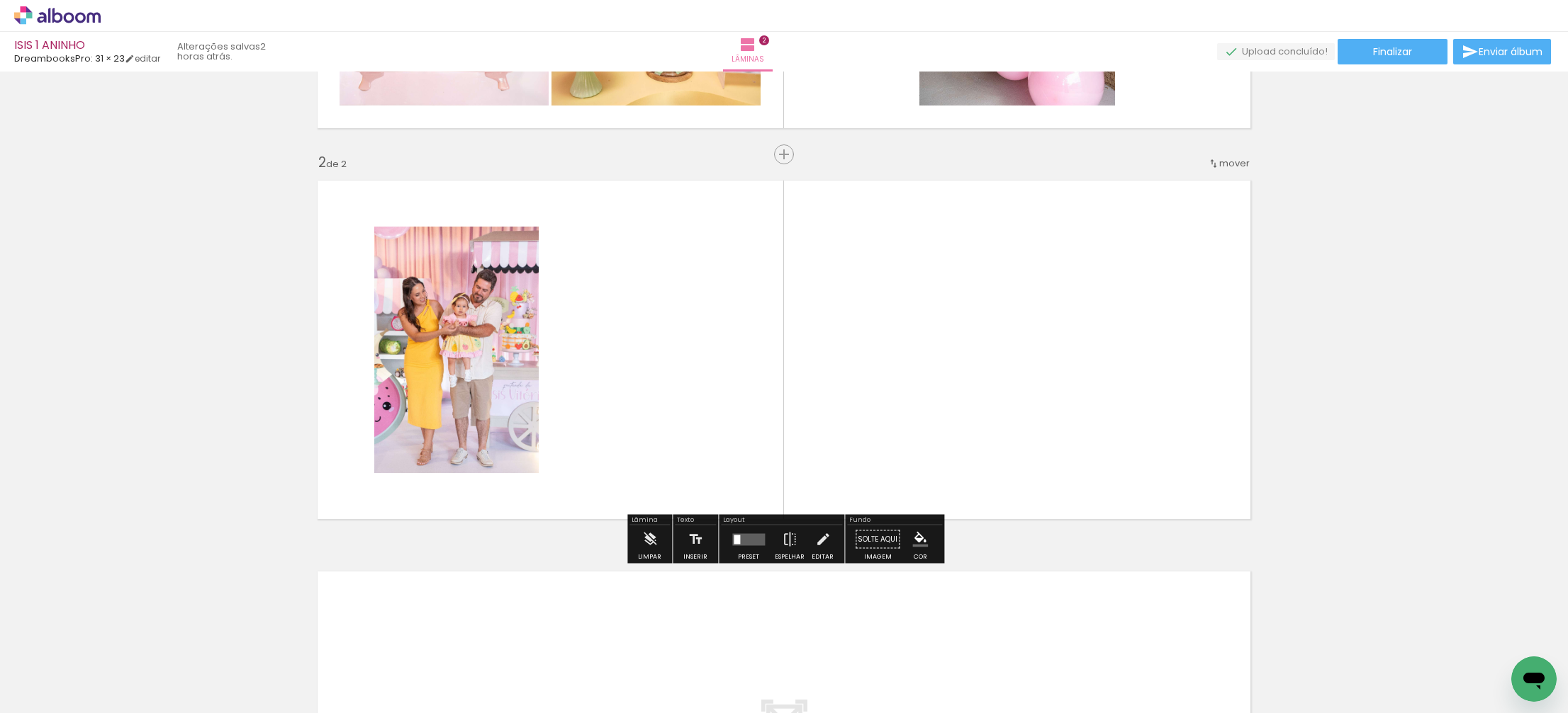
scroll to position [333, 0]
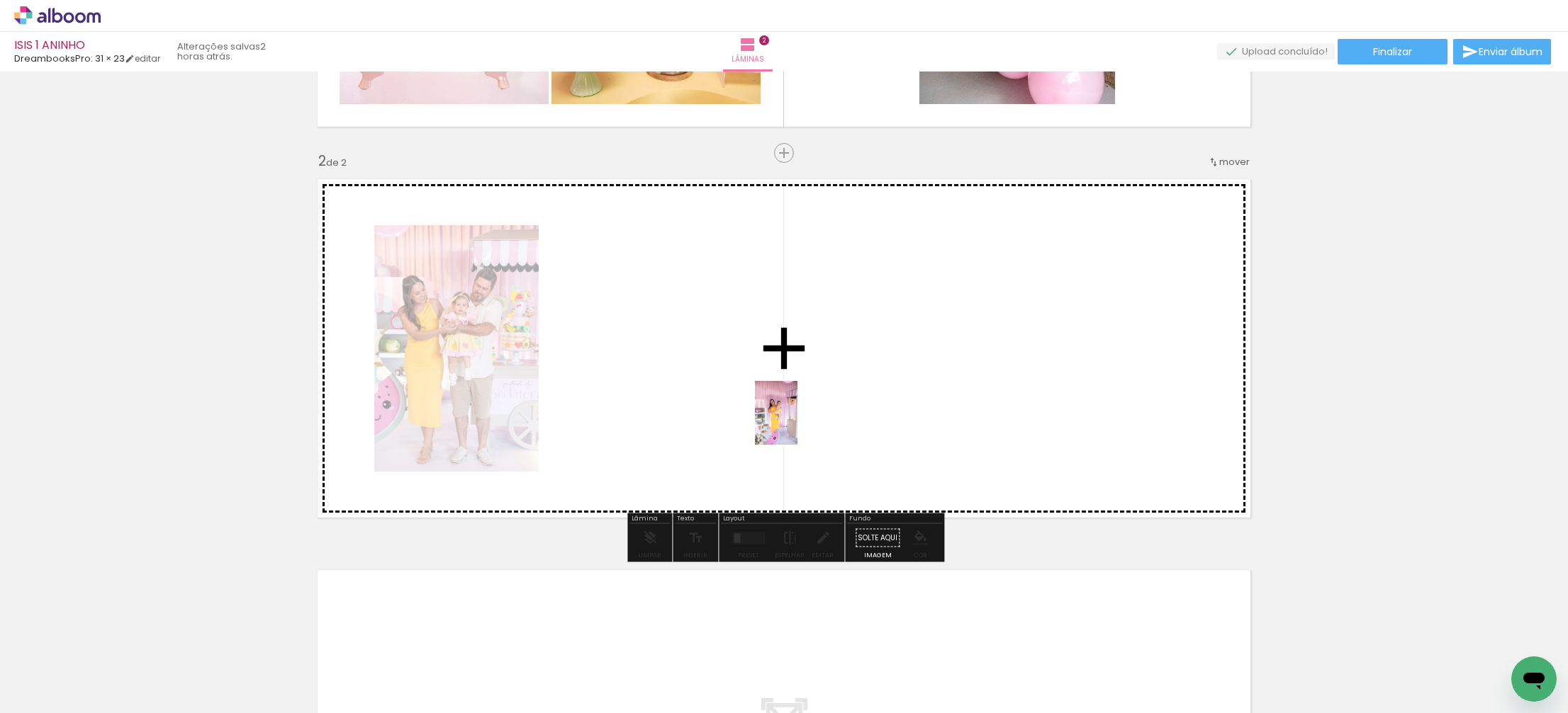
drag, startPoint x: 1104, startPoint y: 679, endPoint x: 798, endPoint y: 423, distance: 399.0
click at [798, 423] on quentale-workspace at bounding box center [784, 356] width 1568 height 713
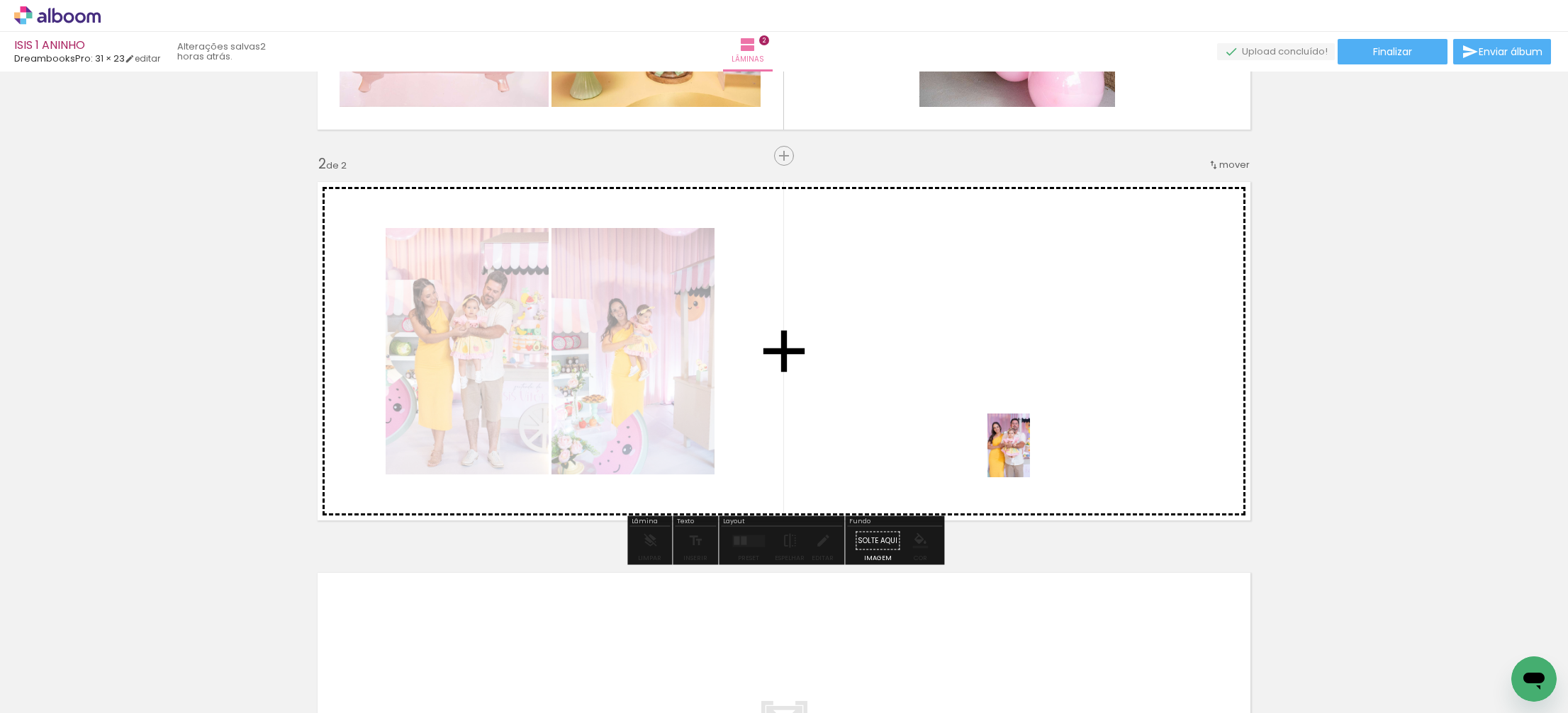
click at [1018, 451] on quentale-workspace at bounding box center [784, 356] width 1568 height 713
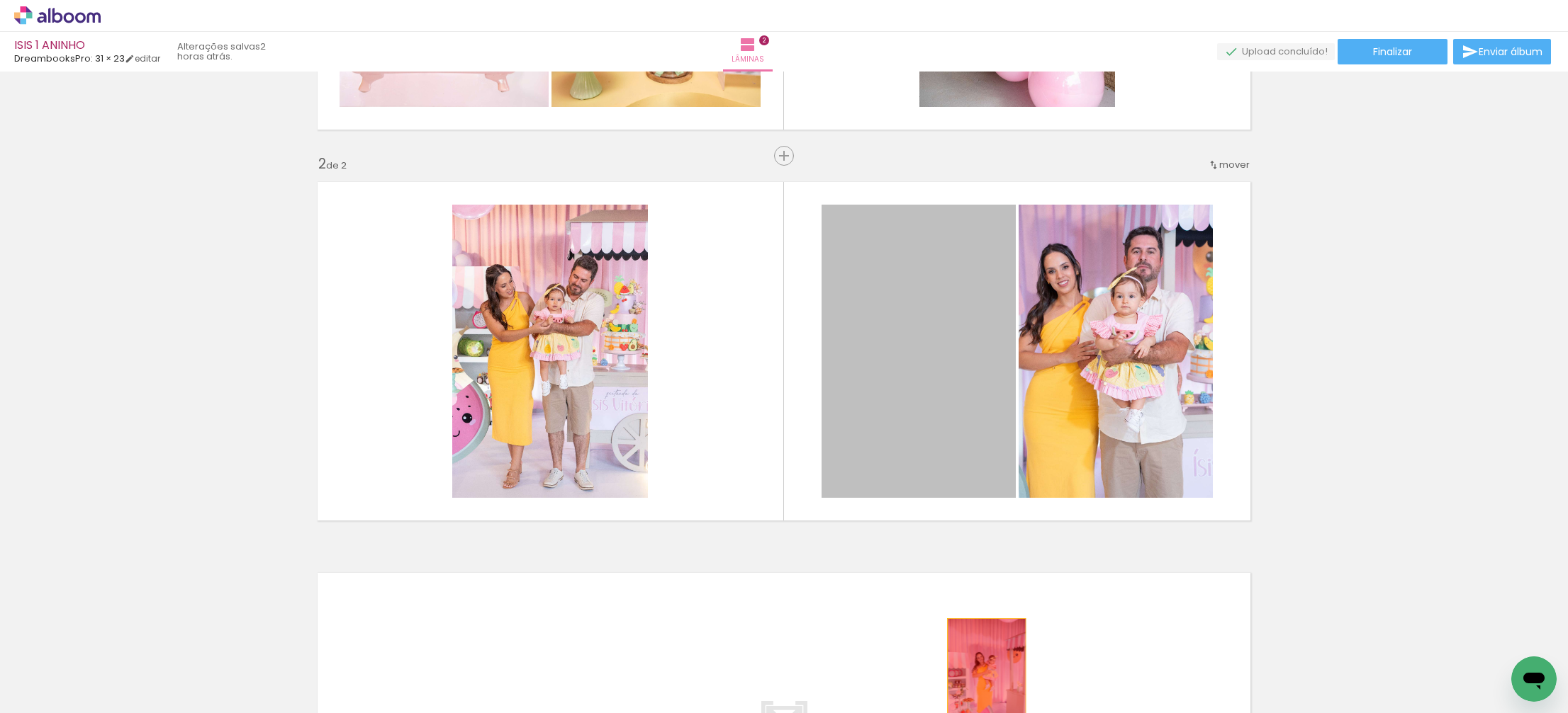
drag, startPoint x: 927, startPoint y: 417, endPoint x: 986, endPoint y: 677, distance: 266.6
click at [986, 677] on quentale-workspace at bounding box center [784, 356] width 1568 height 713
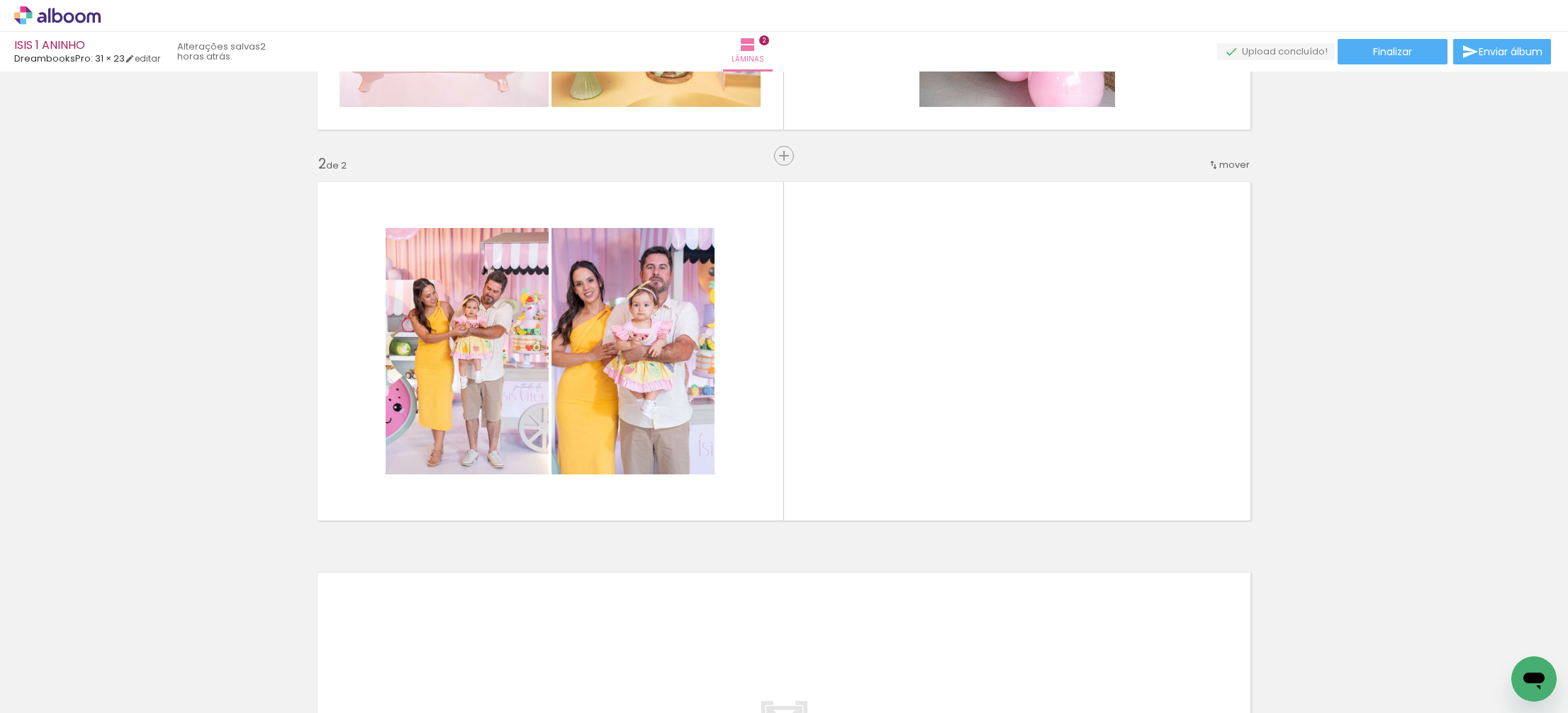
scroll to position [0, 973]
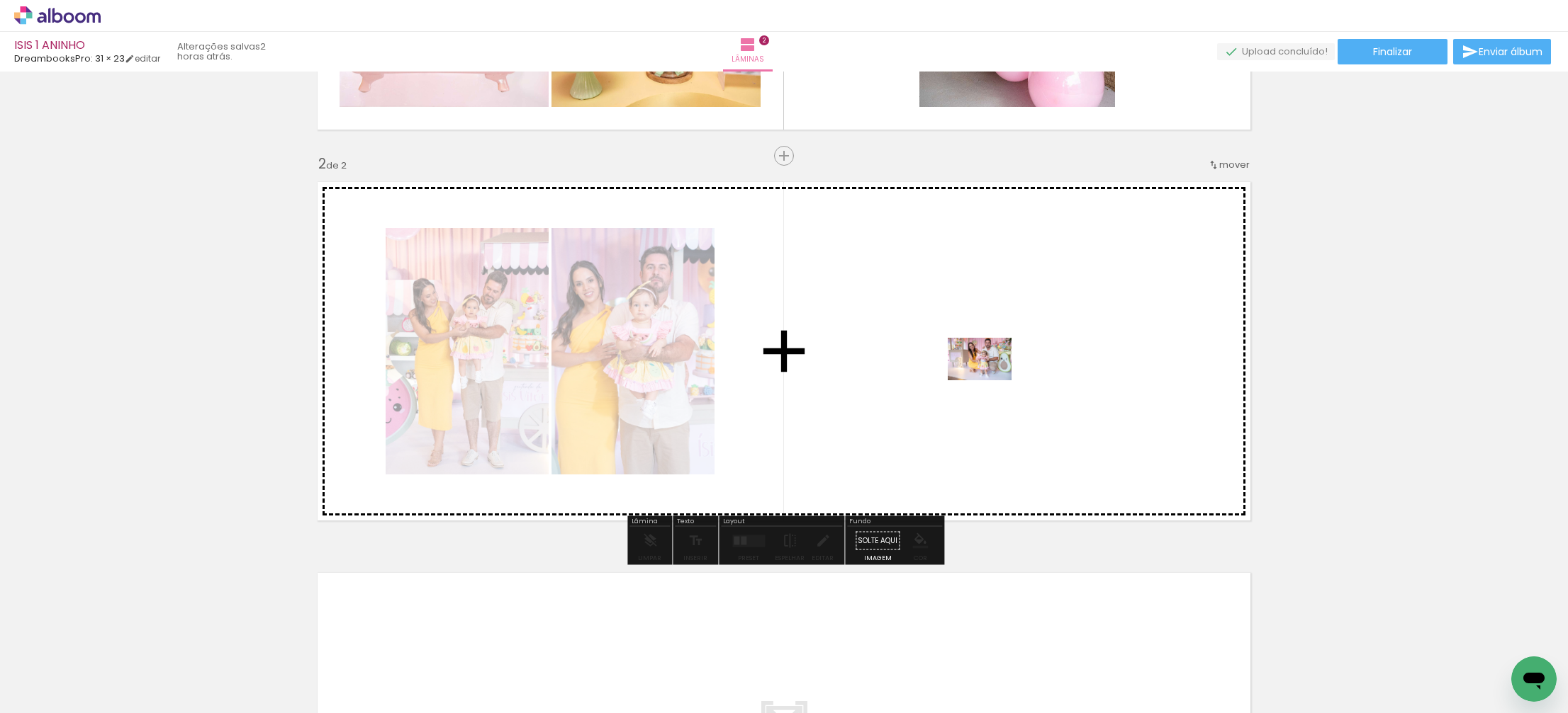
drag, startPoint x: 1155, startPoint y: 669, endPoint x: 983, endPoint y: 374, distance: 341.5
click at [983, 374] on quentale-workspace at bounding box center [784, 356] width 1568 height 713
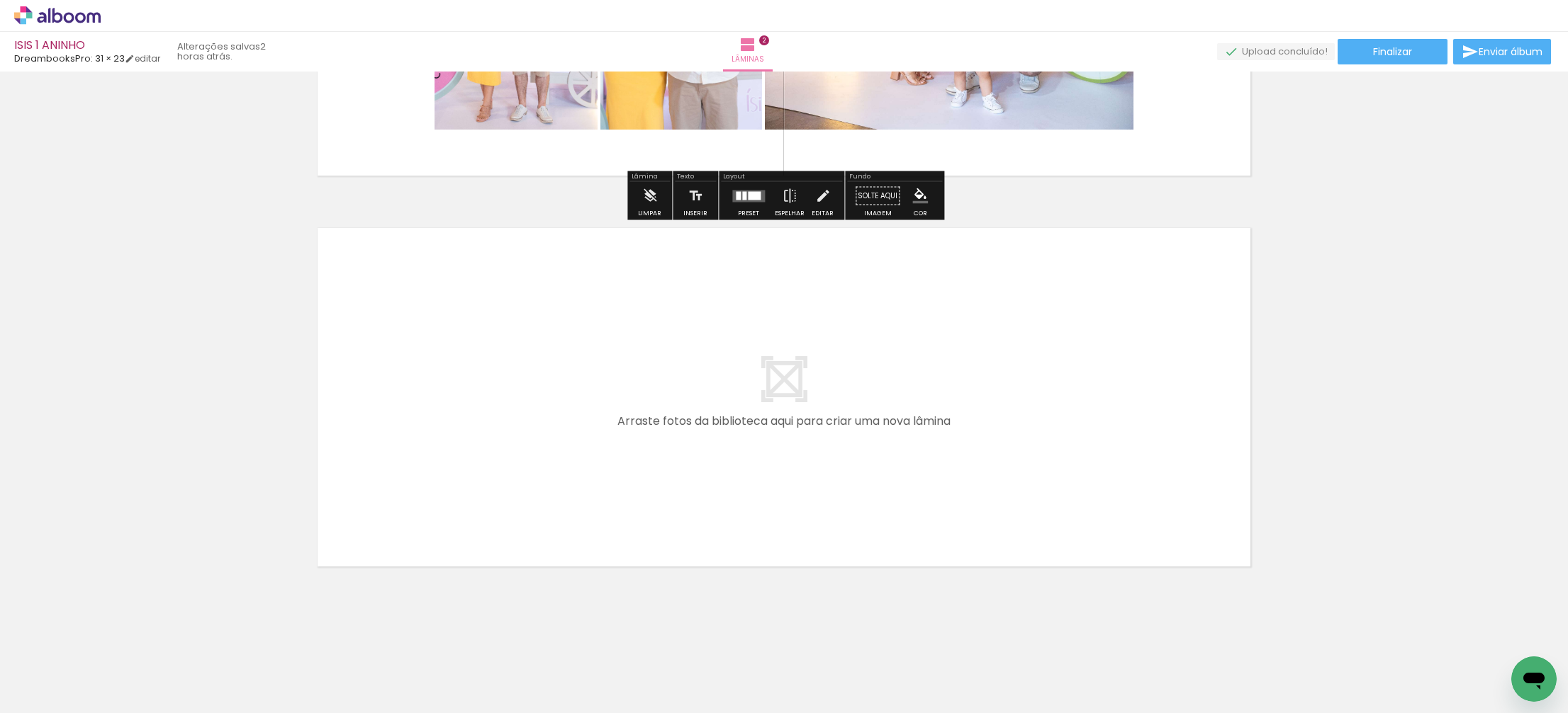
scroll to position [0, 430]
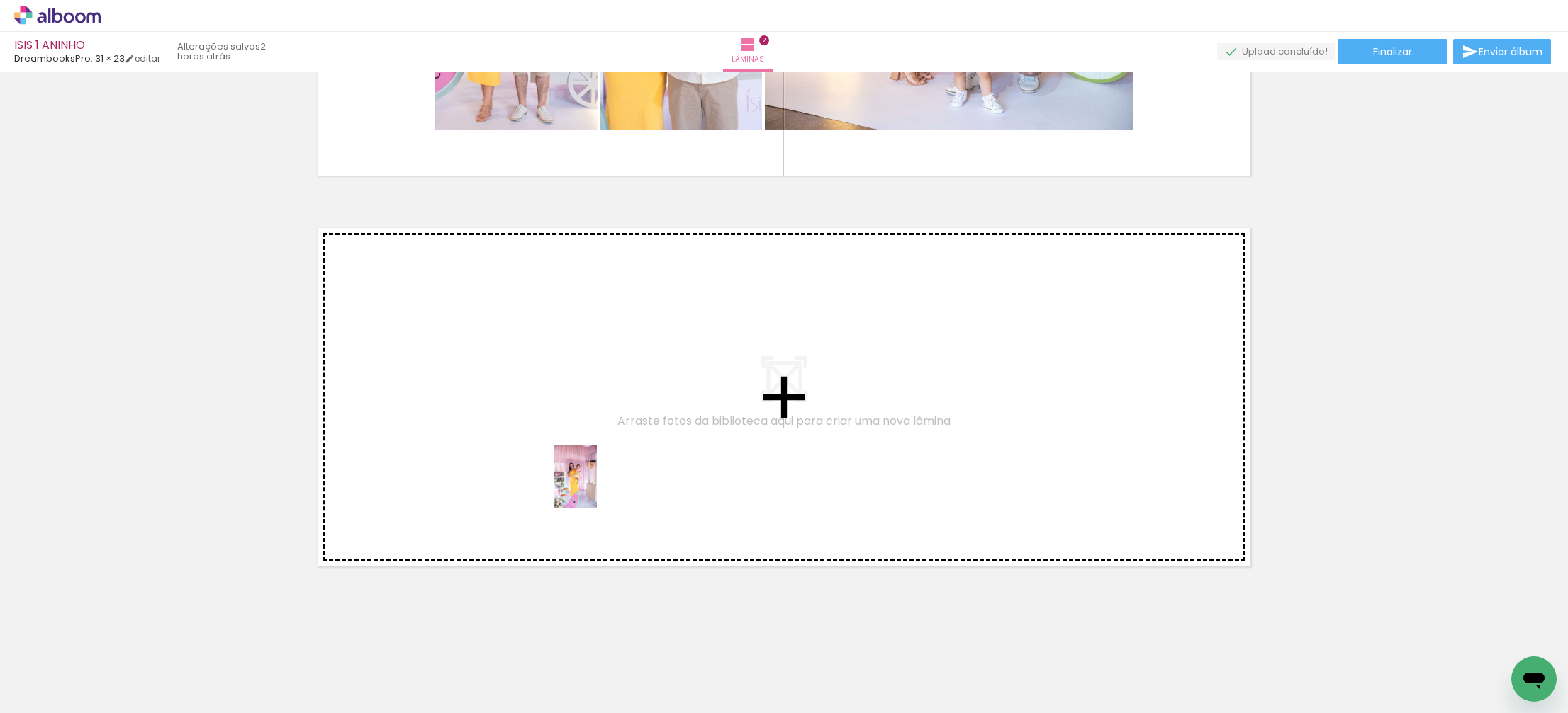
click at [595, 474] on quentale-workspace at bounding box center [784, 356] width 1568 height 713
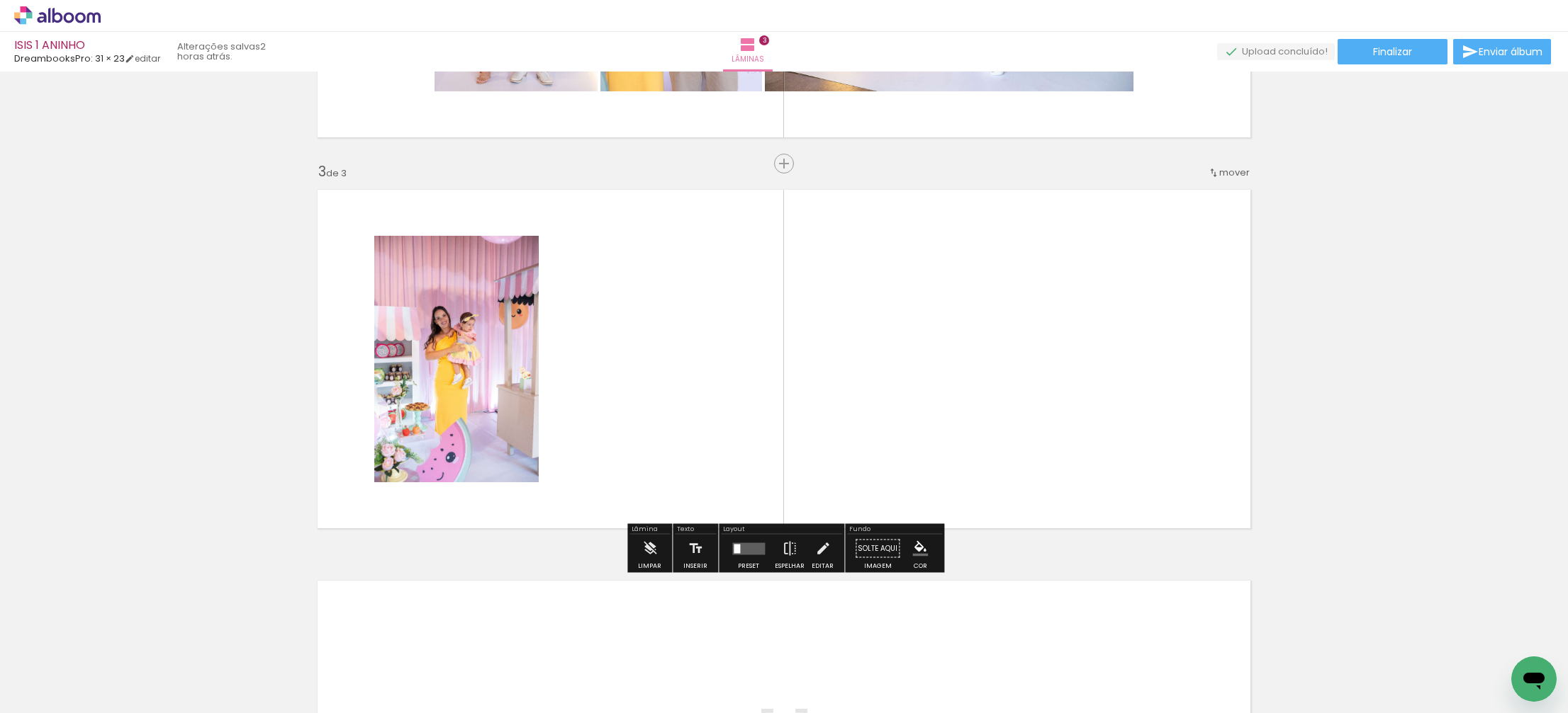
scroll to position [723, 0]
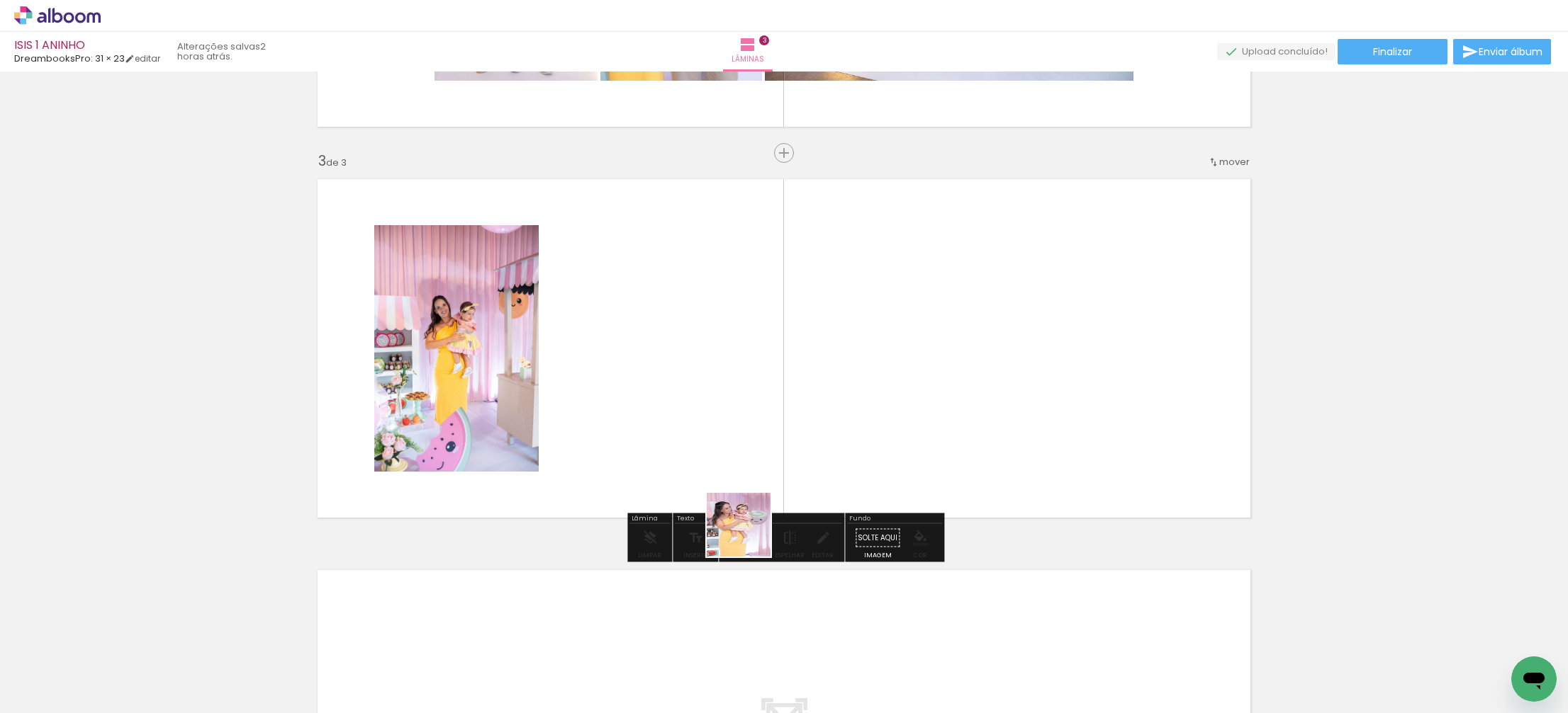
drag, startPoint x: 752, startPoint y: 659, endPoint x: 733, endPoint y: 426, distance: 233.8
click at [734, 412] on quentale-workspace at bounding box center [784, 356] width 1568 height 713
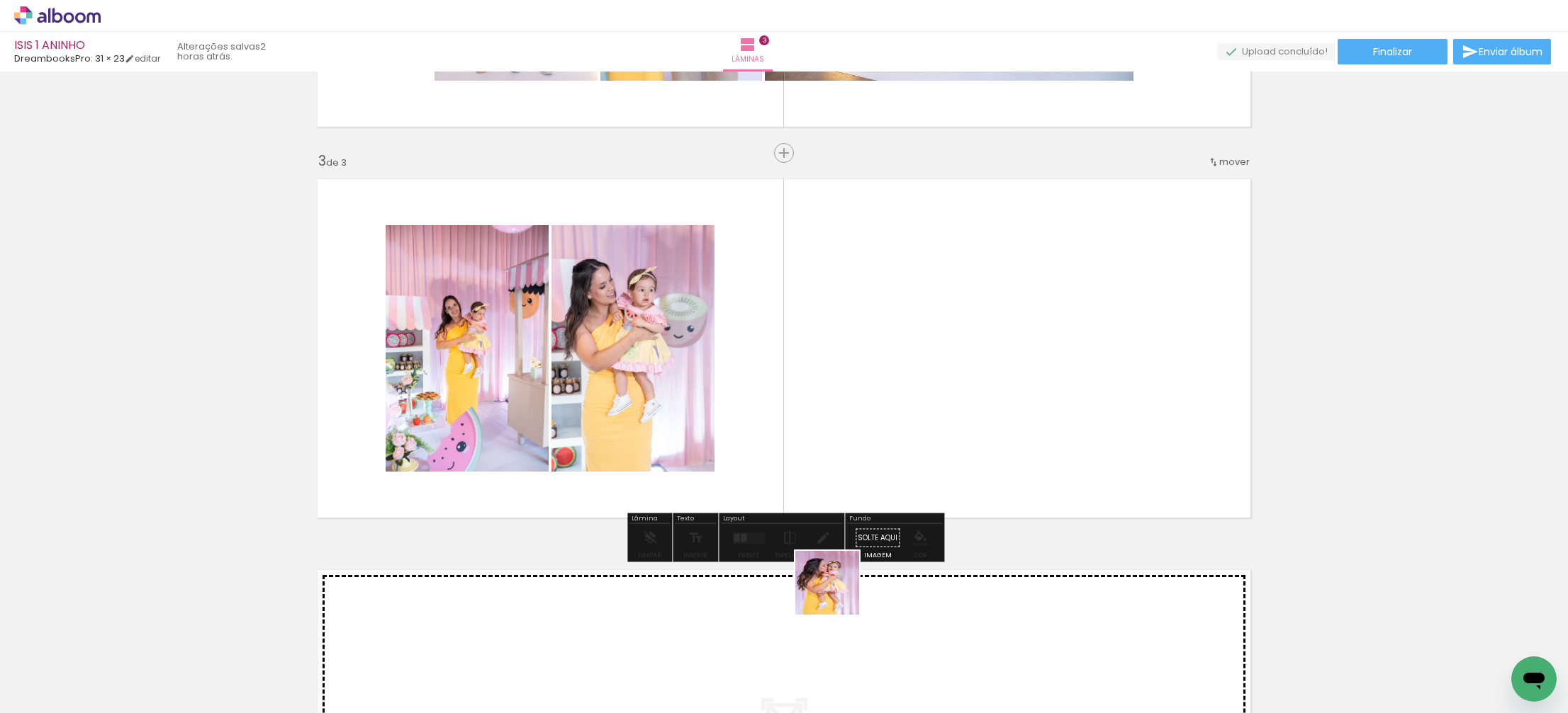
drag, startPoint x: 835, startPoint y: 619, endPoint x: 854, endPoint y: 480, distance: 140.3
click at [842, 440] on quentale-workspace at bounding box center [784, 356] width 1568 height 713
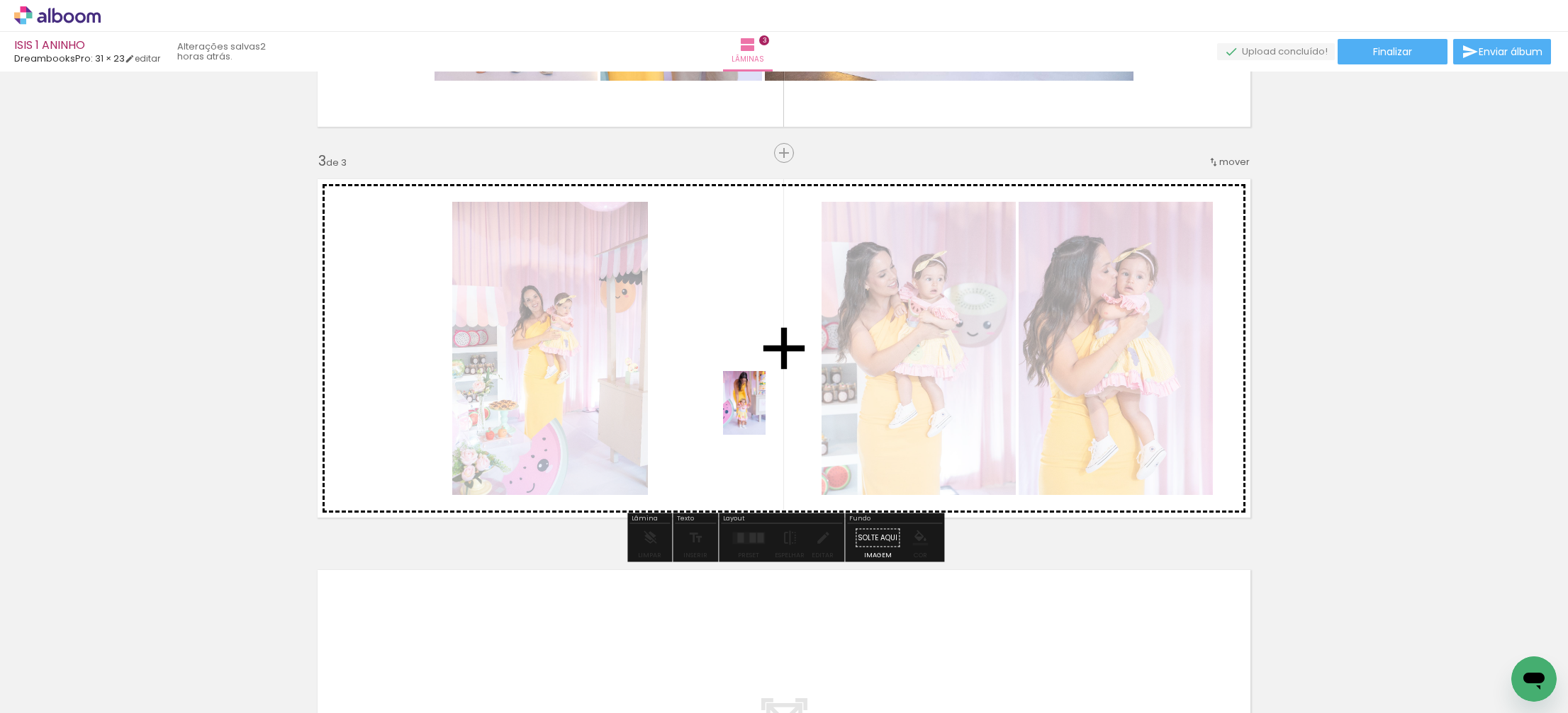
click at [766, 415] on quentale-workspace at bounding box center [784, 356] width 1568 height 713
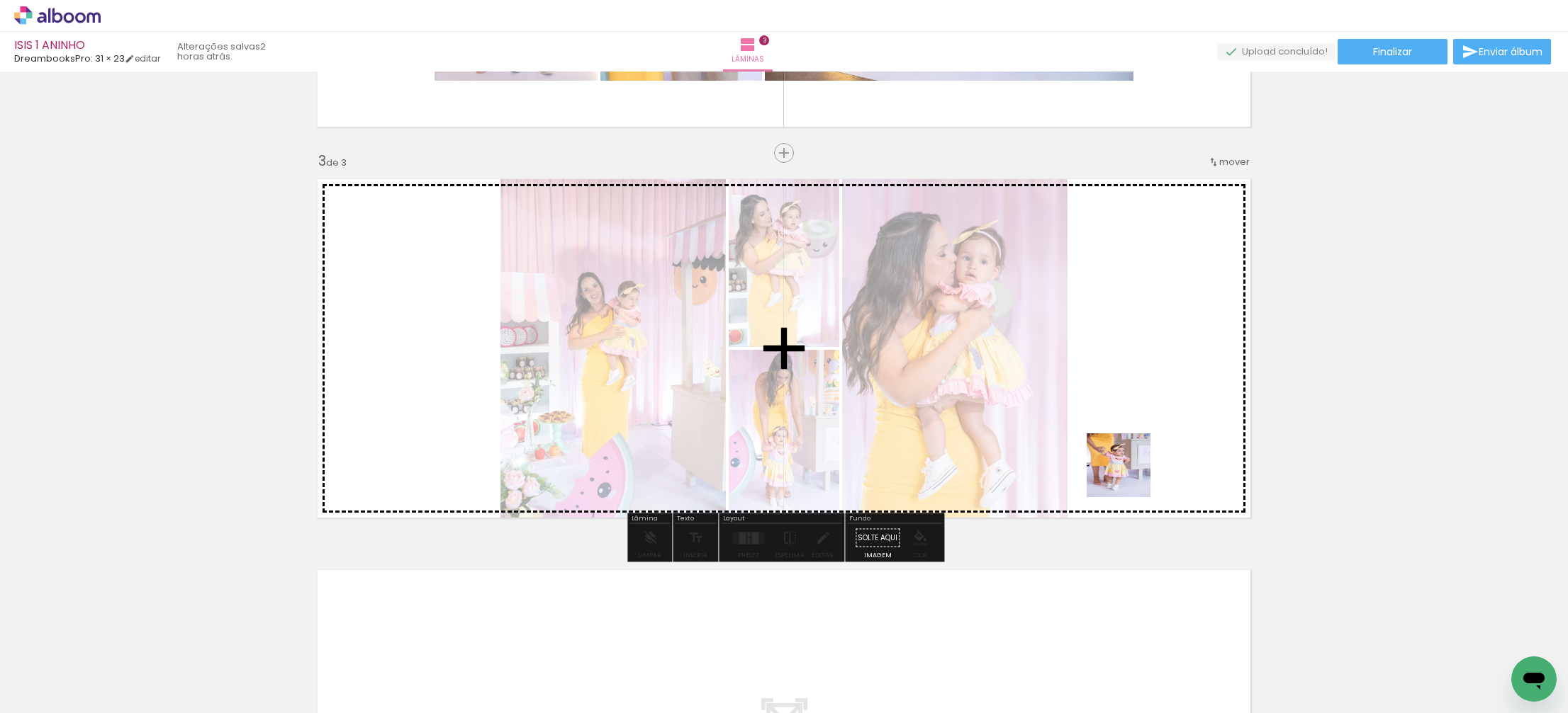
drag, startPoint x: 995, startPoint y: 666, endPoint x: 1120, endPoint y: 433, distance: 264.4
click at [1153, 408] on quentale-workspace at bounding box center [784, 356] width 1568 height 713
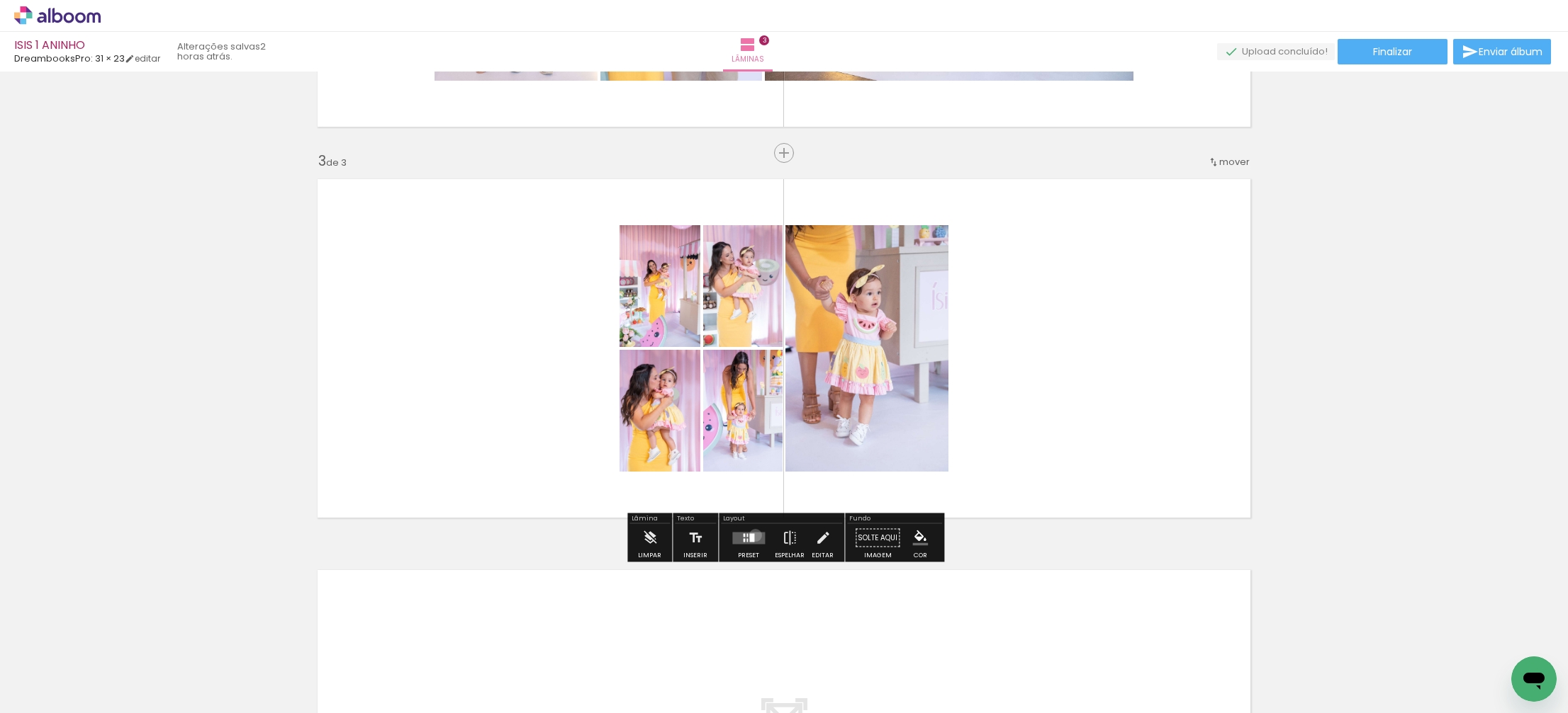
click at [752, 535] on quentale-layouter at bounding box center [748, 538] width 32 height 12
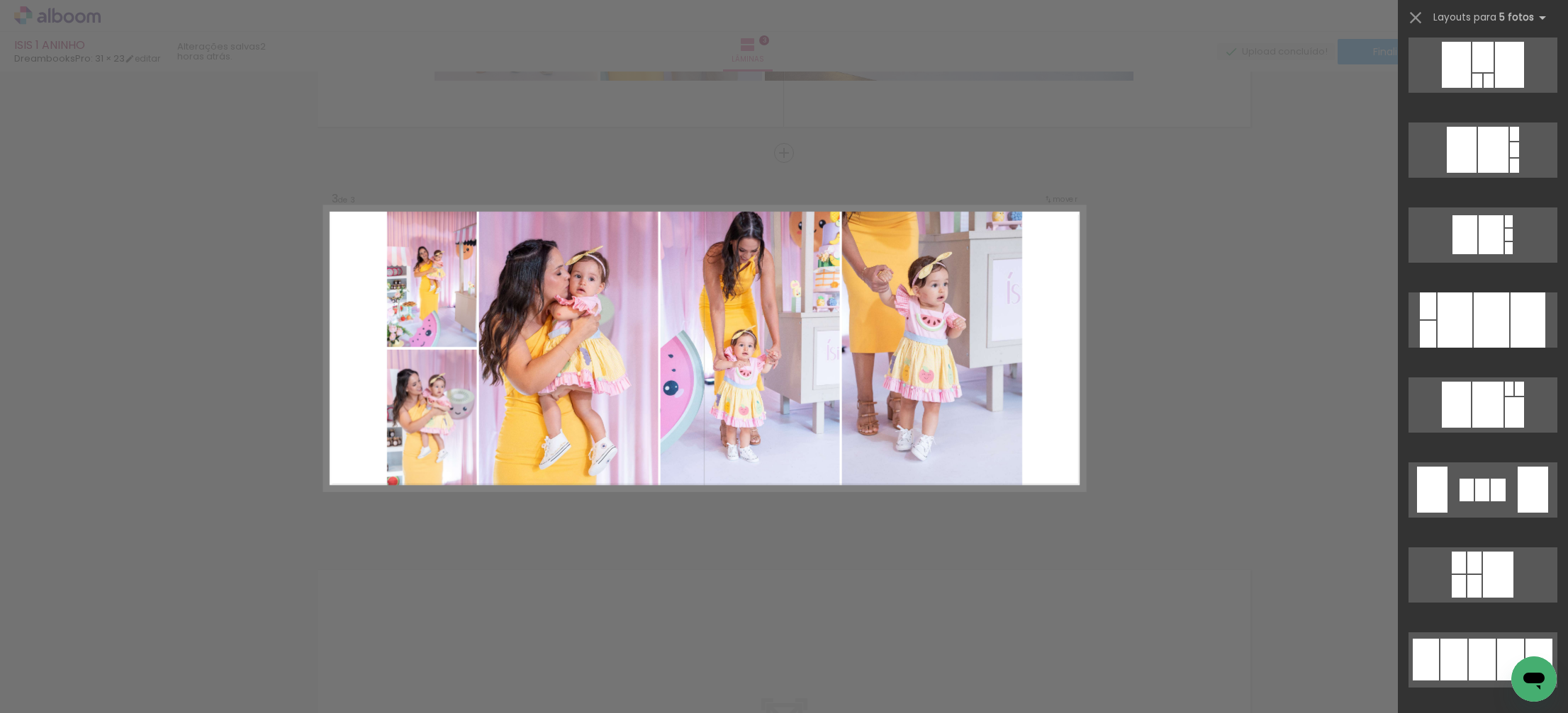
scroll to position [1649, 0]
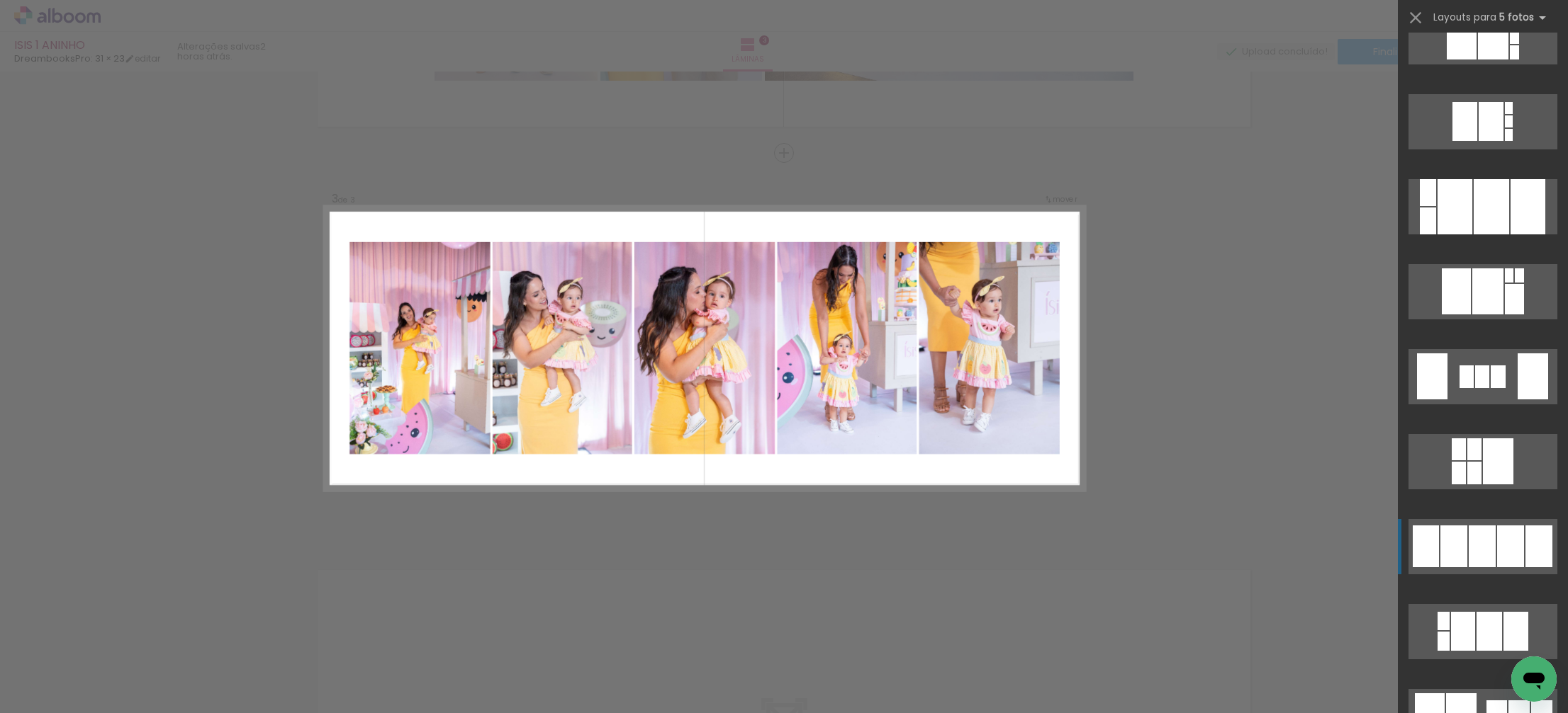
click at [1440, 555] on div at bounding box center [1453, 546] width 27 height 42
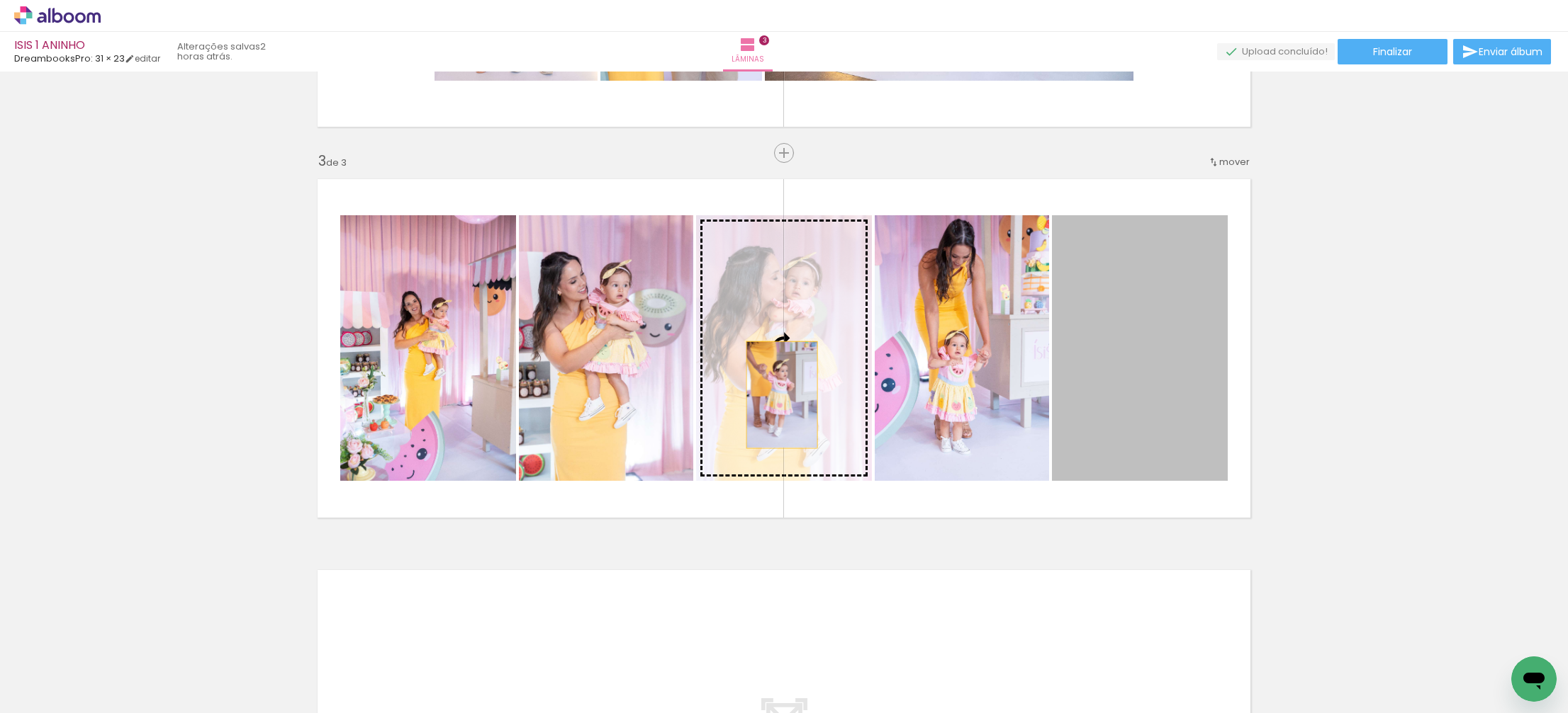
drag, startPoint x: 1122, startPoint y: 413, endPoint x: 782, endPoint y: 395, distance: 340.5
click at [0, 0] on slot at bounding box center [0, 0] width 0 height 0
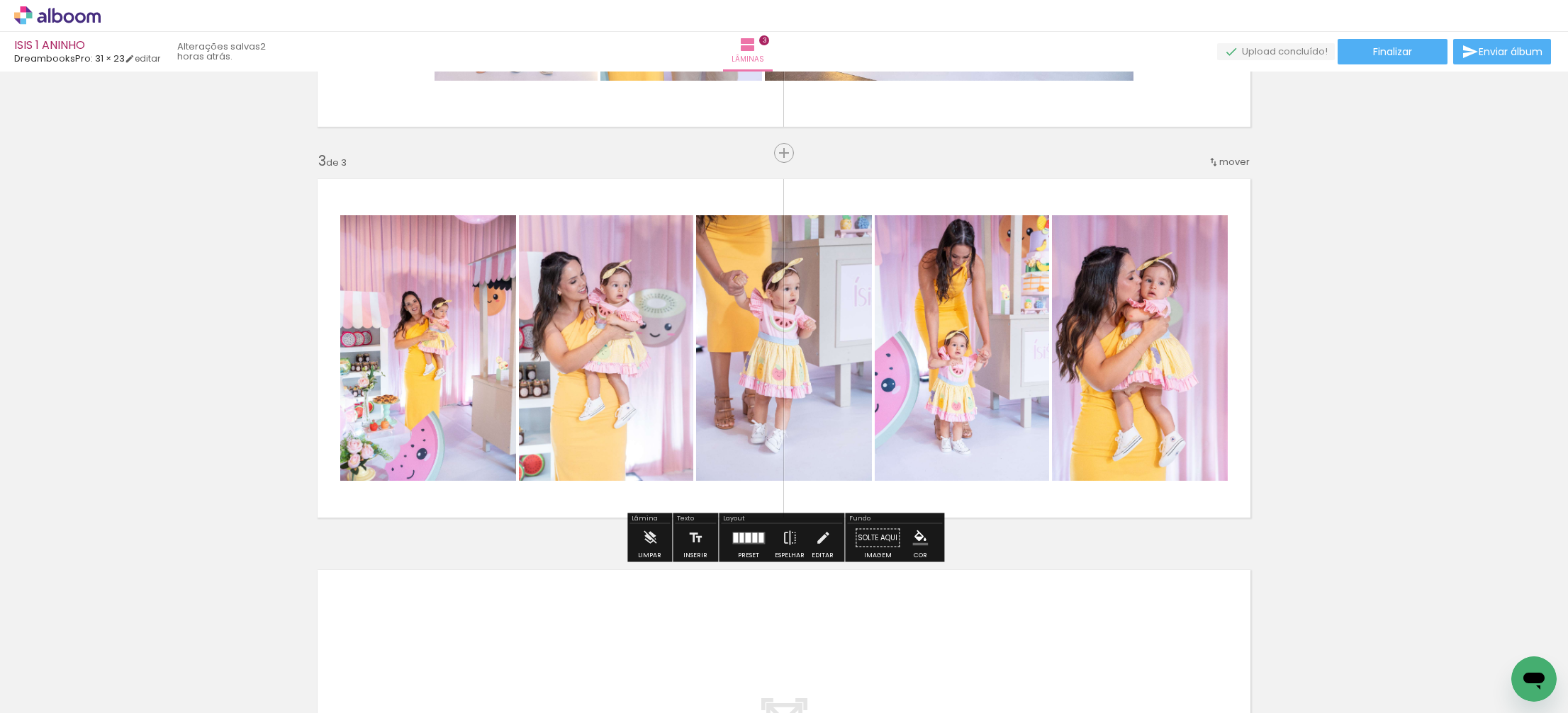
click at [740, 541] on div at bounding box center [741, 538] width 4 height 9
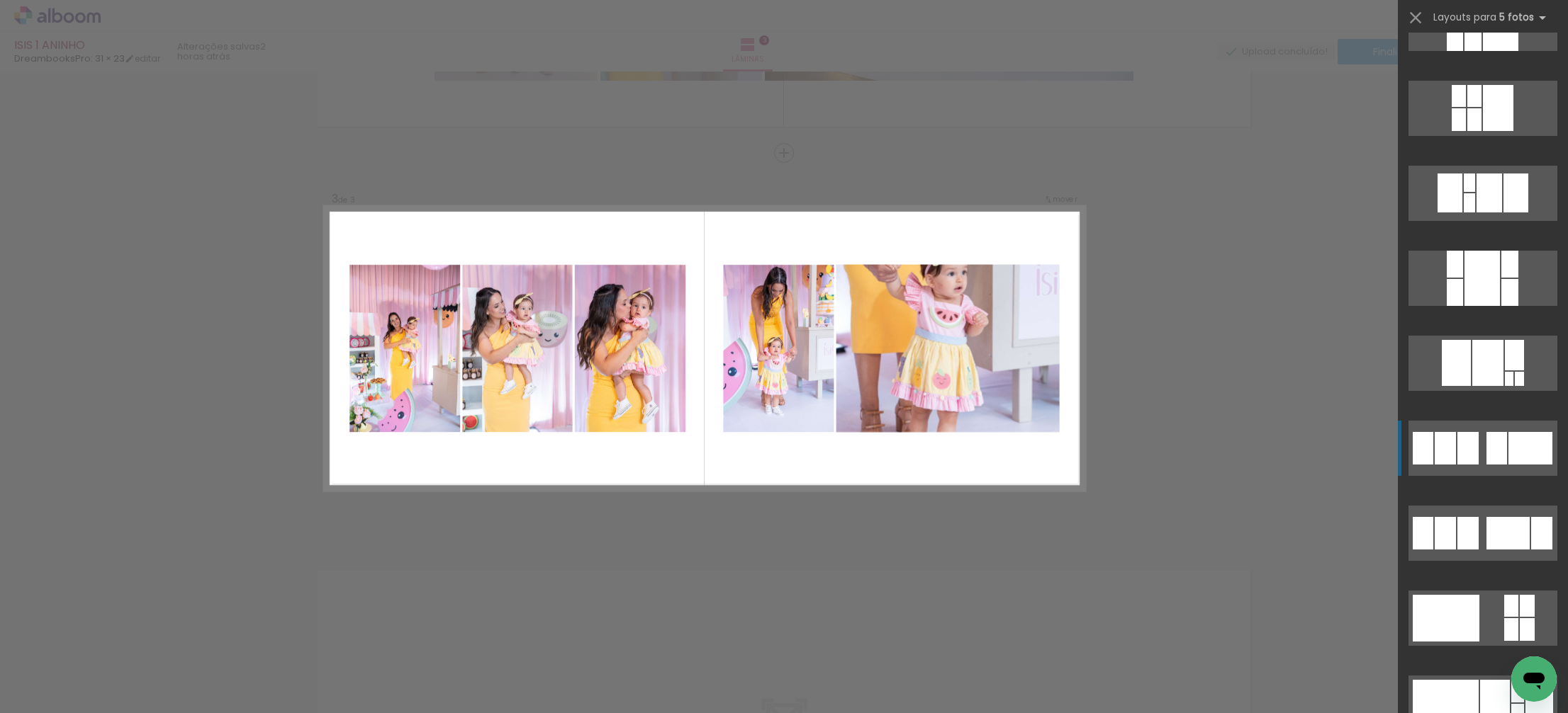
scroll to position [4647, 0]
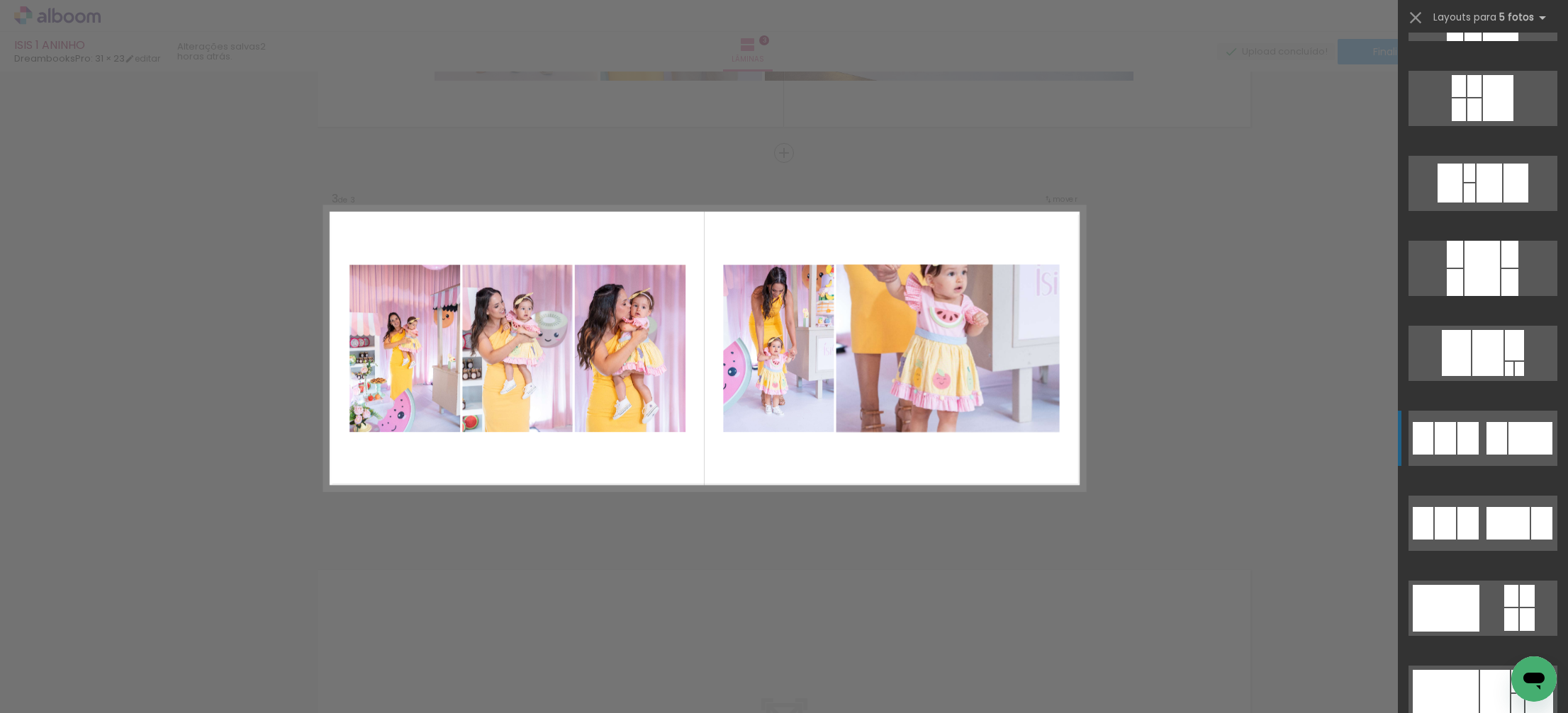
click at [1452, 438] on div at bounding box center [1445, 438] width 21 height 32
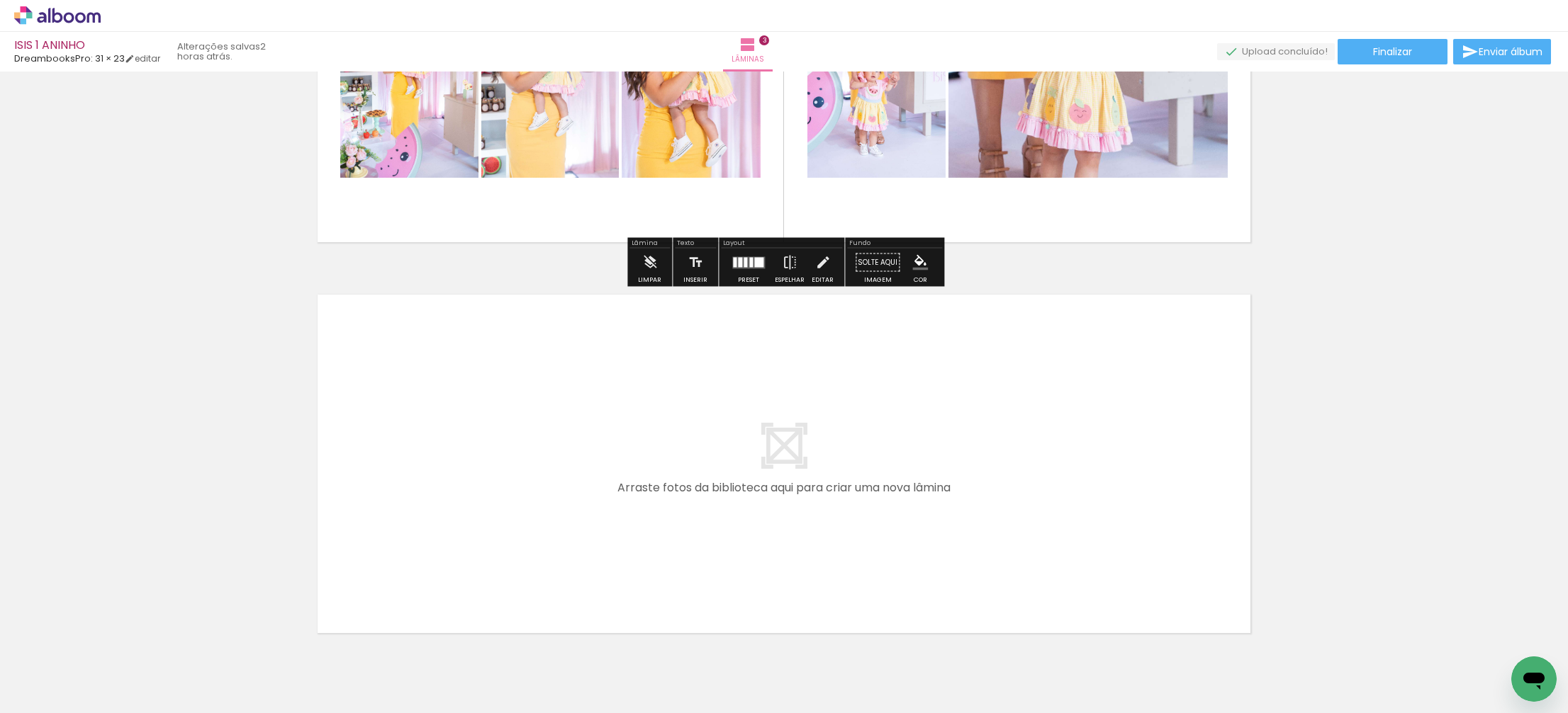
scroll to position [0, 655]
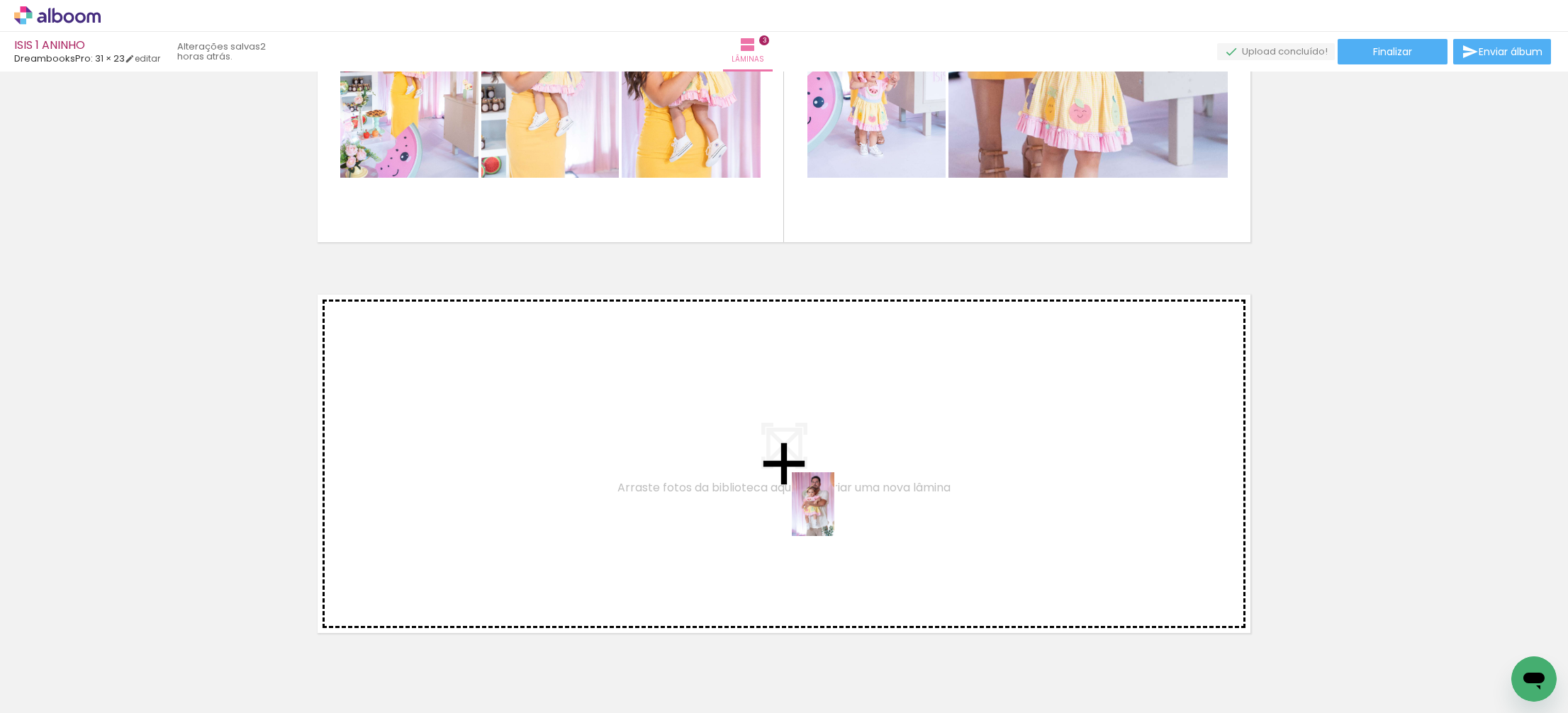
click at [834, 516] on quentale-workspace at bounding box center [784, 356] width 1568 height 713
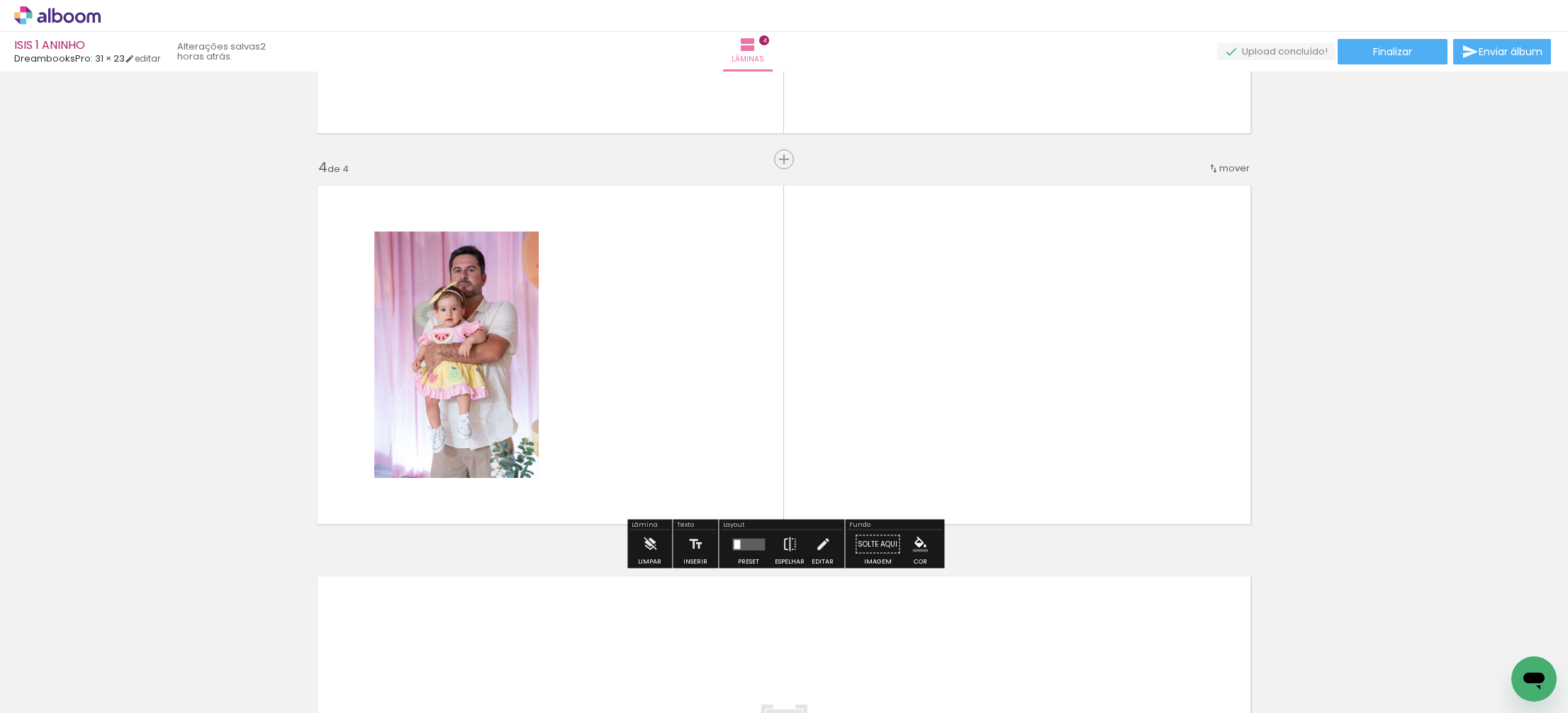
scroll to position [1114, 0]
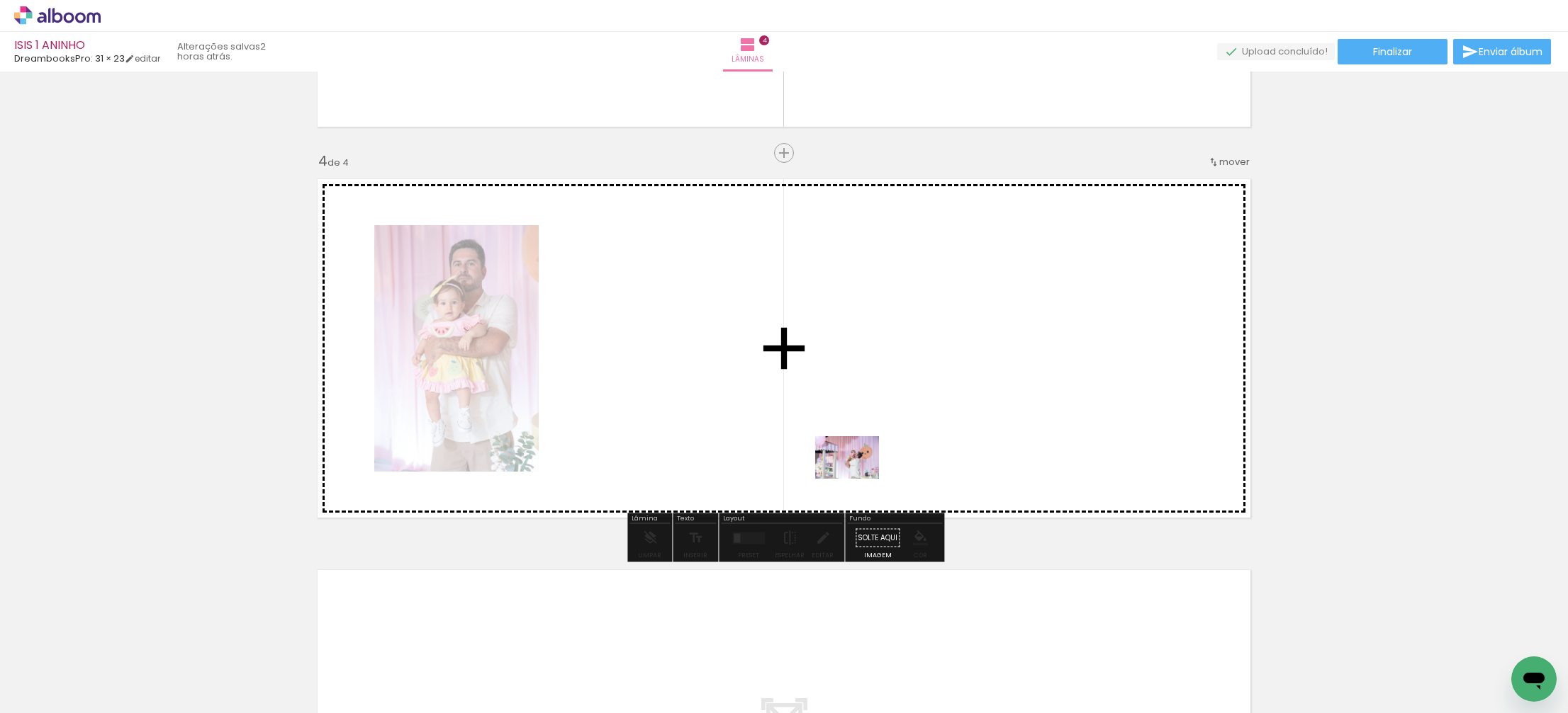
drag, startPoint x: 1001, startPoint y: 656, endPoint x: 877, endPoint y: 516, distance: 187.0
click at [843, 471] on quentale-workspace at bounding box center [784, 356] width 1568 height 713
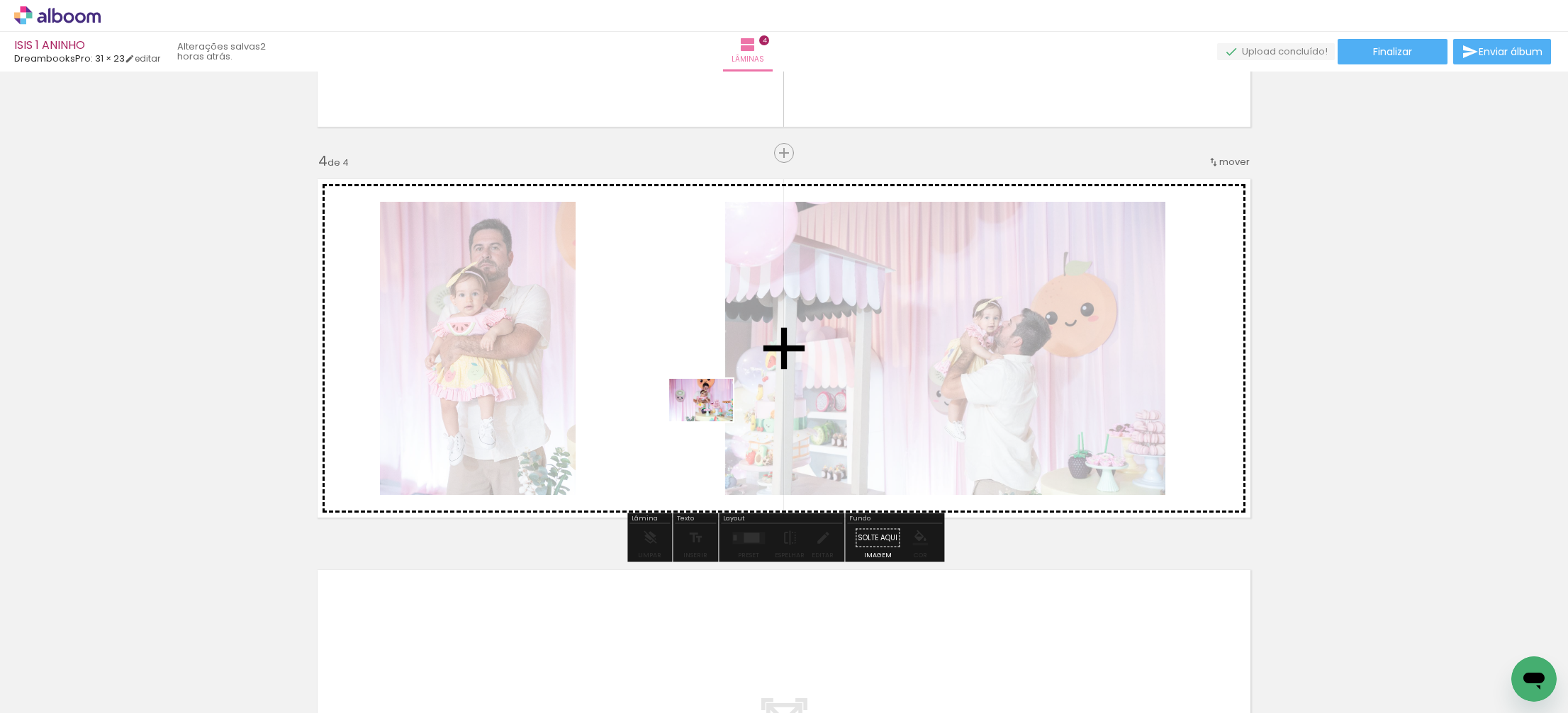
drag, startPoint x: 1090, startPoint y: 675, endPoint x: 720, endPoint y: 432, distance: 442.7
click at [712, 422] on quentale-workspace at bounding box center [784, 356] width 1568 height 713
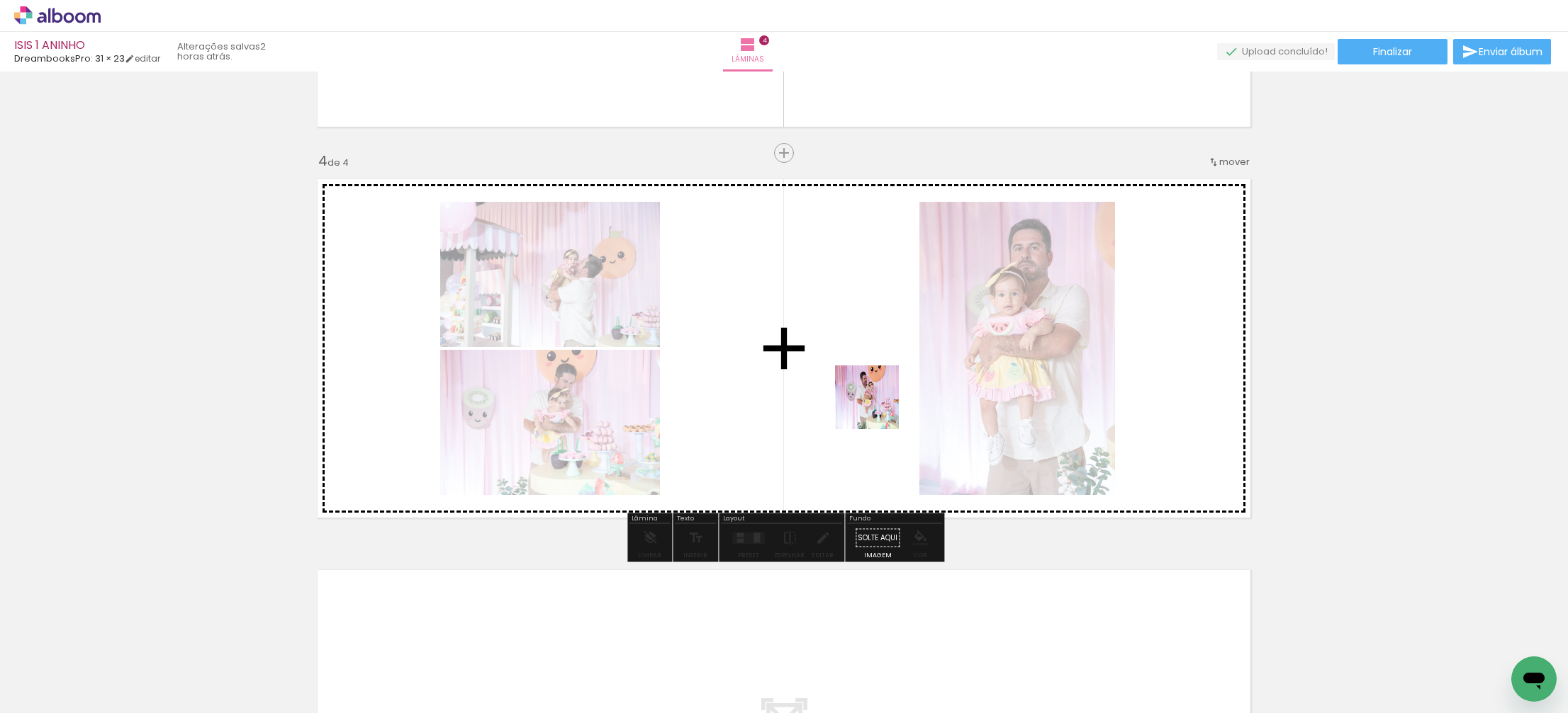
drag, startPoint x: 1171, startPoint y: 674, endPoint x: 870, endPoint y: 410, distance: 400.4
click at [870, 405] on quentale-workspace at bounding box center [784, 356] width 1568 height 713
